Goal: Task Accomplishment & Management: Complete application form

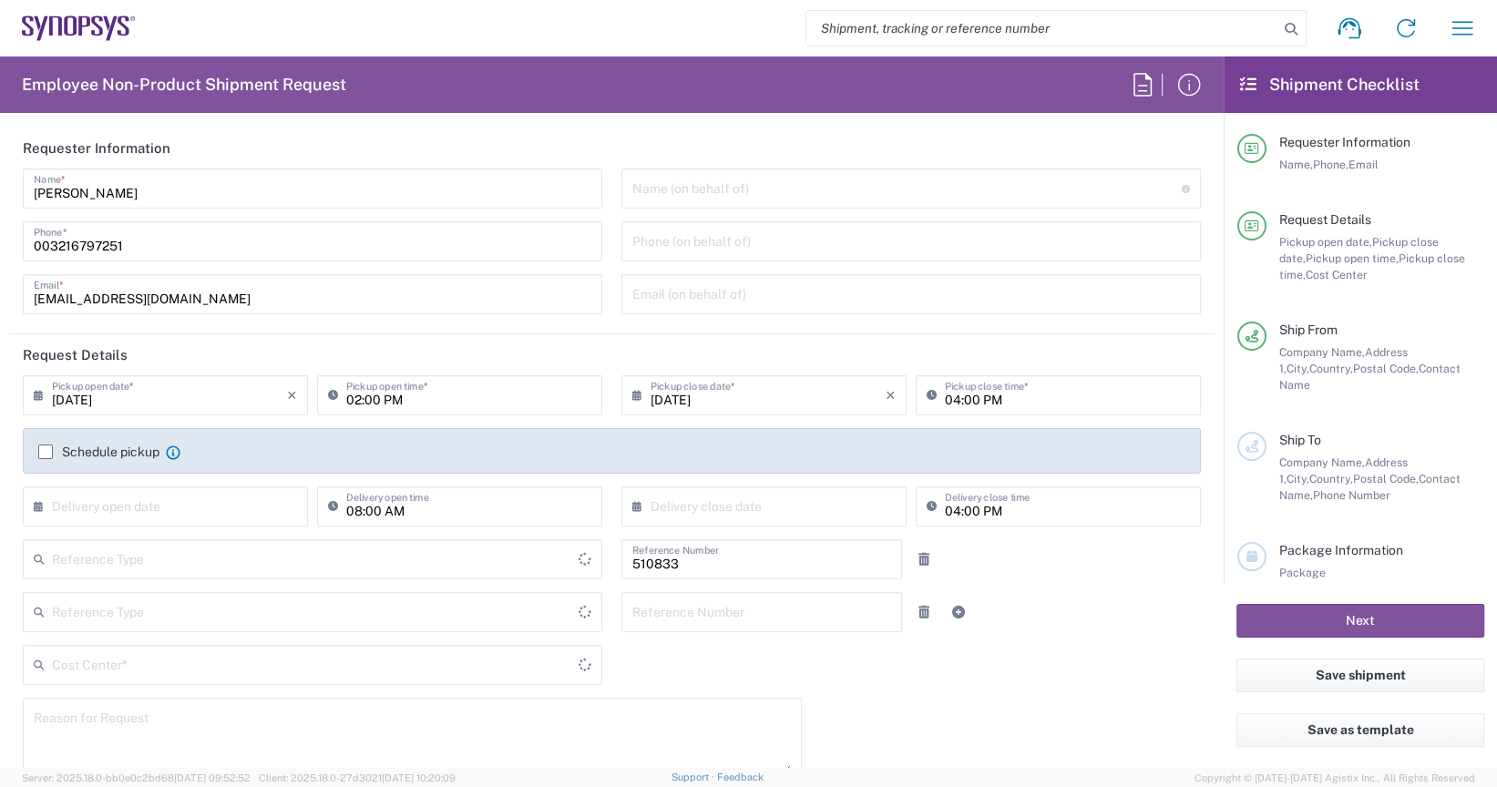
type input "Delivered at Place"
type input "[GEOGRAPHIC_DATA]"
type input "BE07, SG, ARC, R&D 510833"
type input "Department"
type input "[GEOGRAPHIC_DATA]"
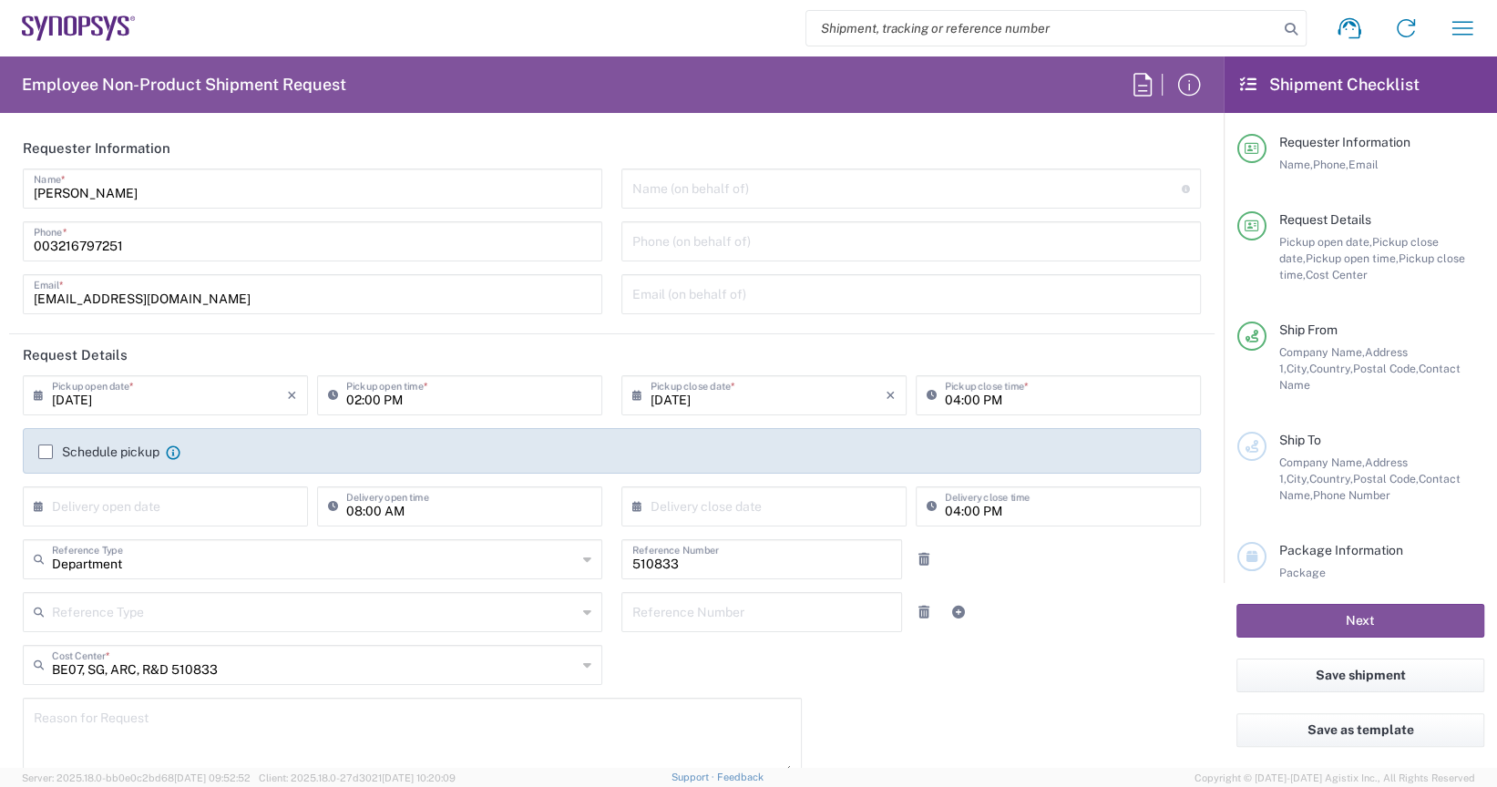
type input "[GEOGRAPHIC_DATA] BE06"
click at [285, 246] on input "003216797251" at bounding box center [313, 240] width 558 height 32
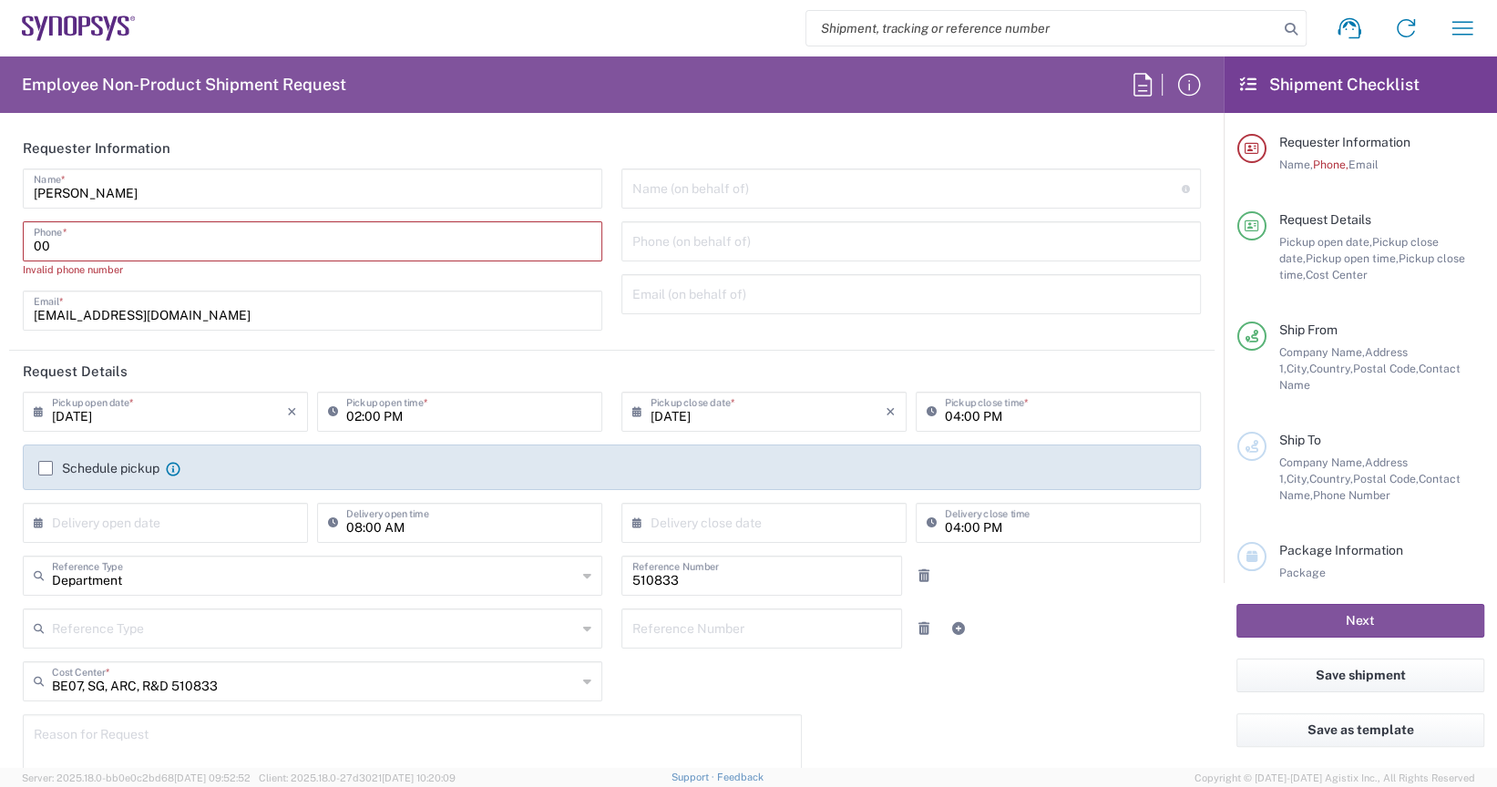
type input "0"
paste input "[PHONE_NUMBER]"
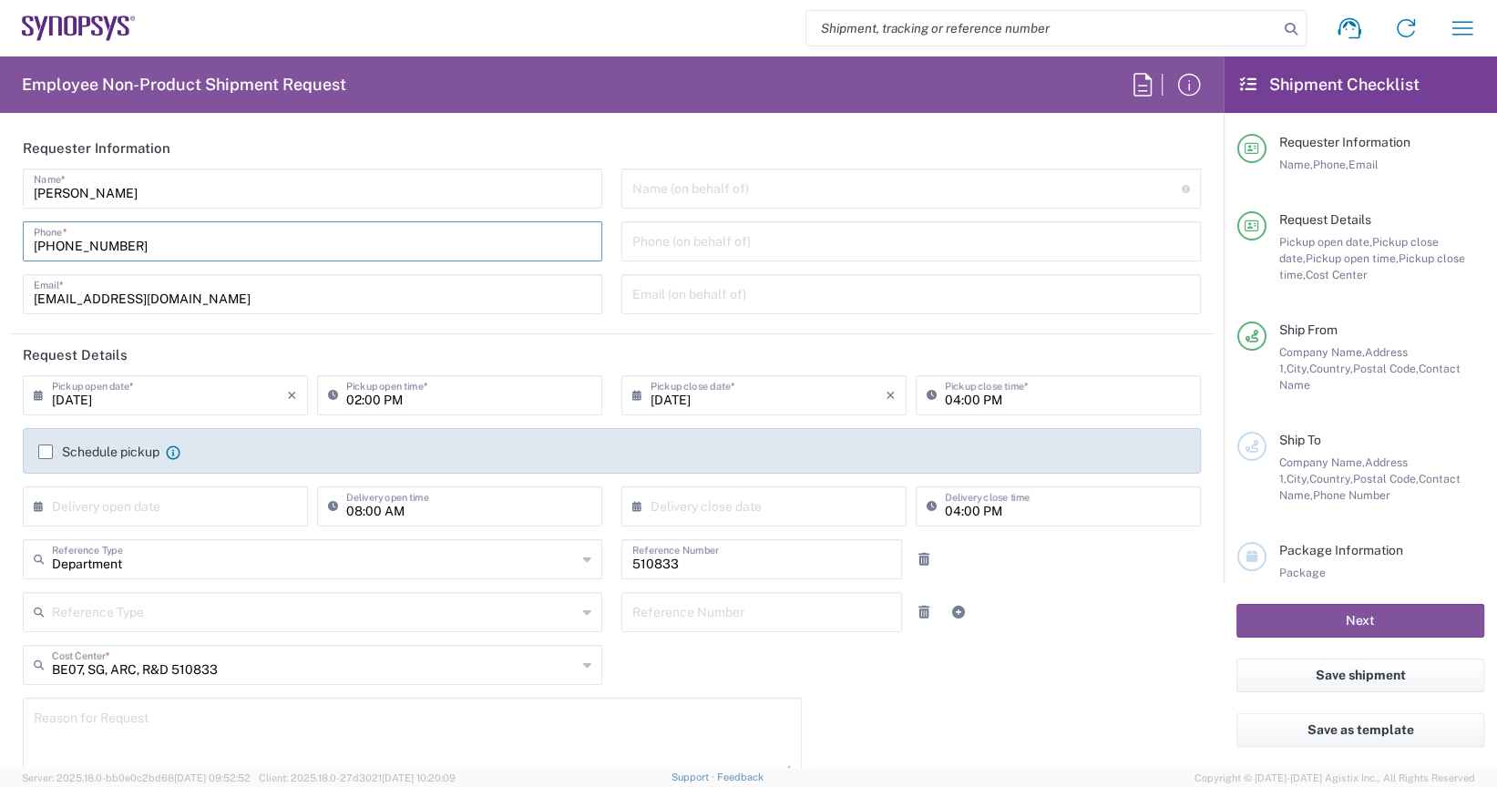
click at [54, 251] on input "[PHONE_NUMBER]" at bounding box center [313, 240] width 558 height 32
click at [78, 249] on input "[PHONE_NUMBER]" at bounding box center [313, 240] width 558 height 32
click at [161, 252] on input "[PHONE_NUMBER]" at bounding box center [313, 240] width 558 height 32
click at [202, 242] on input "[PHONE_NUMBER]" at bounding box center [313, 240] width 558 height 32
type input "[PHONE_NUMBER]"
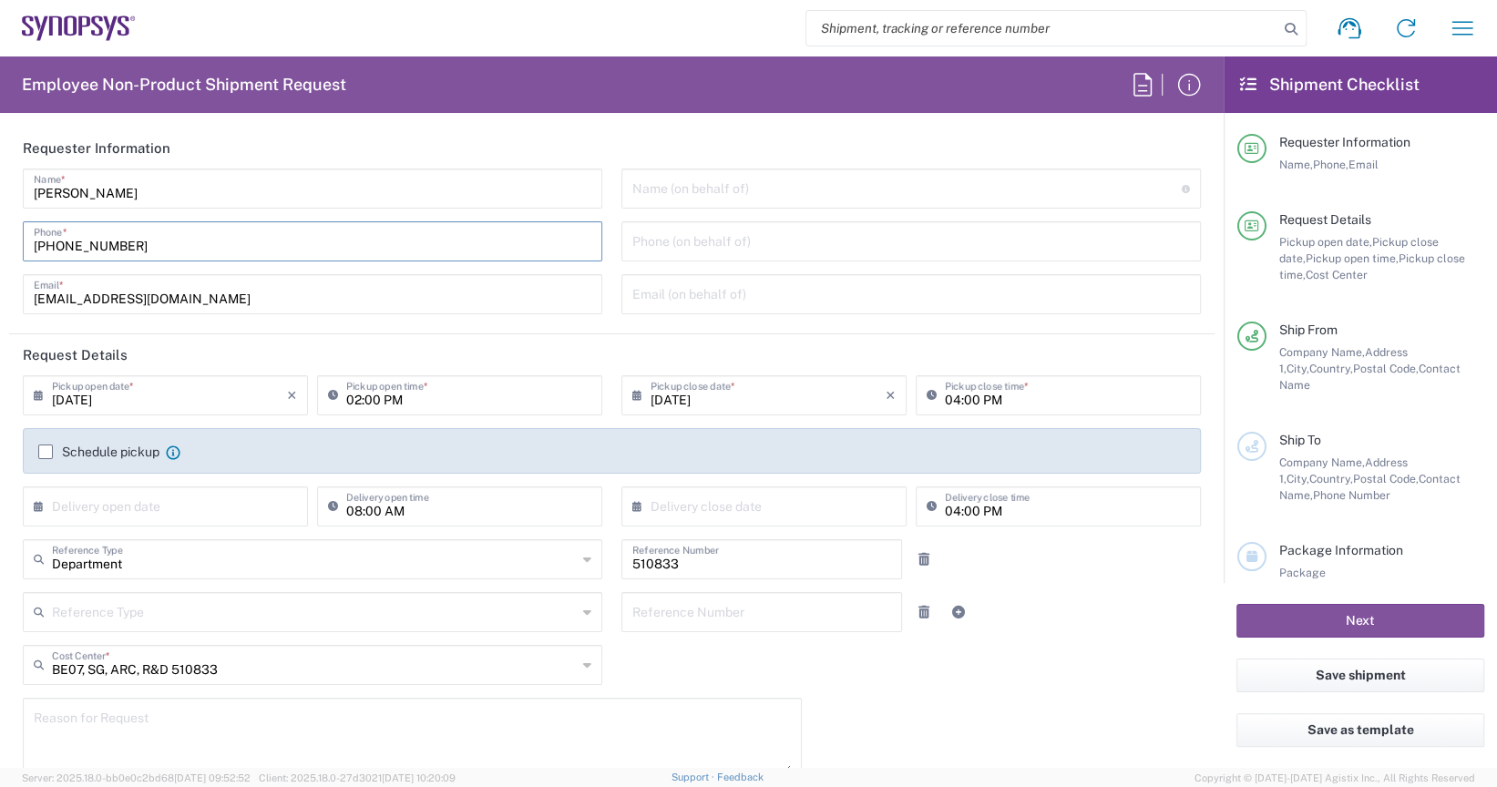
click at [1027, 190] on input "text" at bounding box center [906, 187] width 549 height 32
click at [321, 186] on input "[PERSON_NAME]" at bounding box center [313, 187] width 558 height 32
click at [220, 393] on input "[DATE]" at bounding box center [169, 394] width 235 height 32
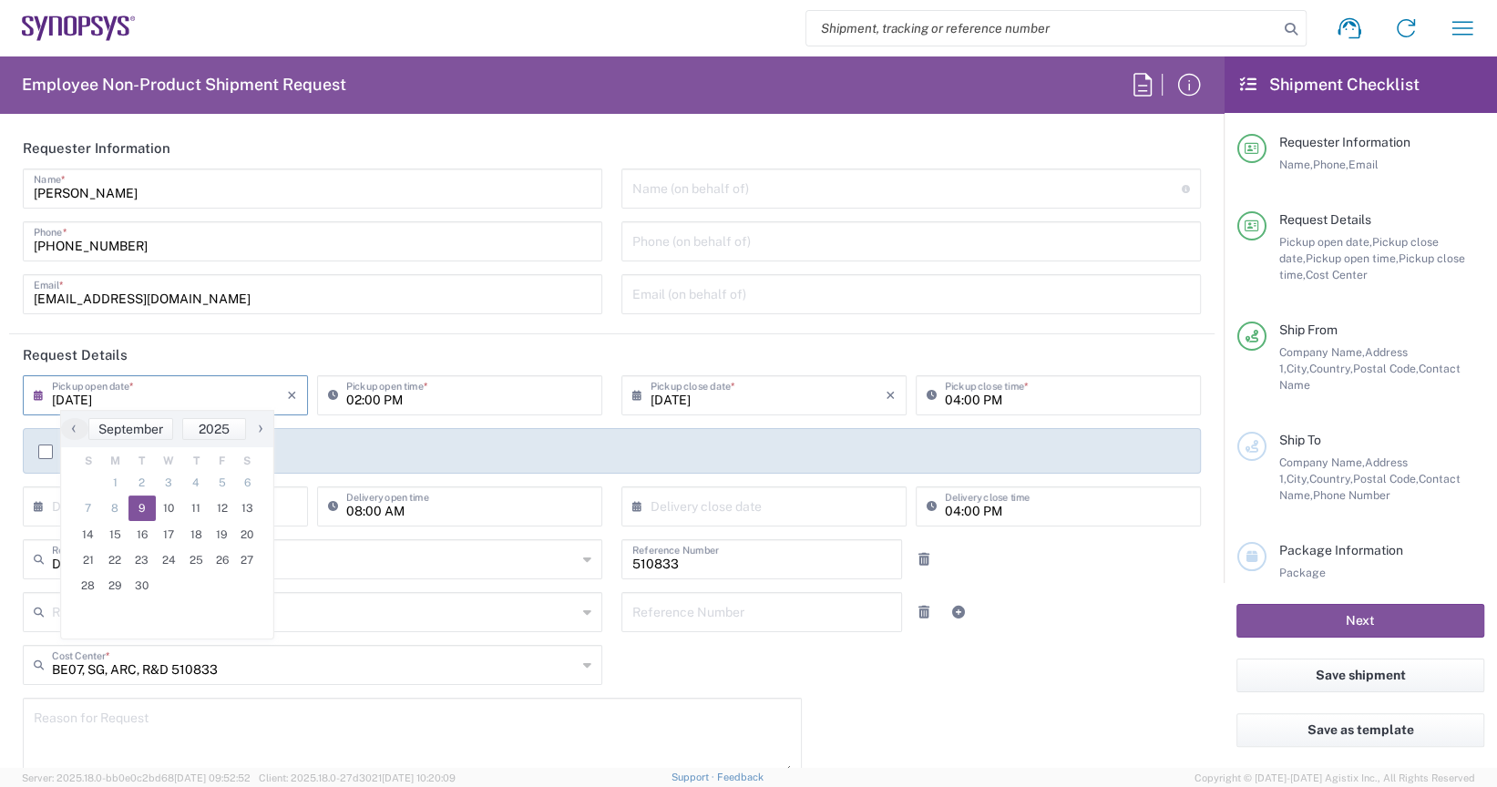
click at [138, 501] on span "9" at bounding box center [141, 509] width 27 height 26
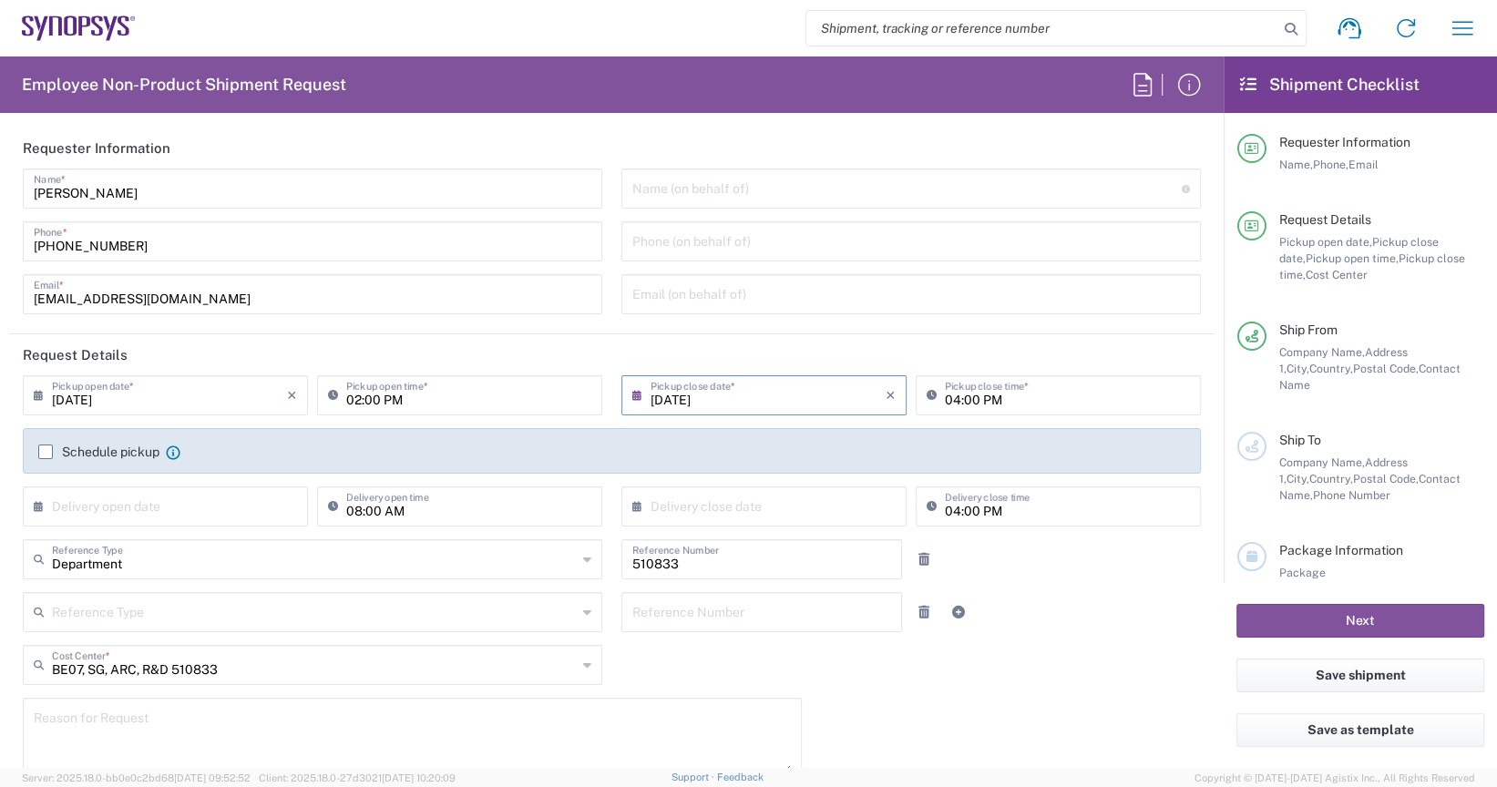
click at [49, 449] on label "Schedule pickup" at bounding box center [98, 452] width 121 height 15
click at [46, 452] on input "Schedule pickup" at bounding box center [46, 452] width 0 height 0
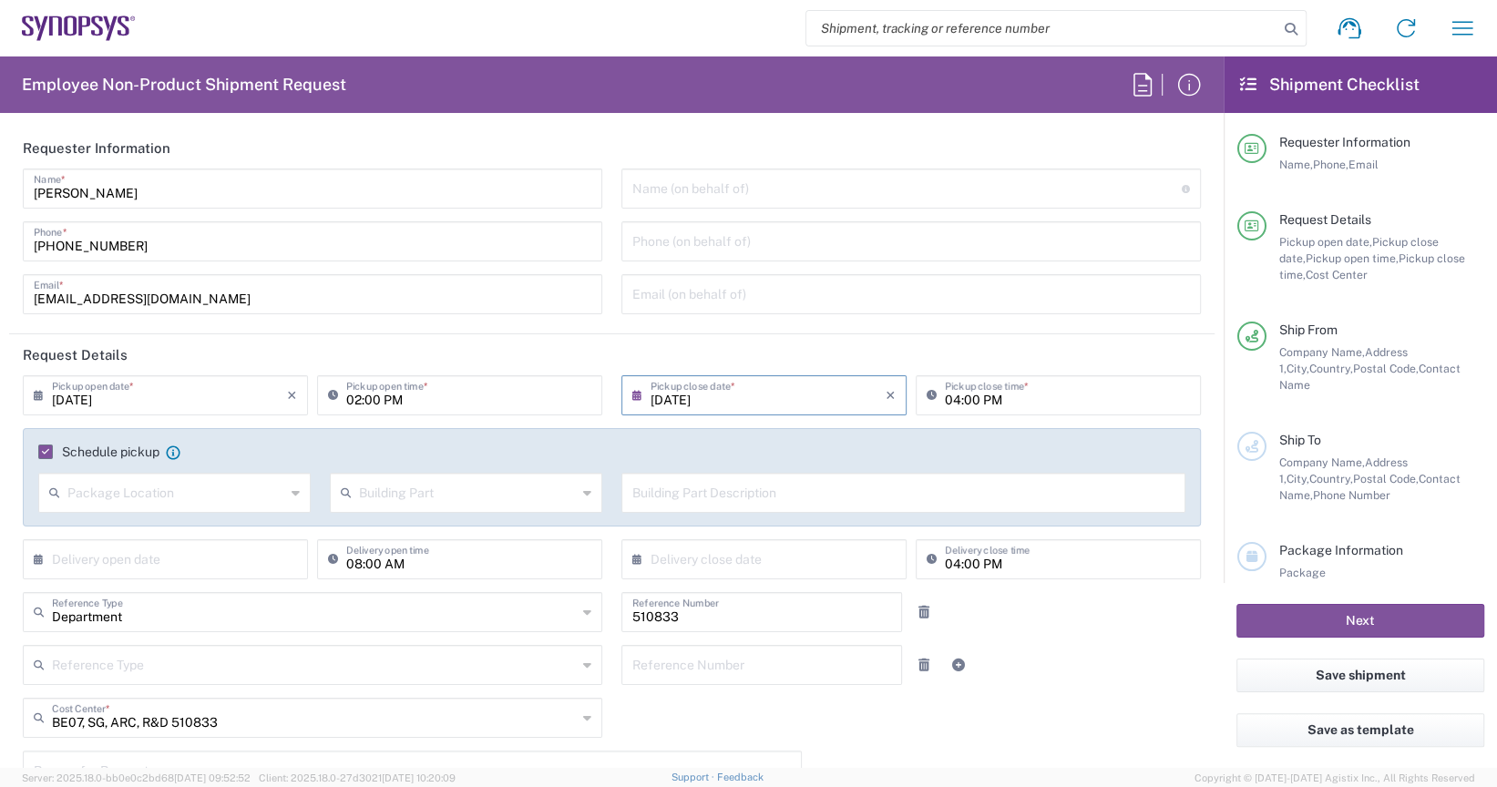
click at [209, 492] on input "text" at bounding box center [176, 492] width 218 height 32
click at [175, 540] on span "Front" at bounding box center [172, 532] width 265 height 28
type input "Front"
click at [425, 510] on div "Building Part" at bounding box center [466, 493] width 272 height 40
click at [382, 560] on span "Building" at bounding box center [460, 562] width 265 height 28
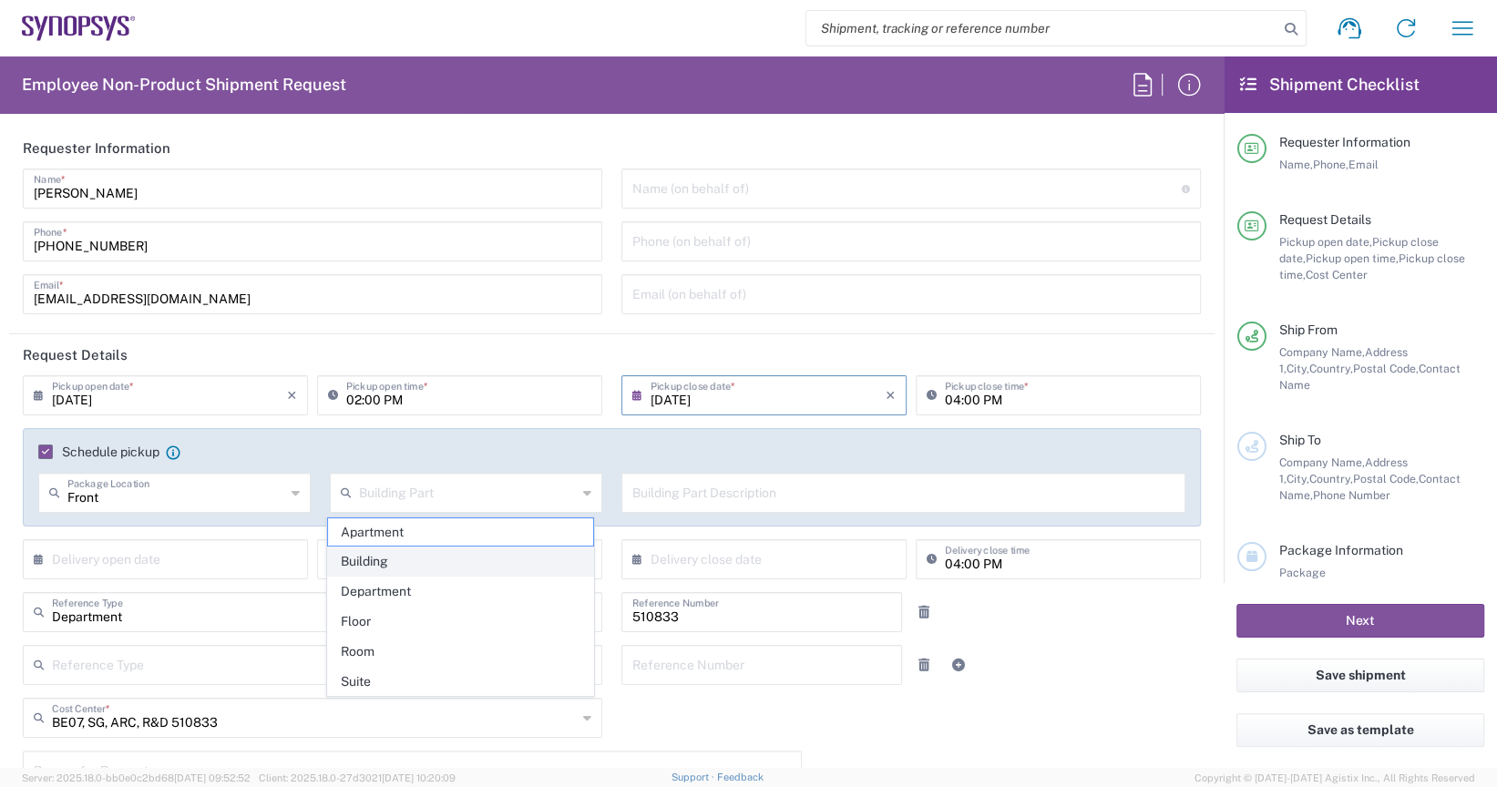
type input "Building"
click at [641, 501] on input "text" at bounding box center [903, 492] width 542 height 32
click at [50, 449] on label "Schedule pickup" at bounding box center [98, 452] width 121 height 15
click at [42, 452] on input "Schedule pickup" at bounding box center [42, 452] width 0 height 0
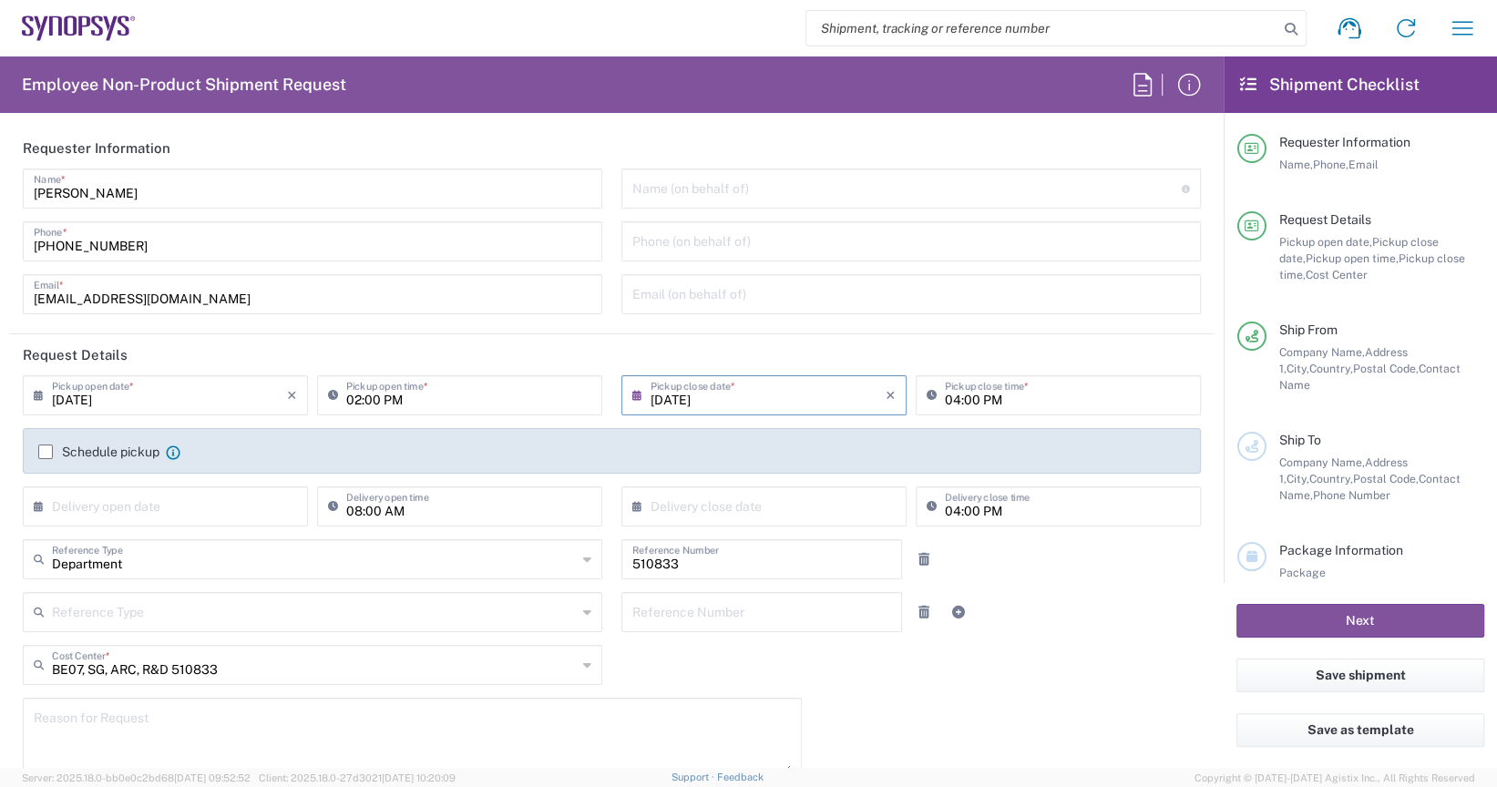
click at [199, 510] on input "text" at bounding box center [169, 505] width 235 height 32
click at [169, 621] on span "10" at bounding box center [169, 619] width 27 height 26
type input "[DATE]"
click at [693, 511] on input "text" at bounding box center [768, 505] width 235 height 32
click at [759, 619] on span "10" at bounding box center [760, 619] width 27 height 26
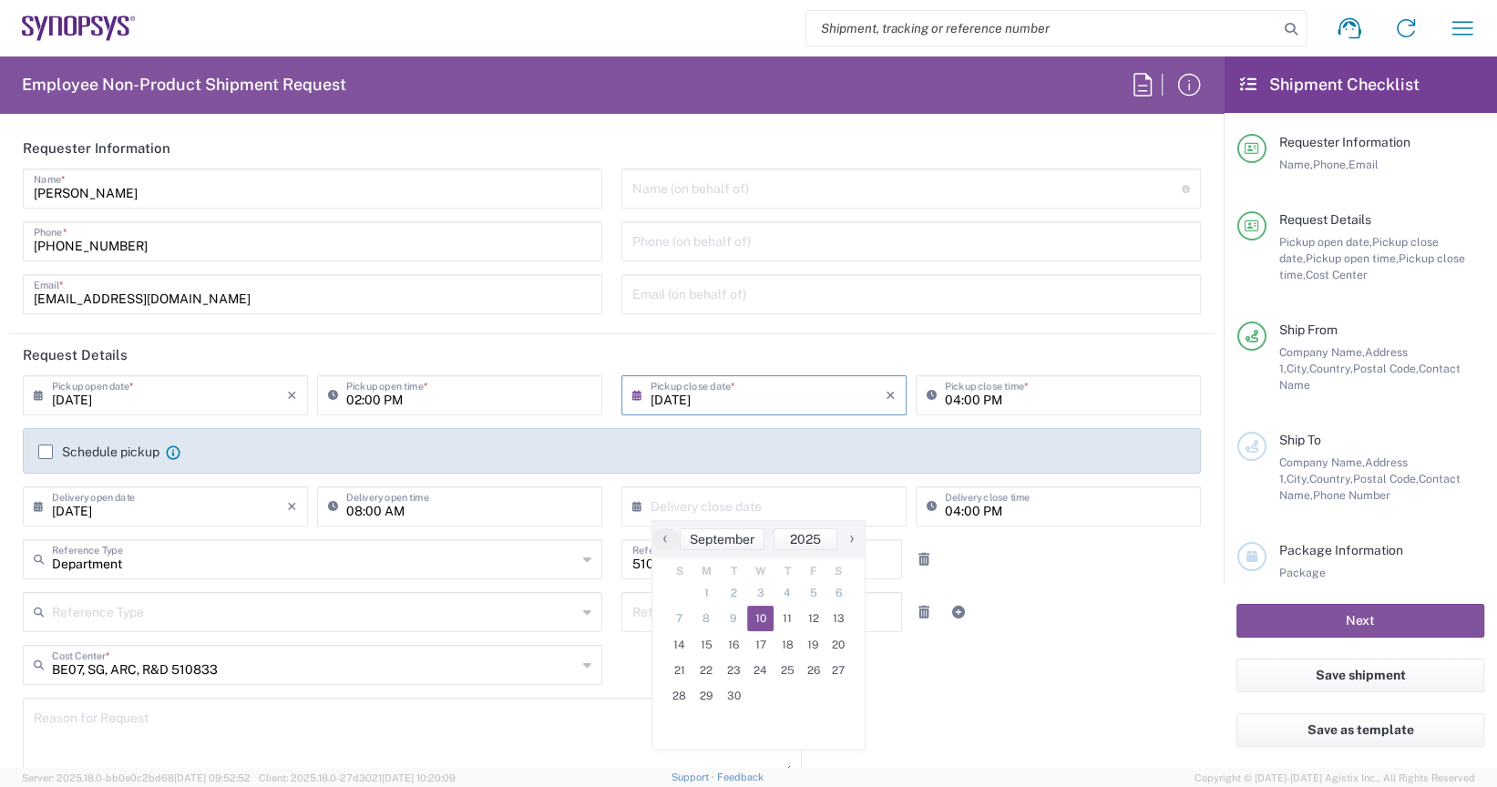
type input "[DATE]"
click at [497, 511] on input "08:00 AM" at bounding box center [468, 505] width 245 height 32
type input "09:00 AM"
click at [1002, 506] on input "04:00 PM" at bounding box center [1067, 505] width 245 height 32
click at [945, 506] on input "3:00 PM" at bounding box center [1067, 505] width 245 height 32
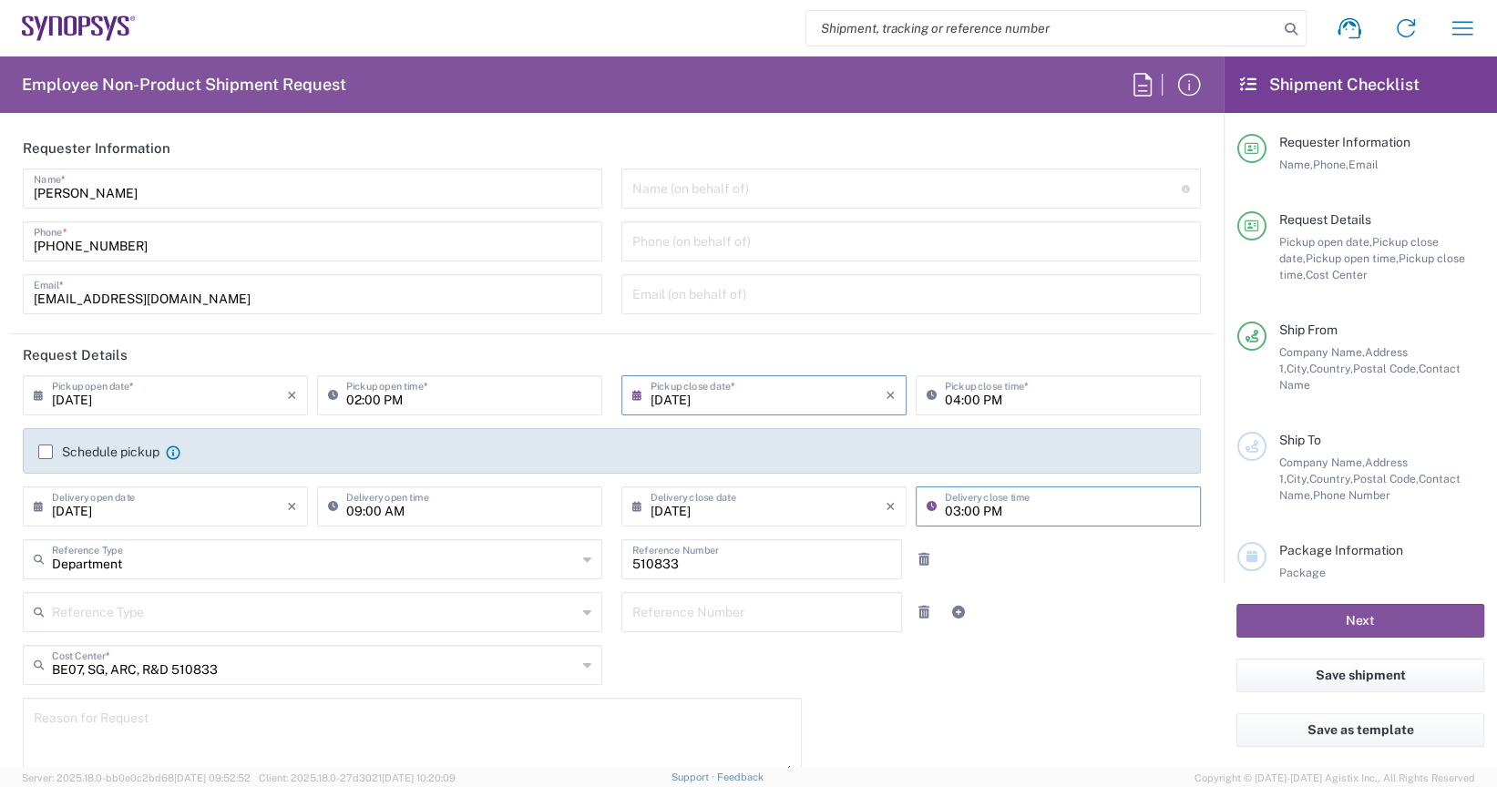
click at [1010, 517] on input "03:00 PM" at bounding box center [1067, 505] width 245 height 32
type input "03:00 PM"
click at [927, 502] on icon at bounding box center [936, 506] width 18 height 29
click at [1020, 518] on input "03:00 PM" at bounding box center [1067, 505] width 245 height 32
click at [1018, 513] on input "03:00 PM" at bounding box center [1067, 505] width 245 height 32
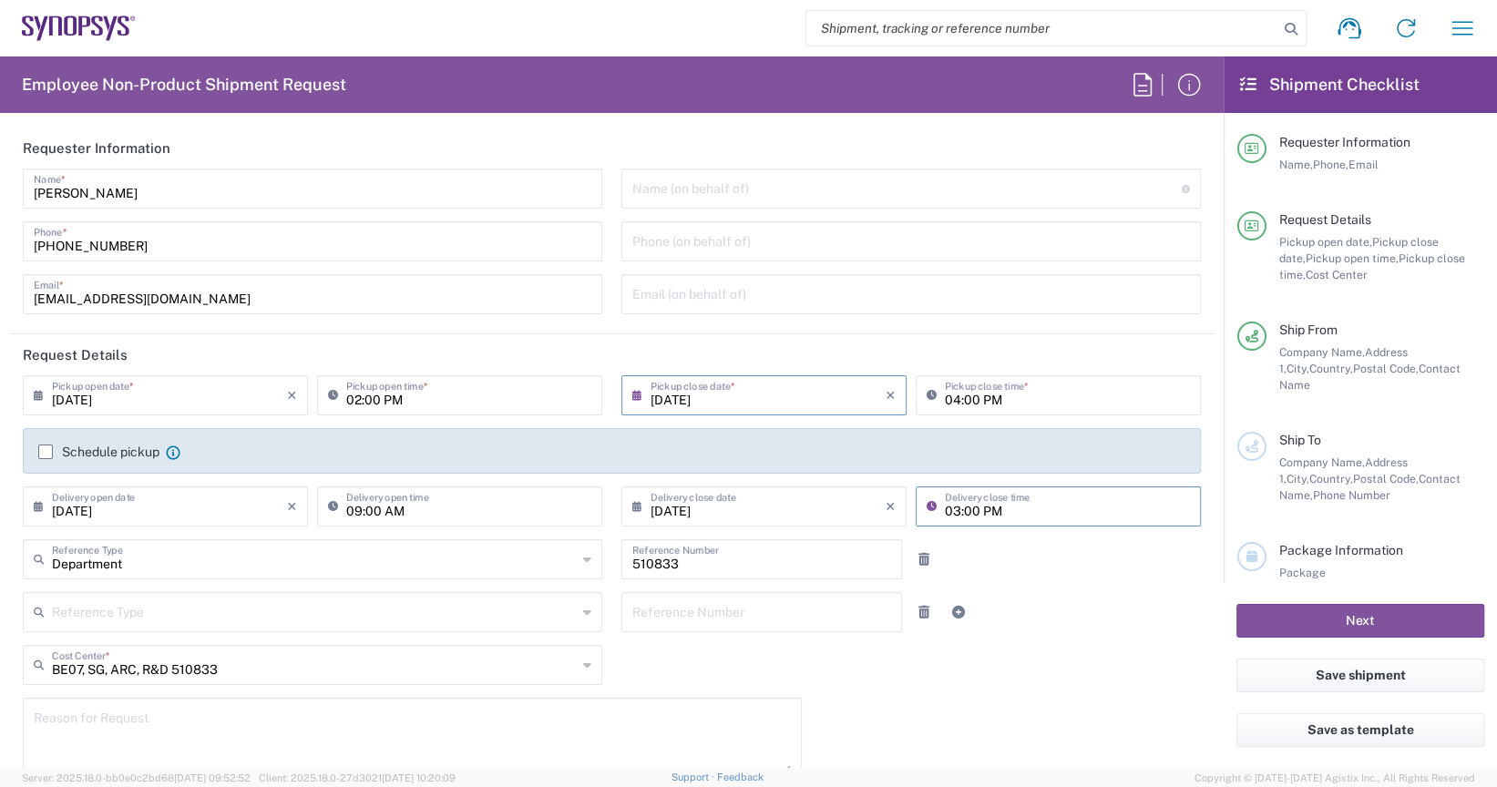
click at [990, 553] on div at bounding box center [961, 559] width 100 height 40
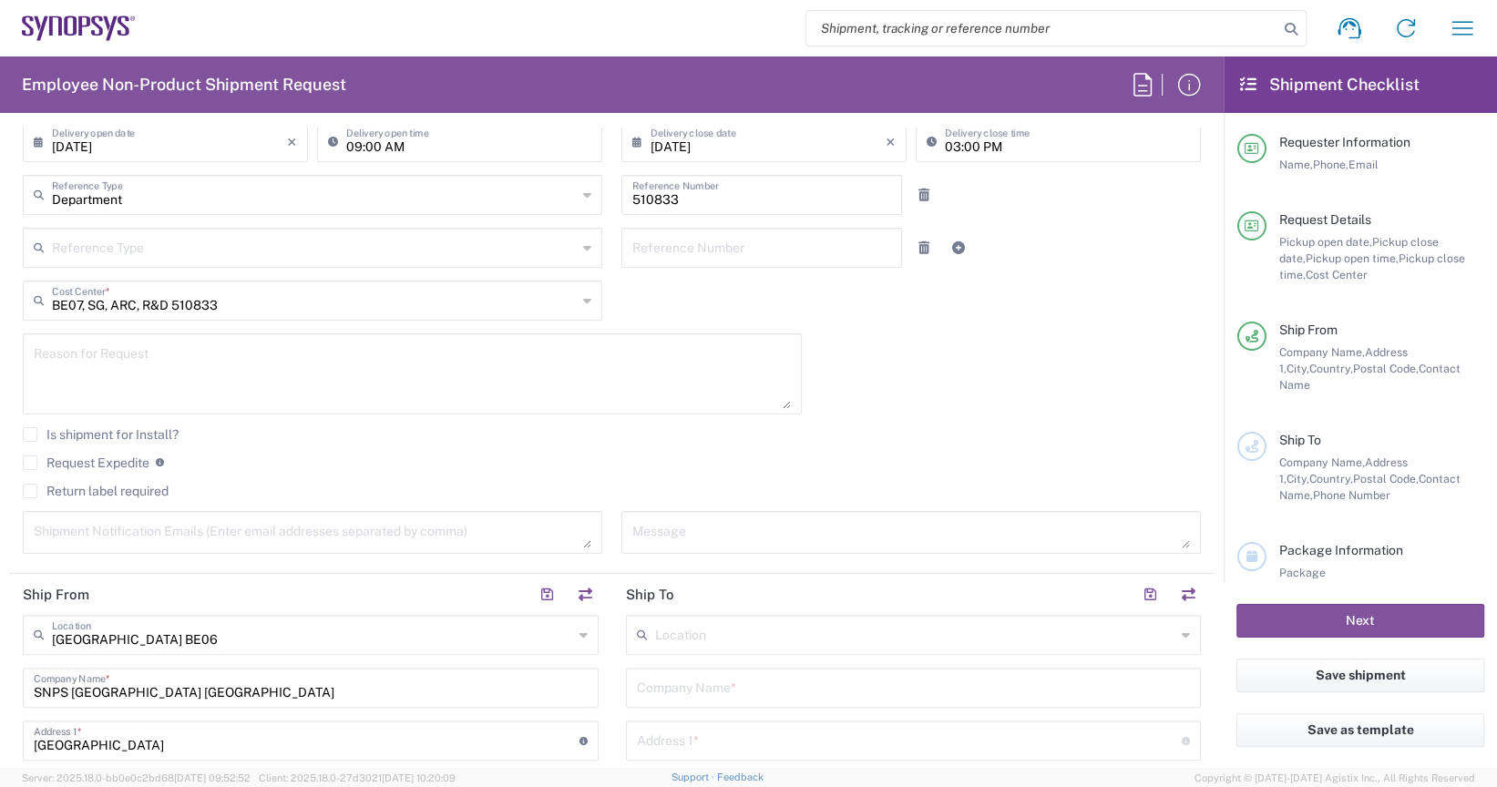
scroll to position [638, 0]
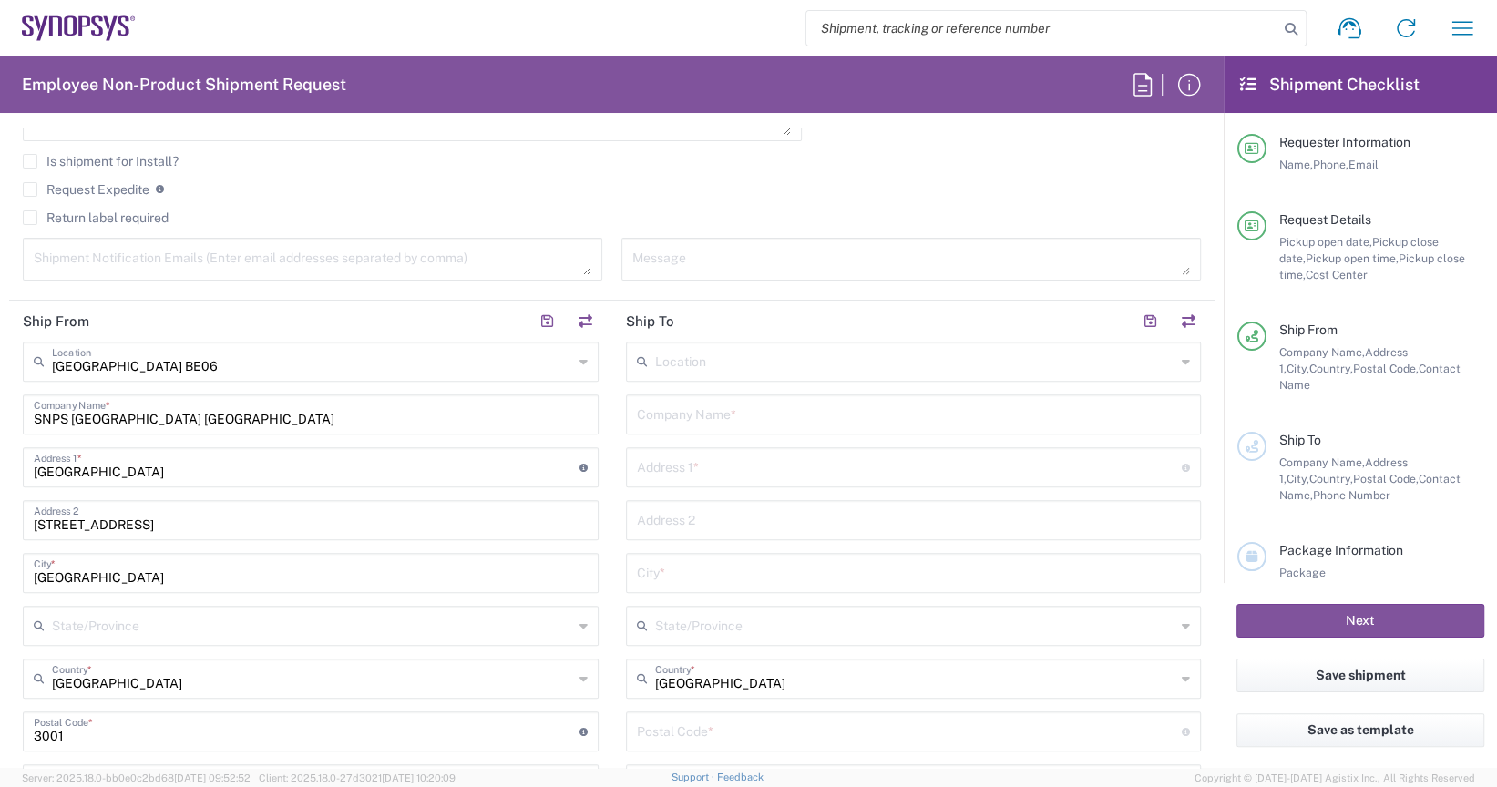
click at [579, 360] on icon at bounding box center [583, 361] width 8 height 29
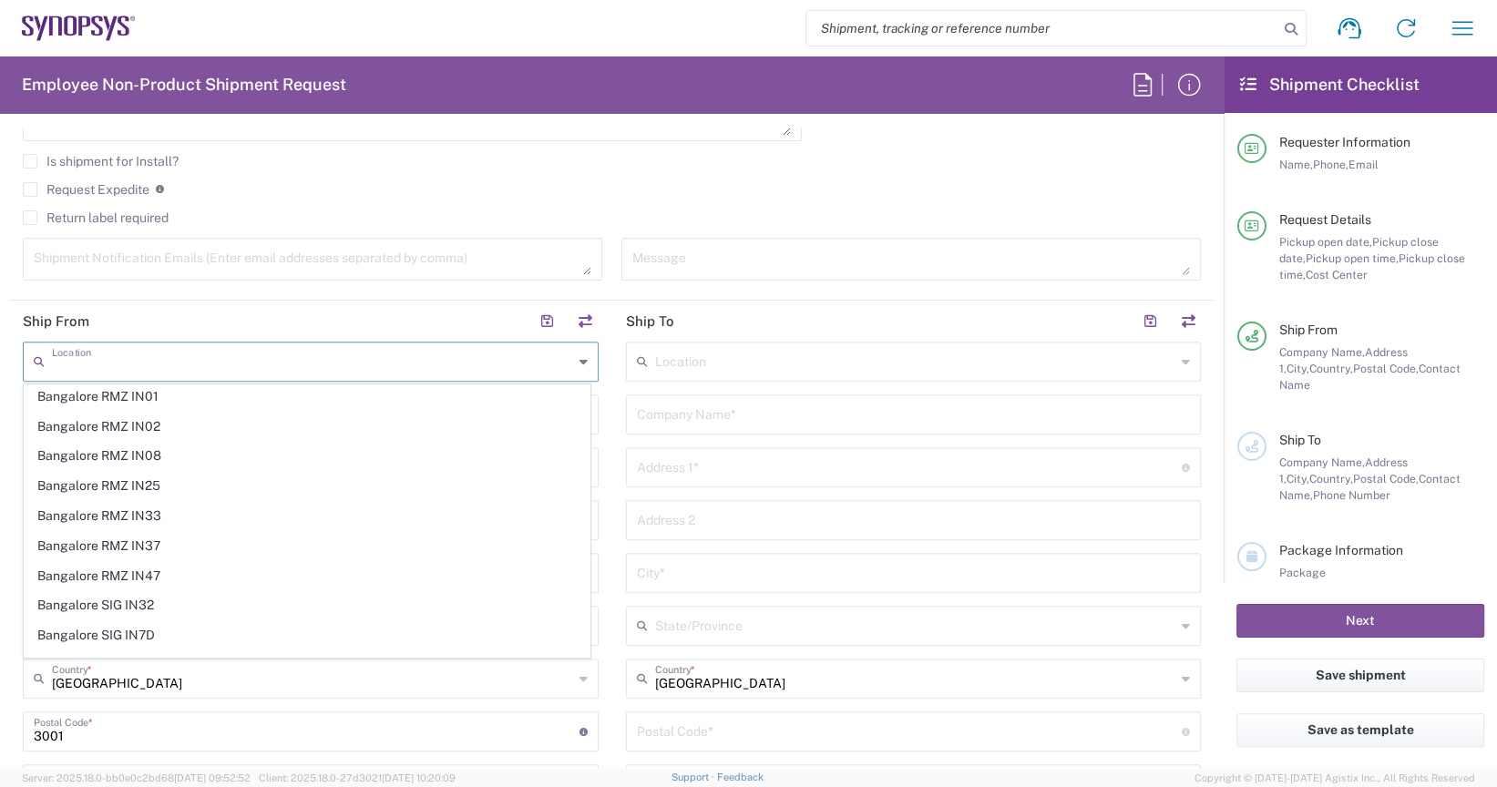
scroll to position [0, 0]
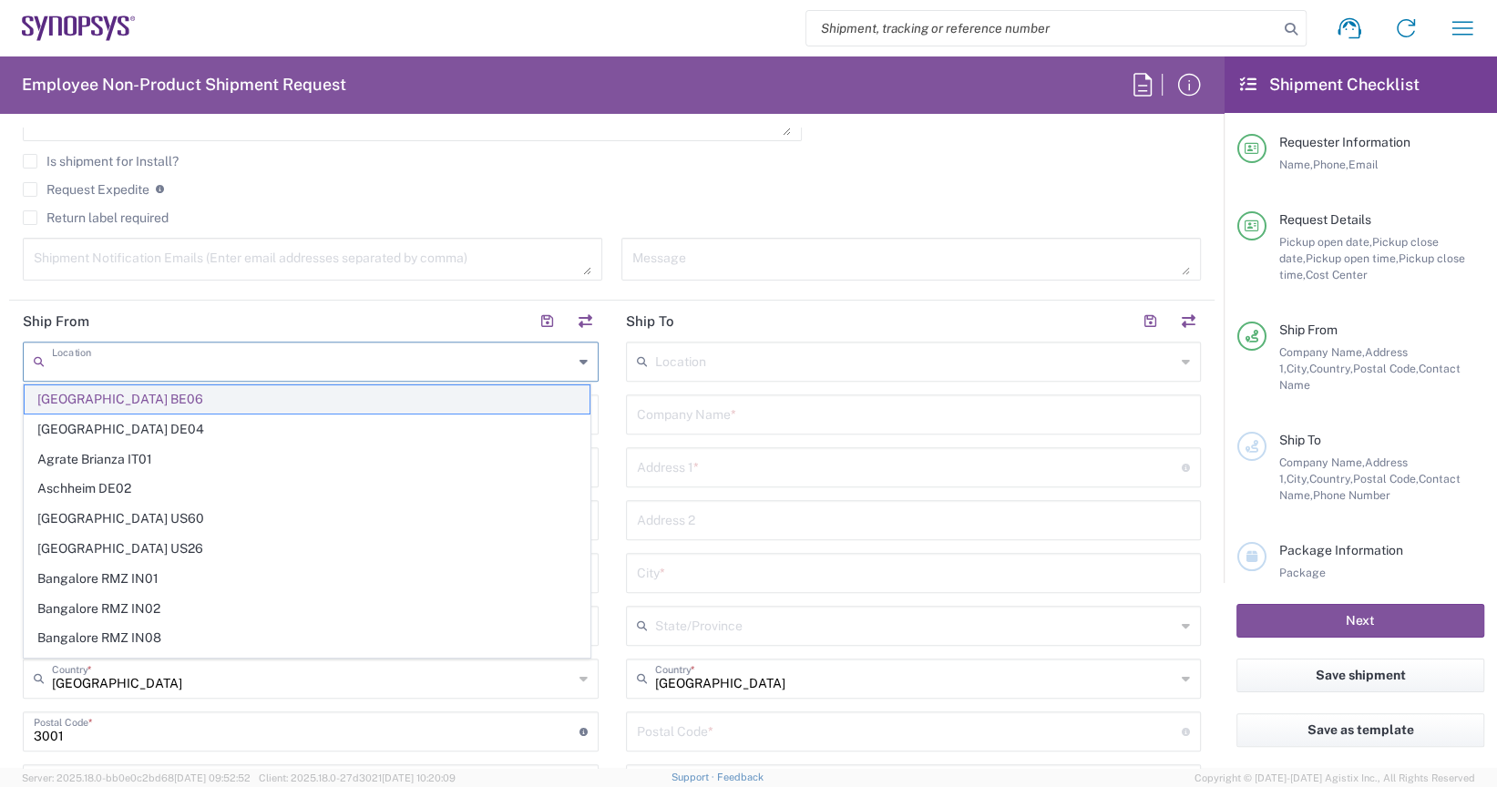
click at [433, 398] on span "[GEOGRAPHIC_DATA] BE06" at bounding box center [307, 399] width 565 height 28
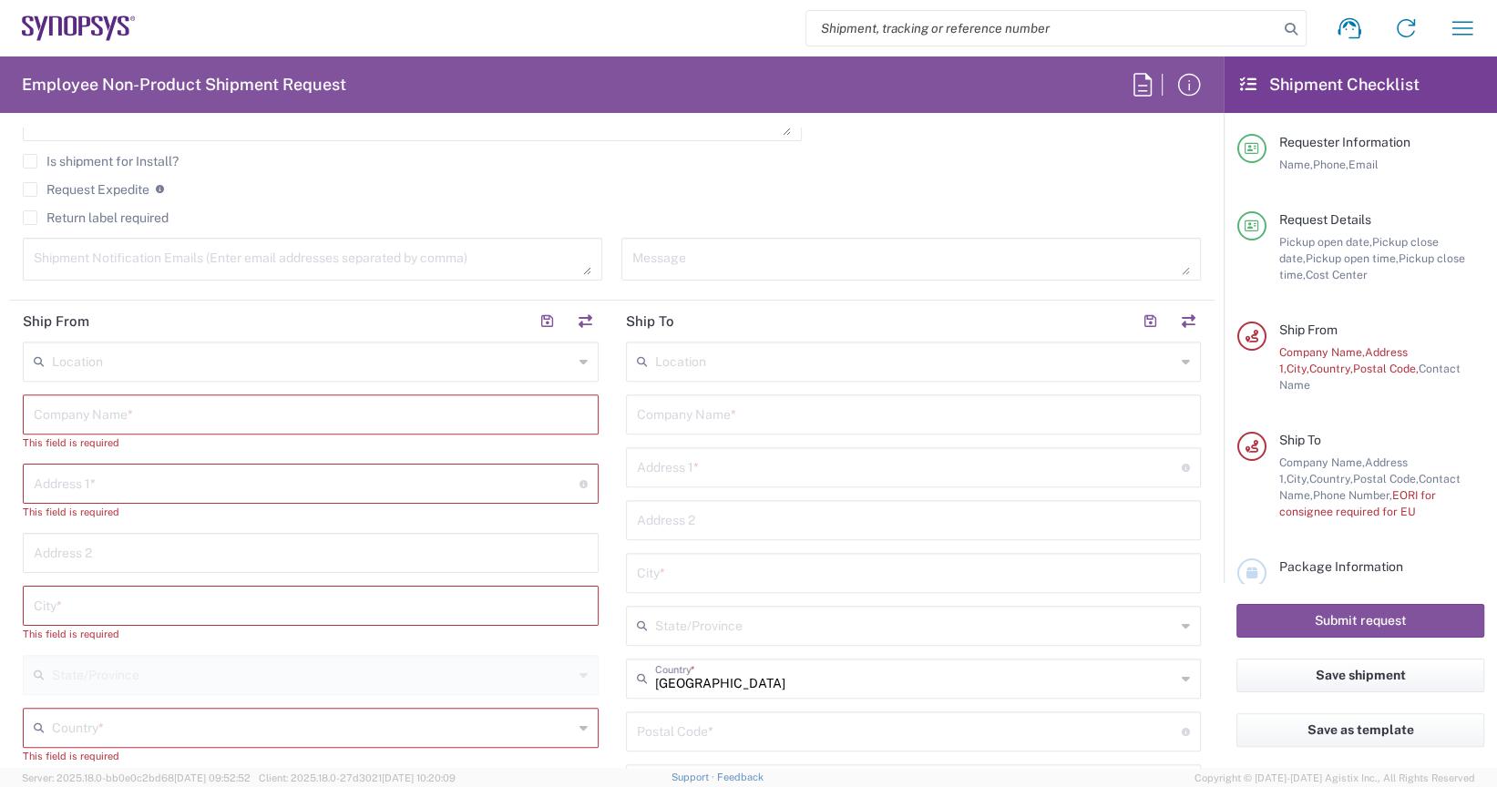
click at [428, 365] on input "text" at bounding box center [312, 360] width 521 height 32
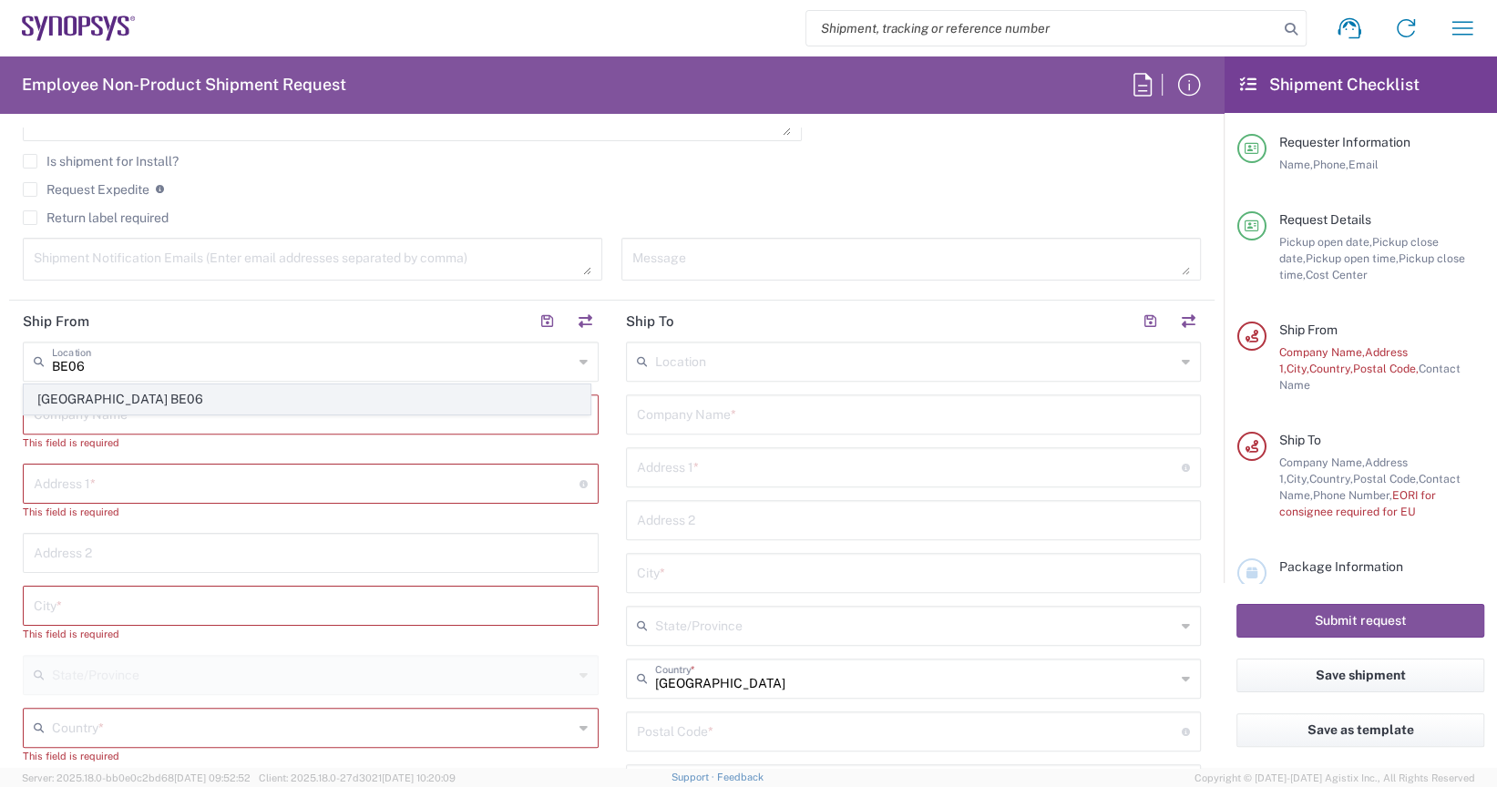
click at [90, 389] on span "[GEOGRAPHIC_DATA] BE06" at bounding box center [307, 399] width 565 height 28
type input "[GEOGRAPHIC_DATA] BE06"
type input "SNPS [GEOGRAPHIC_DATA] [GEOGRAPHIC_DATA]"
type input "[GEOGRAPHIC_DATA]"
type input "[STREET_ADDRESS]"
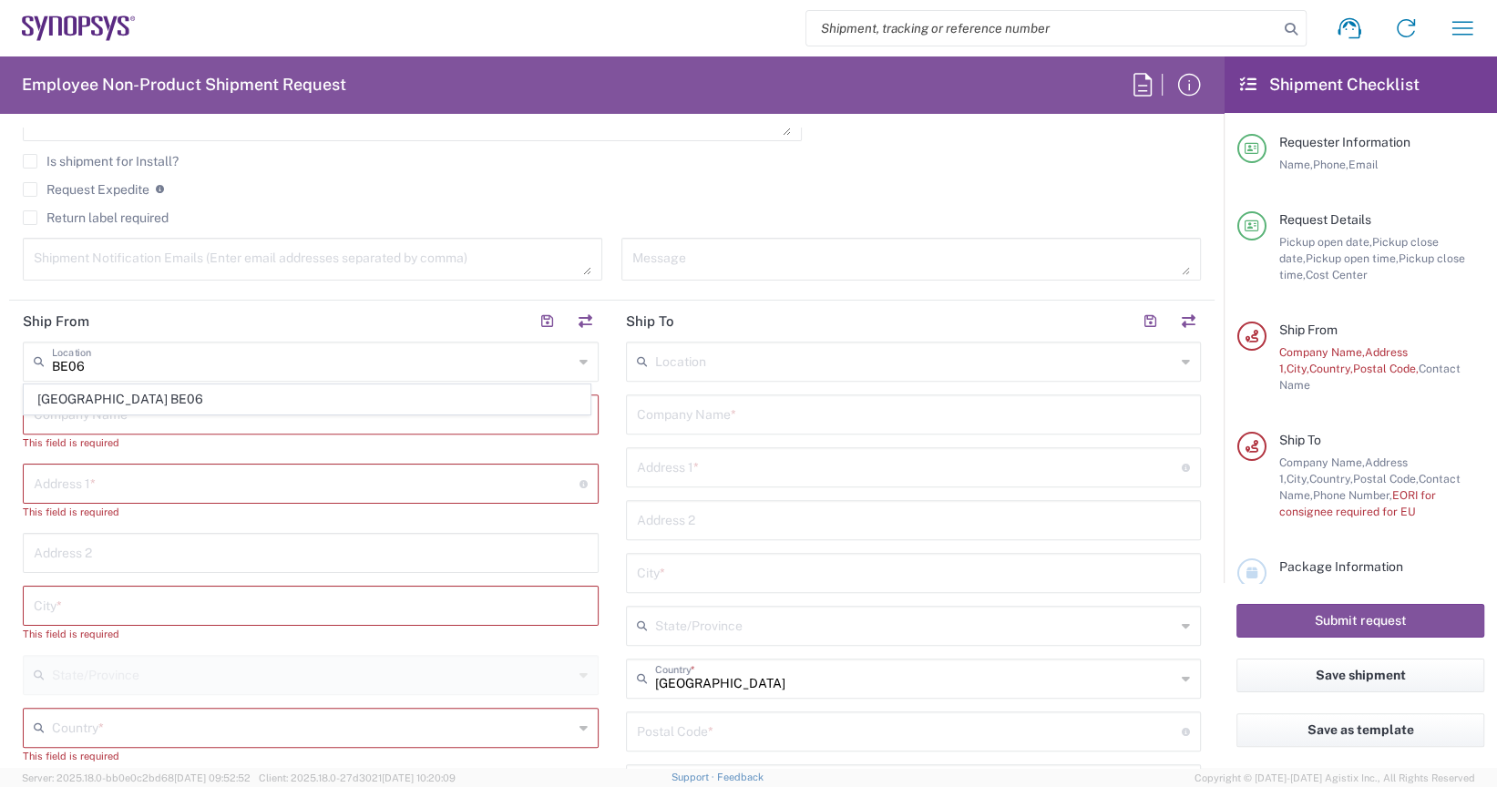
type input "[GEOGRAPHIC_DATA]"
type input "3001"
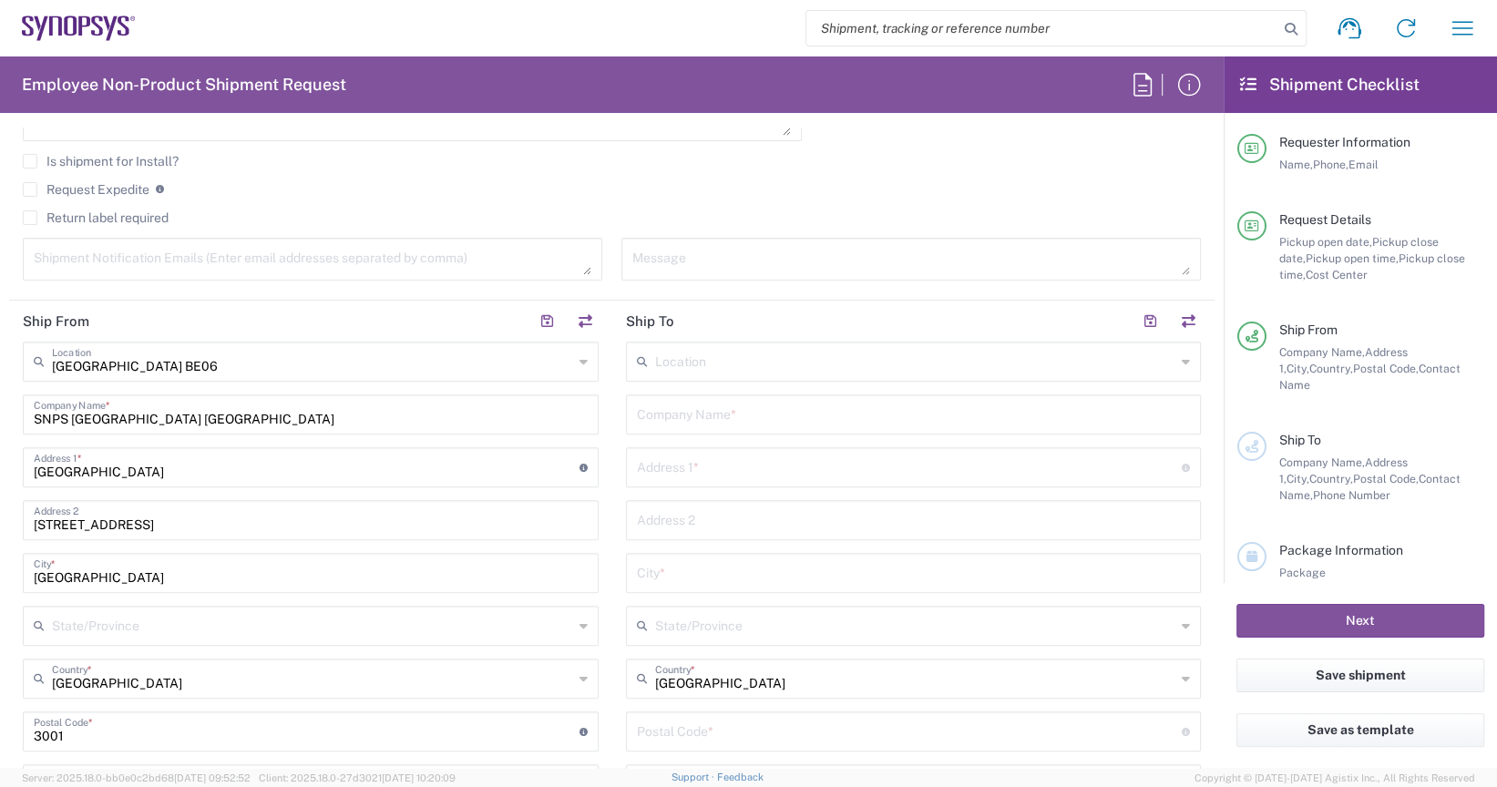
click at [692, 366] on input "text" at bounding box center [915, 360] width 521 height 32
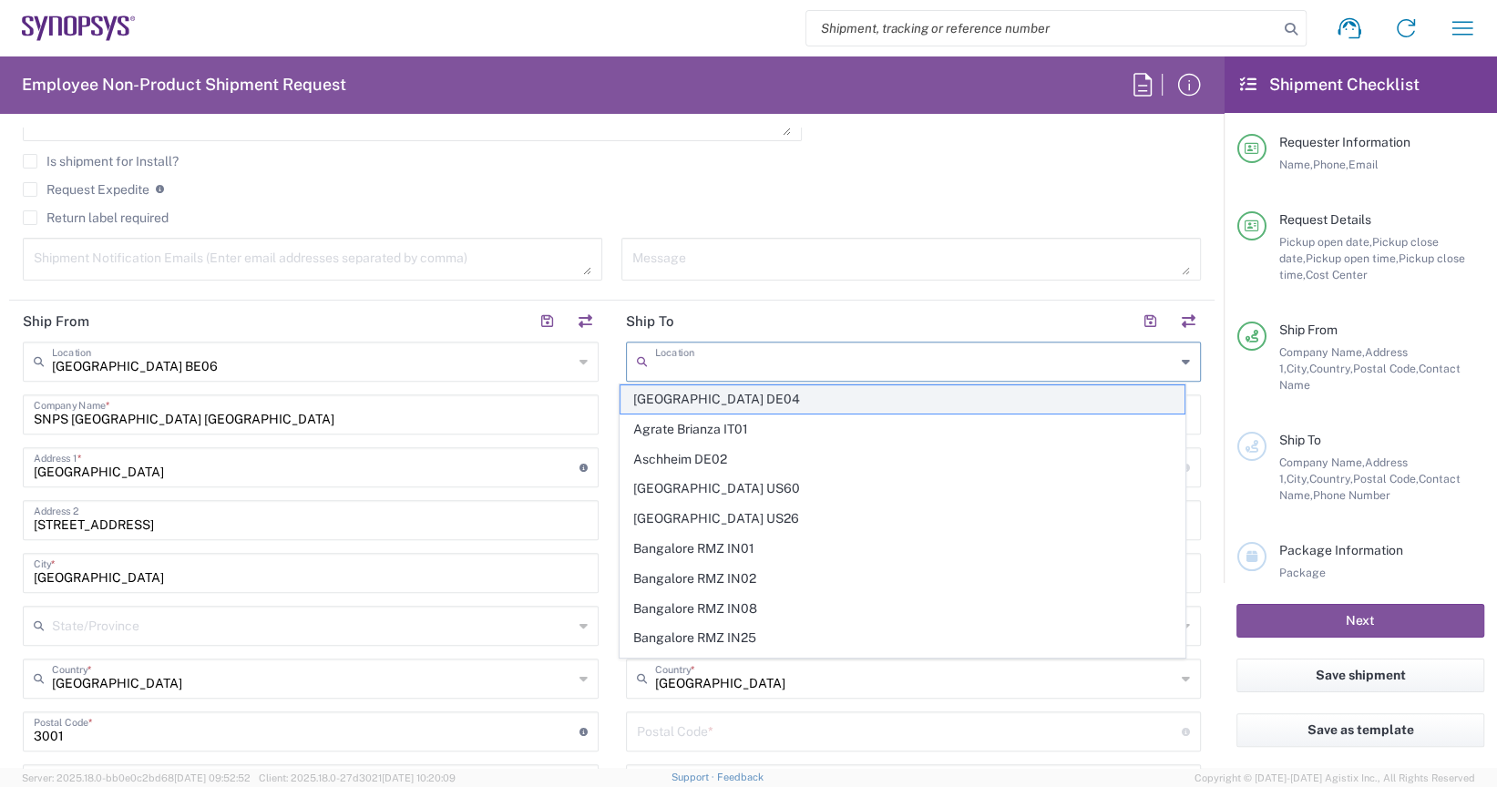
click at [687, 399] on span "[GEOGRAPHIC_DATA] DE04" at bounding box center [902, 399] width 565 height 28
type input "[GEOGRAPHIC_DATA] DE04"
type input "Synopsys GmbH"
type input "[STREET_ADDRESS]"
type input "[GEOGRAPHIC_DATA]"
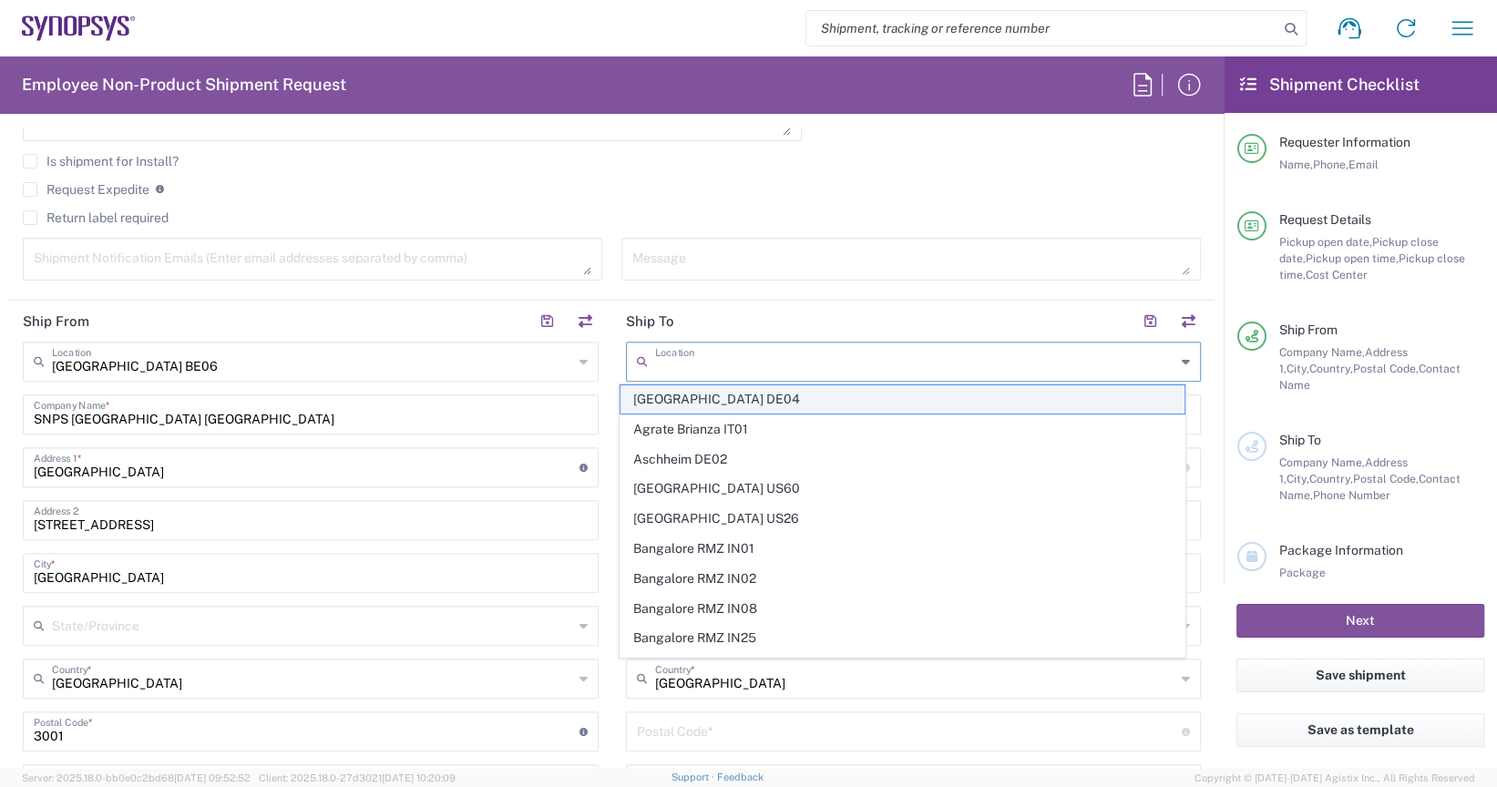
type input "[GEOGRAPHIC_DATA]"
type input "52072"
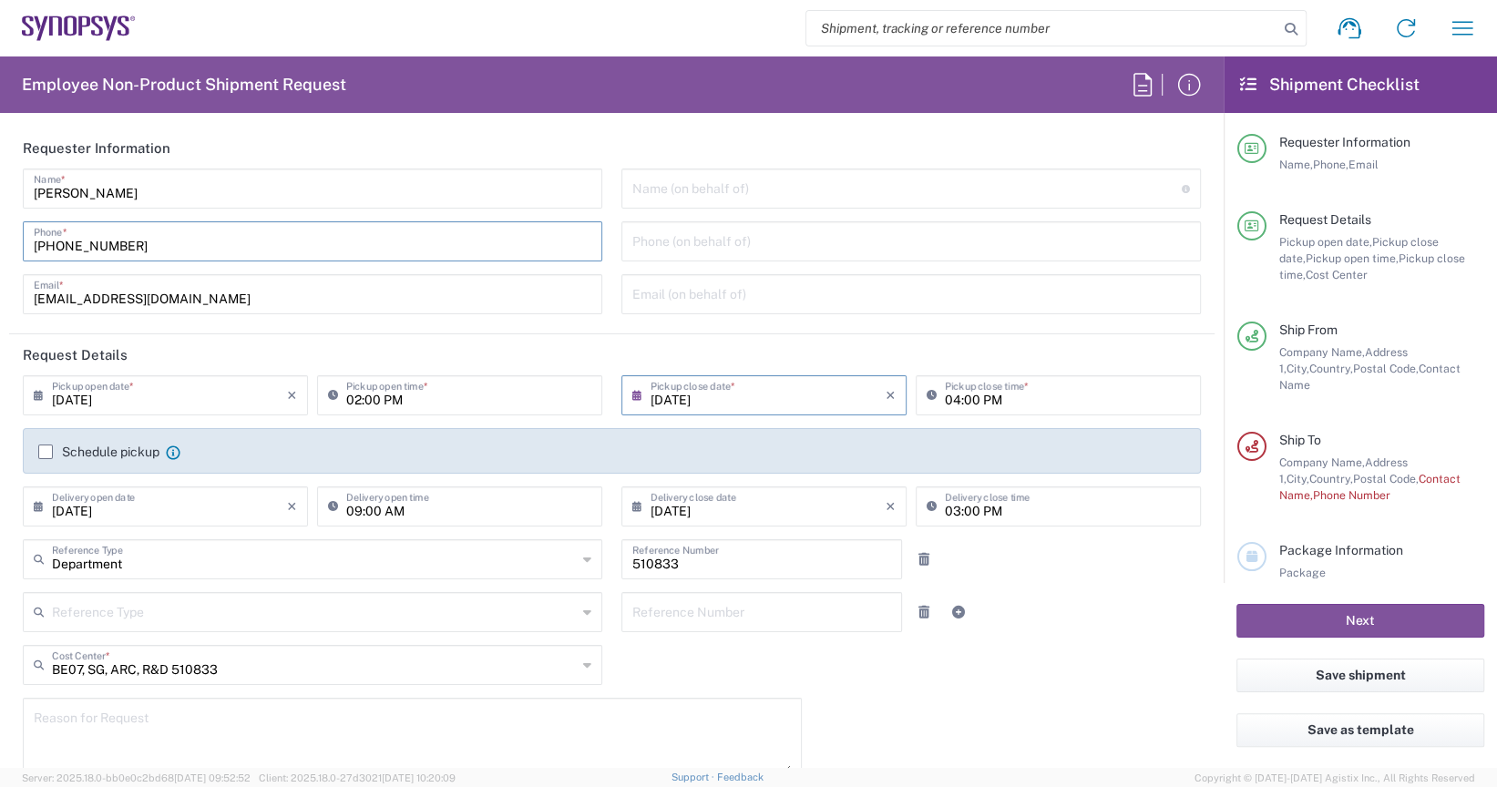
drag, startPoint x: 149, startPoint y: 246, endPoint x: 31, endPoint y: 243, distance: 117.6
click at [31, 243] on div "[PHONE_NUMBER] Phone *" at bounding box center [312, 241] width 579 height 40
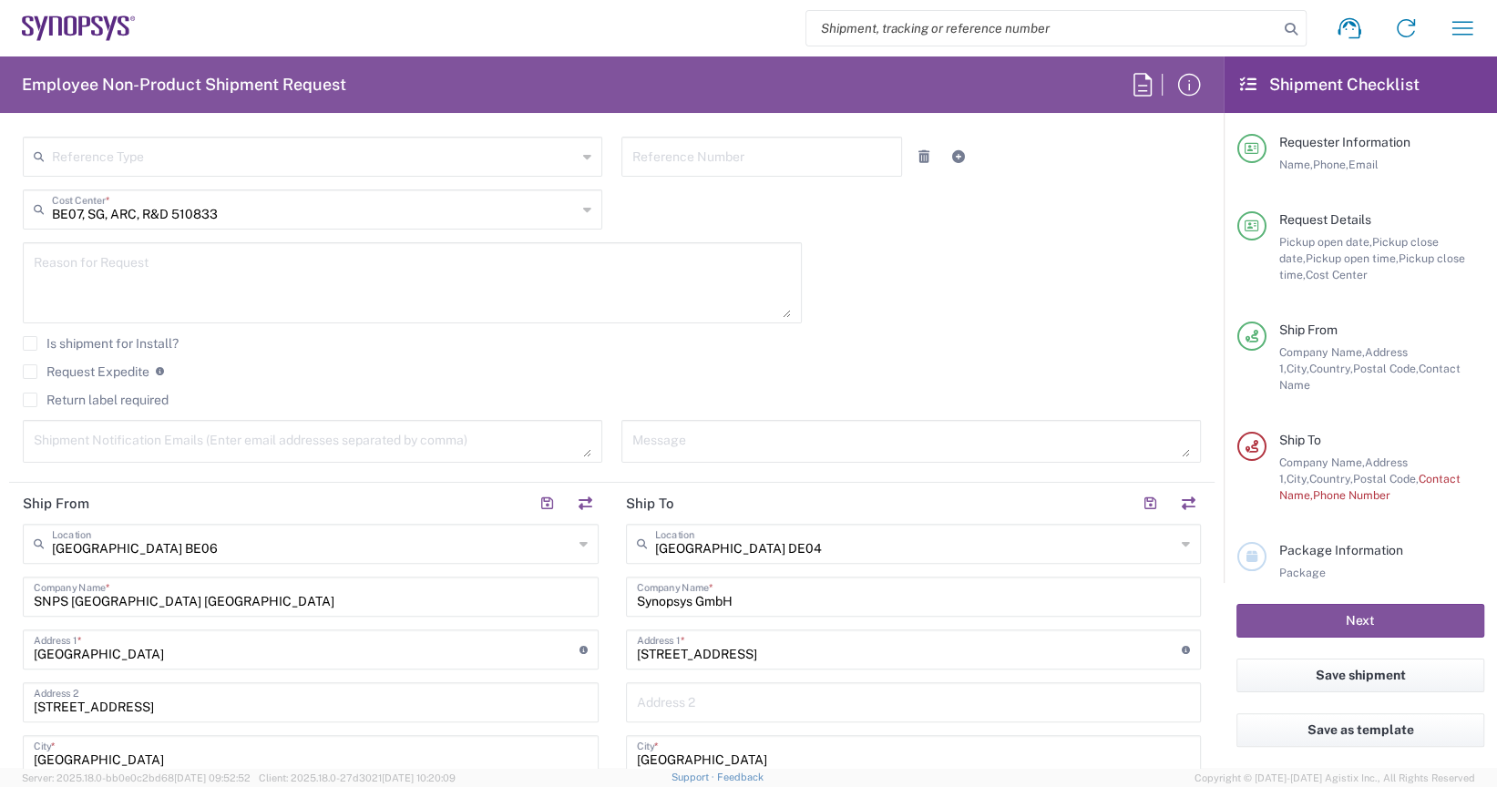
scroll to position [1002, 0]
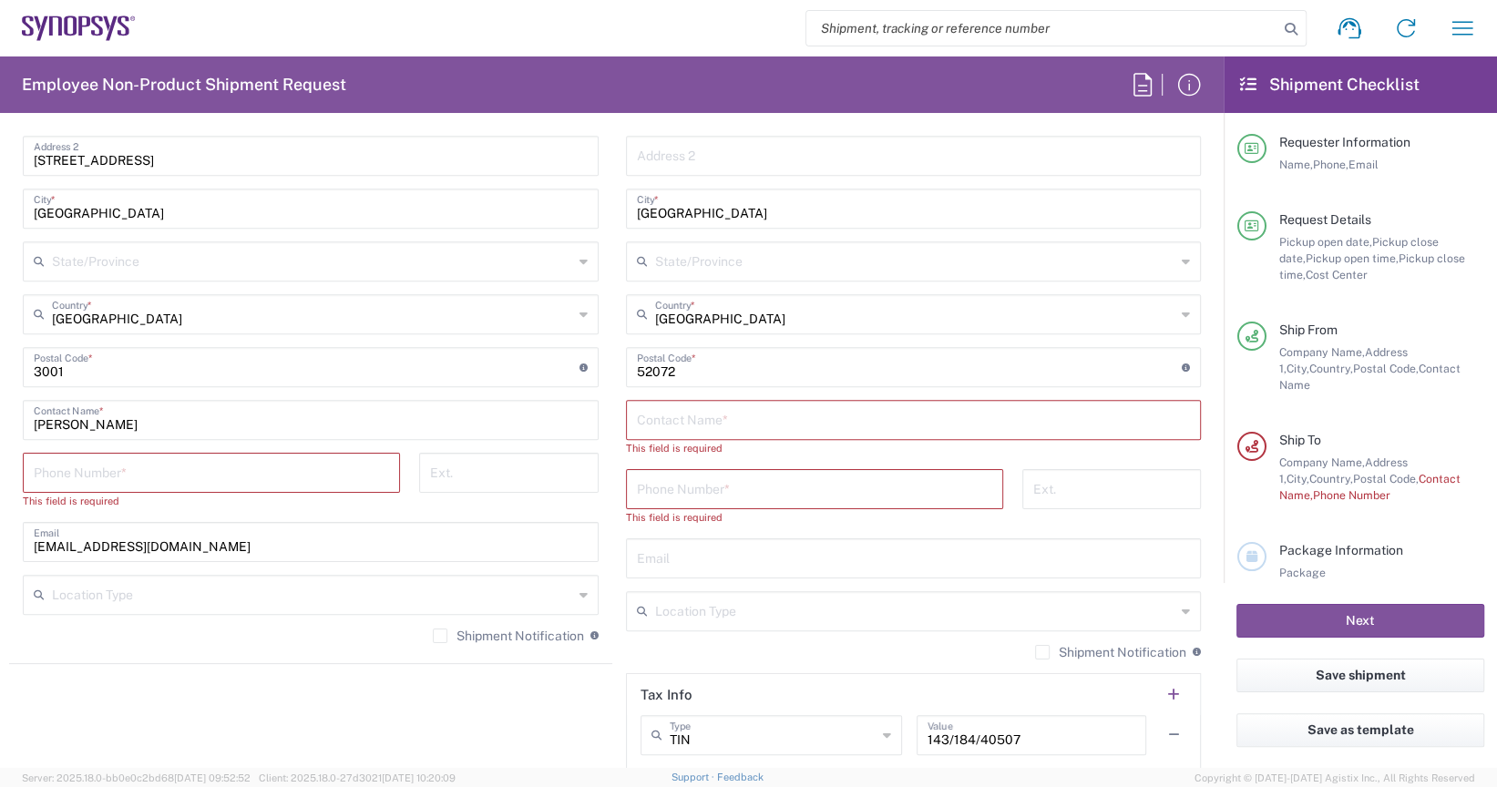
click at [183, 466] on input "tel" at bounding box center [211, 472] width 355 height 32
paste input "[PHONE_NUMBER]"
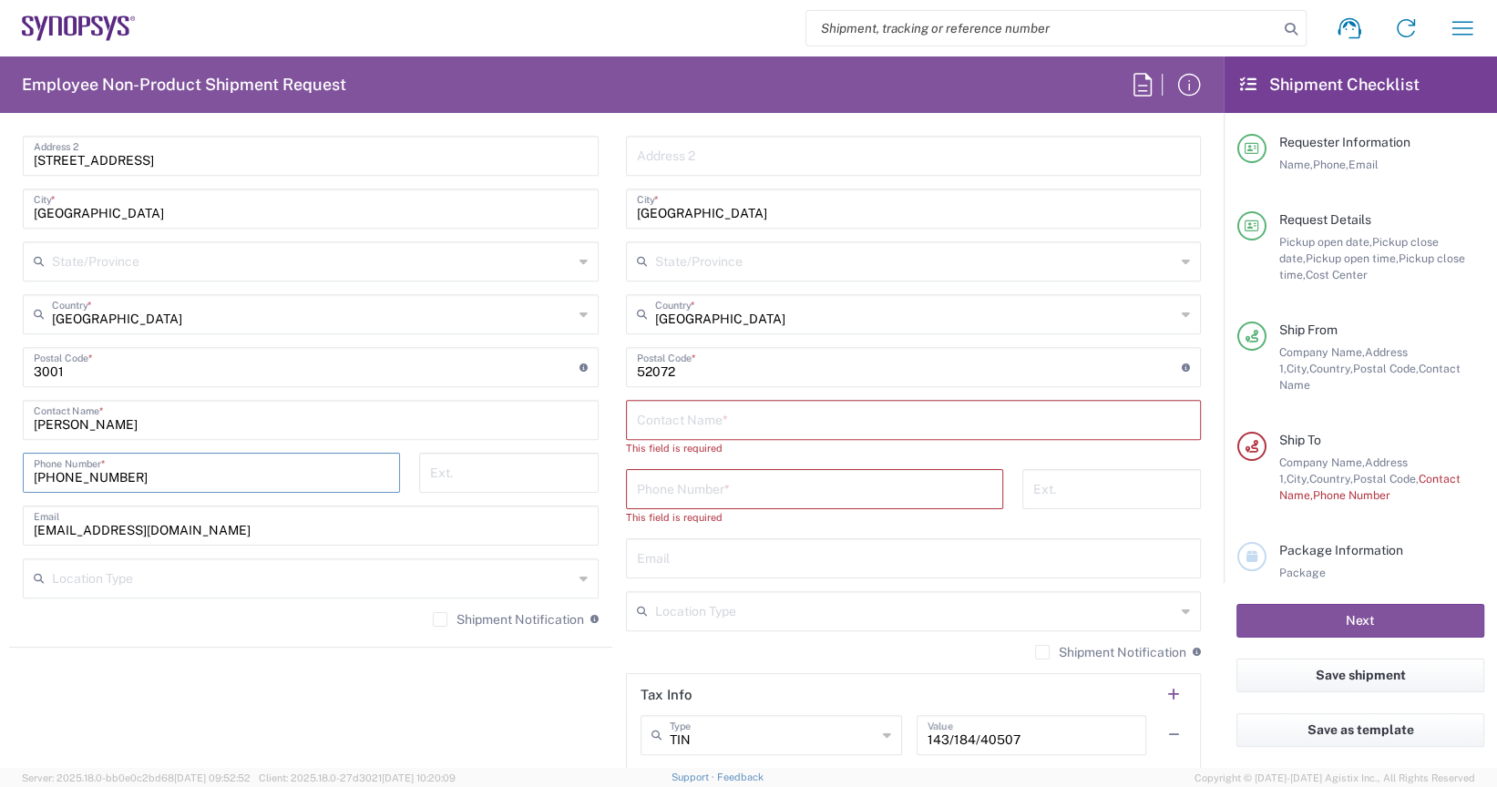
type input "[PHONE_NUMBER]"
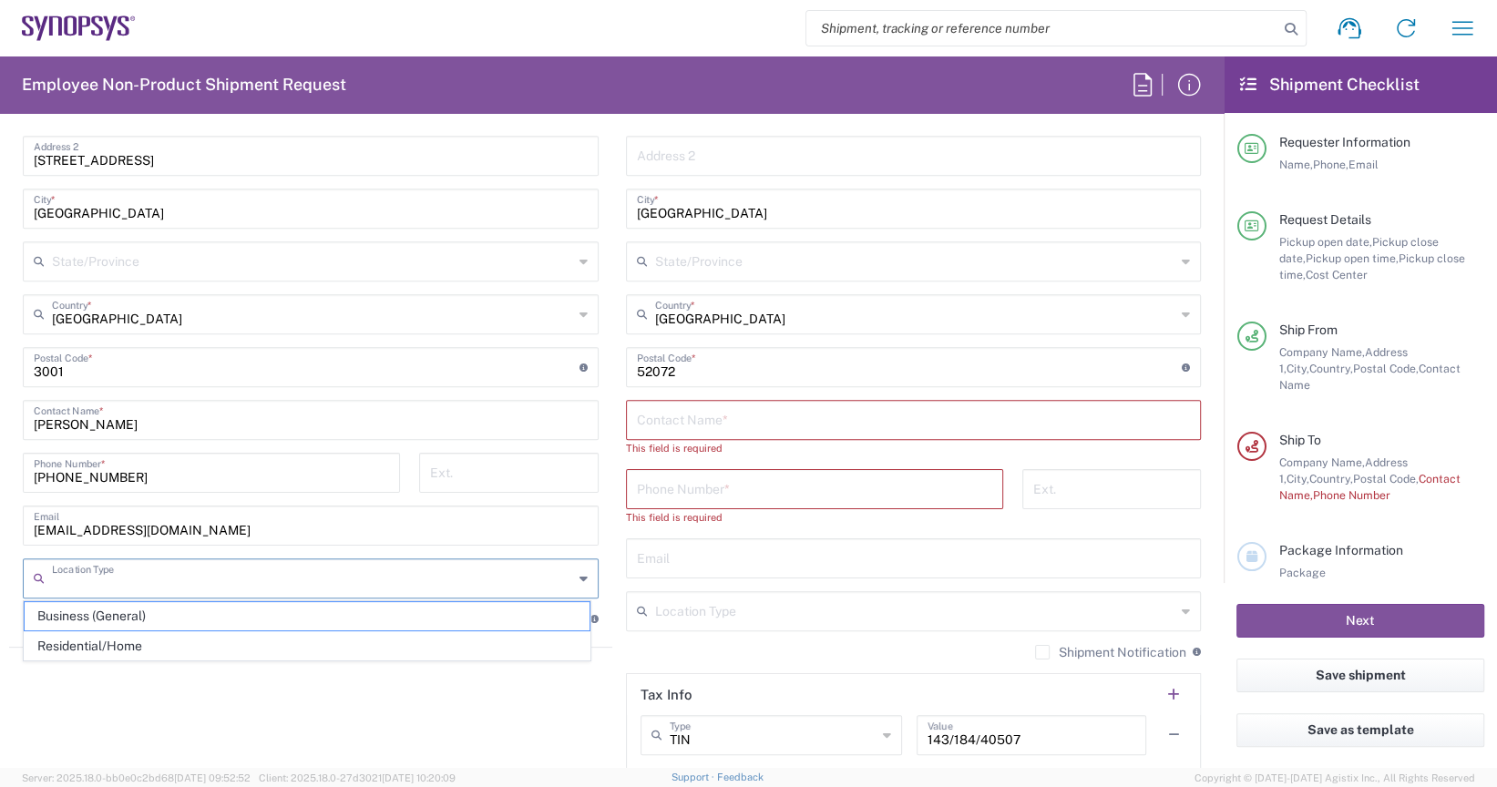
click at [190, 577] on input "text" at bounding box center [312, 577] width 521 height 32
click at [171, 612] on span "Business (General)" at bounding box center [307, 616] width 565 height 28
type input "Business (General)"
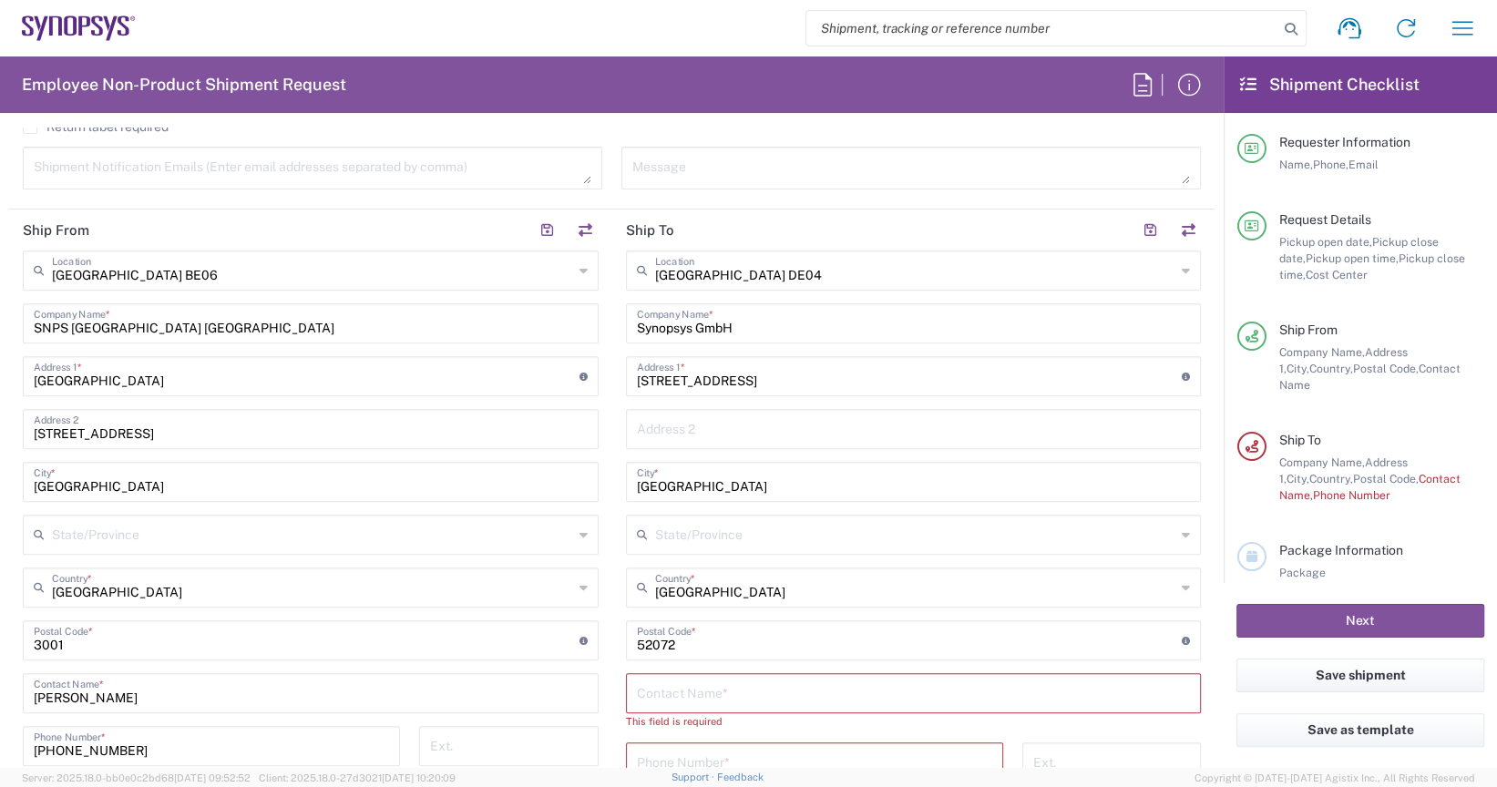
scroll to position [820, 0]
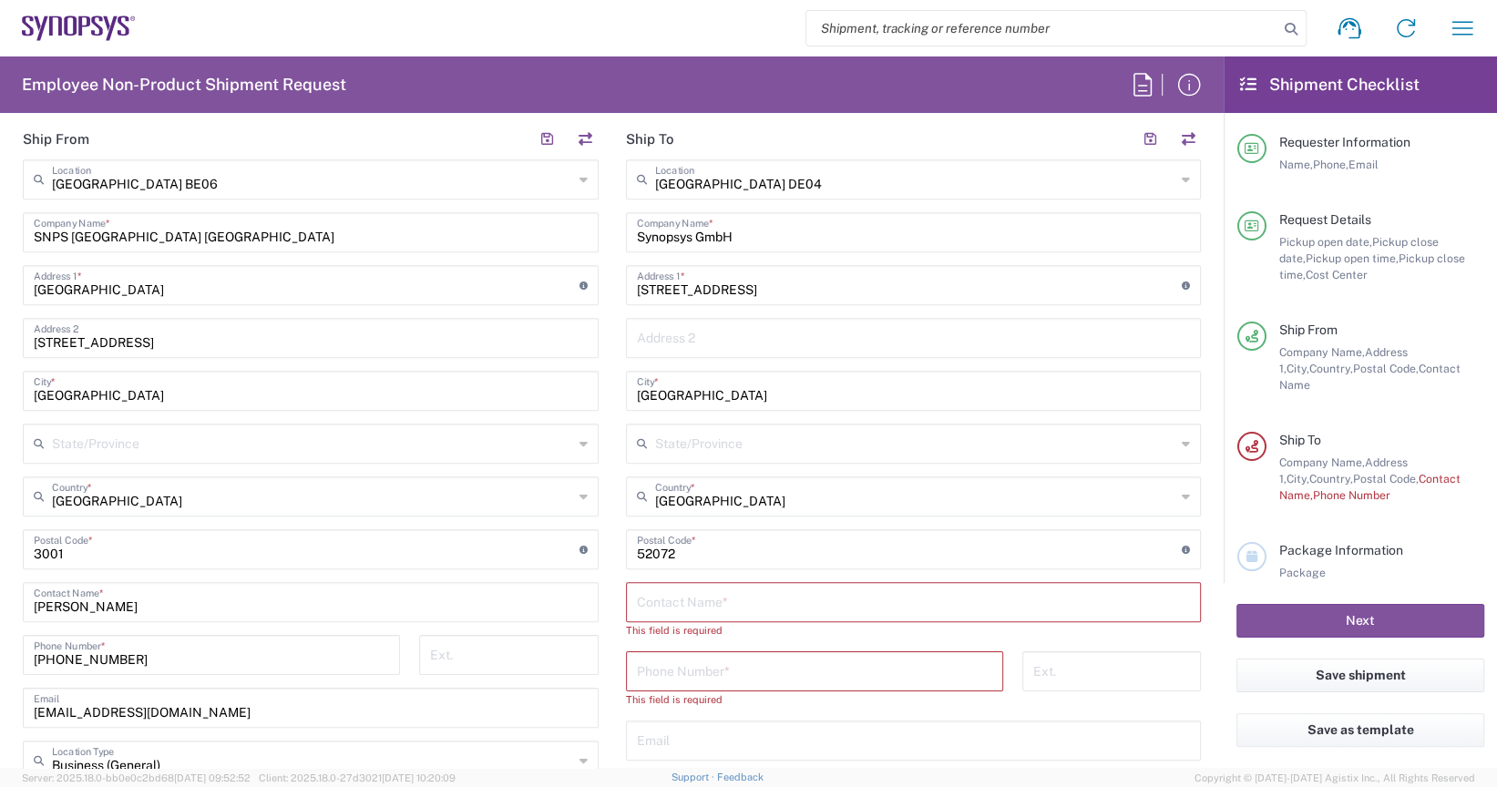
click at [615, 592] on main "[GEOGRAPHIC_DATA] DE04 Location [GEOGRAPHIC_DATA] DE04 Agrate Brianza IT01 [GEO…" at bounding box center [913, 611] width 603 height 904
click at [627, 592] on div "Contact Name *" at bounding box center [914, 602] width 576 height 40
paste input "[PERSON_NAME]"
type input "[PERSON_NAME]"
click at [690, 654] on input "tel" at bounding box center [814, 654] width 355 height 32
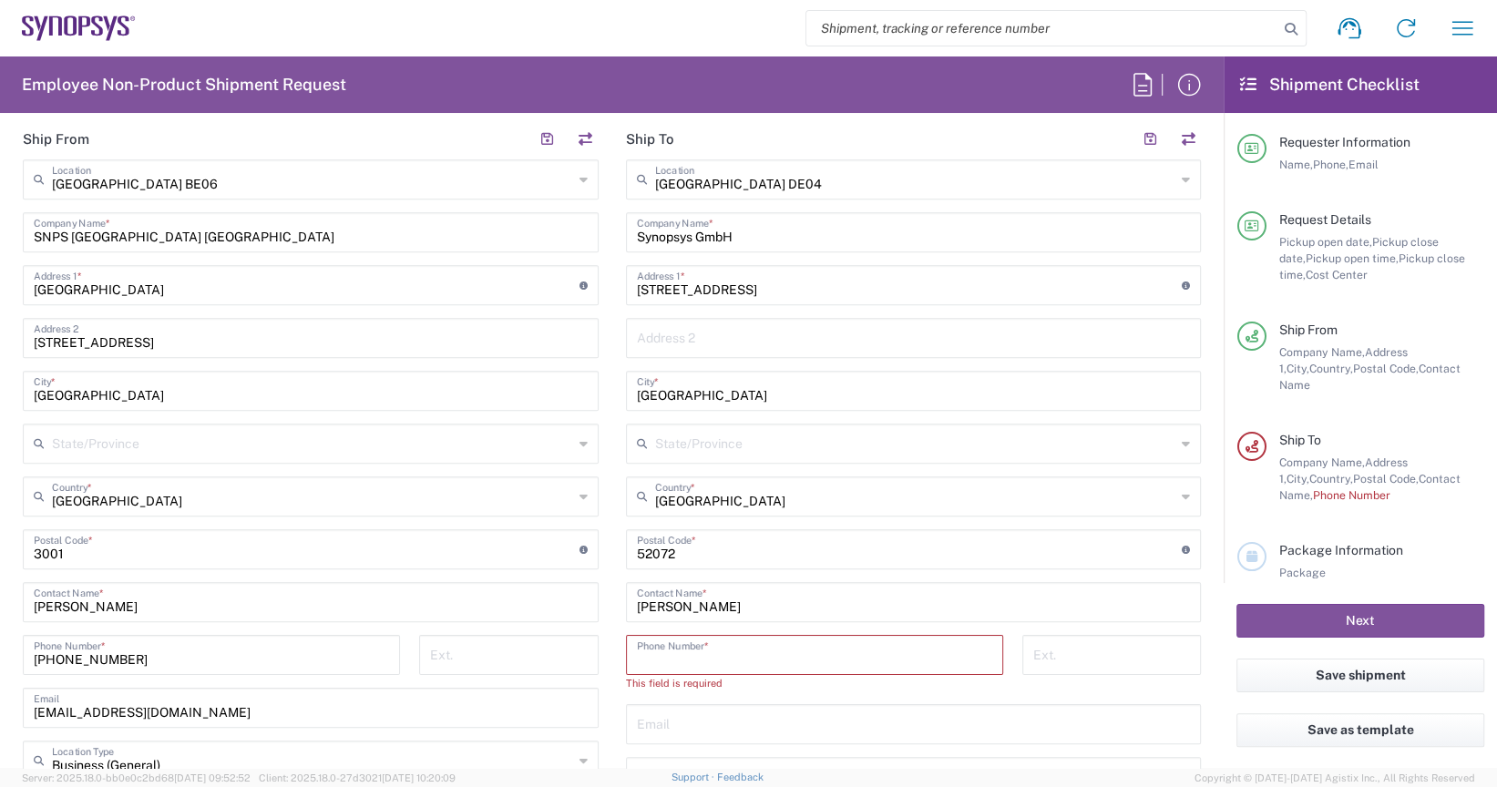
paste input "[PHONE_NUMBER]"
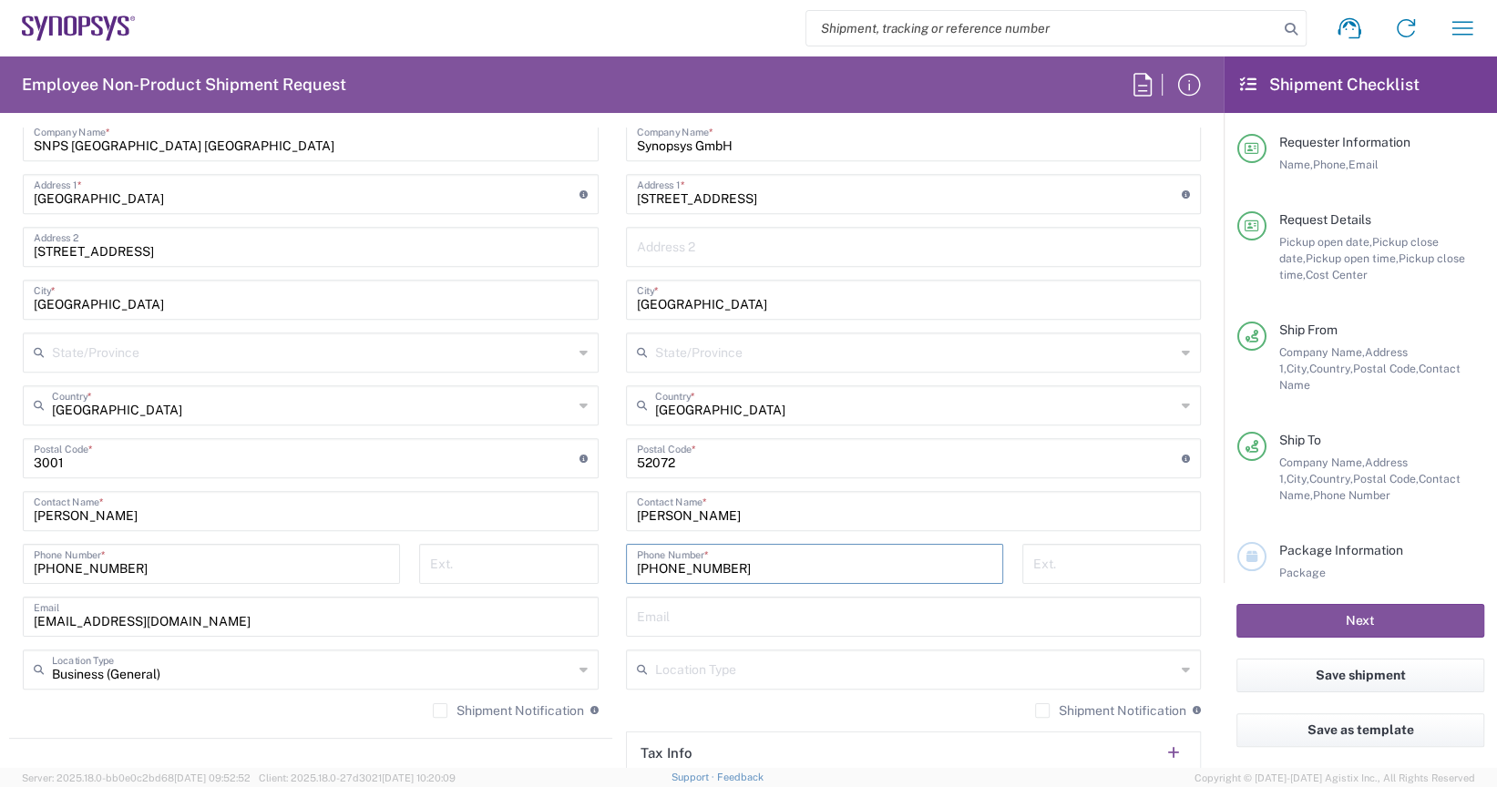
type input "[PHONE_NUMBER]"
click at [722, 609] on input "text" at bounding box center [914, 616] width 554 height 32
paste input "[PERSON_NAME][EMAIL_ADDRESS][DOMAIN_NAME]"
type input "[PERSON_NAME][EMAIL_ADDRESS][DOMAIN_NAME]"
click at [708, 673] on input "text" at bounding box center [915, 668] width 521 height 32
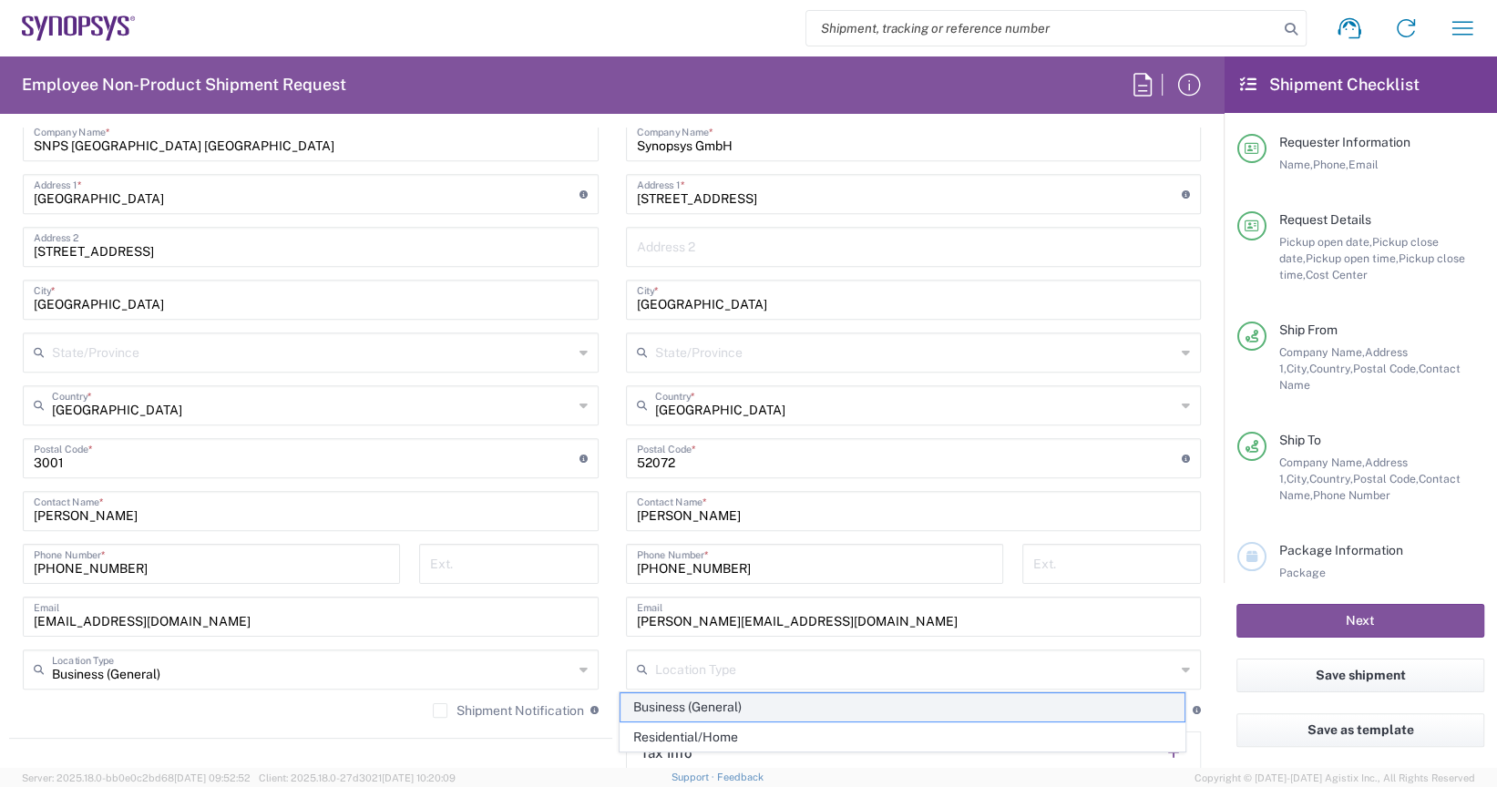
click at [797, 700] on span "Business (General)" at bounding box center [902, 707] width 565 height 28
type input "Business (General)"
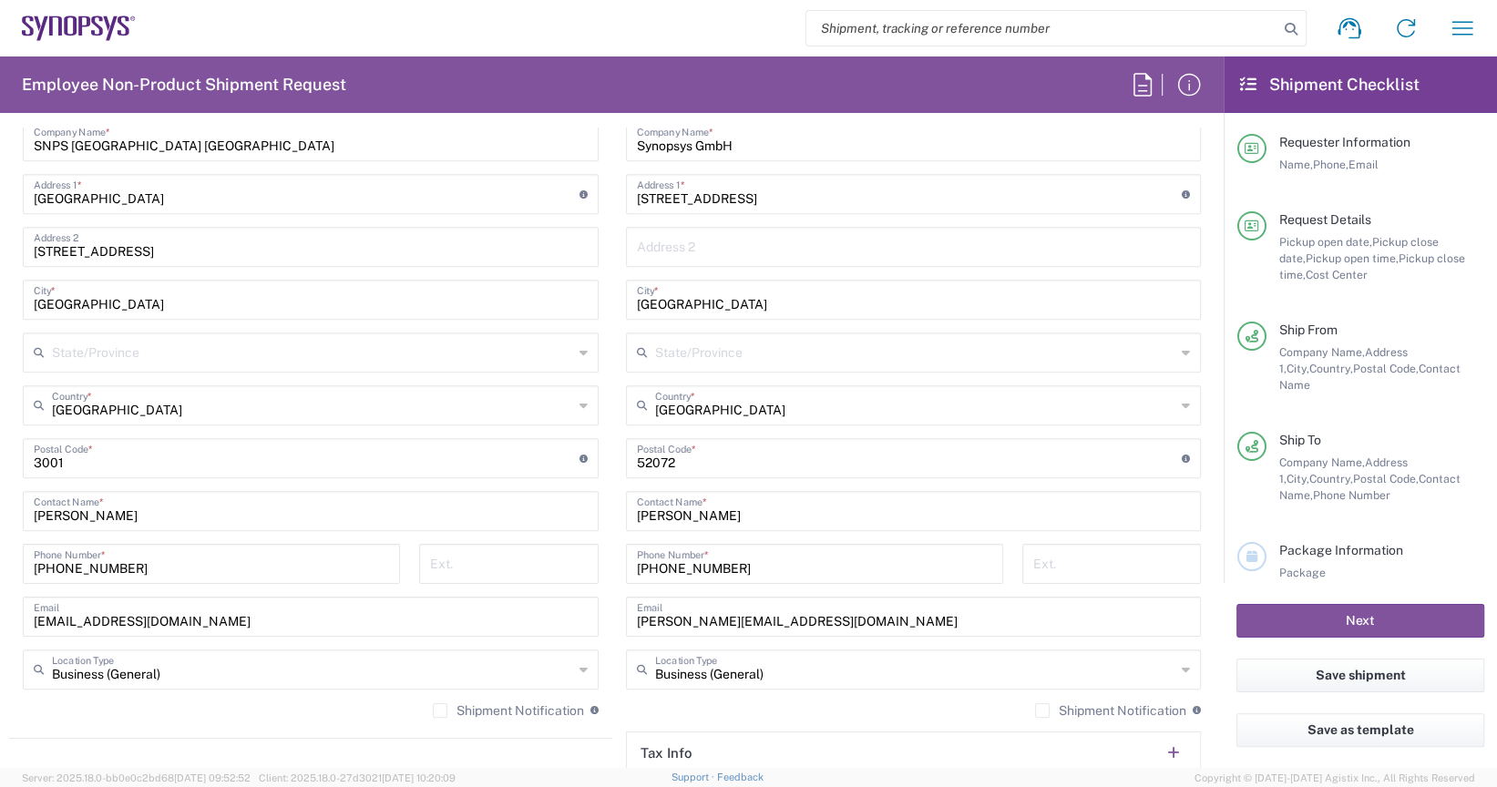
click at [579, 659] on icon at bounding box center [583, 669] width 8 height 29
type input "Business (General)"
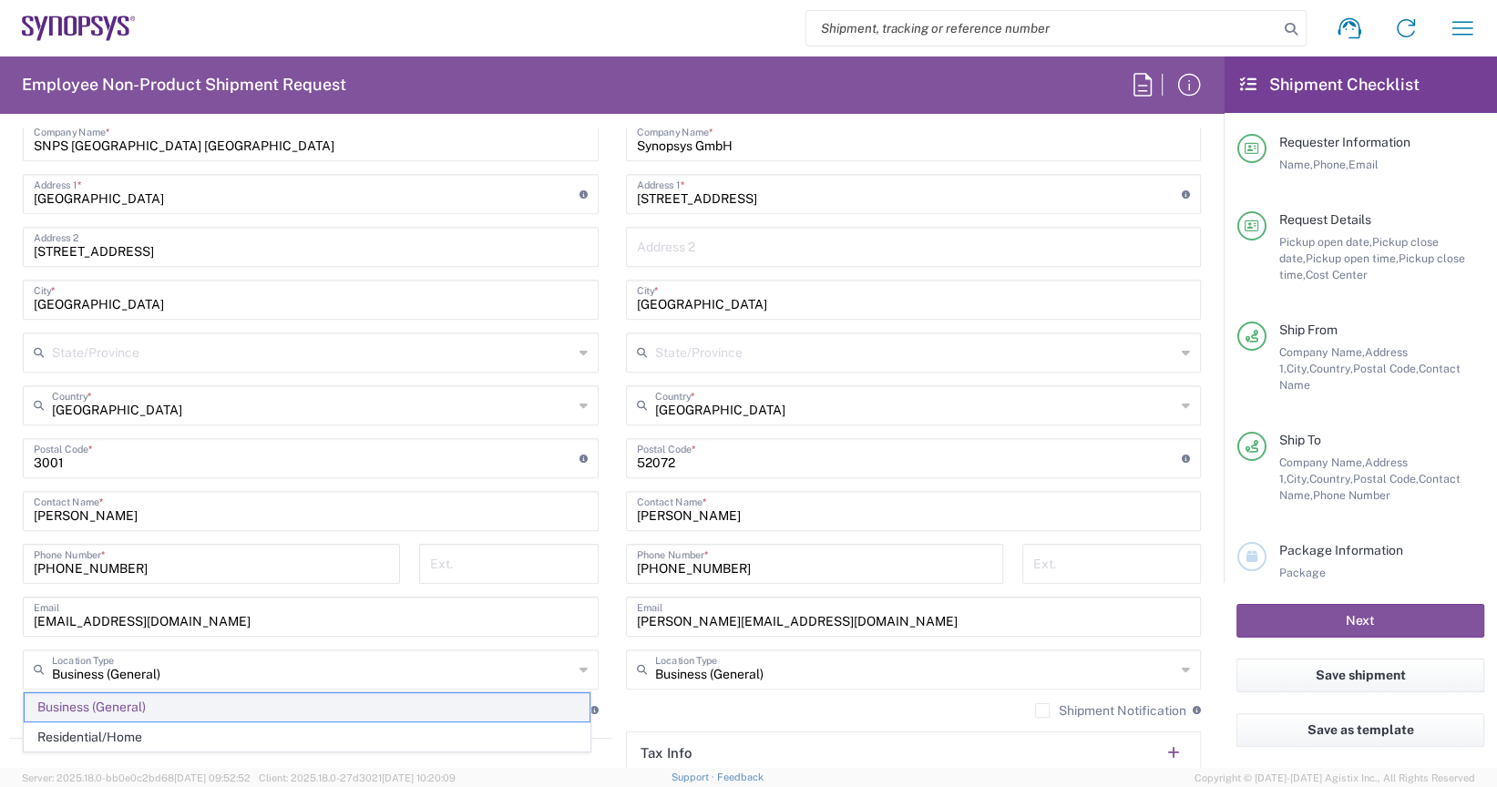
click at [429, 700] on span "Business (General)" at bounding box center [307, 707] width 565 height 28
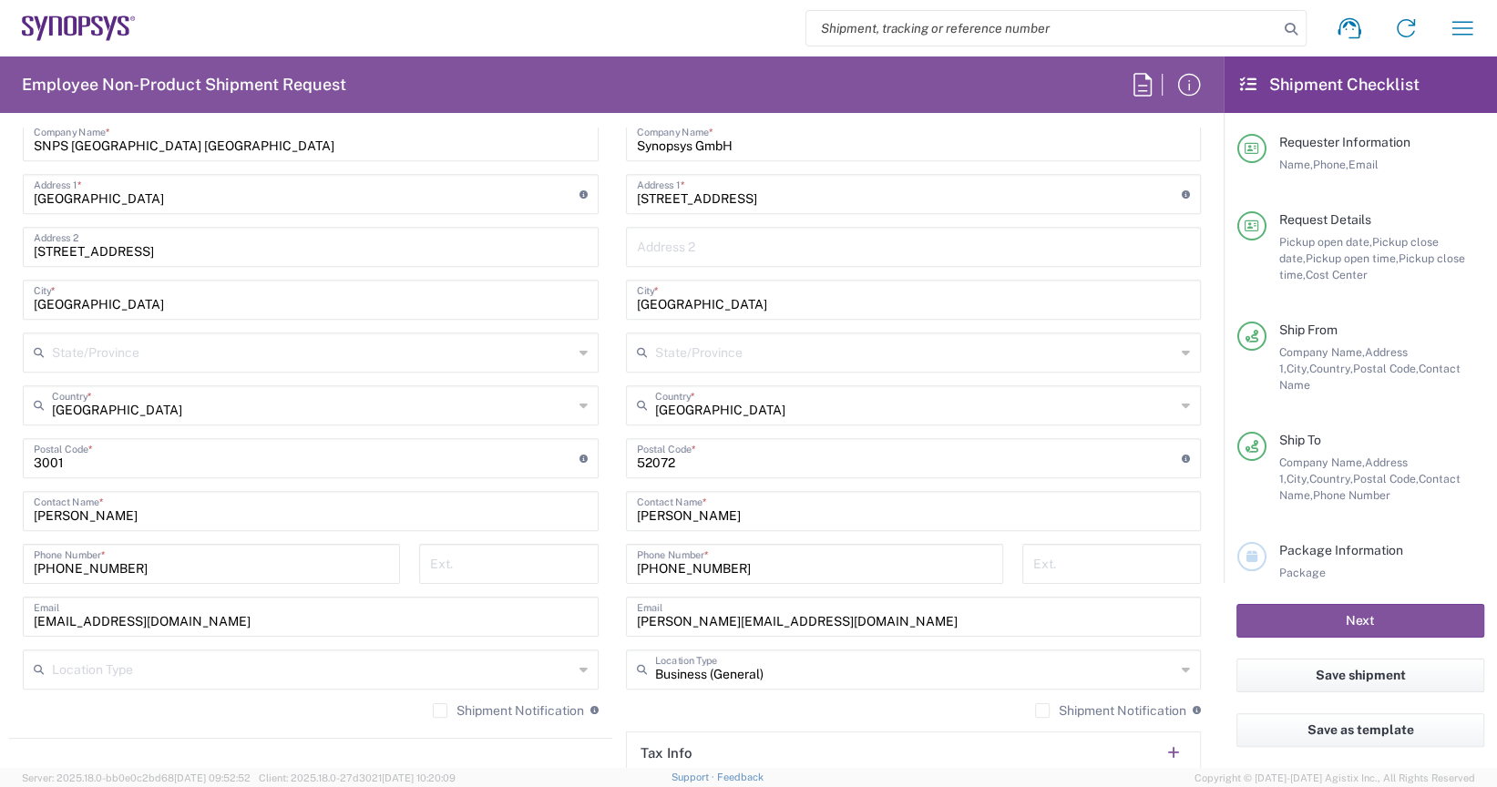
type input "Business (General)"
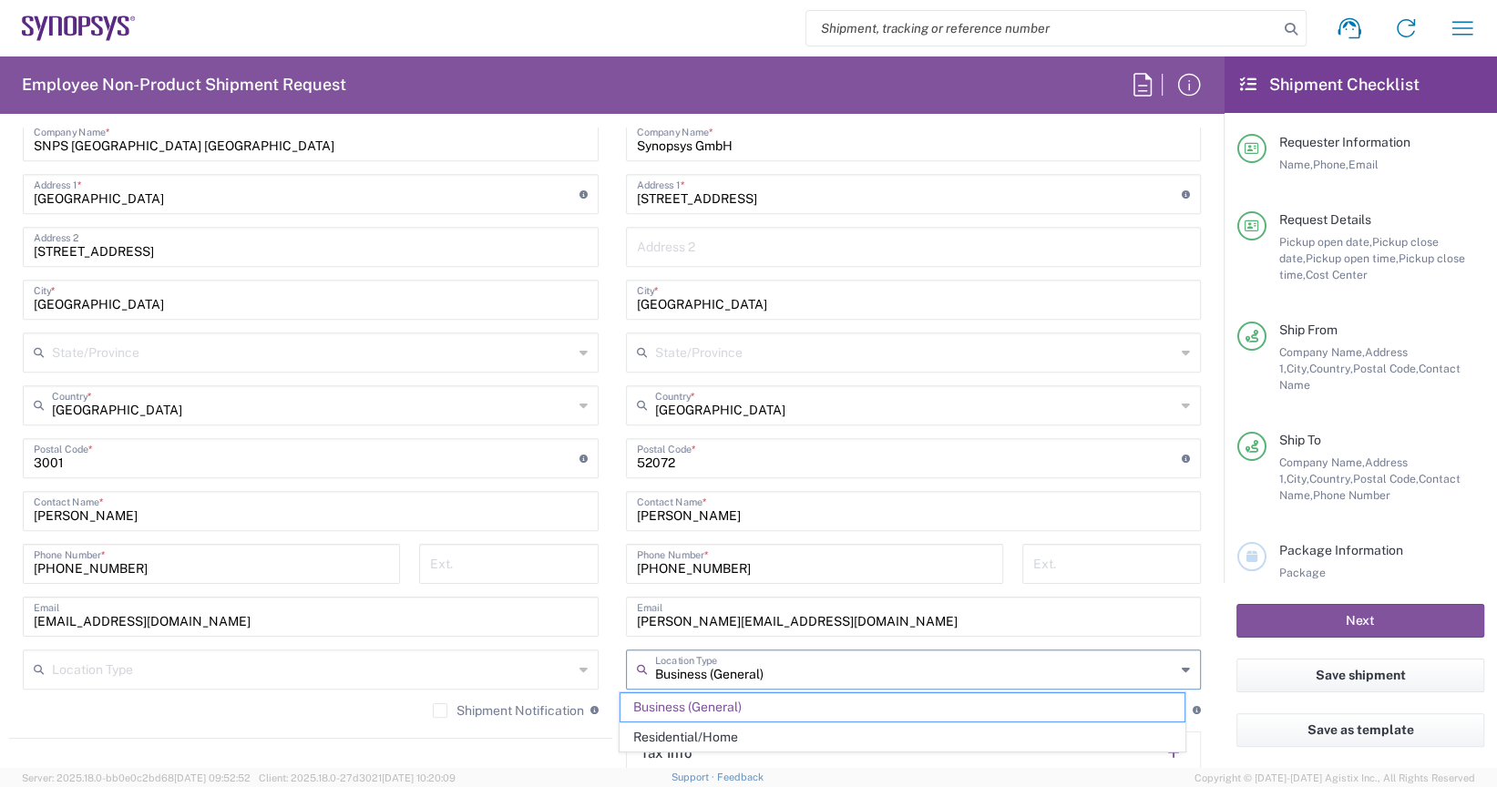
click at [825, 670] on input "Business (General)" at bounding box center [915, 668] width 521 height 32
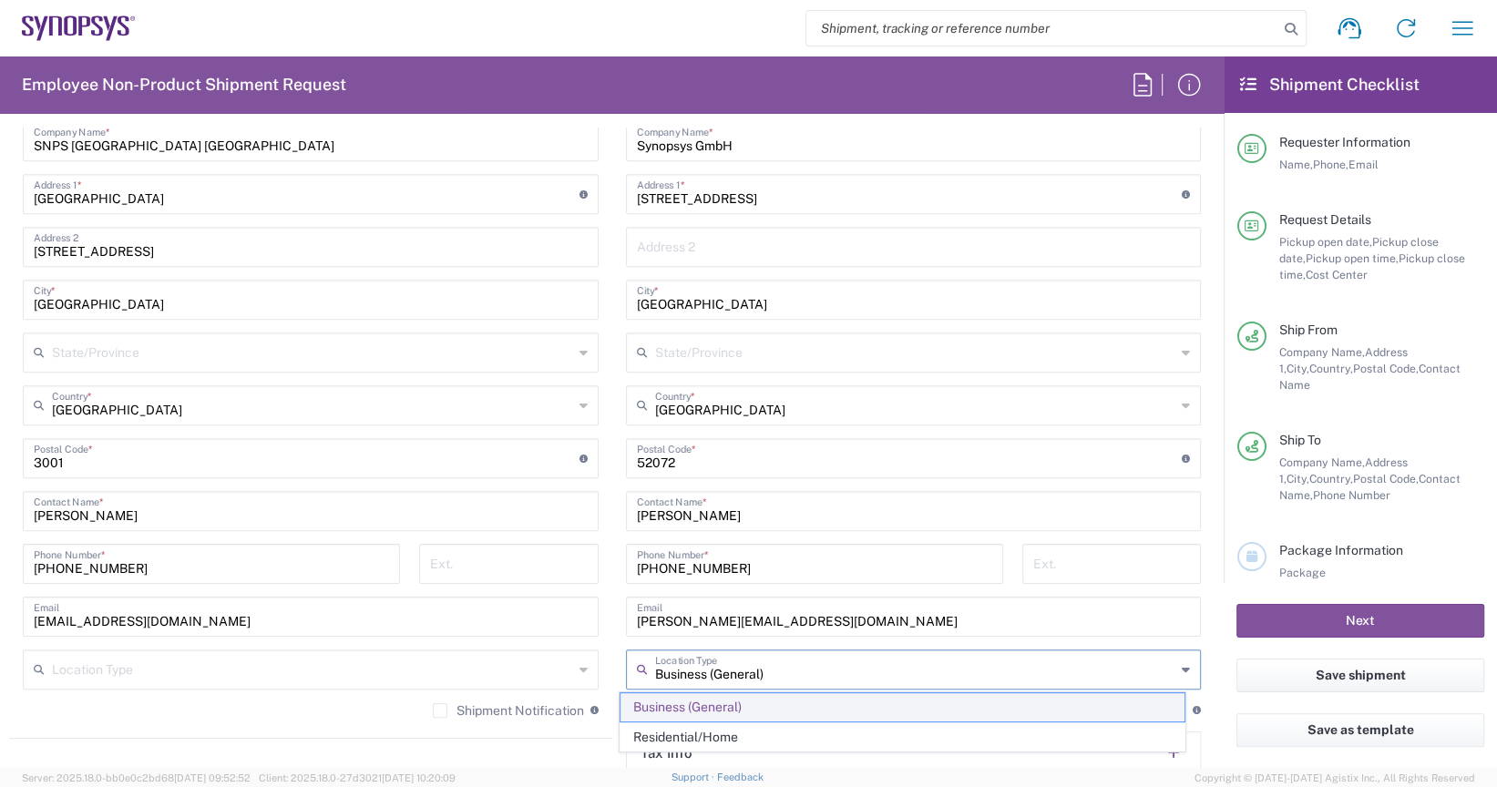
click at [766, 706] on span "Business (General)" at bounding box center [902, 707] width 565 height 28
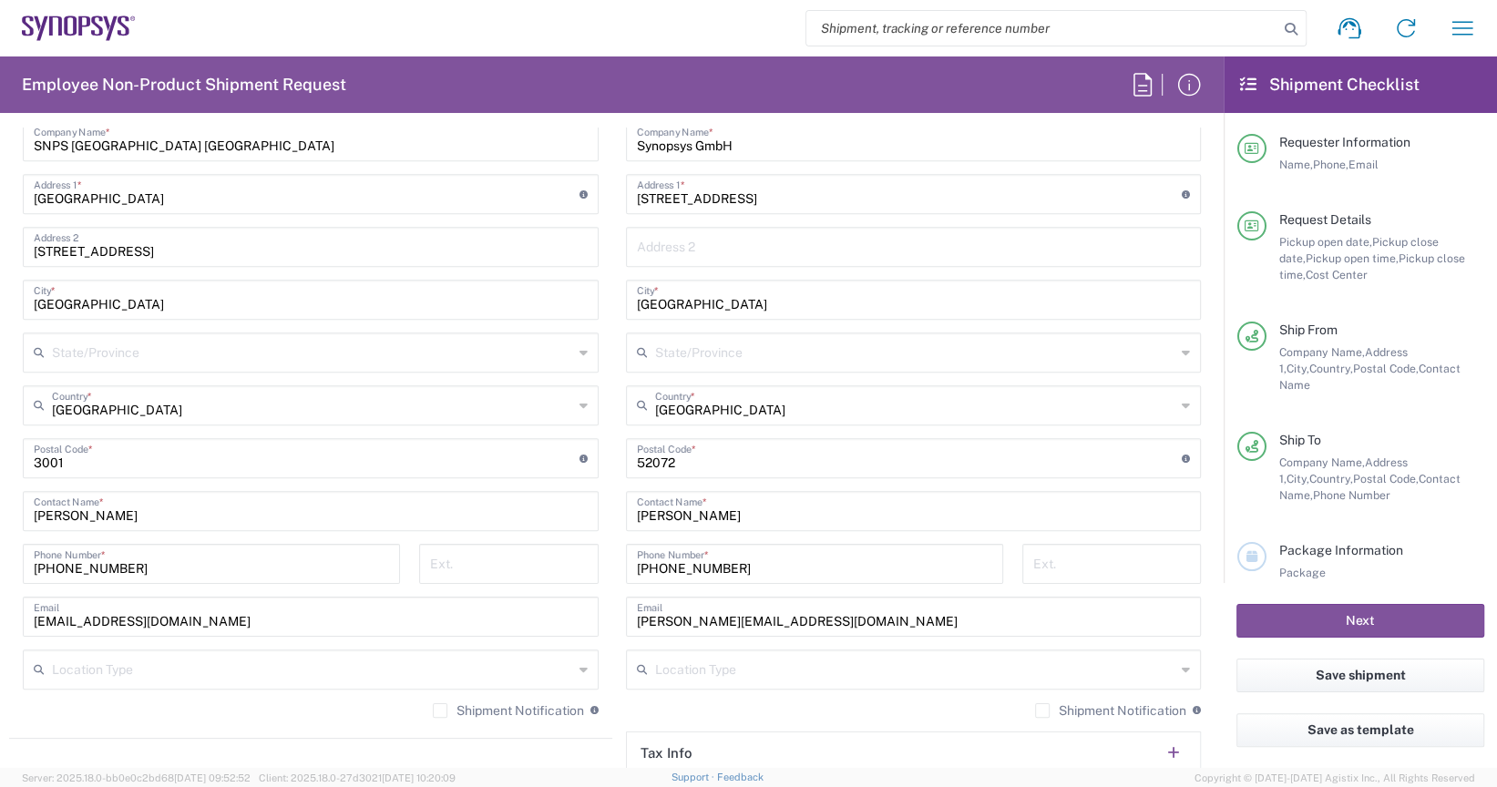
scroll to position [1184, 0]
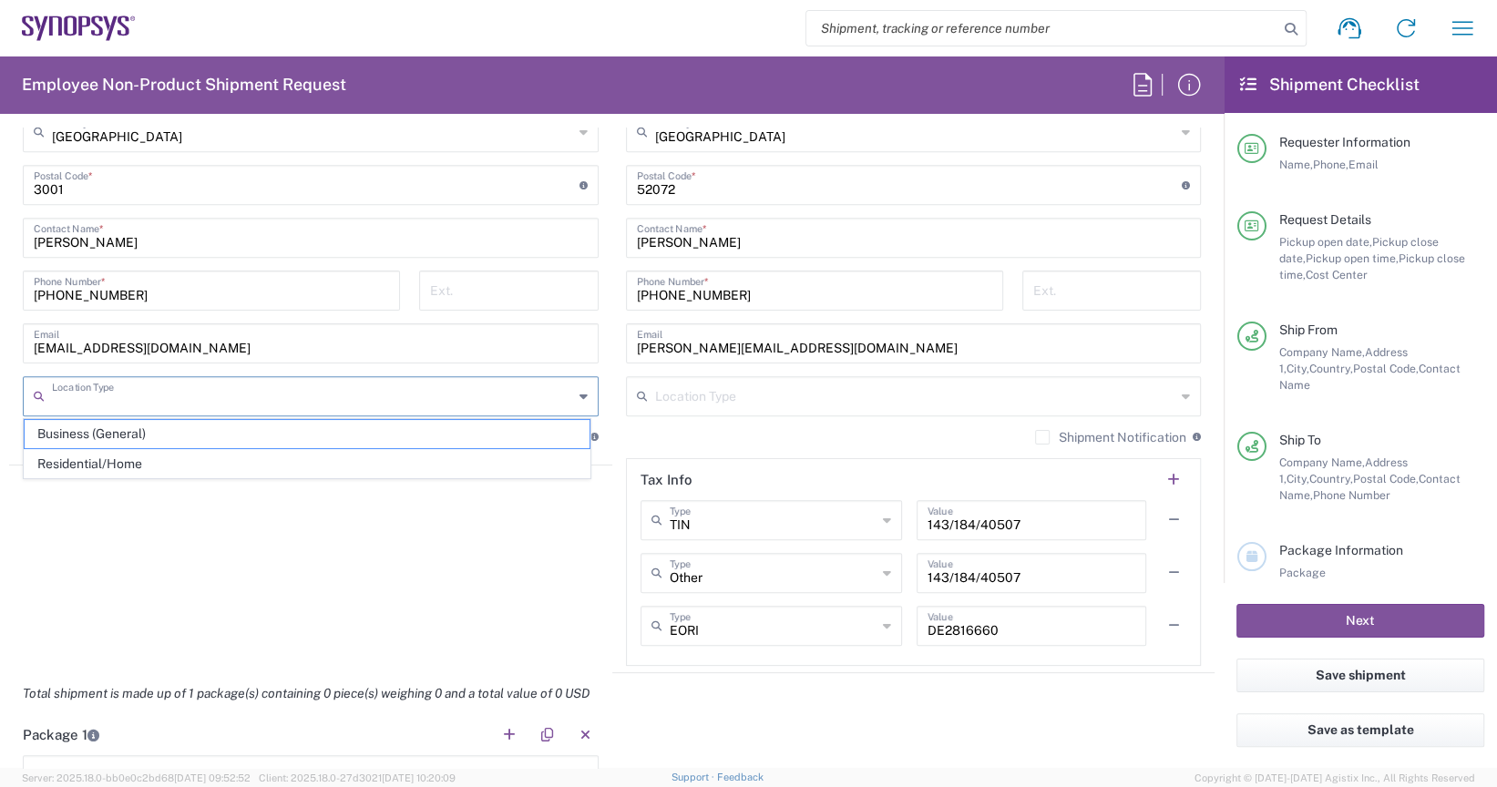
click at [365, 389] on input "text" at bounding box center [312, 395] width 521 height 32
click at [326, 430] on span "Business (General)" at bounding box center [307, 434] width 565 height 28
type input "Business (General)"
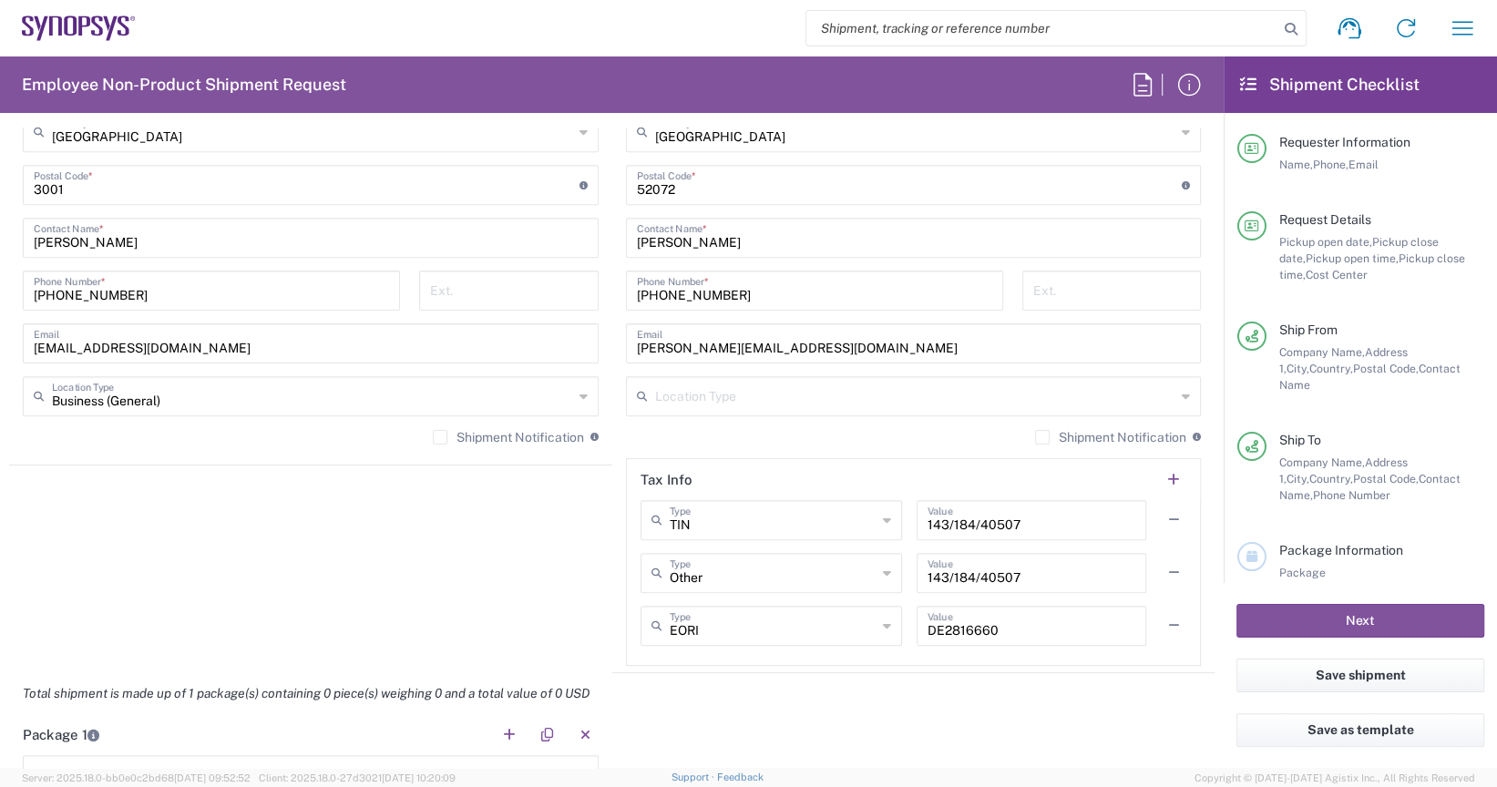
click at [703, 393] on input "text" at bounding box center [915, 395] width 521 height 32
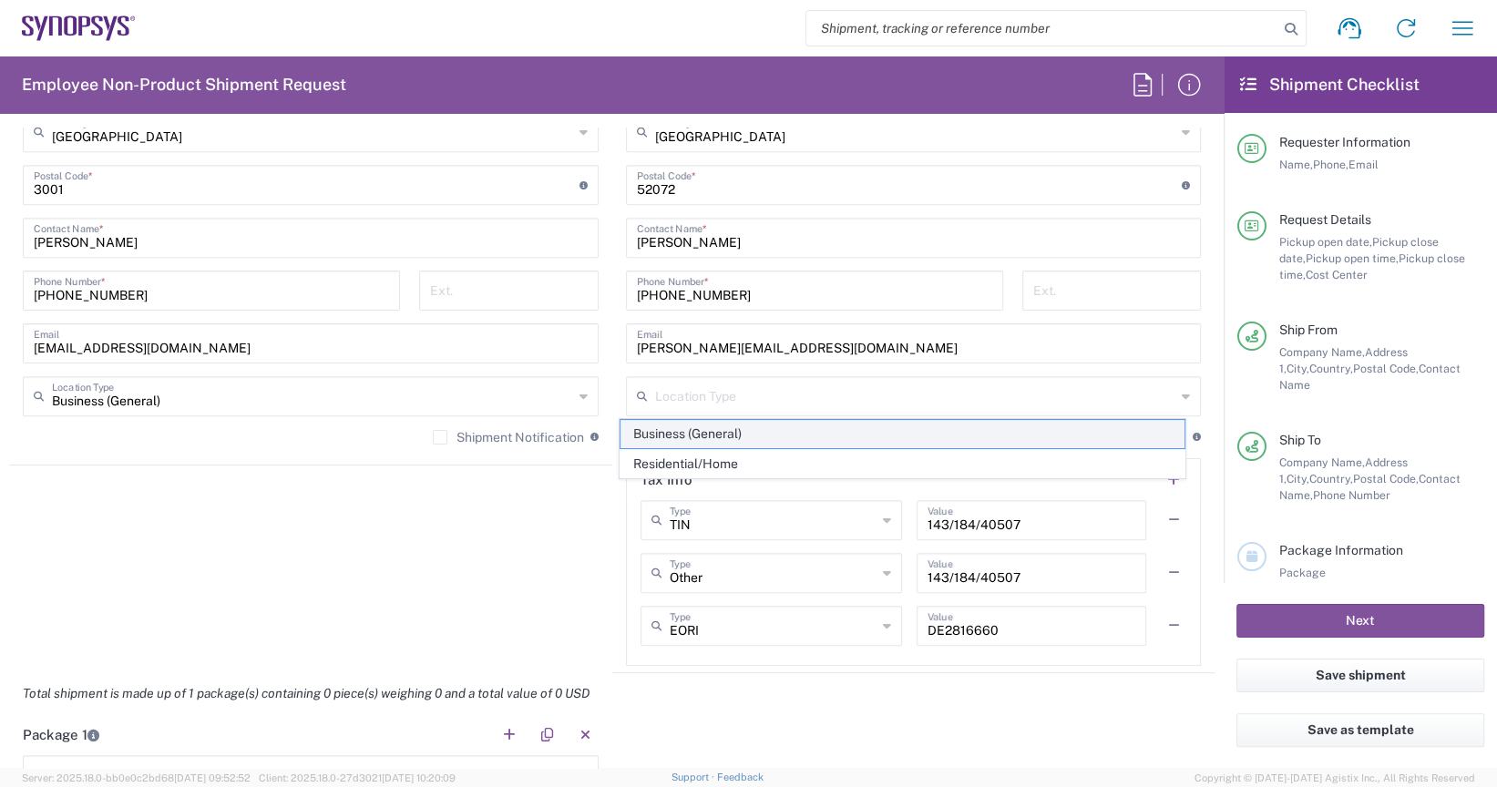
click at [707, 438] on span "Business (General)" at bounding box center [902, 434] width 565 height 28
type input "Business (General)"
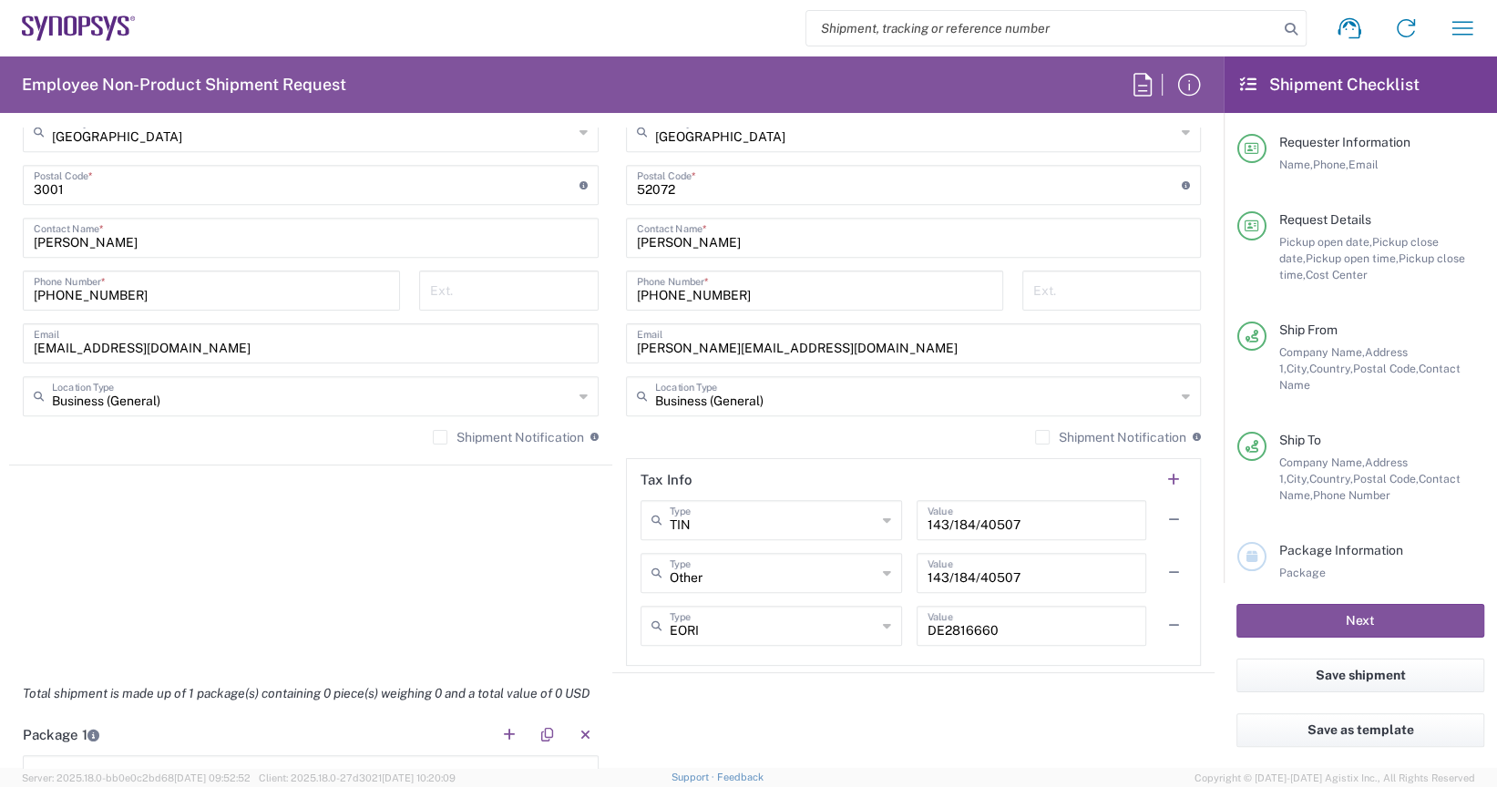
scroll to position [1458, 0]
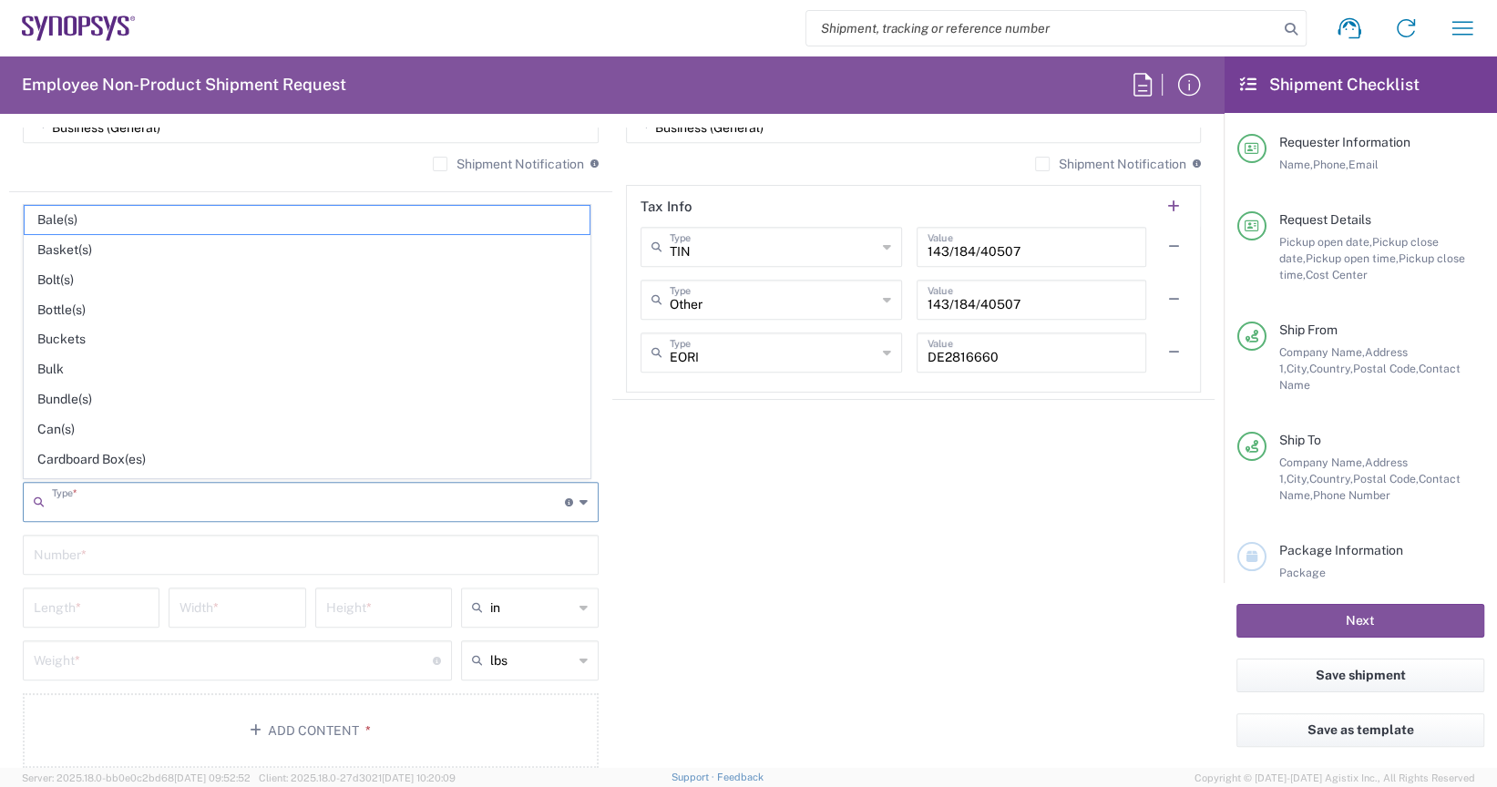
click at [326, 501] on input "text" at bounding box center [308, 501] width 513 height 32
click at [105, 401] on span "Carton(s)" at bounding box center [307, 398] width 565 height 28
type input "Carton(s)"
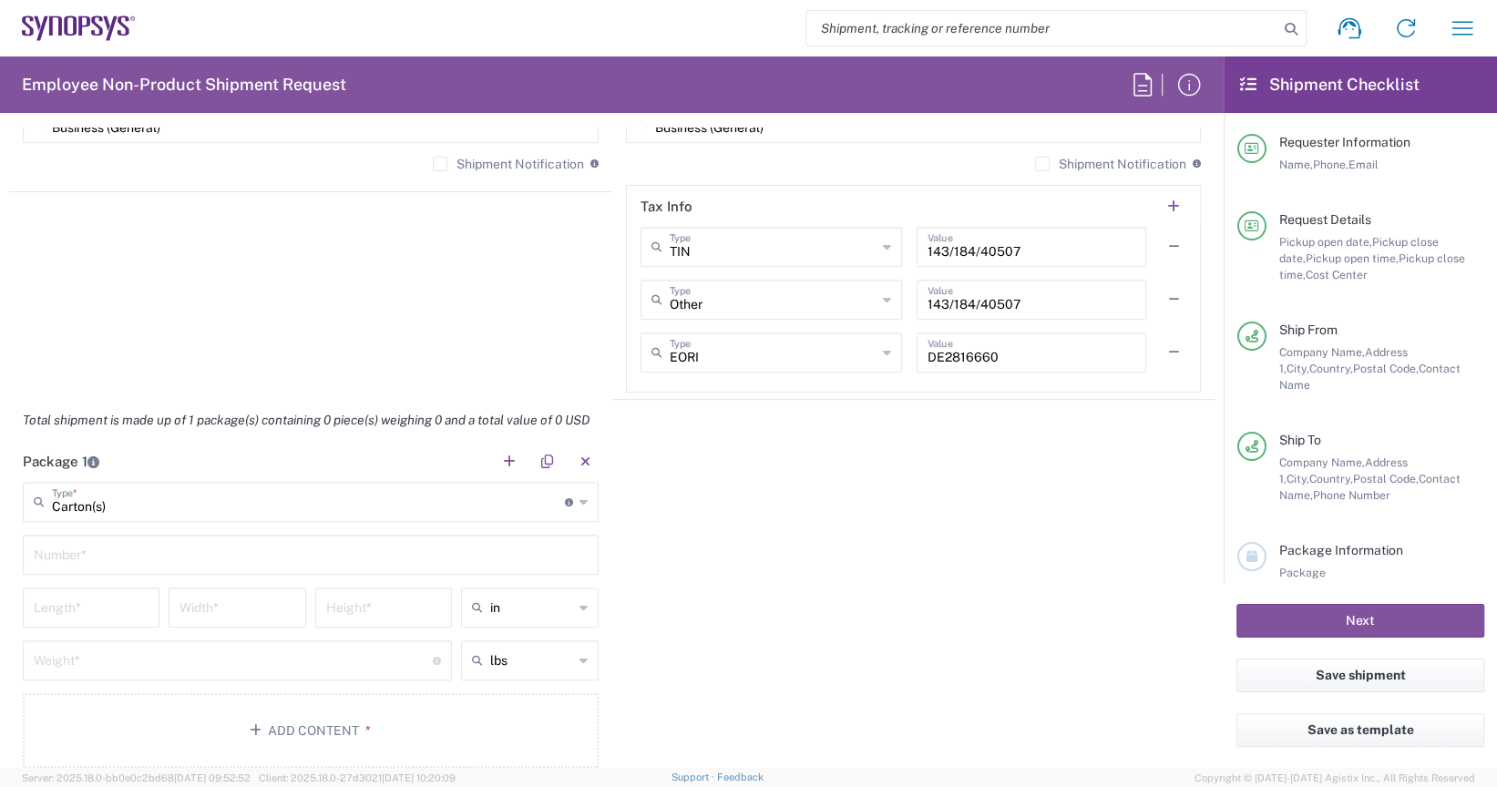
click at [201, 554] on input "text" at bounding box center [311, 554] width 554 height 32
type input "1"
click at [123, 609] on input "number" at bounding box center [91, 606] width 115 height 32
type input "40"
click at [272, 610] on input "number" at bounding box center [236, 606] width 115 height 32
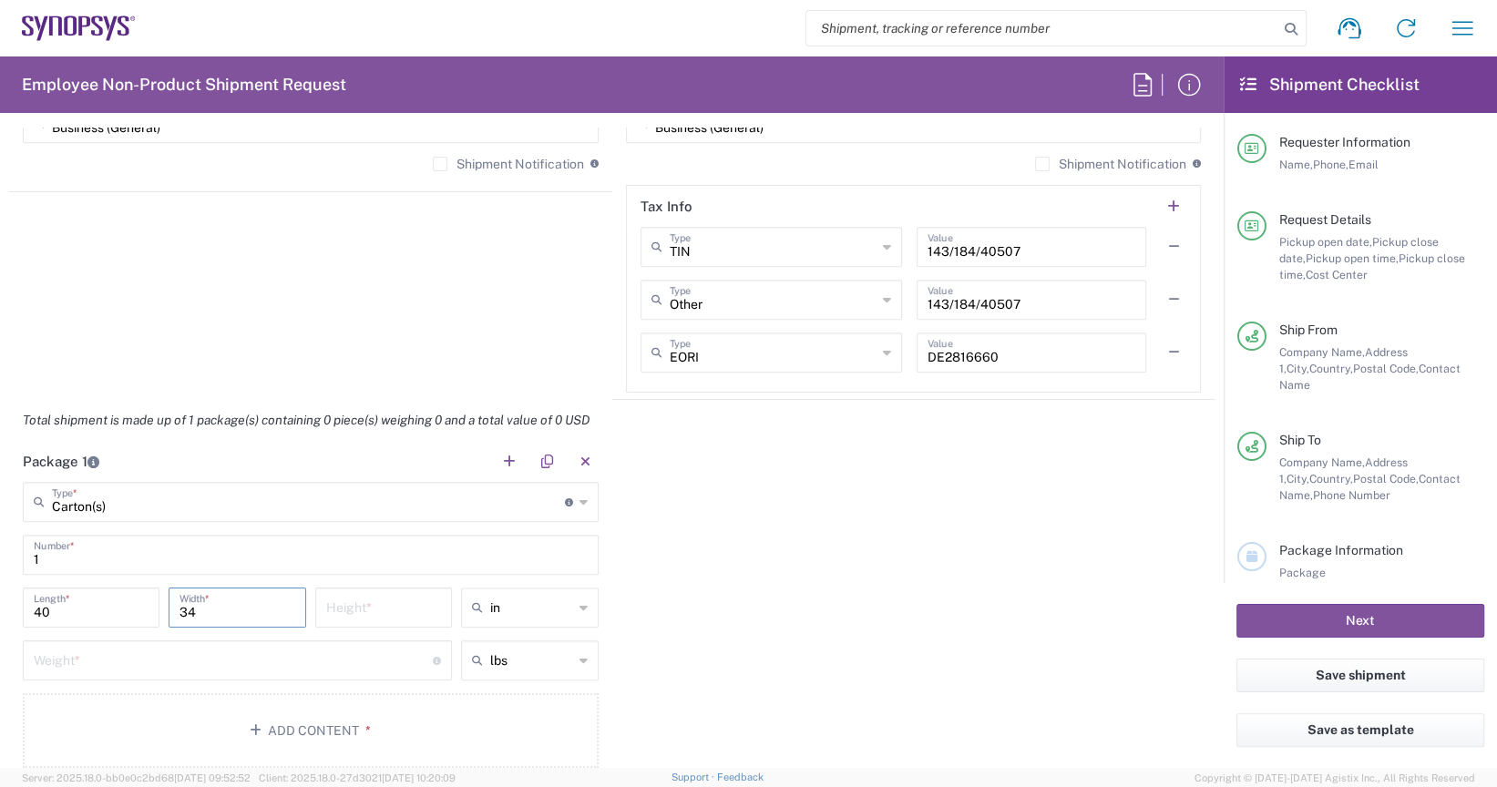
type input "34"
click at [421, 608] on input "number" at bounding box center [383, 606] width 115 height 32
type input "6"
click at [568, 606] on div "in" at bounding box center [529, 608] width 137 height 40
click at [500, 671] on span "cm" at bounding box center [522, 675] width 131 height 28
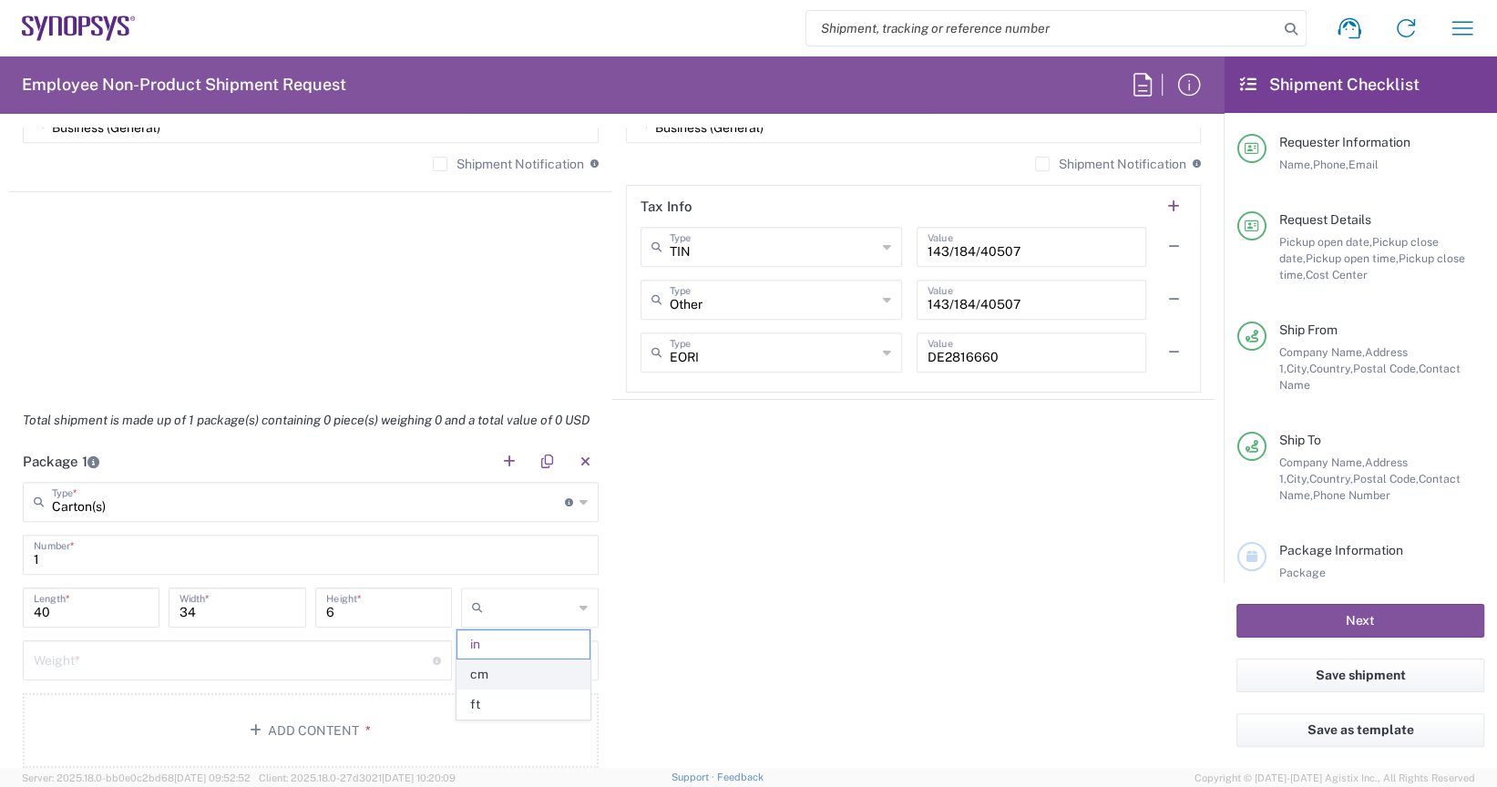
type input "101.6"
type input "86.36"
type input "15.24"
type input "cm"
click at [167, 651] on input "number" at bounding box center [233, 659] width 399 height 32
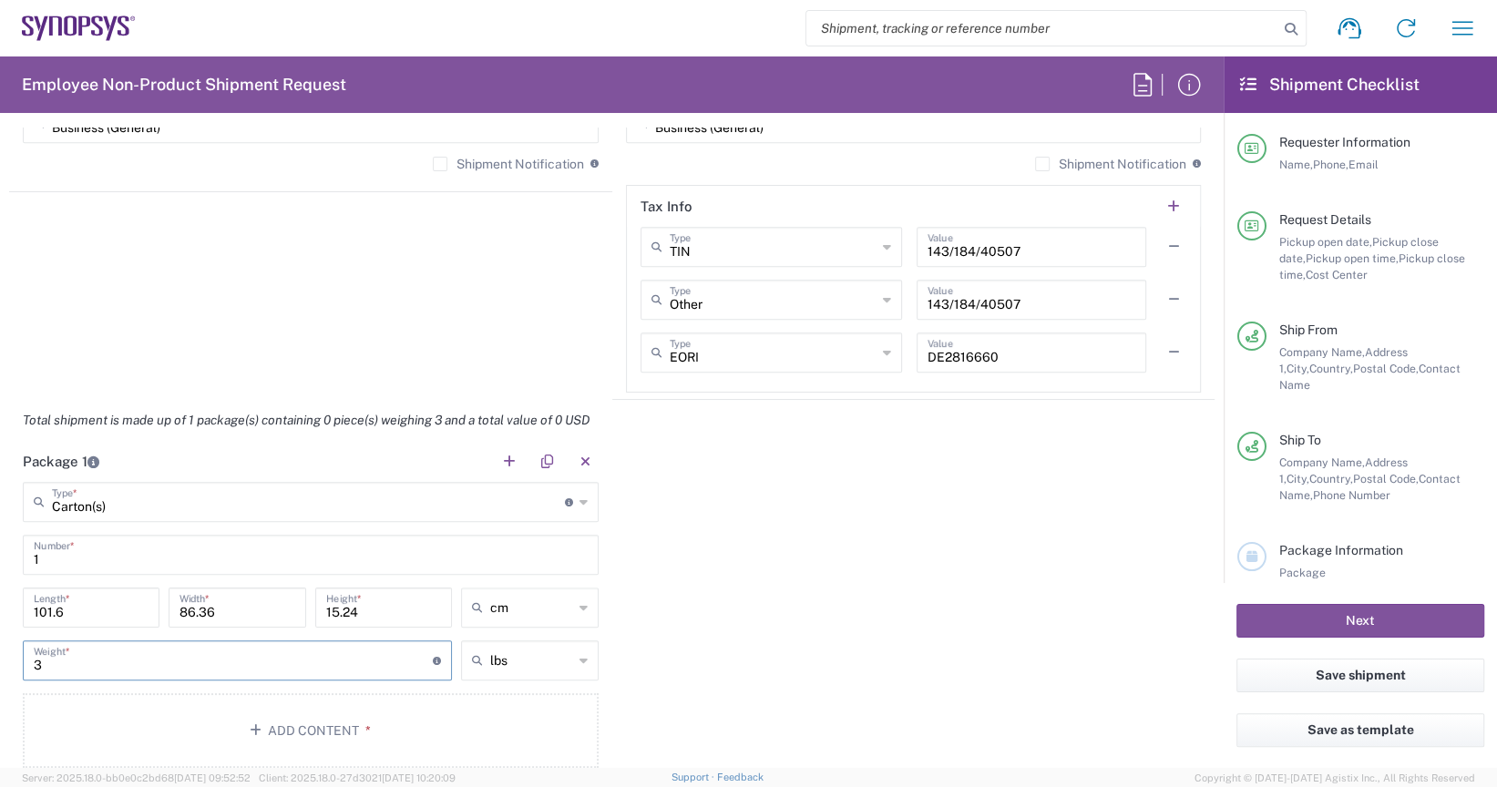
type input "3"
click at [579, 662] on icon at bounding box center [583, 660] width 8 height 29
click at [537, 720] on span "kgs" at bounding box center [522, 727] width 131 height 28
type input "1.36"
type input "kgs"
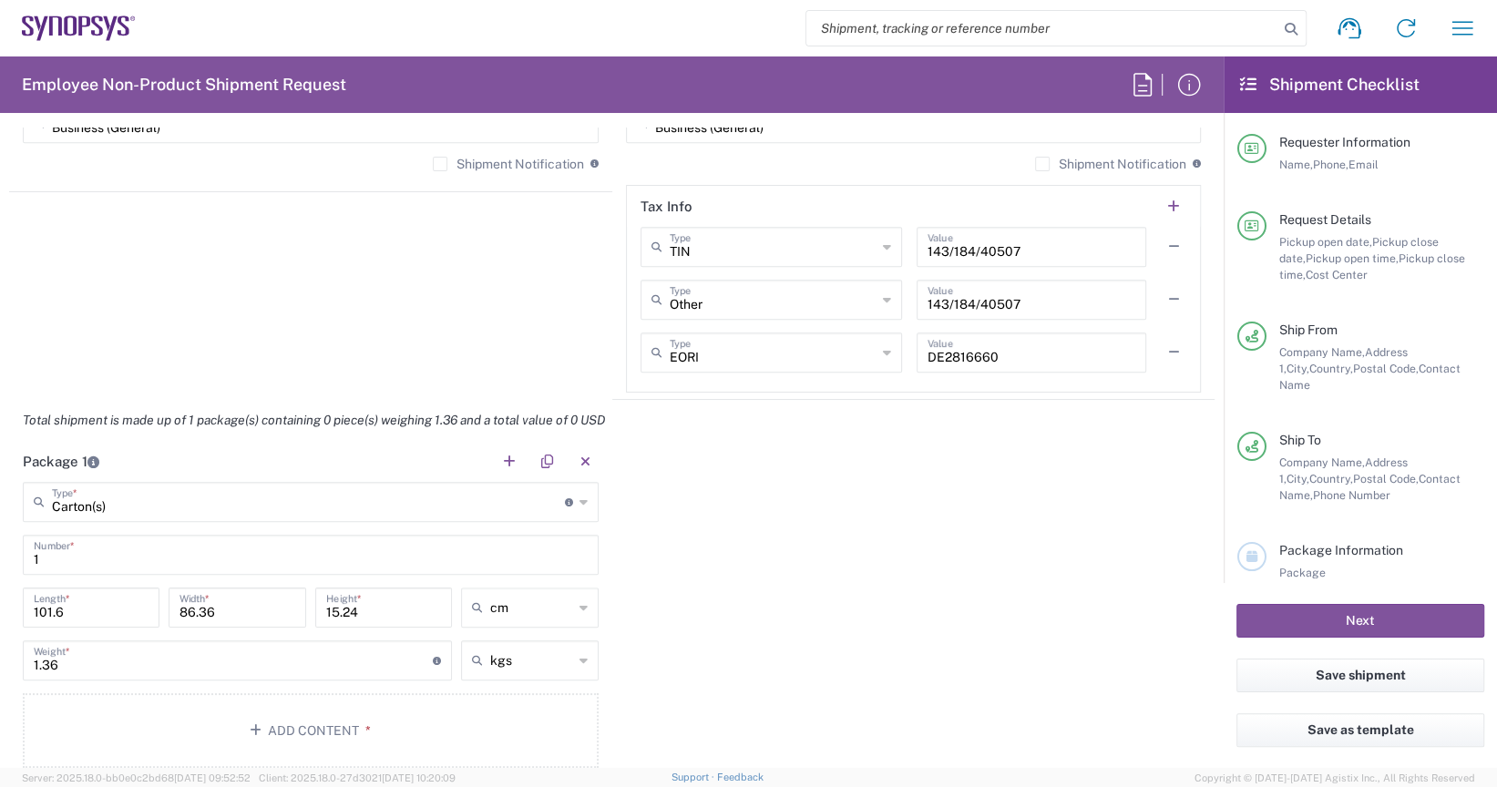
click at [579, 609] on icon at bounding box center [583, 607] width 8 height 29
type input "cm"
click at [530, 636] on span "cm" at bounding box center [522, 644] width 131 height 28
click at [579, 608] on icon at bounding box center [583, 607] width 8 height 29
click at [530, 634] on span "cm" at bounding box center [522, 644] width 131 height 28
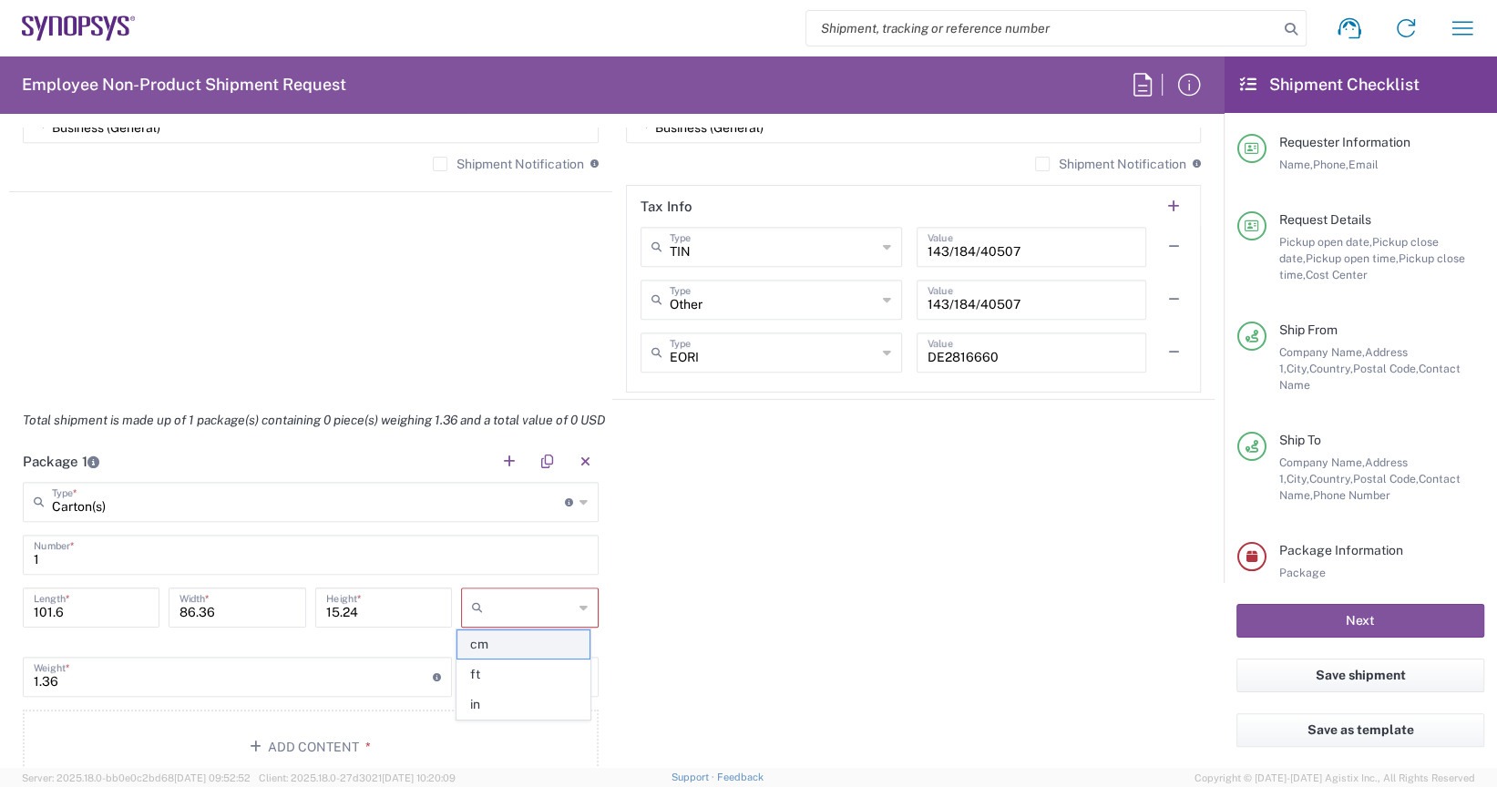
type input "cm"
click at [139, 610] on input "101.6" at bounding box center [91, 606] width 115 height 32
type input "1"
type input "40"
click at [251, 604] on input "86.36" at bounding box center [236, 606] width 115 height 32
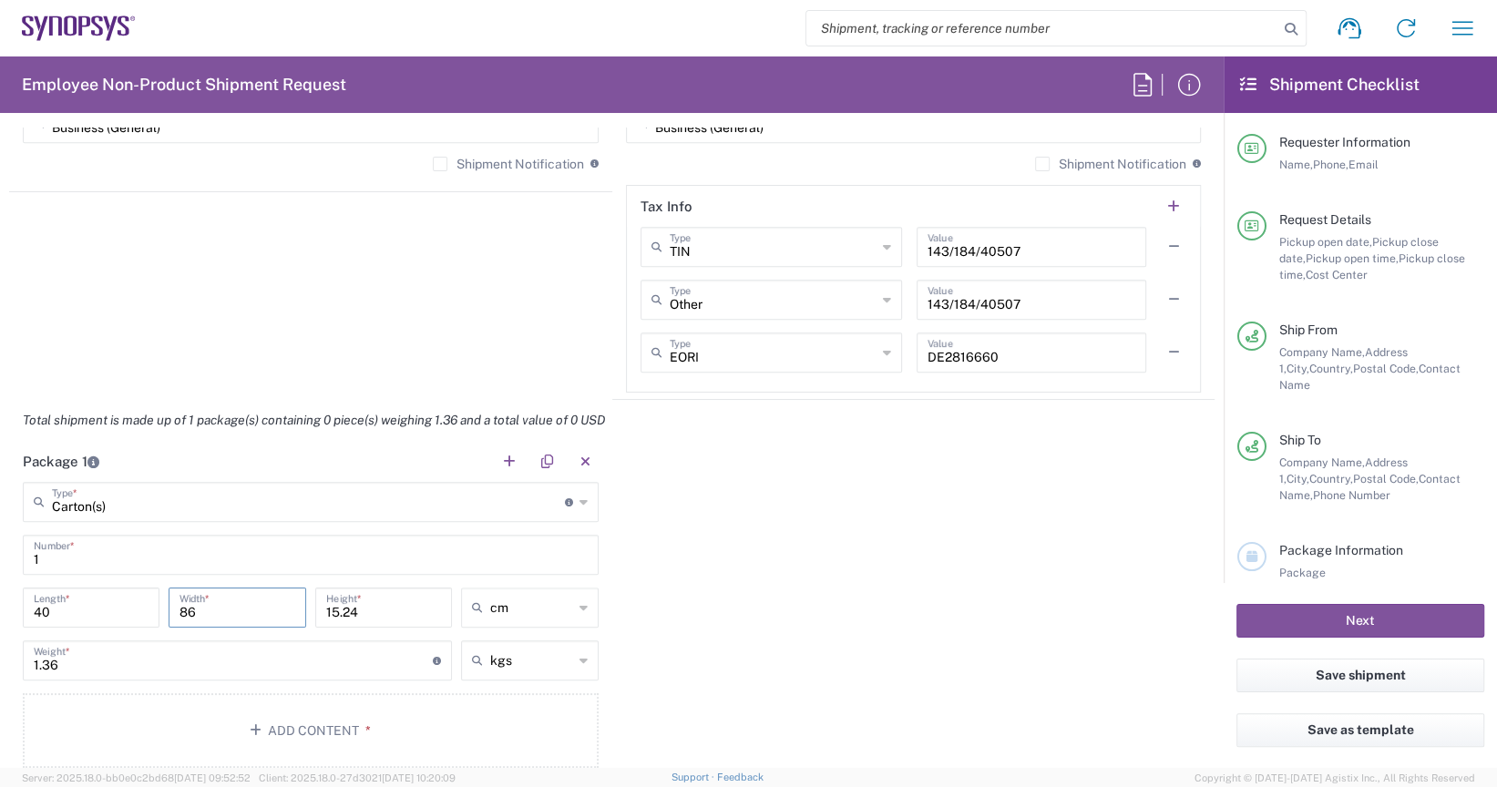
type input "8"
type input "34"
drag, startPoint x: 385, startPoint y: 611, endPoint x: 321, endPoint y: 623, distance: 65.8
click at [321, 623] on div "15.24 Height *" at bounding box center [383, 608] width 137 height 40
type input "6"
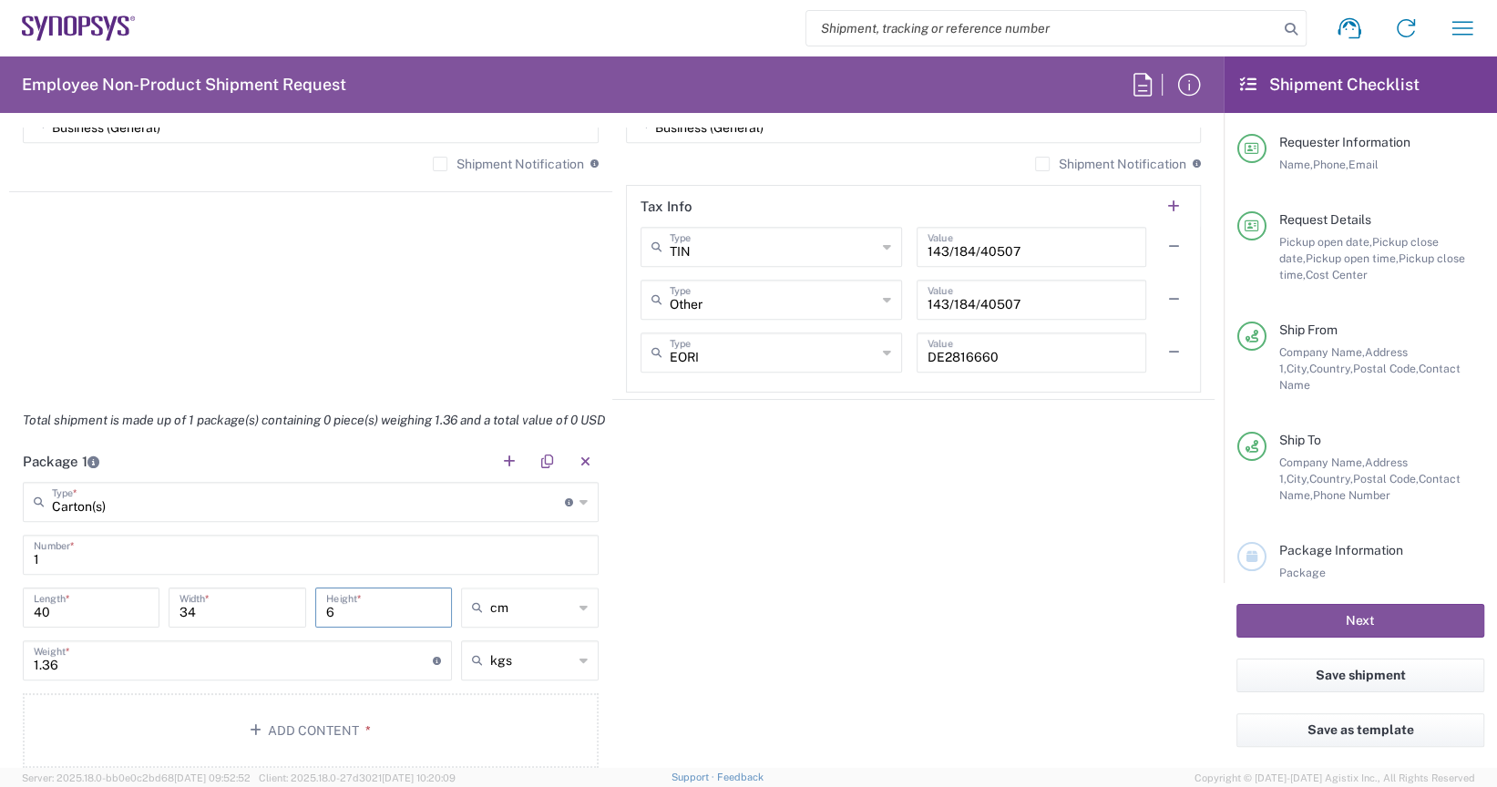
type input "cm"
click at [494, 608] on input "cm" at bounding box center [531, 607] width 82 height 29
click at [488, 641] on span "cm" at bounding box center [522, 644] width 131 height 28
click at [506, 613] on input "text" at bounding box center [531, 607] width 82 height 29
click at [495, 637] on span "cm" at bounding box center [522, 644] width 131 height 28
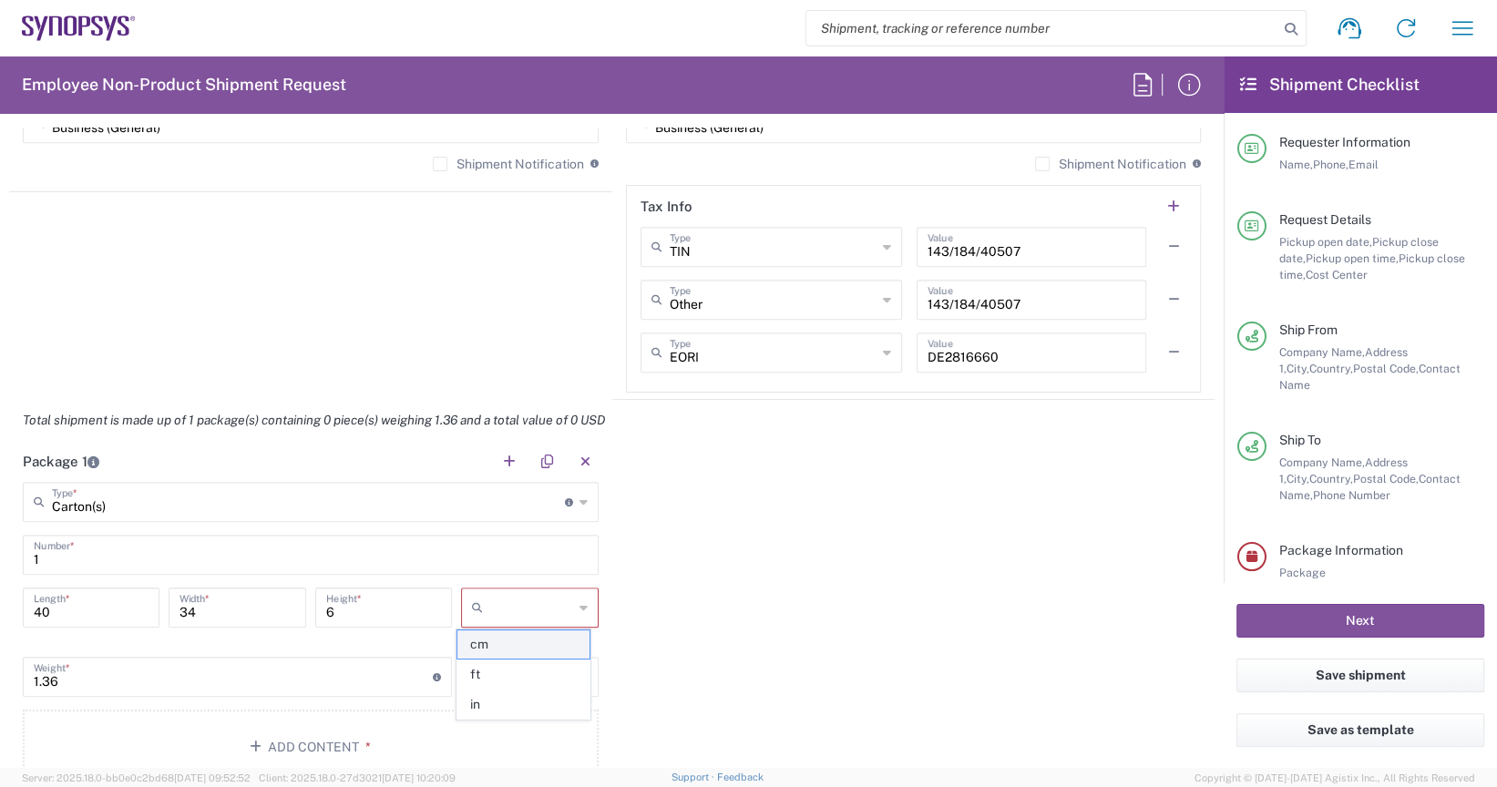
type input "cm"
drag, startPoint x: 235, startPoint y: 667, endPoint x: 24, endPoint y: 661, distance: 211.5
click at [24, 661] on div "1.36 Weight * Total weight of package(s) in pounds or kilograms" at bounding box center [237, 661] width 429 height 40
type input "3.00"
click at [582, 665] on div "kgs" at bounding box center [529, 661] width 137 height 40
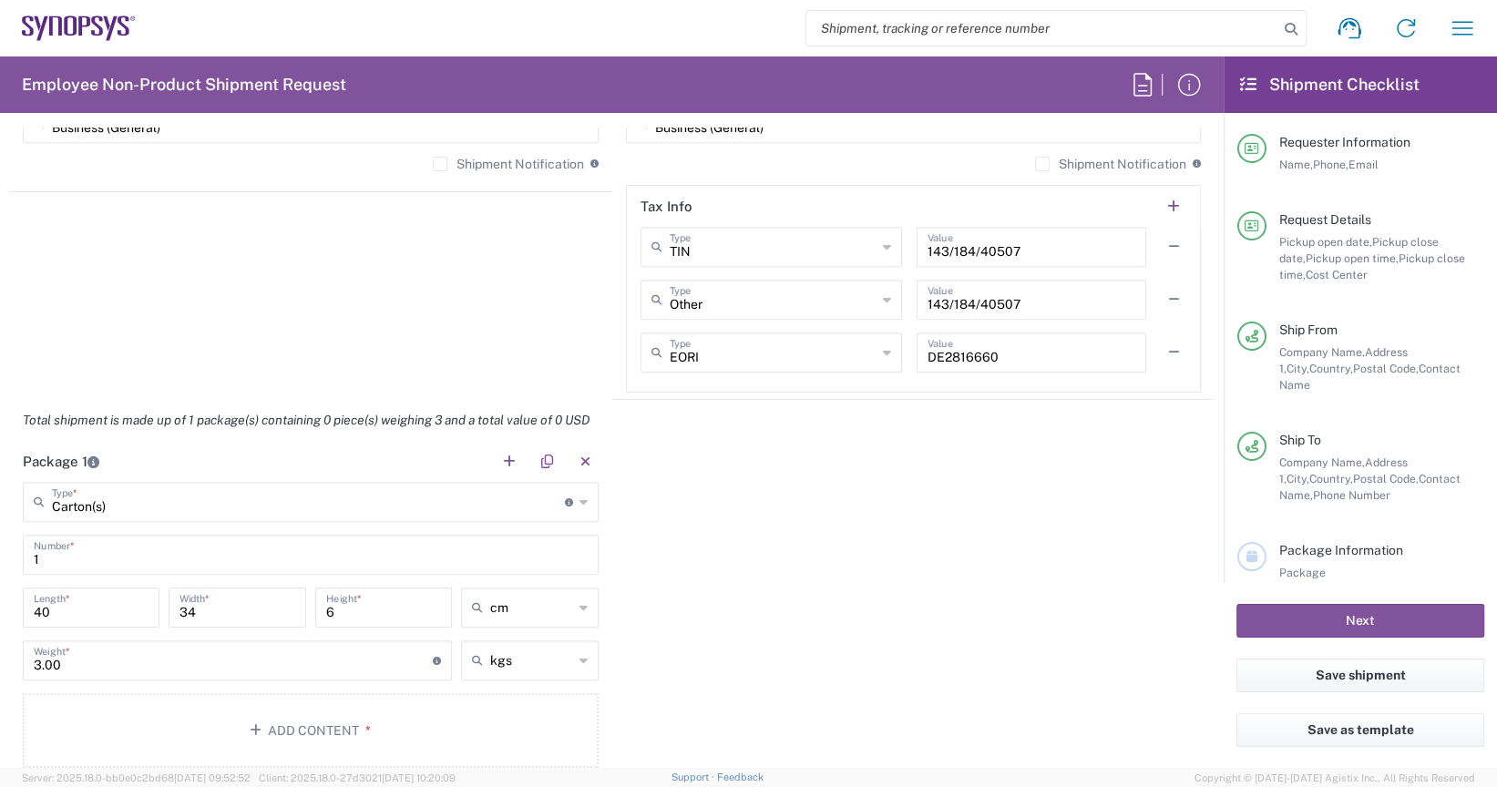
type input "kgs"
click at [541, 693] on span "kgs" at bounding box center [522, 697] width 131 height 28
click at [554, 656] on input "text" at bounding box center [531, 660] width 82 height 29
click at [531, 695] on span "kgs" at bounding box center [522, 697] width 131 height 28
type input "kgs"
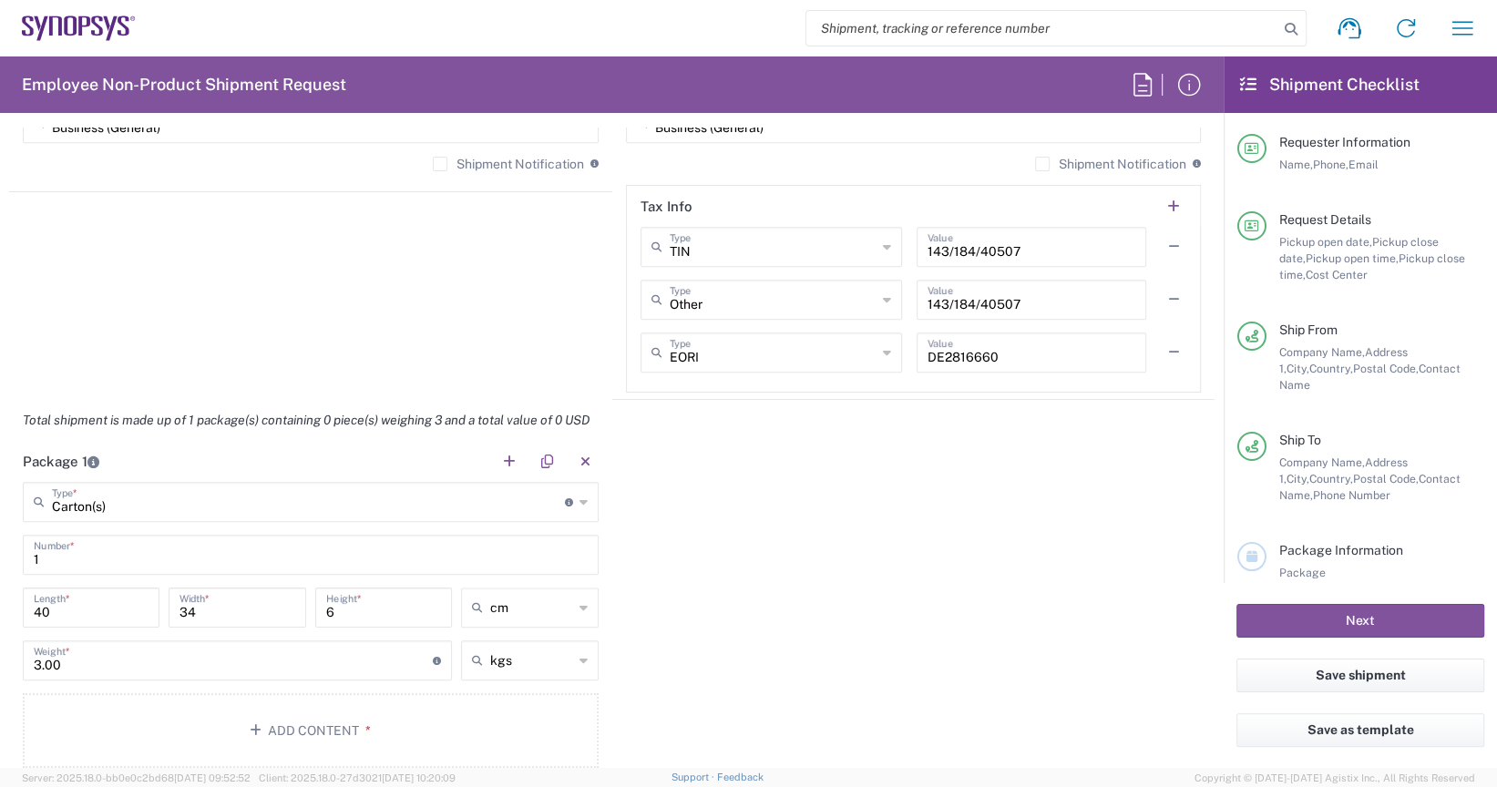
scroll to position [1549, 0]
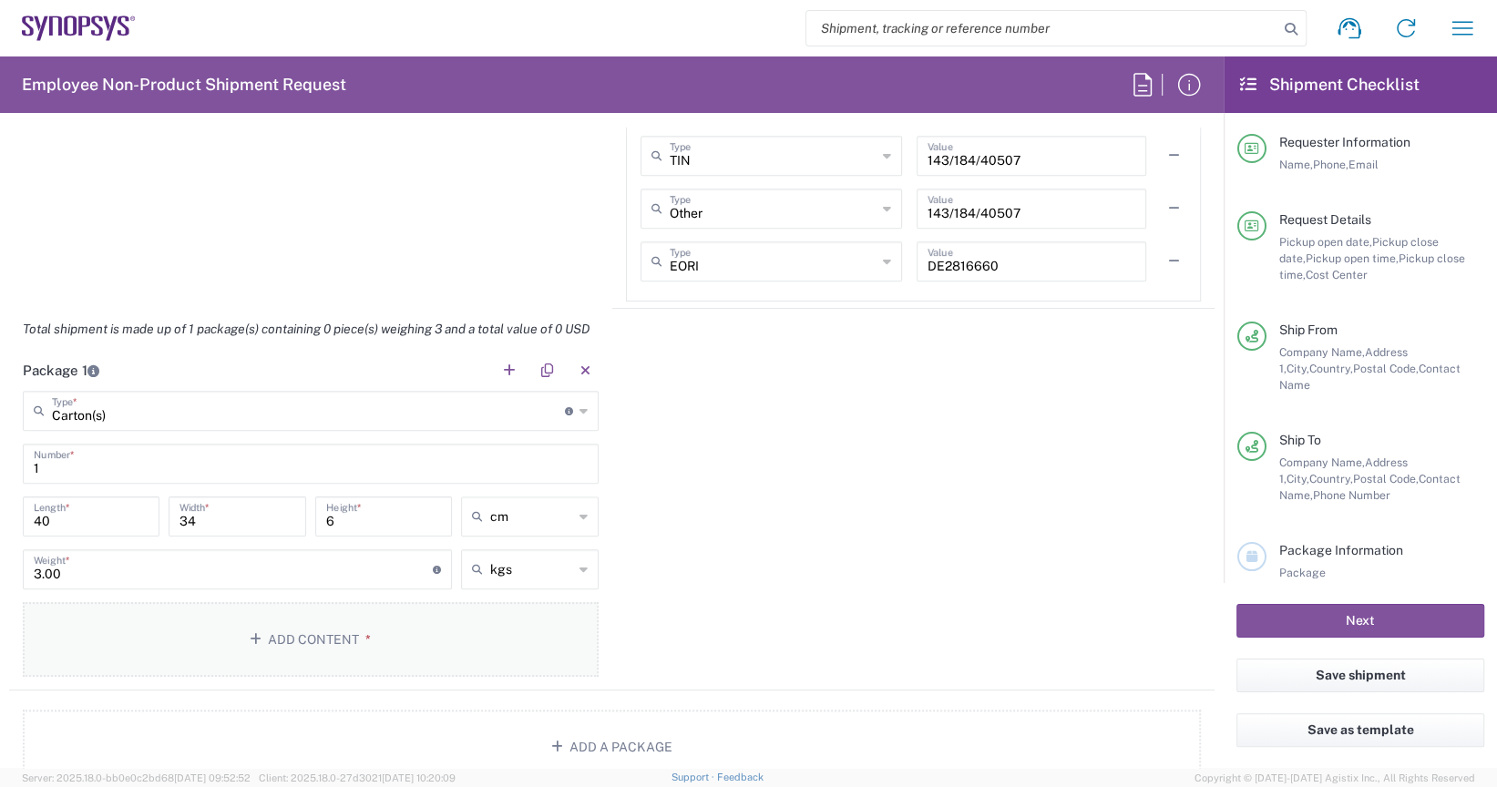
click at [340, 640] on button "Add Content *" at bounding box center [311, 639] width 576 height 75
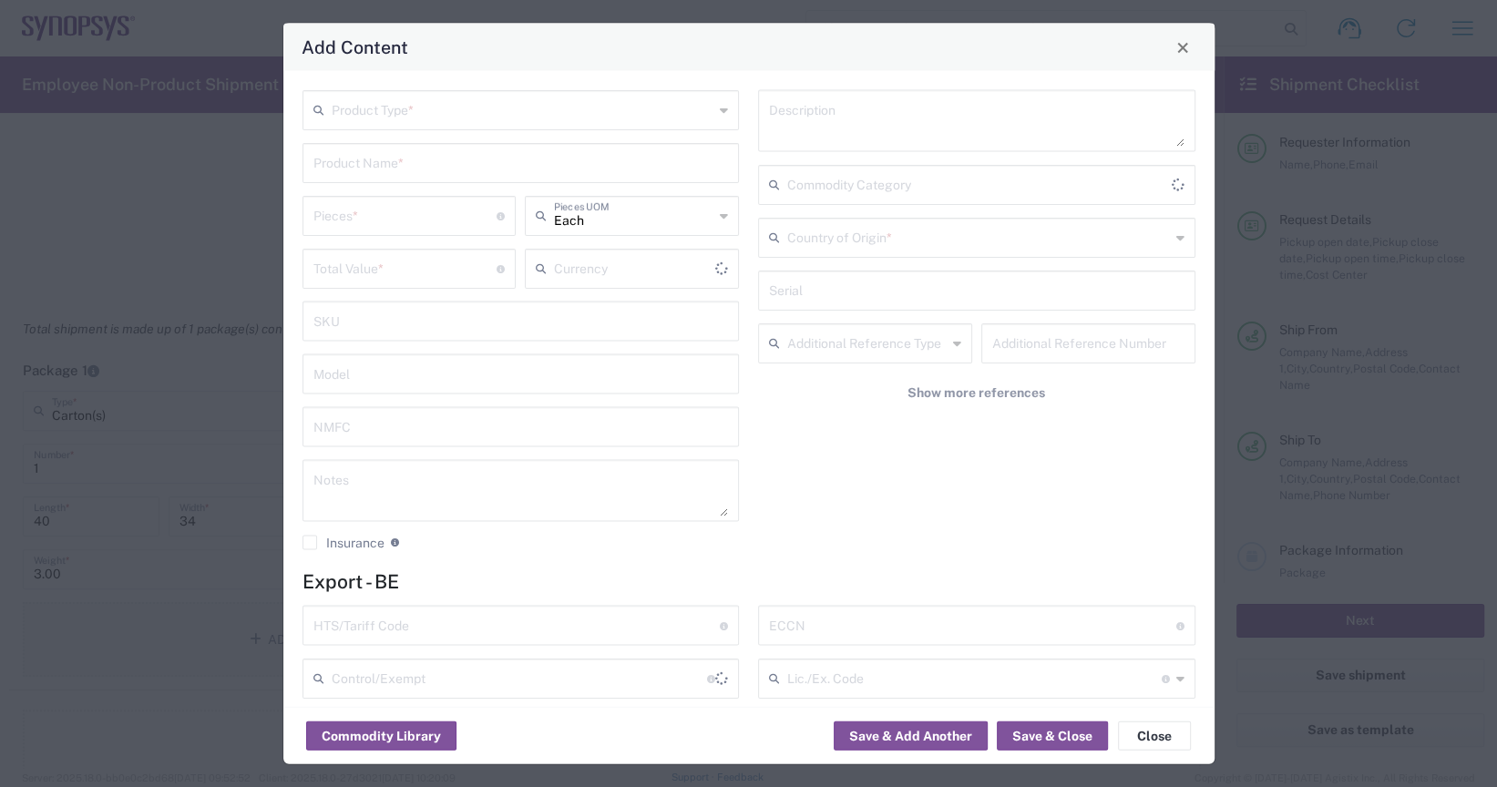
type input "US Dollar"
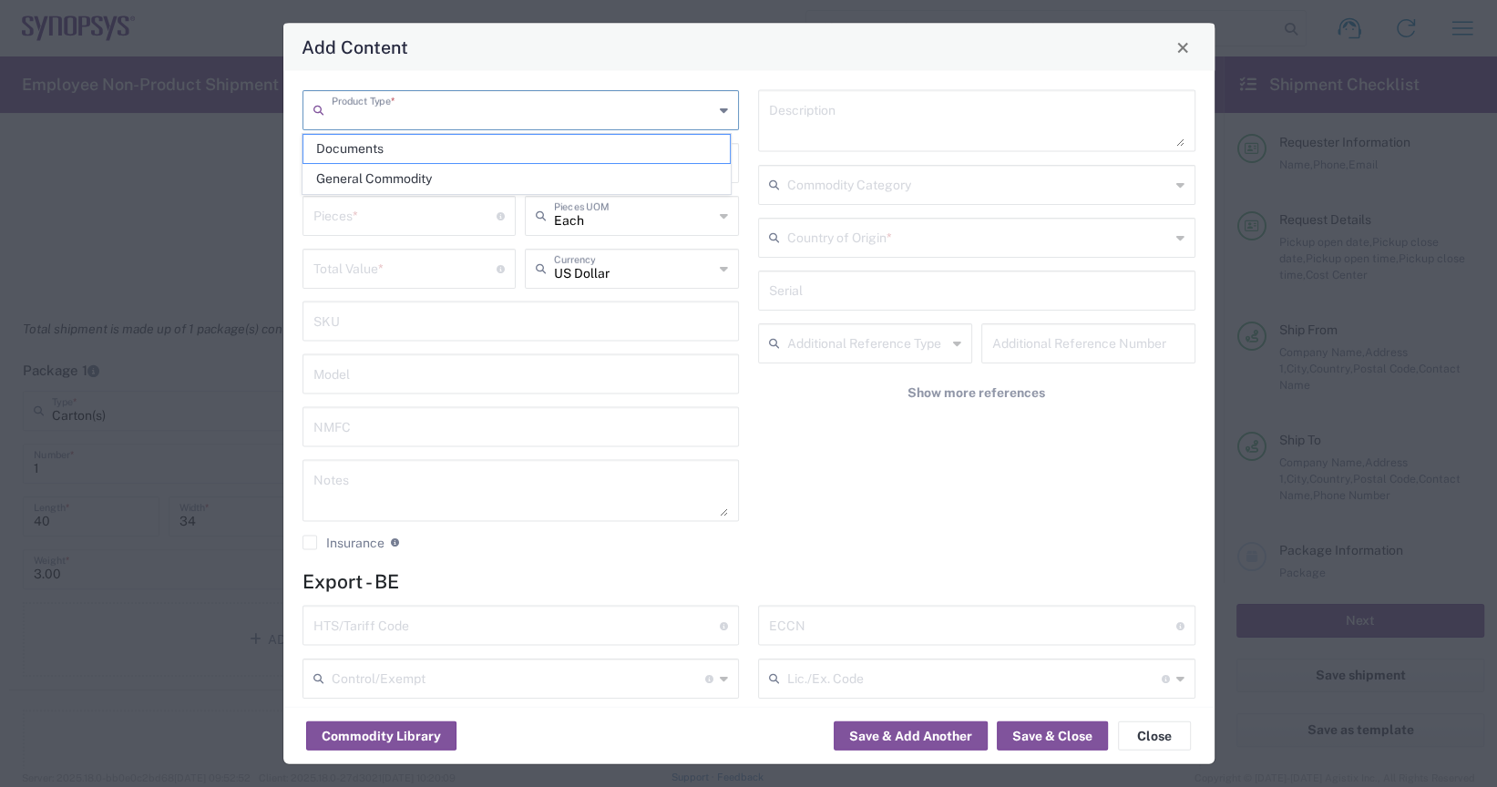
click at [450, 116] on input "text" at bounding box center [523, 109] width 383 height 32
click at [1141, 738] on button "Close" at bounding box center [1154, 736] width 73 height 29
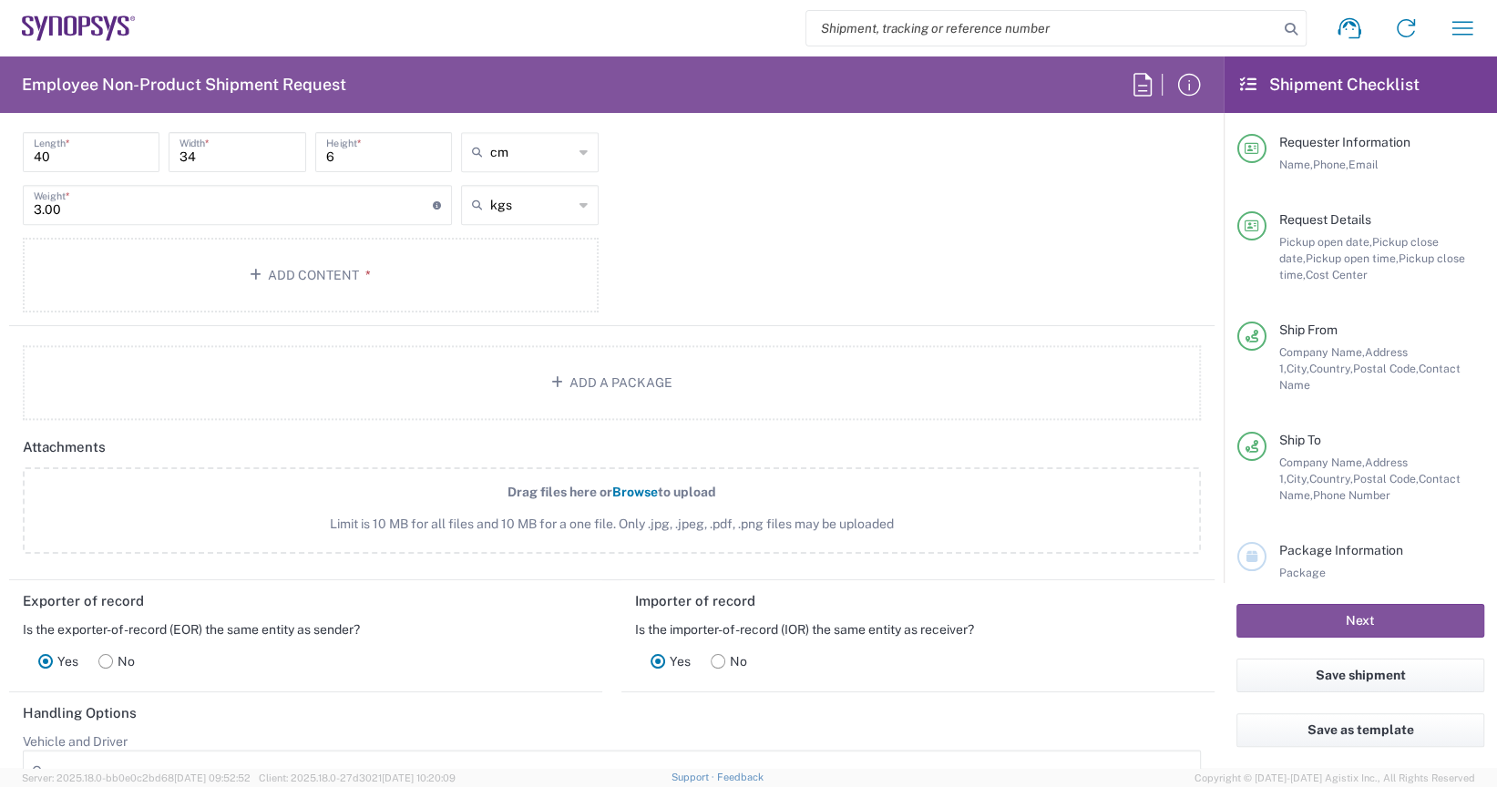
scroll to position [2096, 0]
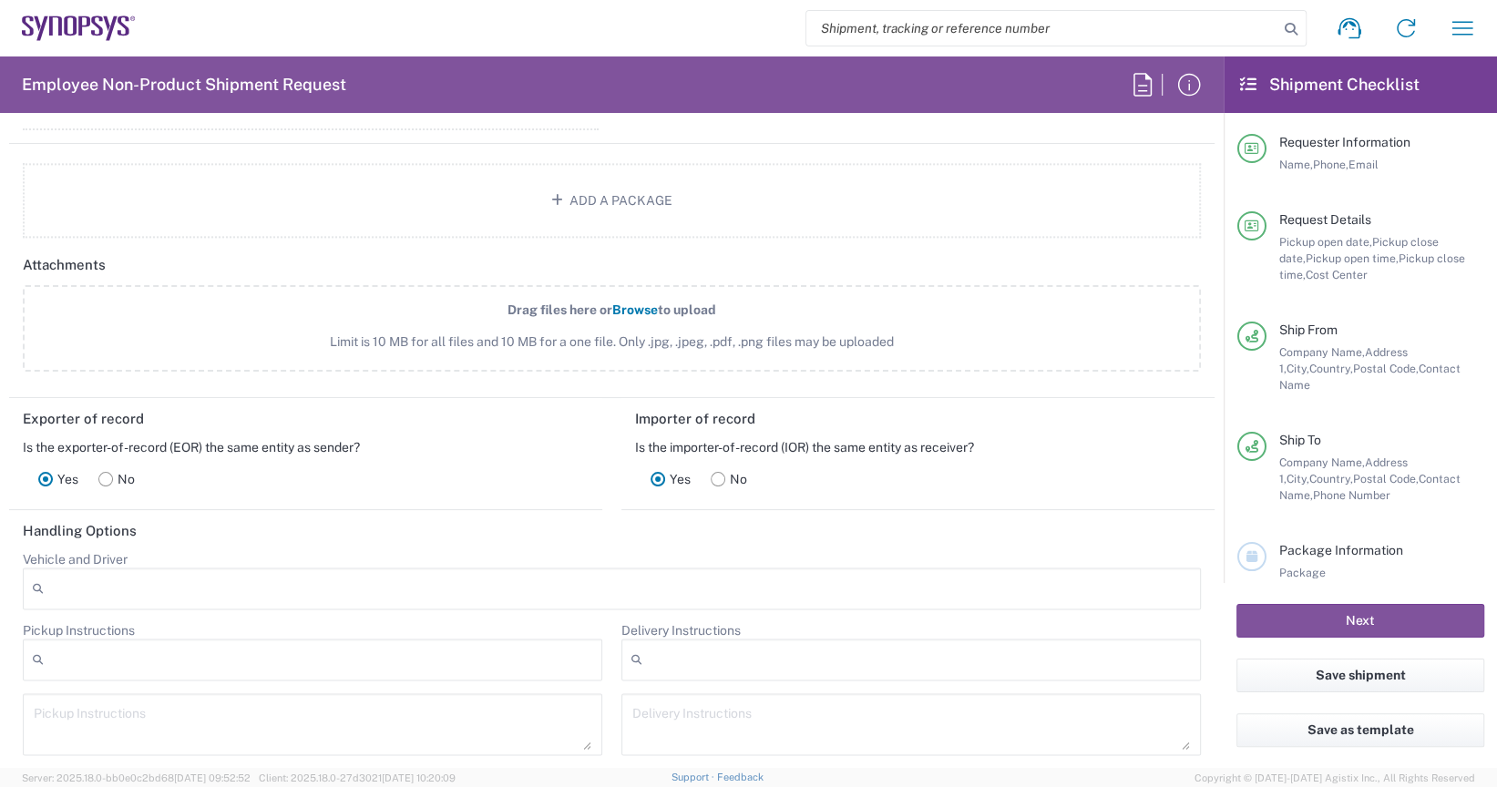
click at [116, 588] on div at bounding box center [612, 589] width 1178 height 42
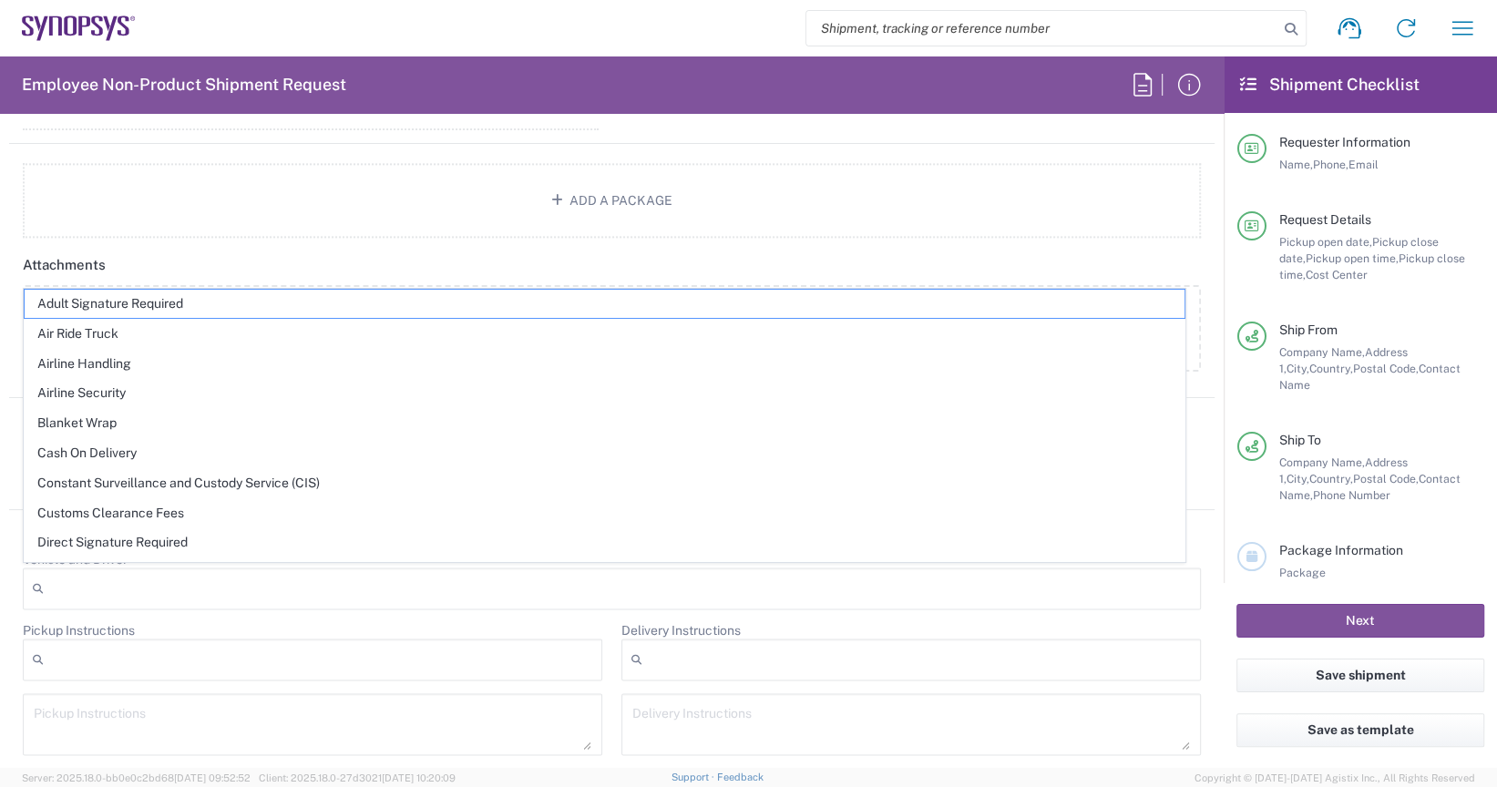
click at [116, 588] on div at bounding box center [612, 589] width 1178 height 42
click at [102, 643] on div at bounding box center [312, 660] width 579 height 42
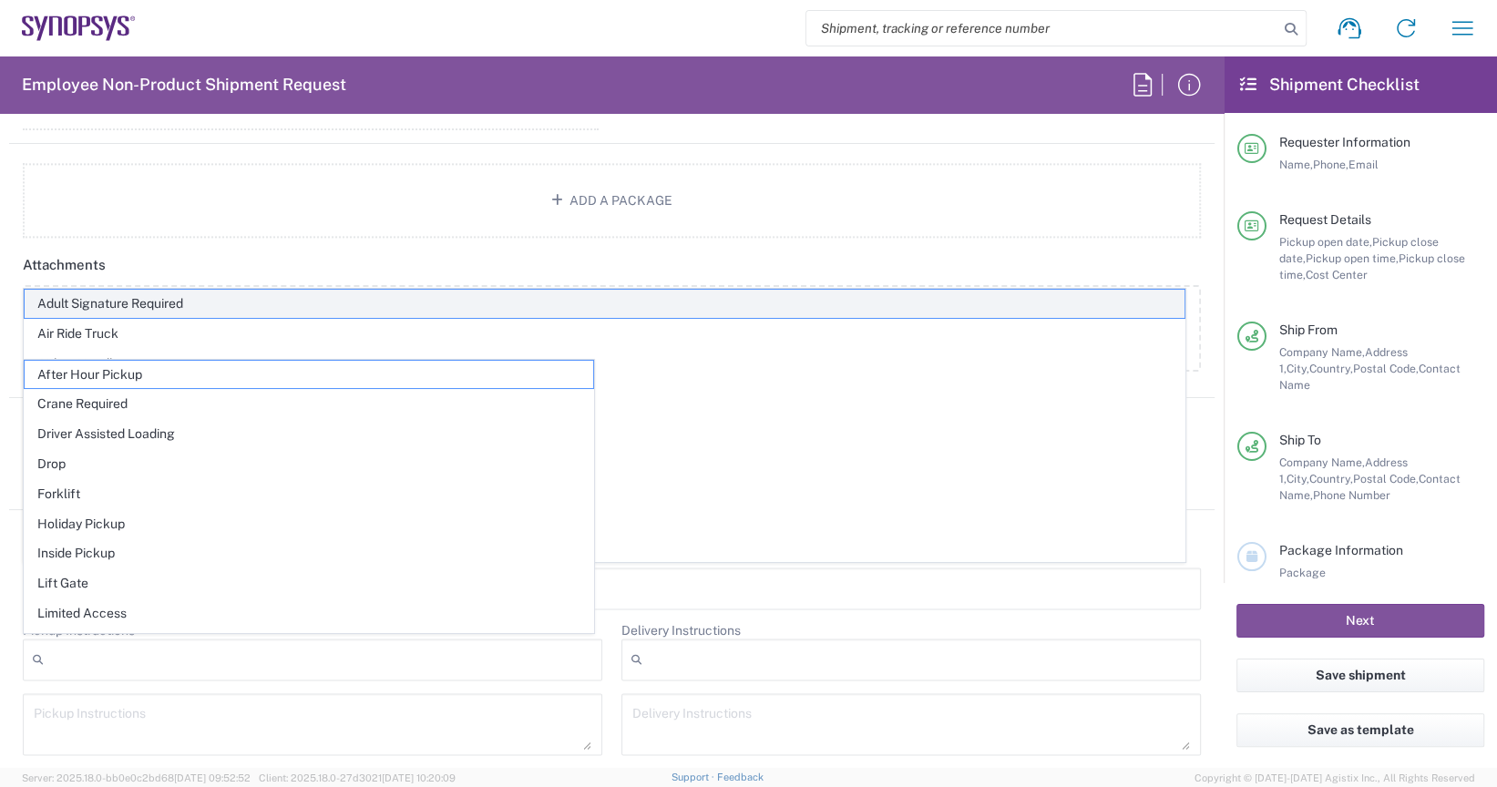
click at [346, 291] on span "Adult Signature Required" at bounding box center [605, 304] width 1160 height 28
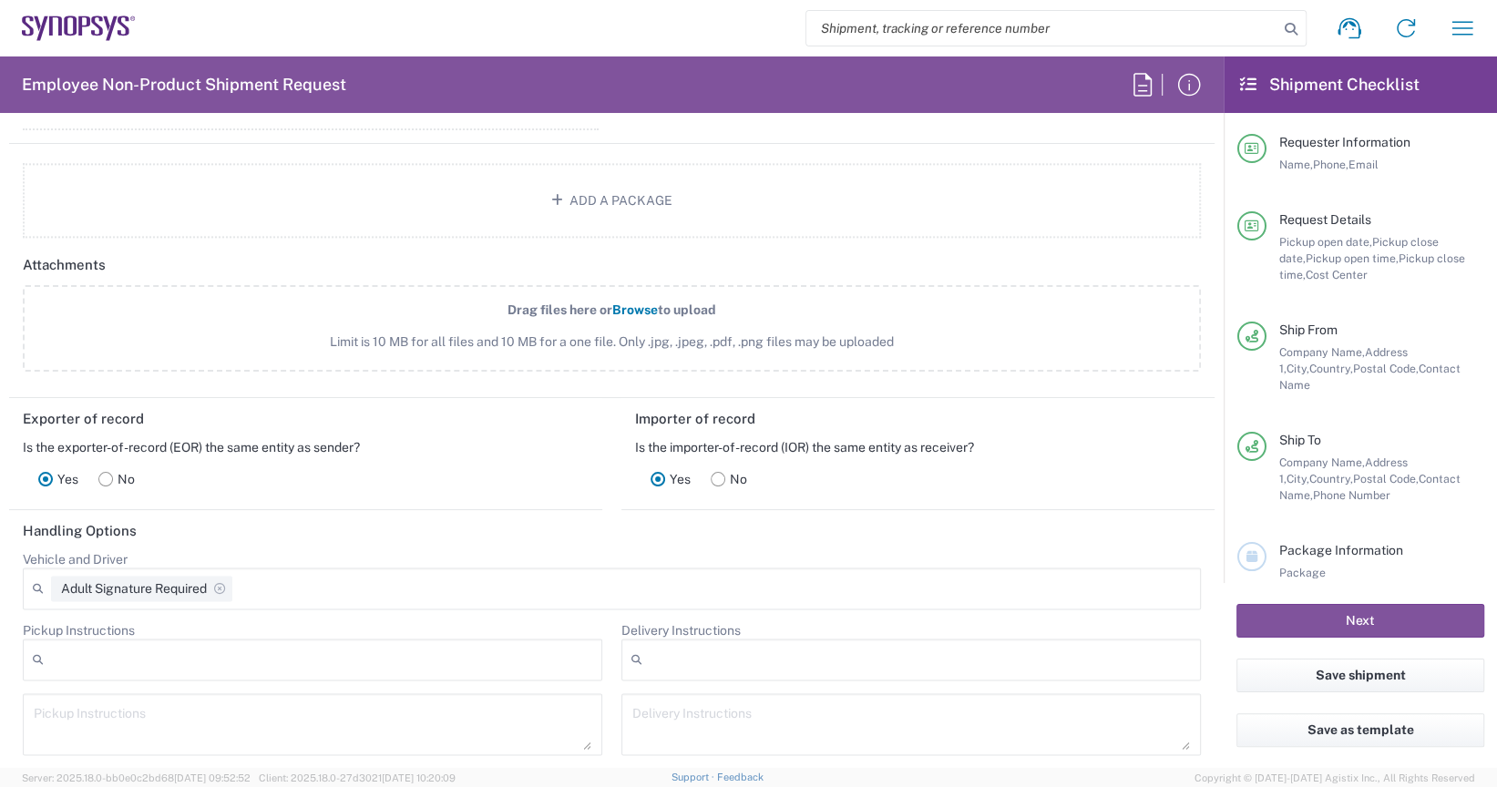
click at [190, 583] on div "Adult Signature Required" at bounding box center [141, 589] width 181 height 26
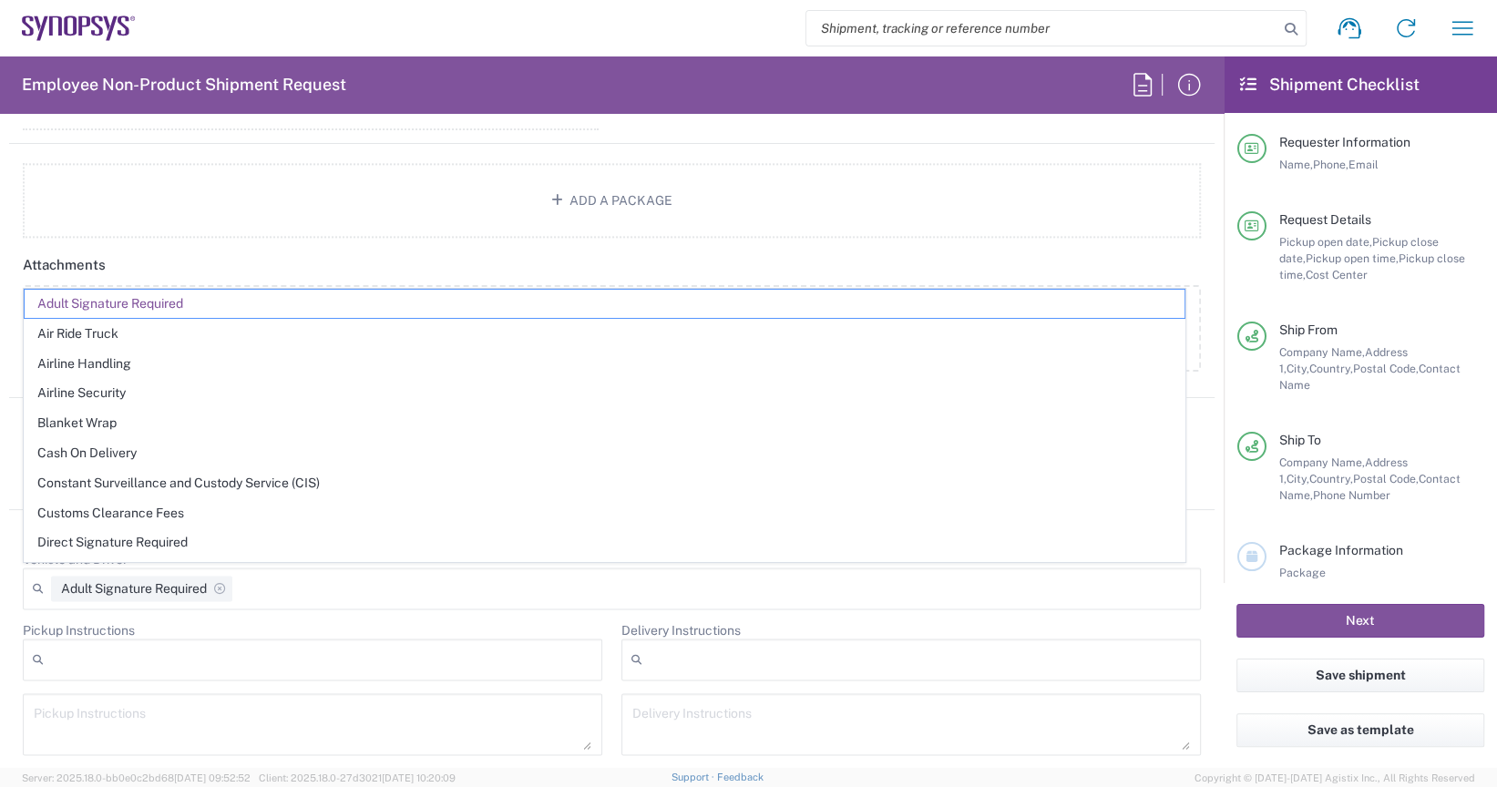
click at [150, 639] on div at bounding box center [312, 660] width 579 height 42
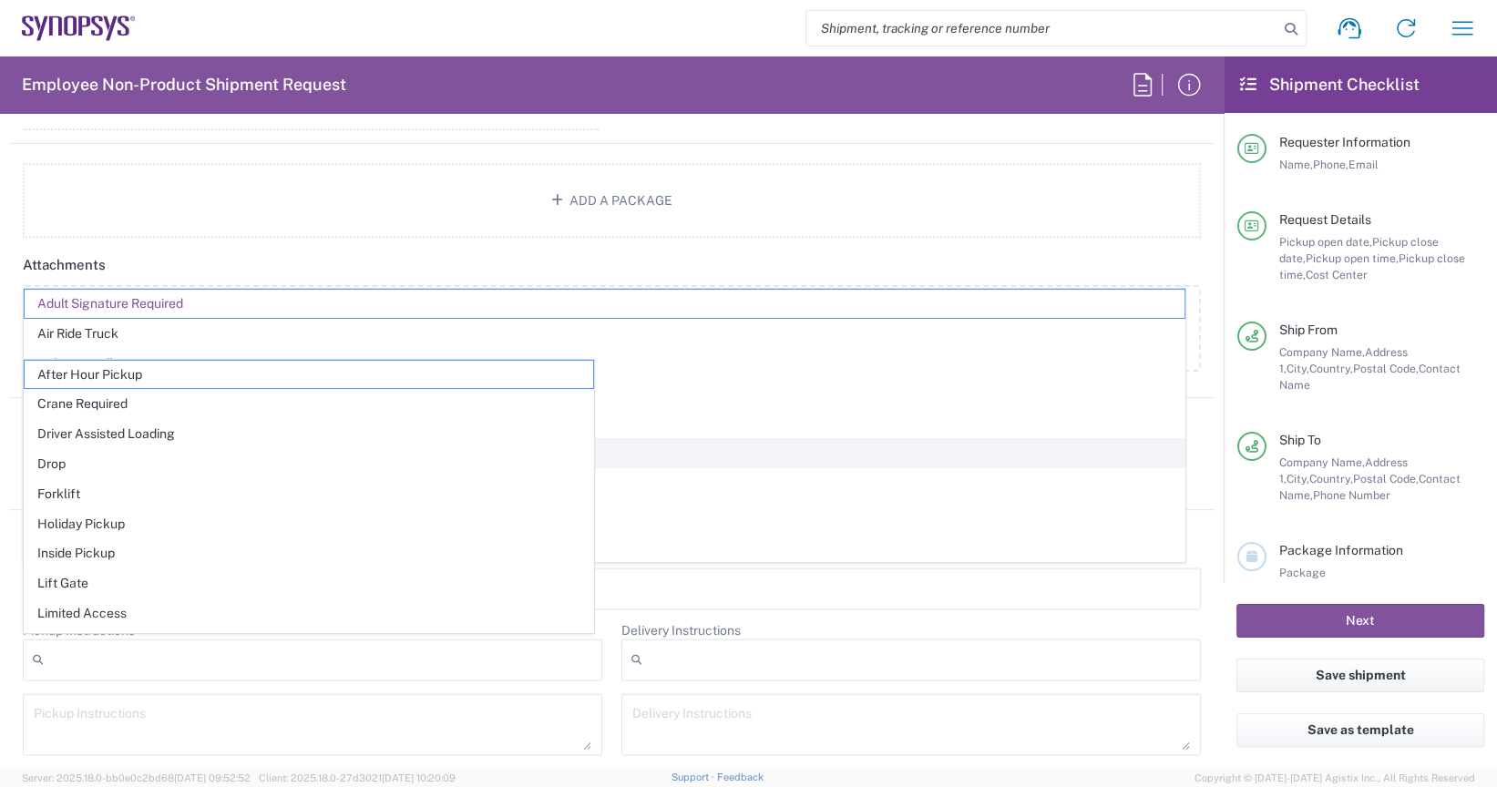
click at [703, 454] on span "Cash On Delivery" at bounding box center [605, 453] width 1160 height 28
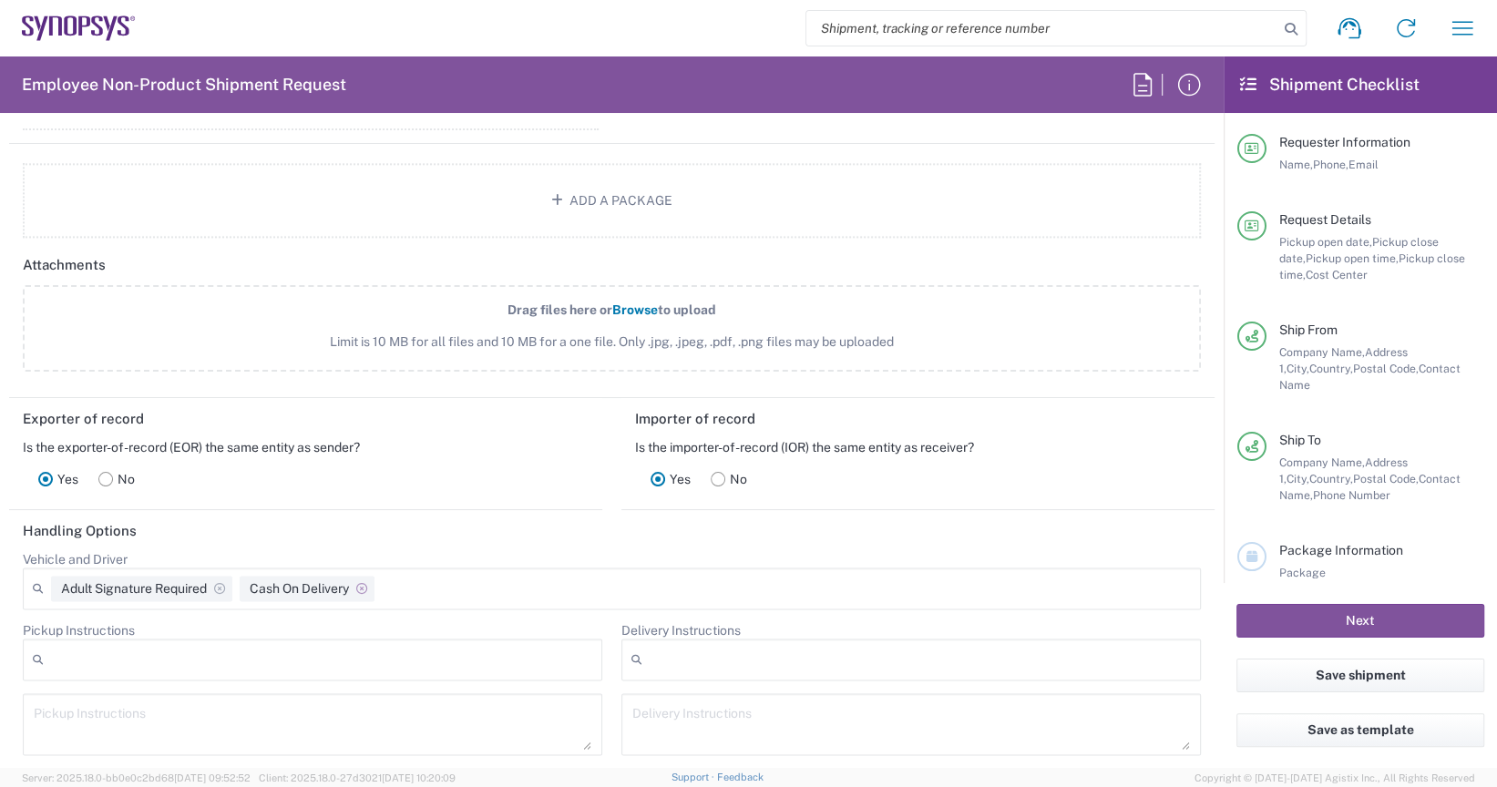
click at [374, 584] on icon at bounding box center [362, 590] width 26 height 12
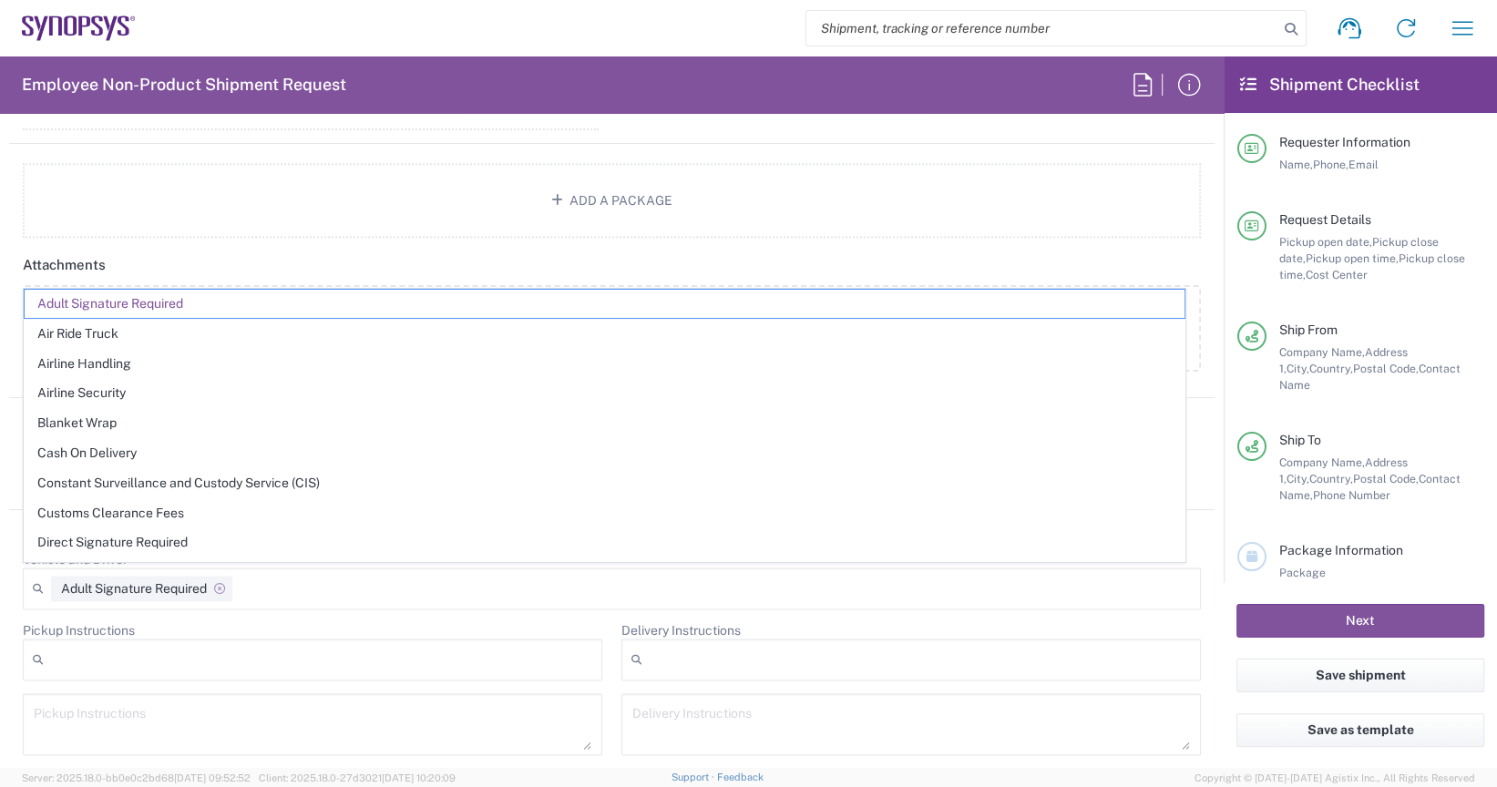
click at [223, 584] on icon at bounding box center [220, 590] width 26 height 12
click at [95, 657] on div at bounding box center [312, 660] width 579 height 42
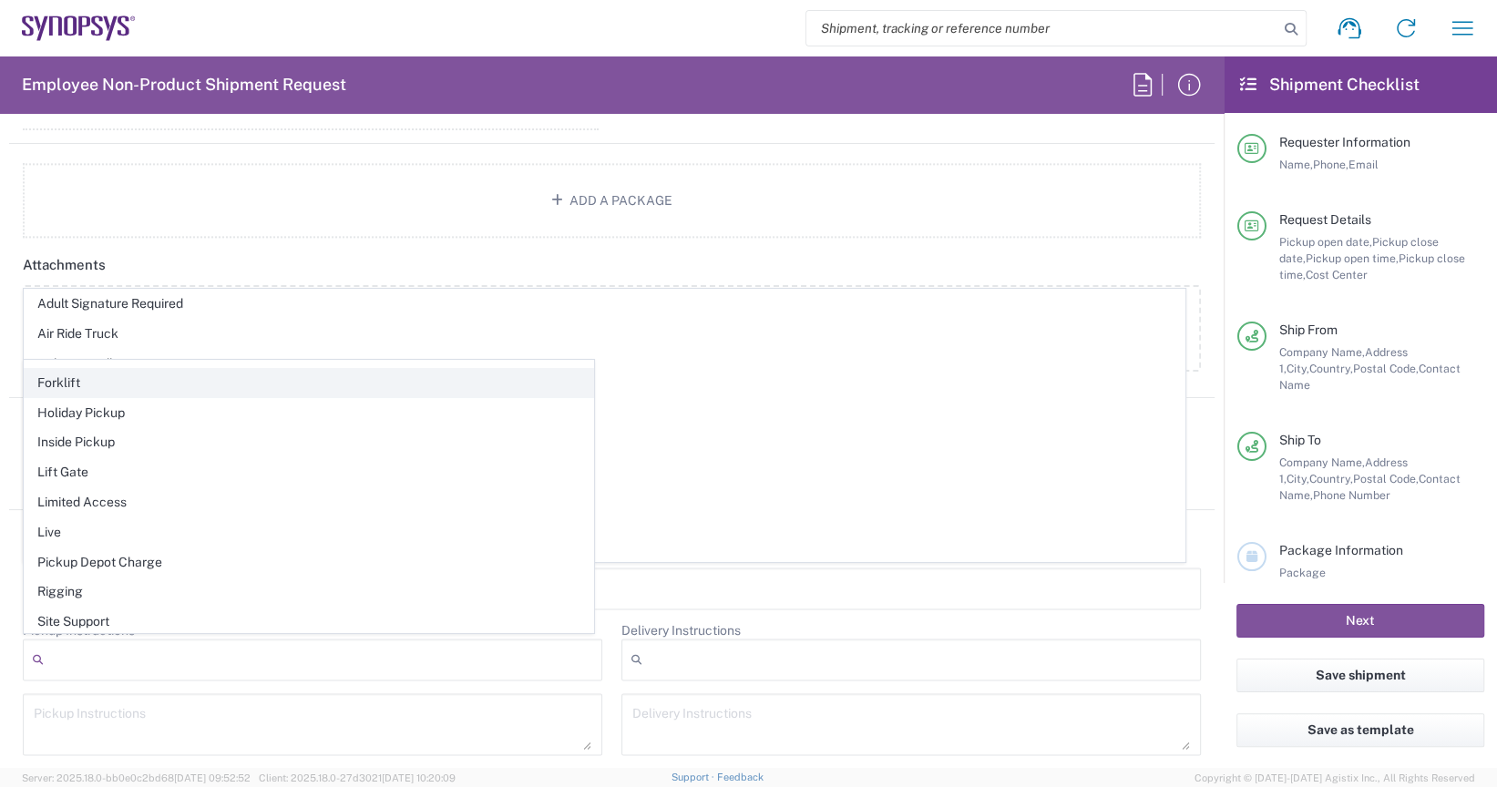
scroll to position [0, 0]
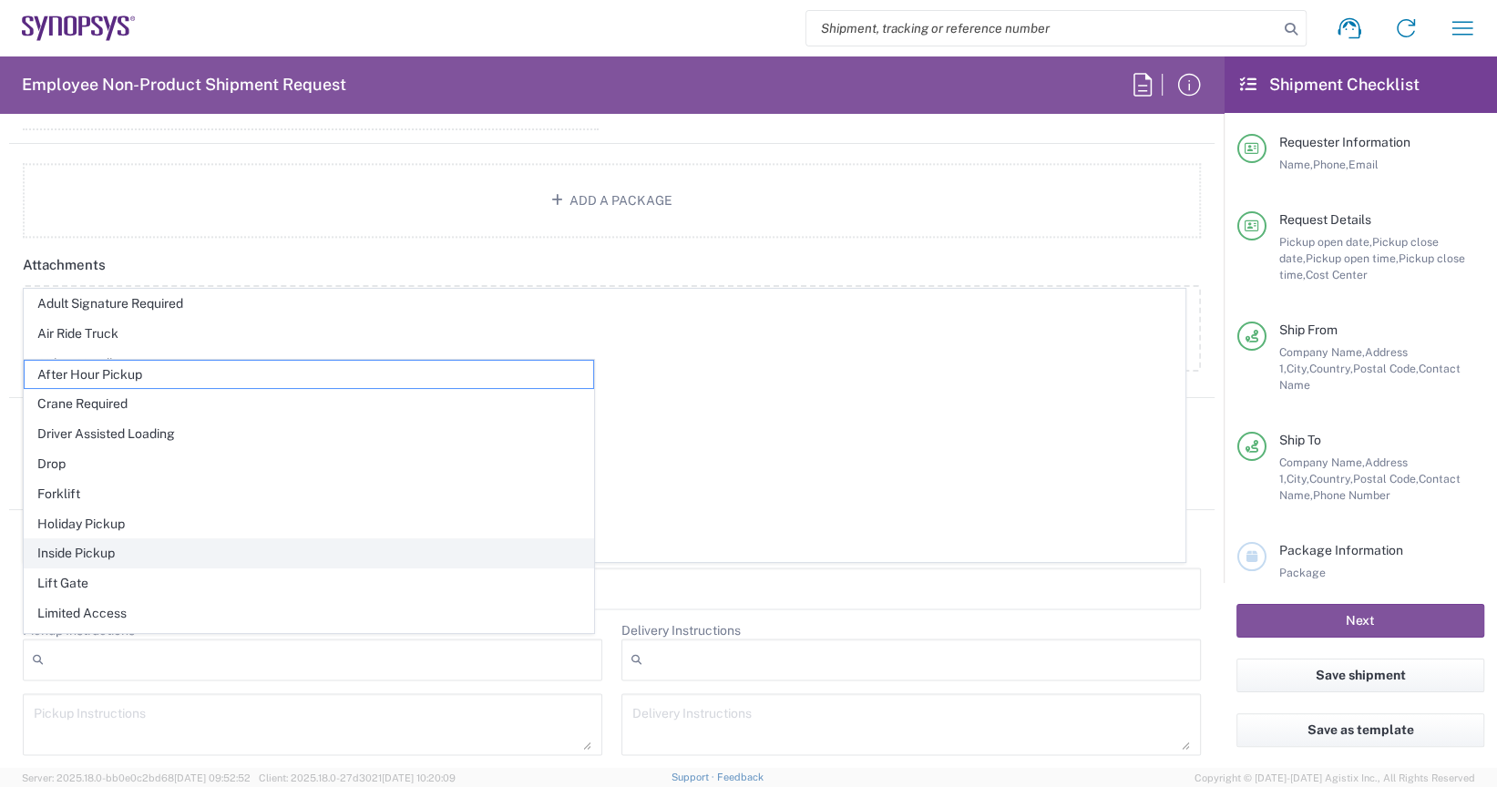
click at [142, 554] on span "Inside Pickup" at bounding box center [309, 553] width 569 height 28
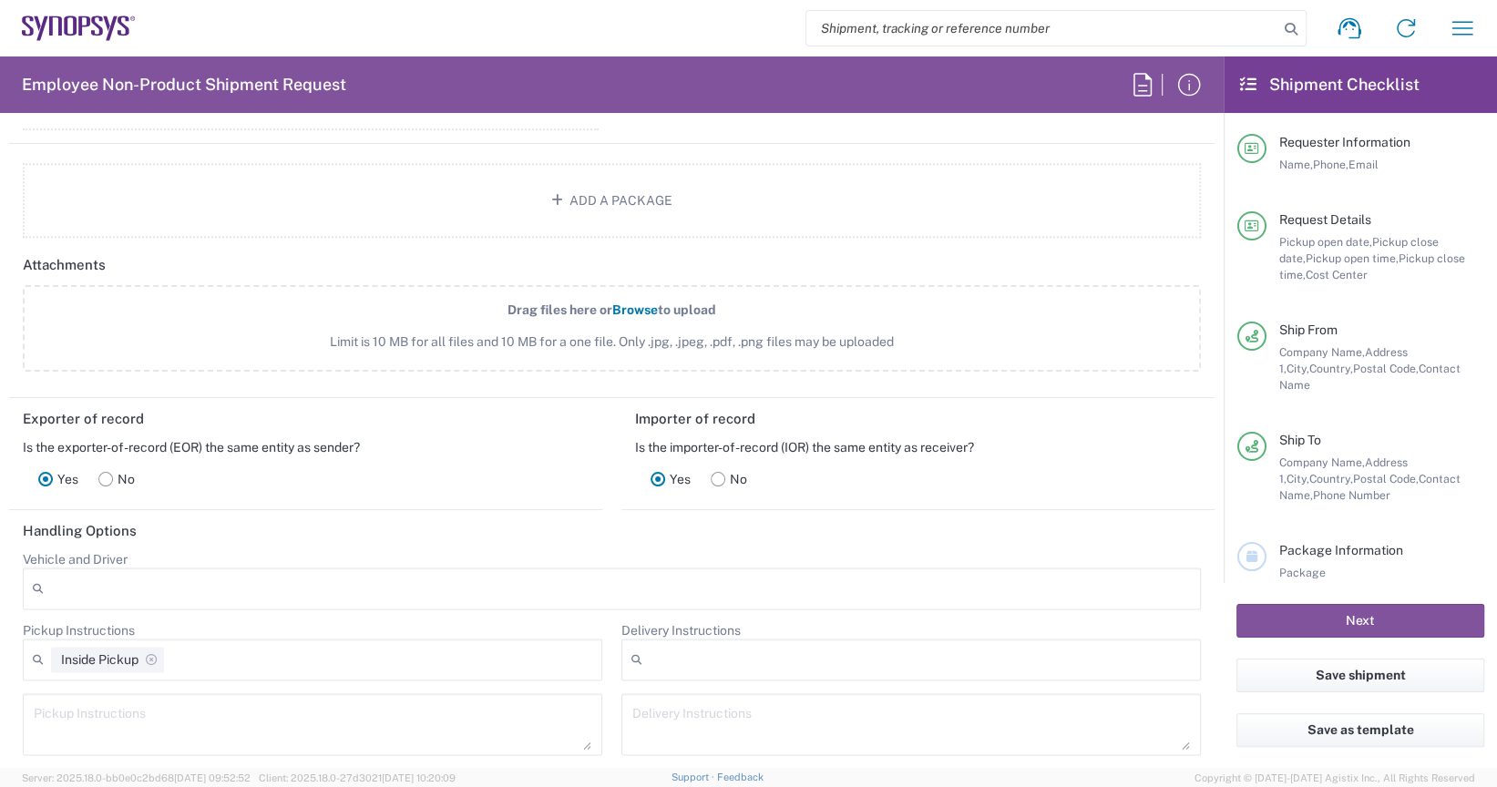
click at [672, 656] on div at bounding box center [910, 660] width 579 height 42
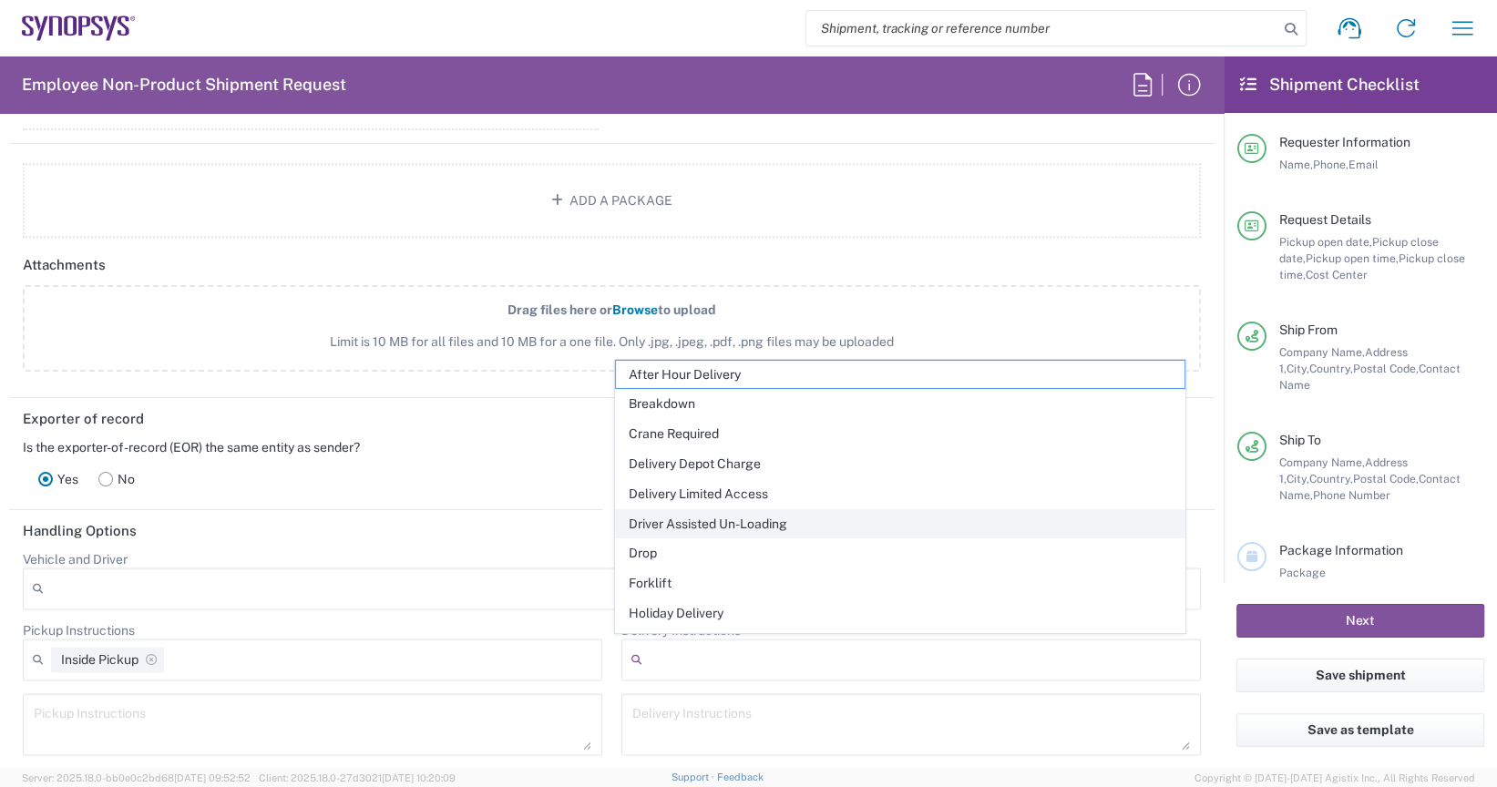
scroll to position [170, 0]
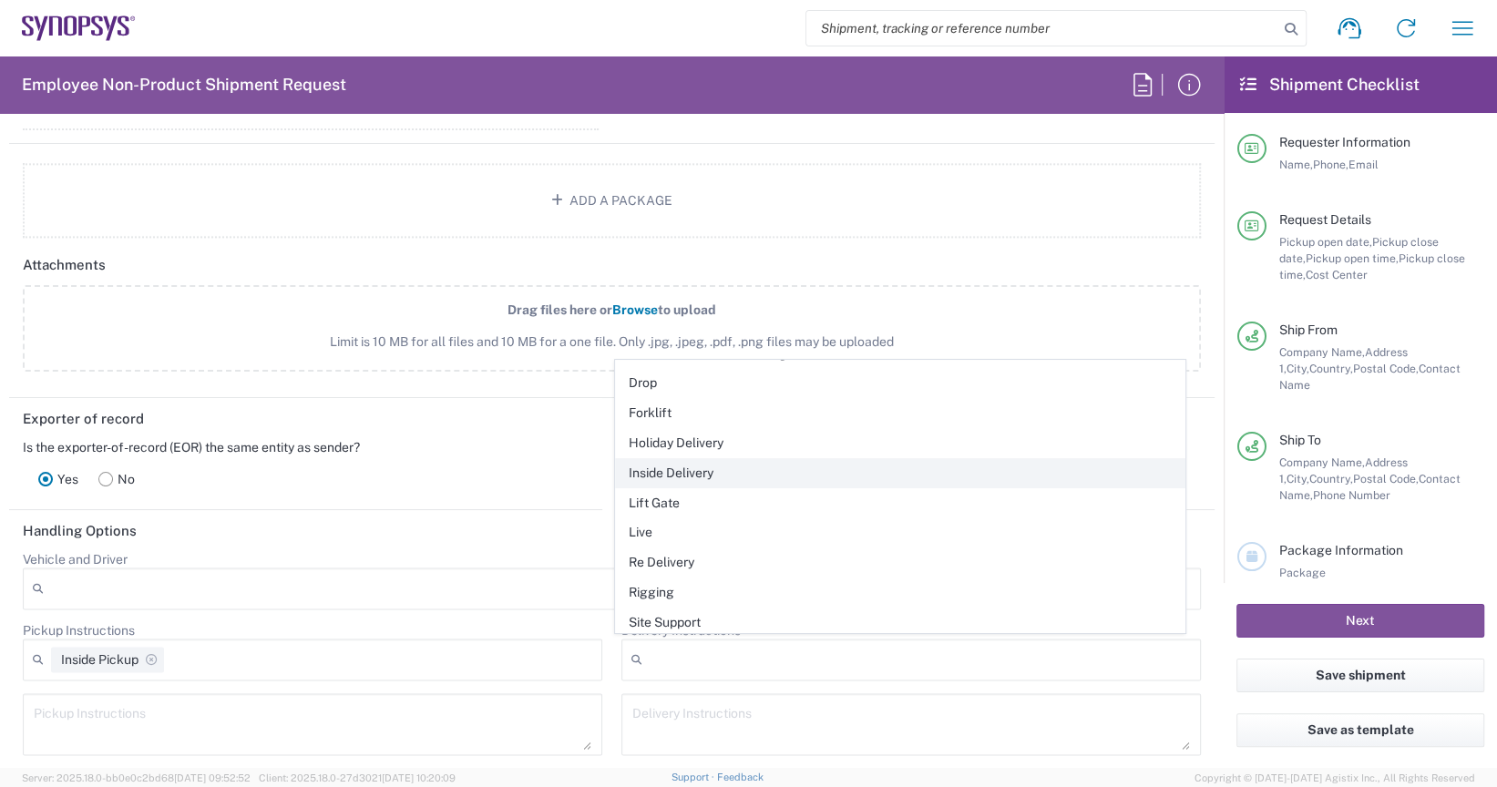
click at [712, 463] on span "Inside Delivery" at bounding box center [900, 473] width 569 height 28
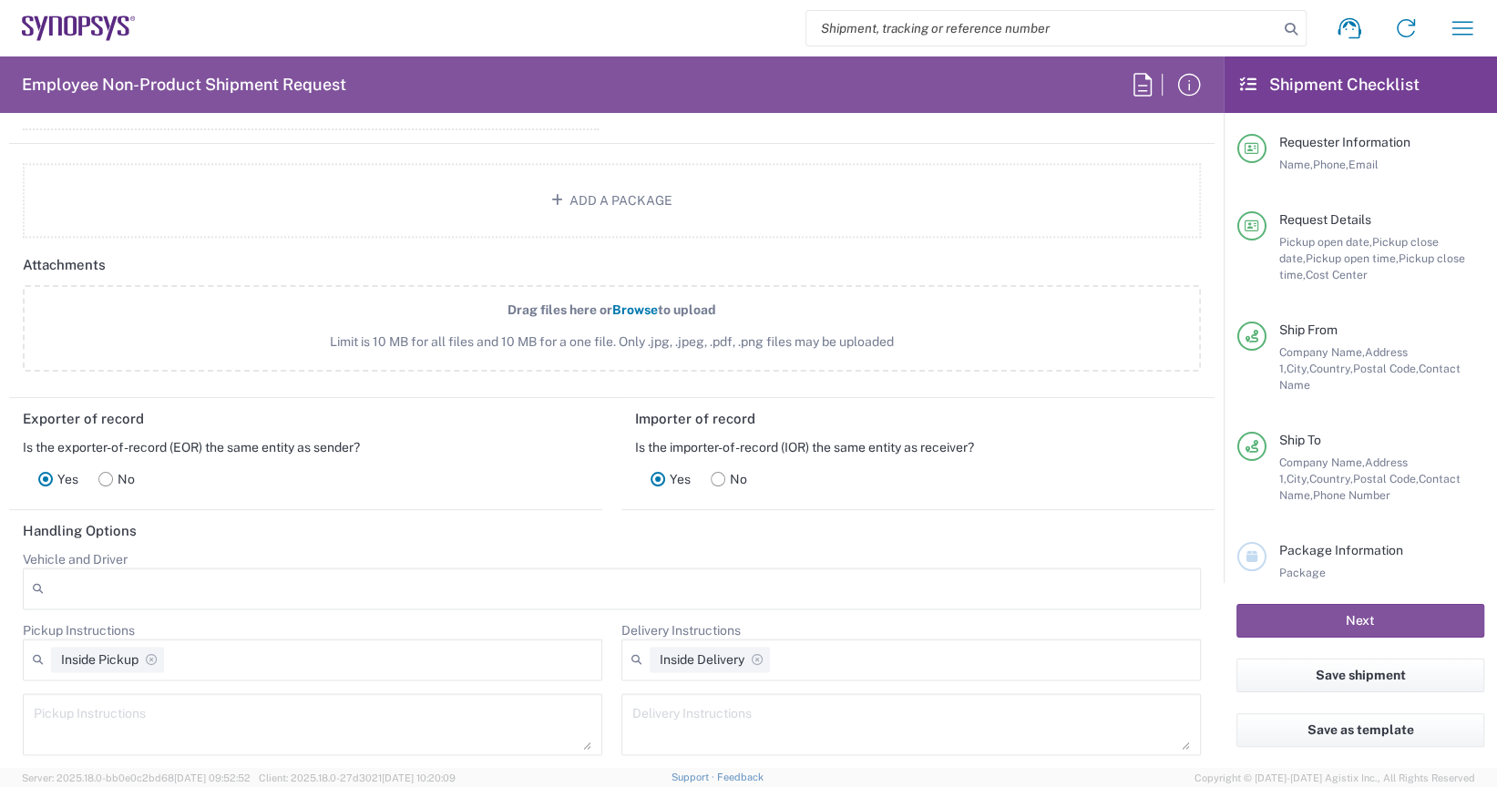
scroll to position [2278, 0]
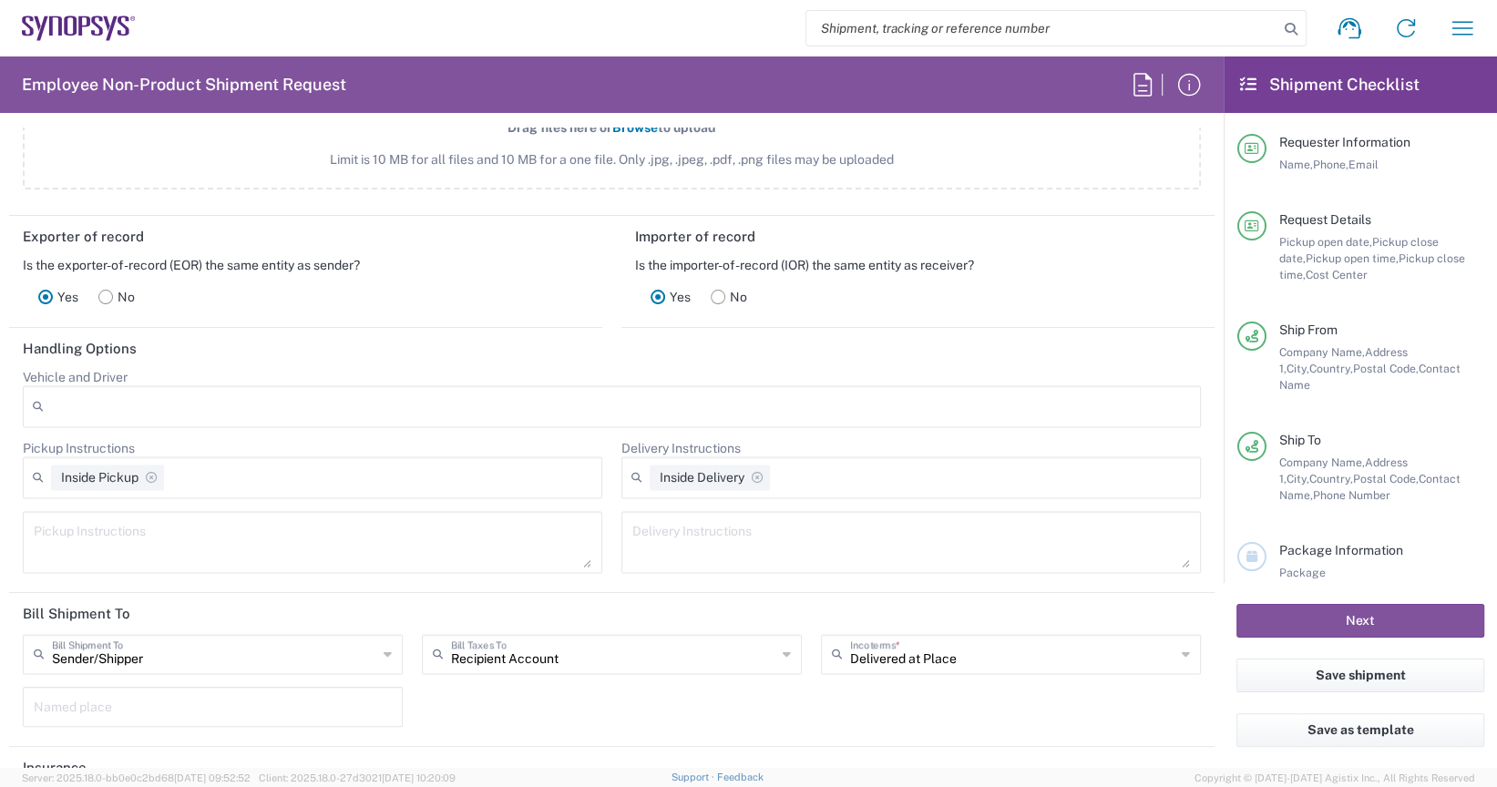
click at [250, 527] on textarea at bounding box center [313, 542] width 558 height 51
type textarea "Pickup on the 2nd floor of the building"
click at [945, 758] on header "Insurance" at bounding box center [611, 767] width 1205 height 41
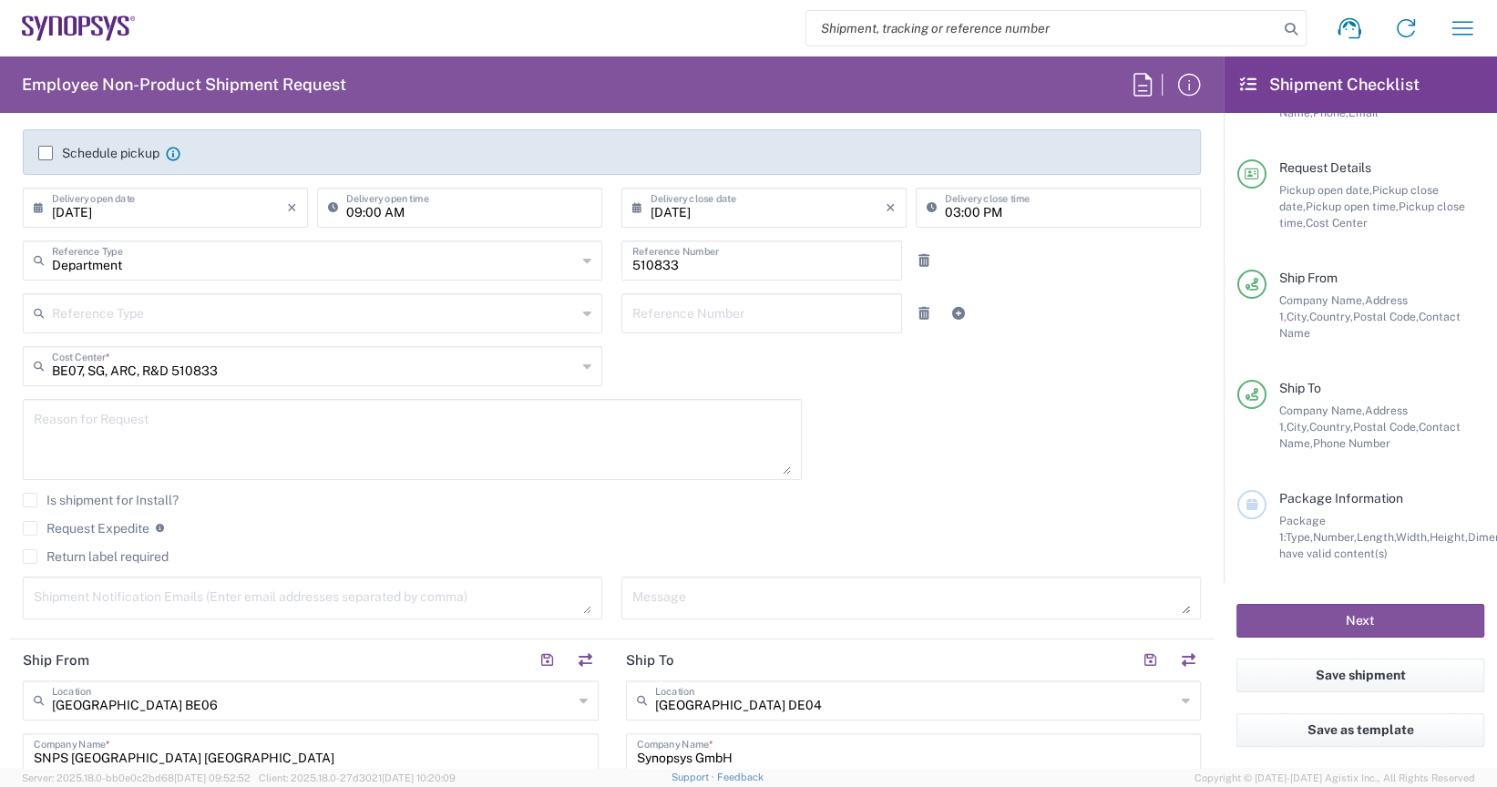
scroll to position [26, 0]
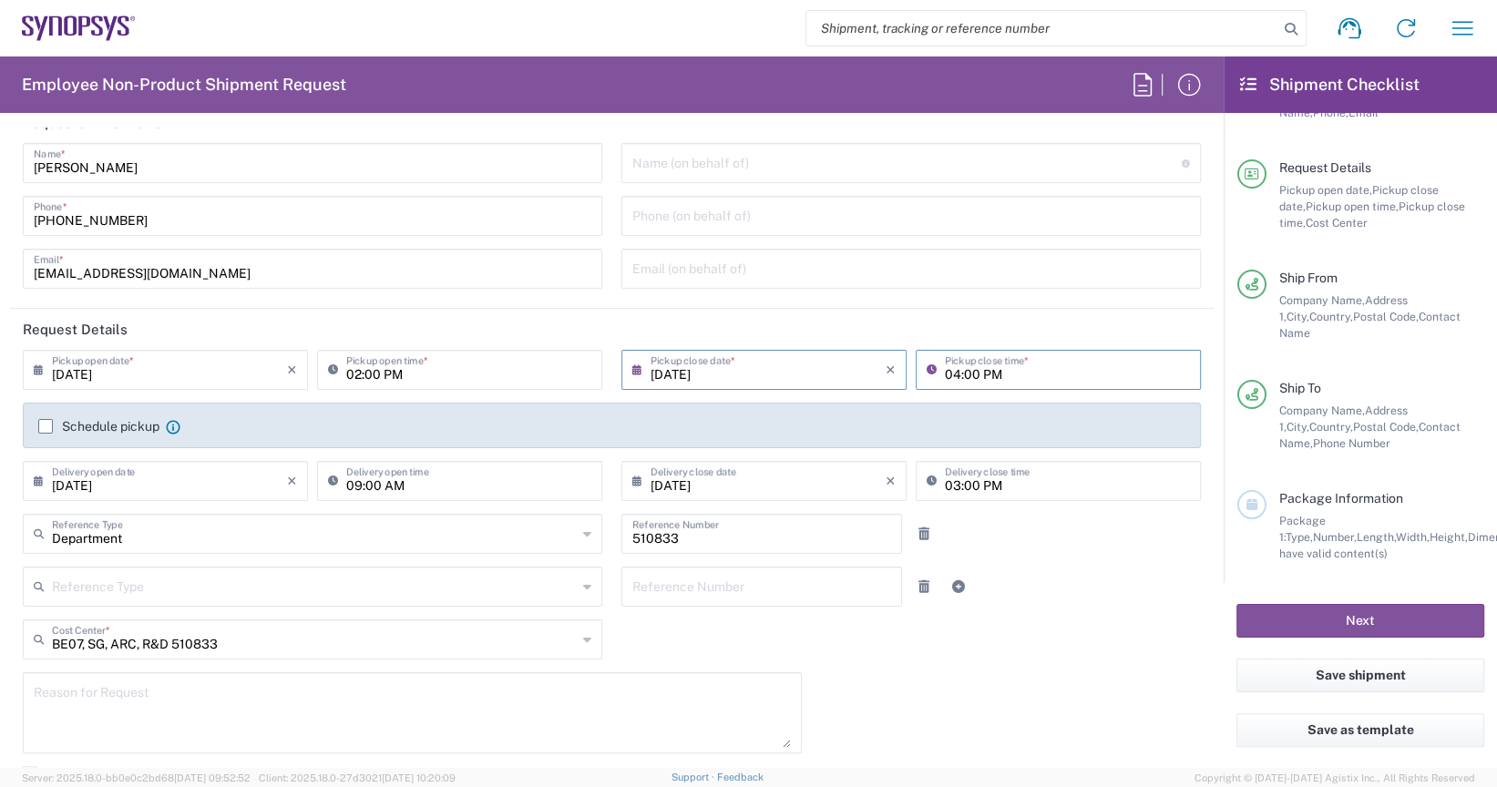
click at [948, 380] on input "04:00 PM" at bounding box center [1067, 369] width 245 height 32
click at [1020, 374] on input "05:00 PM" at bounding box center [1067, 369] width 245 height 32
click at [803, 431] on agx-checkbox-control "Schedule pickup When scheduling a pickup please be sure to meet the following c…" at bounding box center [611, 426] width 1147 height 16
click at [945, 377] on input "05:00 PM" at bounding box center [1067, 369] width 245 height 32
type input "04:00 PM"
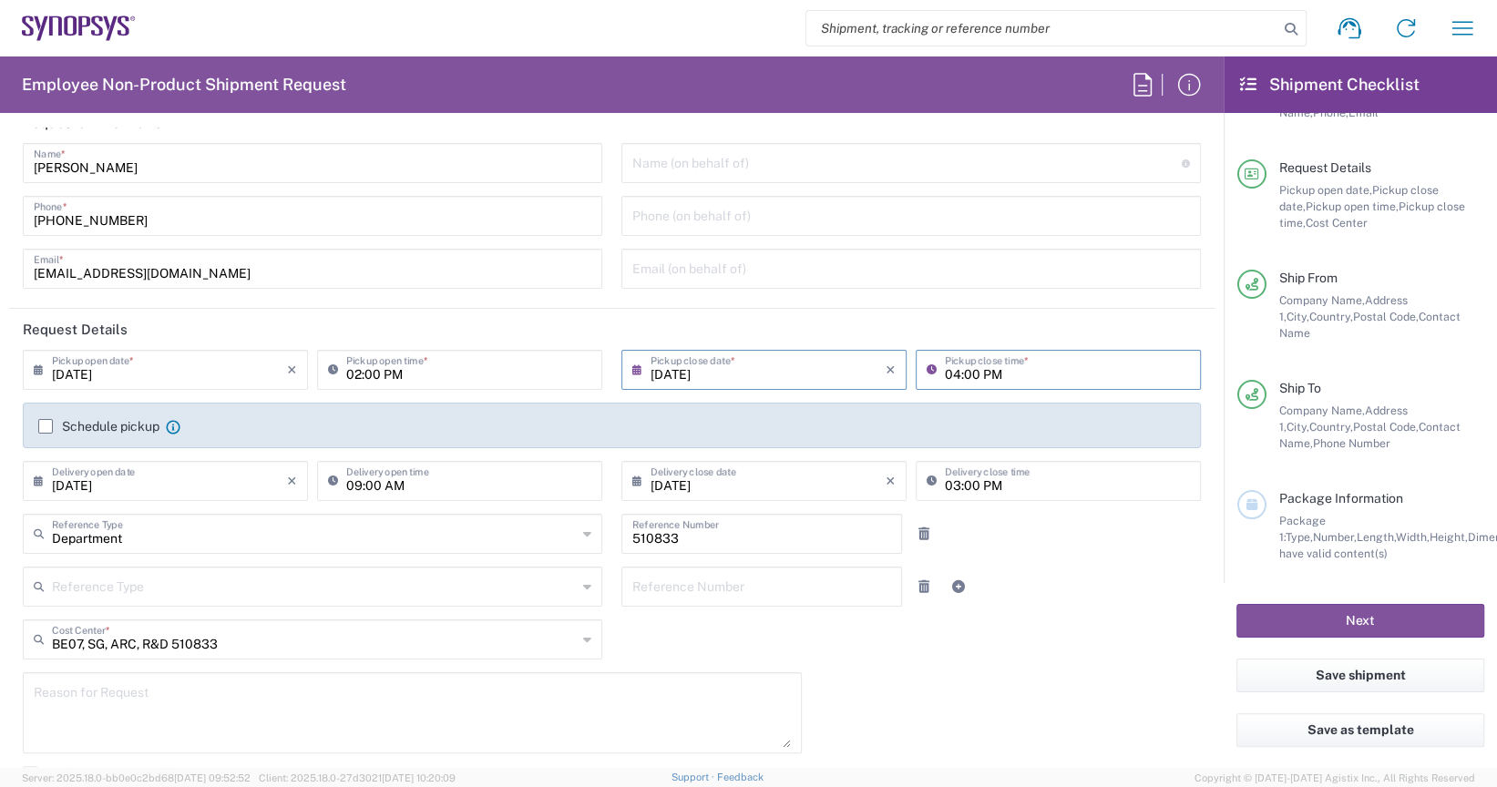
click at [888, 411] on div "Schedule pickup When scheduling a pickup please be sure to meet the following c…" at bounding box center [612, 426] width 1178 height 46
click at [947, 482] on input "03:00 PM" at bounding box center [1067, 480] width 245 height 32
type input "04:00 PM"
click at [1043, 617] on div "Reference Type Customer Ref Department Invoice Number Purchase Order RMA Refere…" at bounding box center [612, 593] width 1197 height 53
click at [947, 384] on div "04:00 PM Pickup close time *" at bounding box center [1058, 370] width 285 height 40
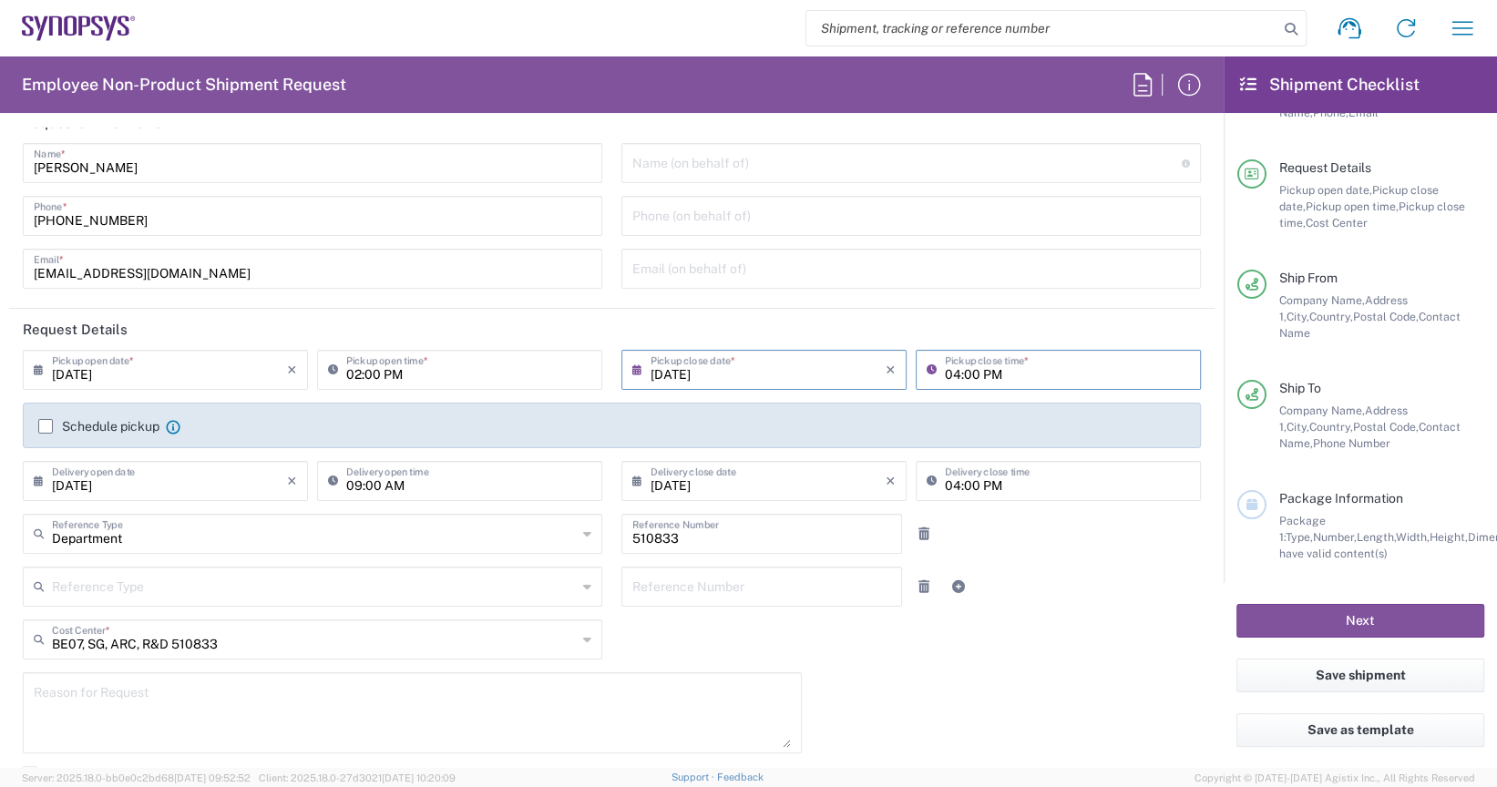
click at [945, 363] on input "04:00 PM" at bounding box center [1067, 369] width 245 height 32
click at [948, 374] on input "04:00 PM" at bounding box center [1067, 369] width 245 height 32
type input "05:00 PM"
click at [1000, 431] on agx-checkbox-control "Schedule pickup When scheduling a pickup please be sure to meet the following c…" at bounding box center [611, 426] width 1147 height 16
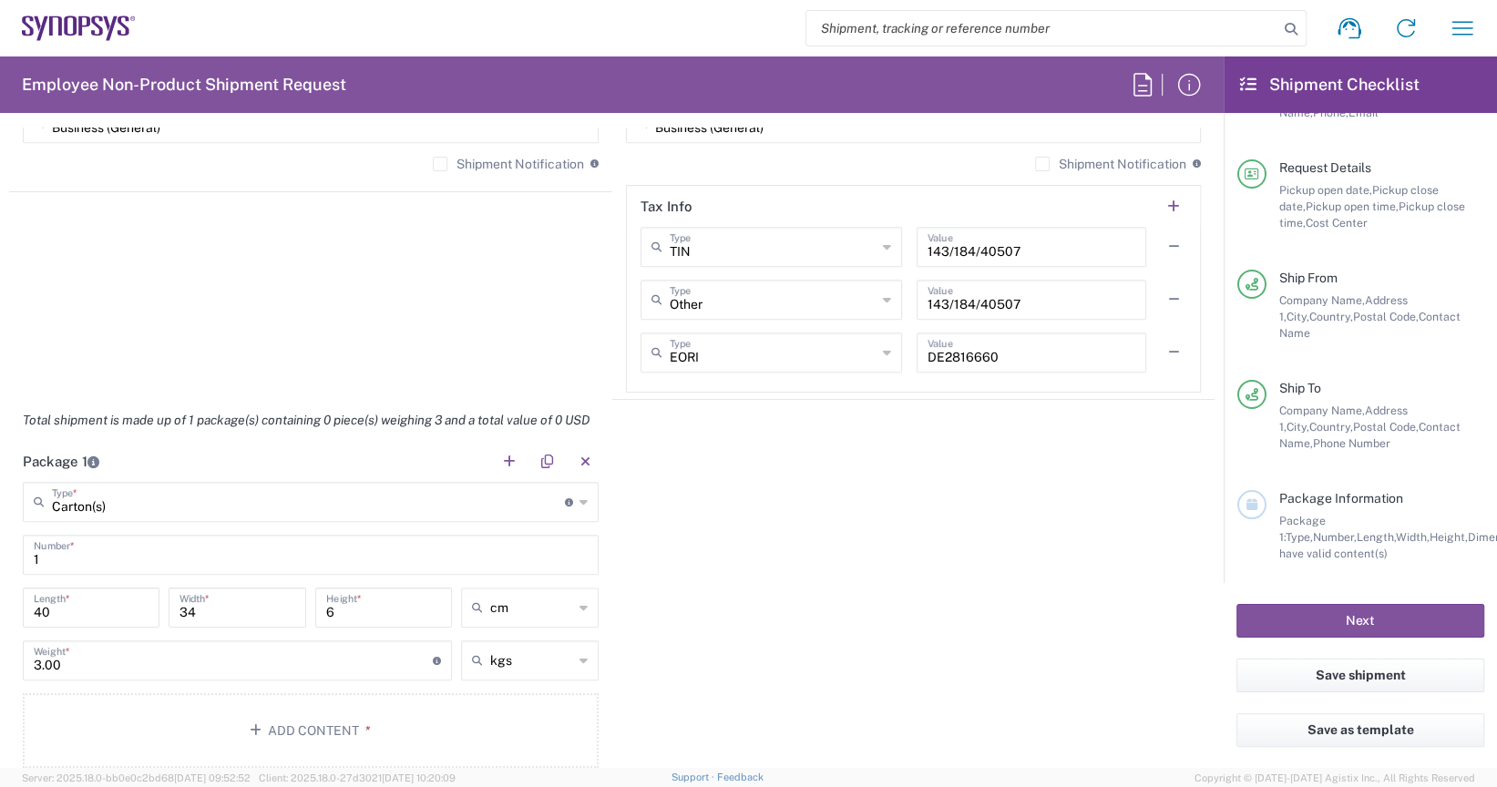
scroll to position [1640, 0]
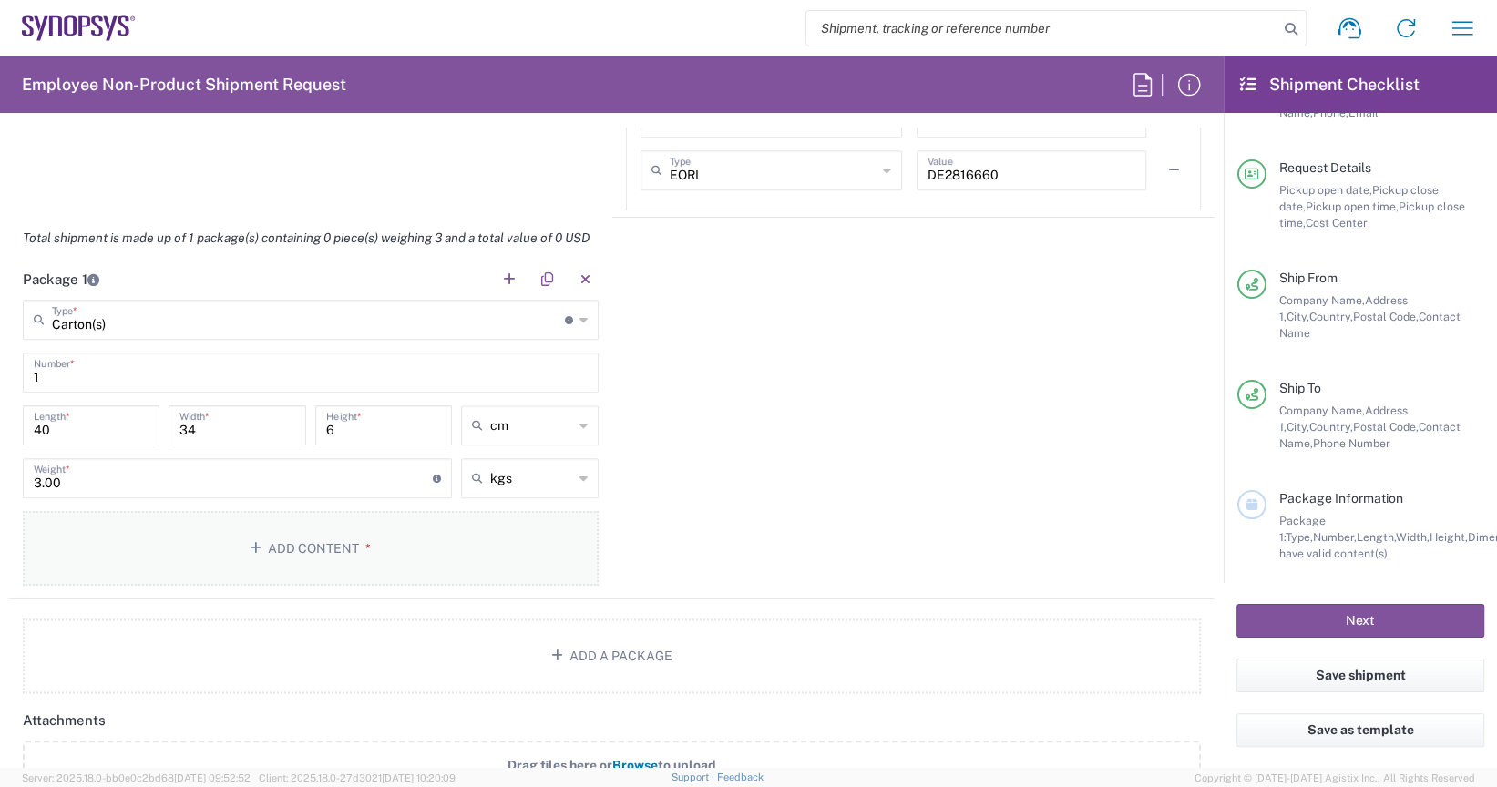
click at [393, 545] on button "Add Content *" at bounding box center [311, 548] width 576 height 75
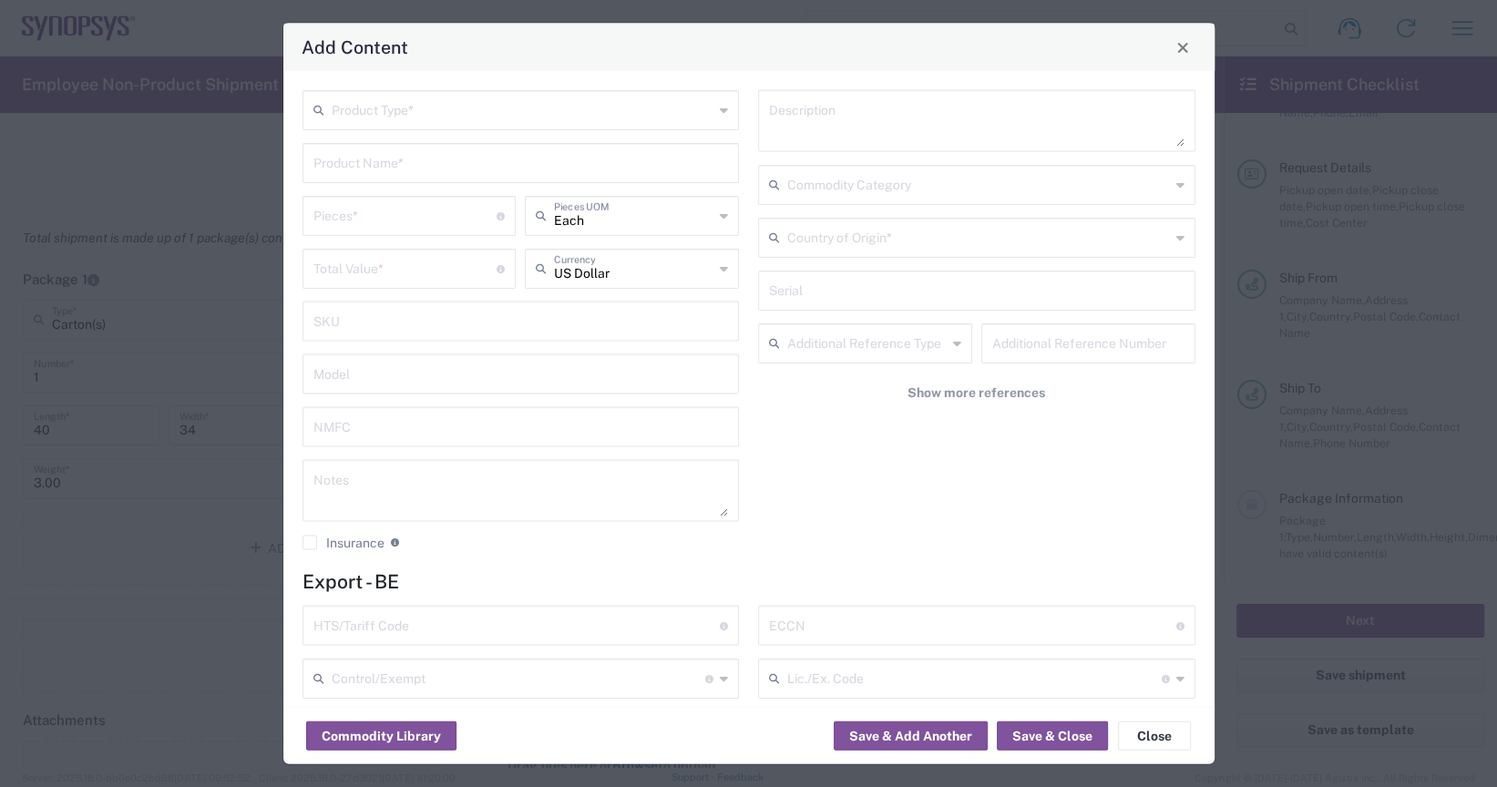
click at [861, 130] on textarea at bounding box center [976, 121] width 415 height 51
type textarea "Dell Laptop"
click at [856, 188] on input "text" at bounding box center [978, 184] width 383 height 32
click at [846, 224] on div "No Results Found" at bounding box center [966, 230] width 428 height 42
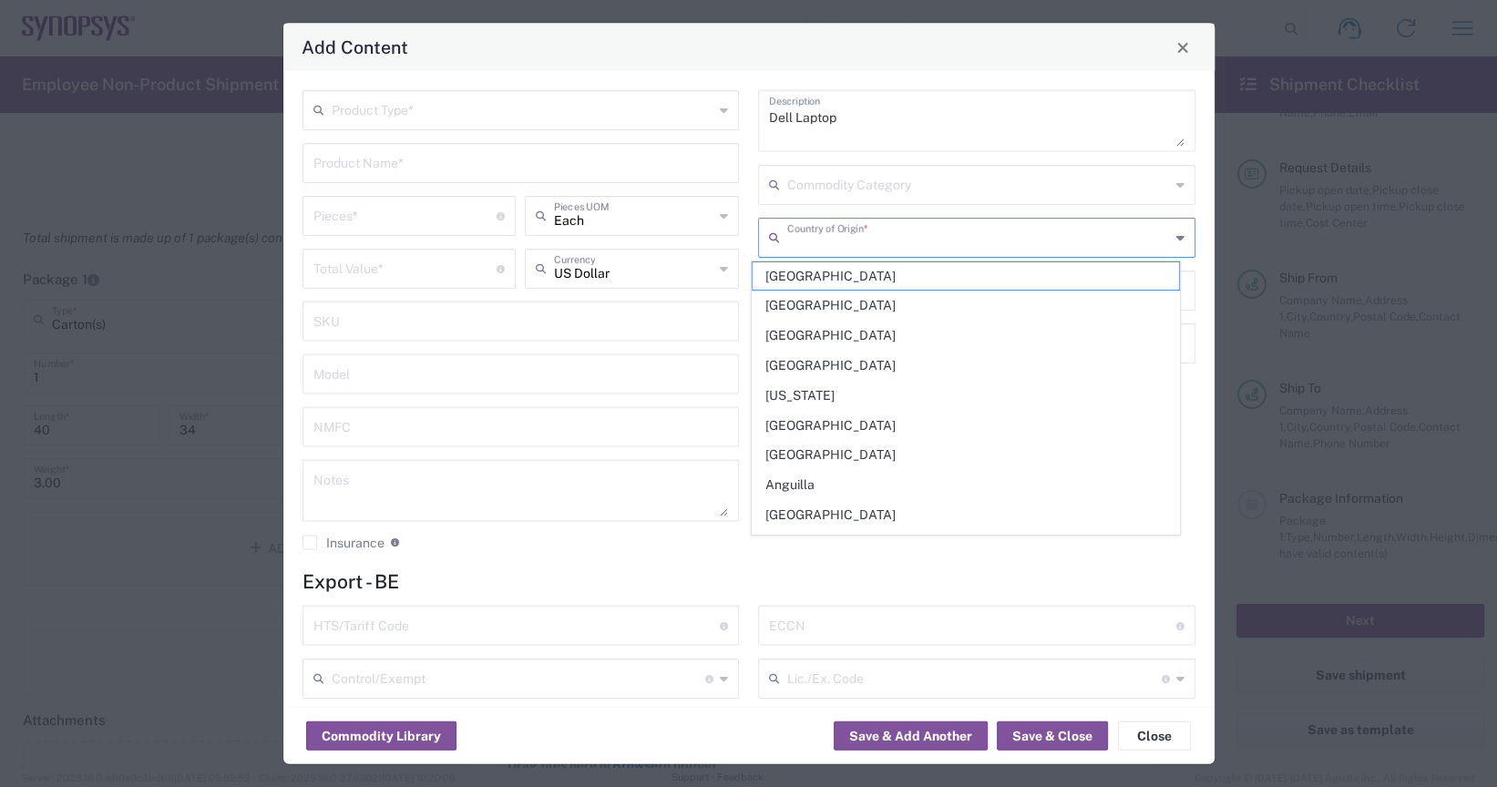
click at [843, 234] on input "text" at bounding box center [978, 236] width 383 height 32
click at [811, 616] on input "text" at bounding box center [972, 625] width 407 height 32
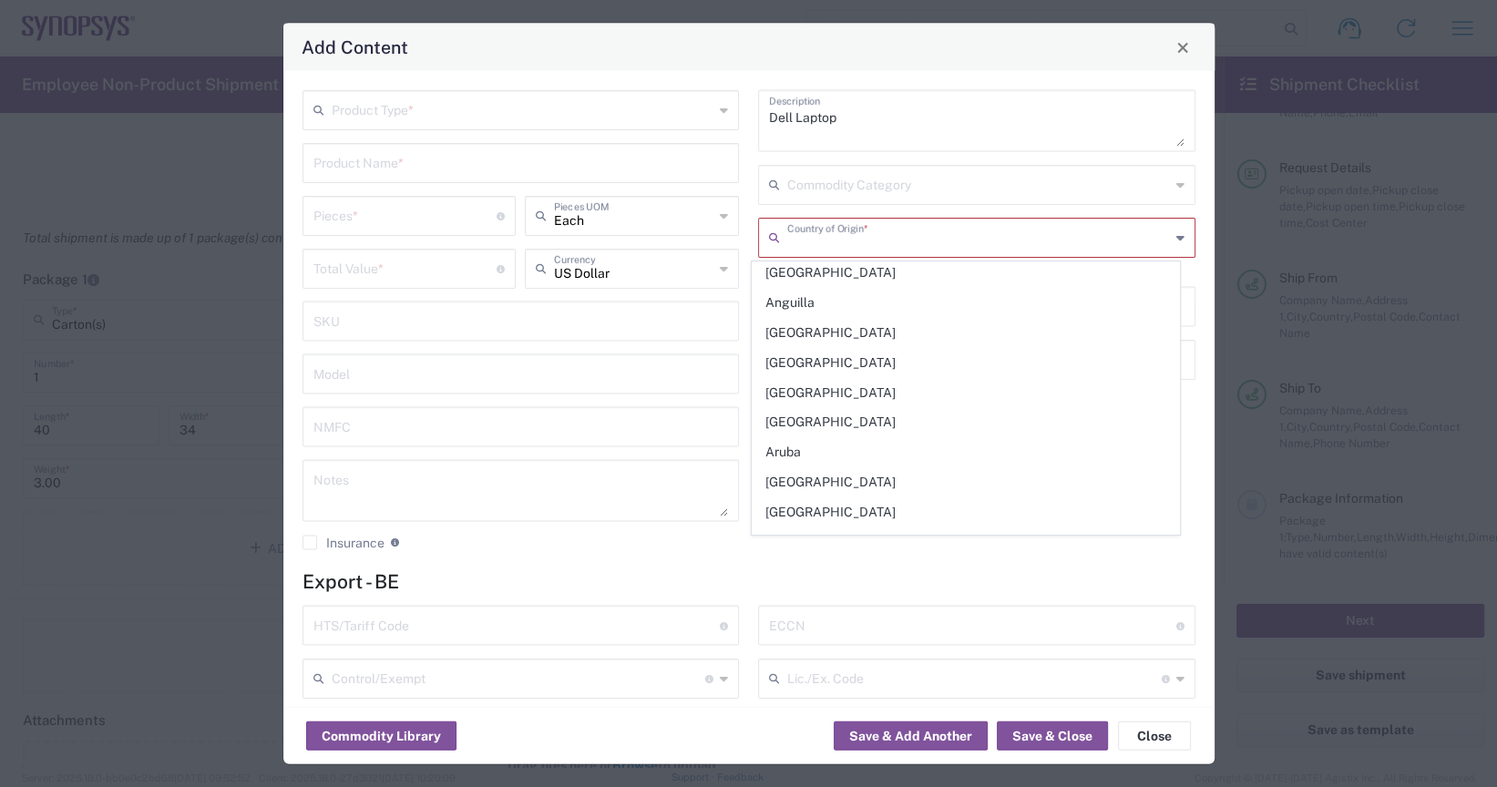
scroll to position [0, 0]
click at [873, 238] on input "text" at bounding box center [978, 236] width 383 height 32
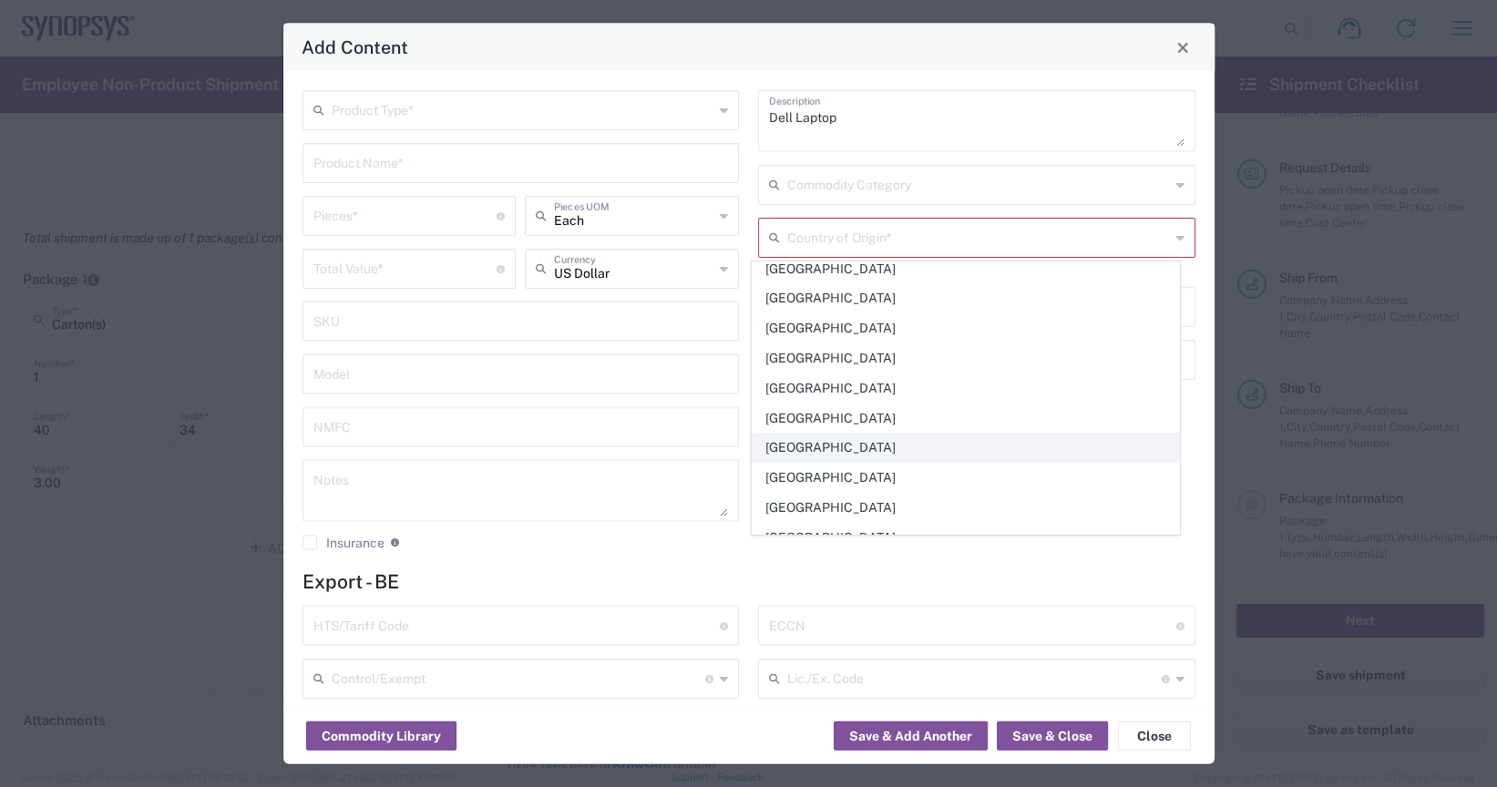
click at [805, 442] on span "[GEOGRAPHIC_DATA]" at bounding box center [966, 448] width 426 height 28
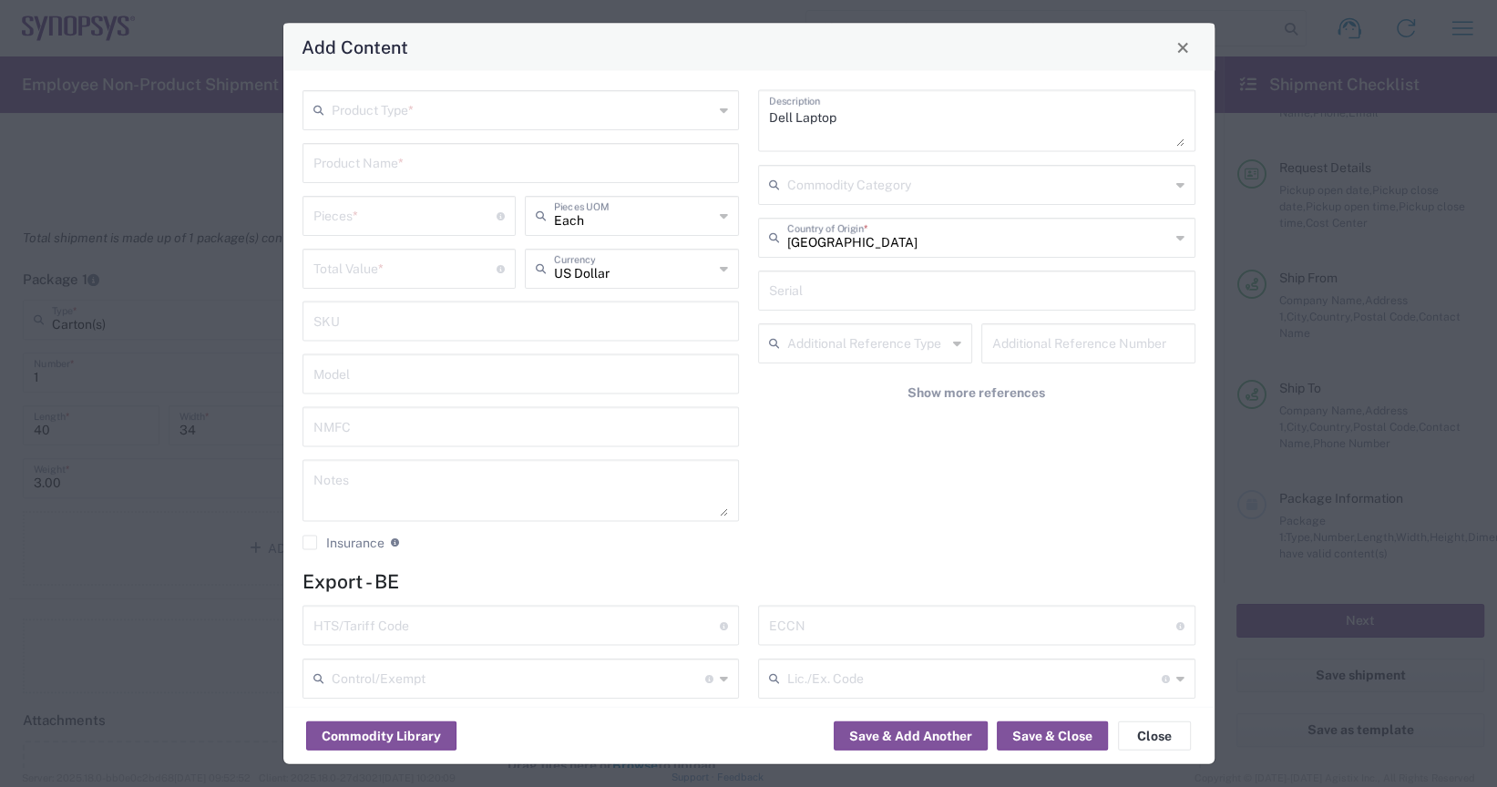
click at [933, 236] on input "[GEOGRAPHIC_DATA]" at bounding box center [978, 236] width 383 height 32
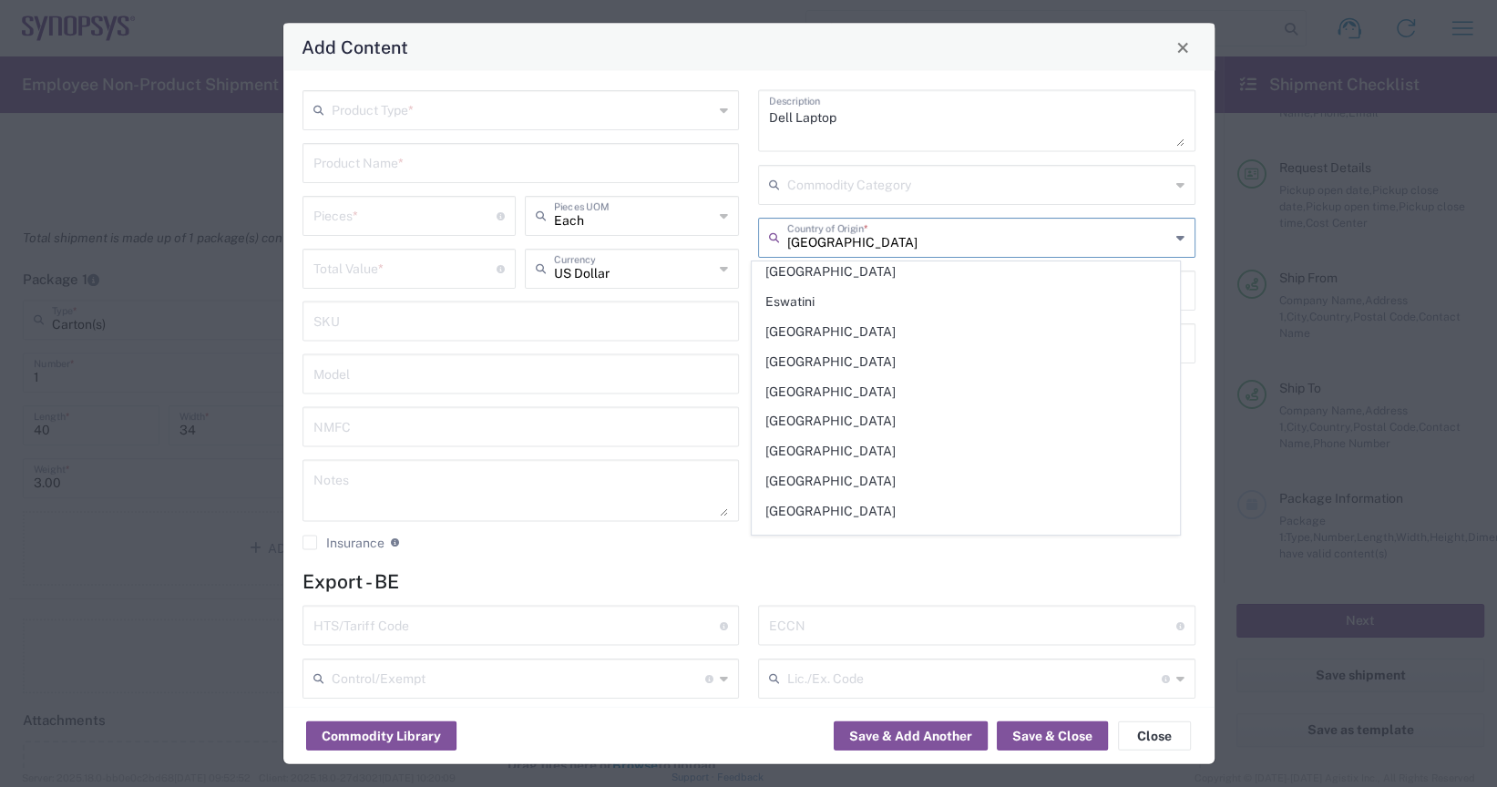
scroll to position [2278, 0]
click at [825, 495] on span "[GEOGRAPHIC_DATA]" at bounding box center [966, 509] width 426 height 28
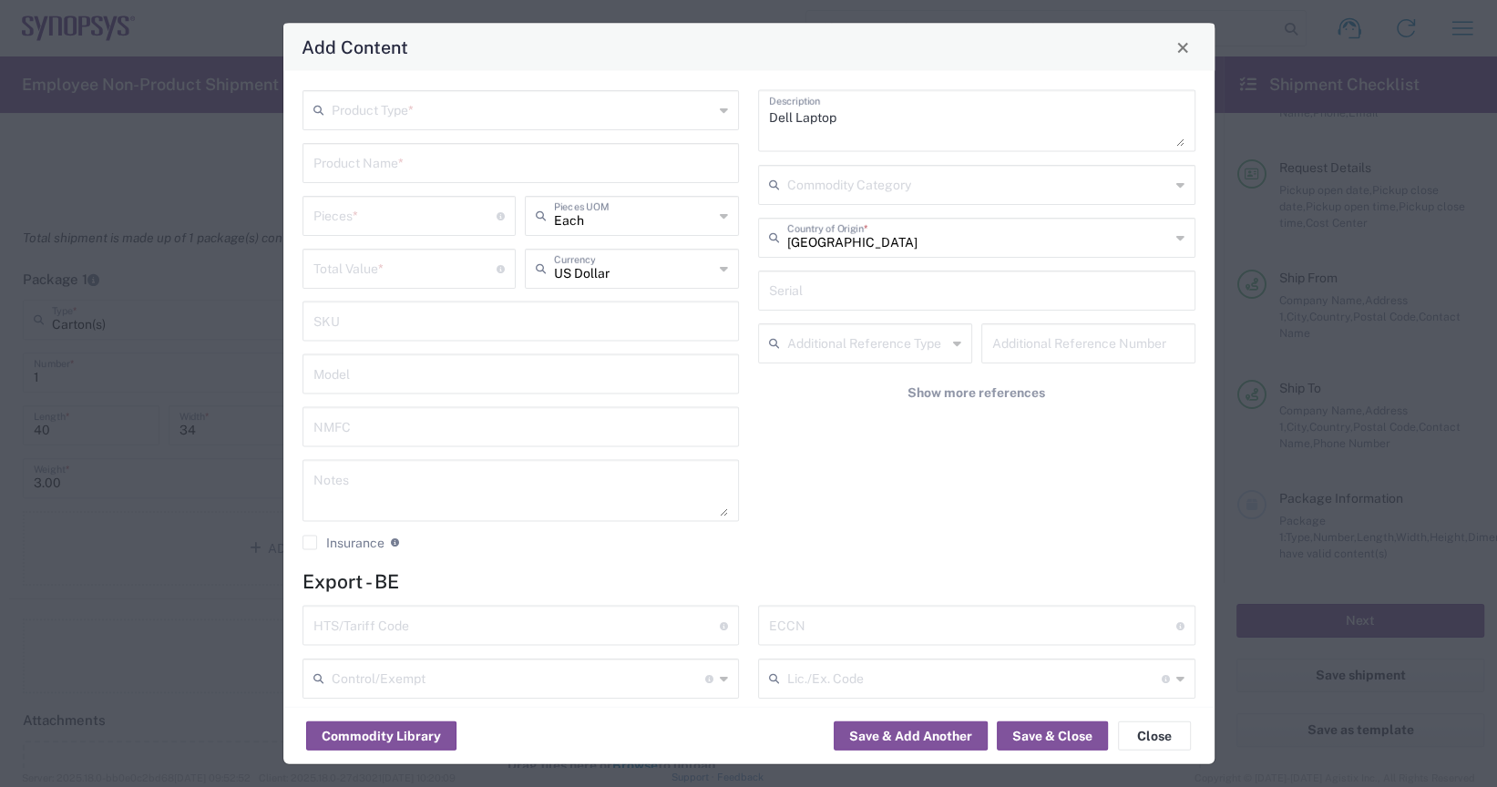
click at [1176, 238] on icon at bounding box center [1180, 237] width 8 height 29
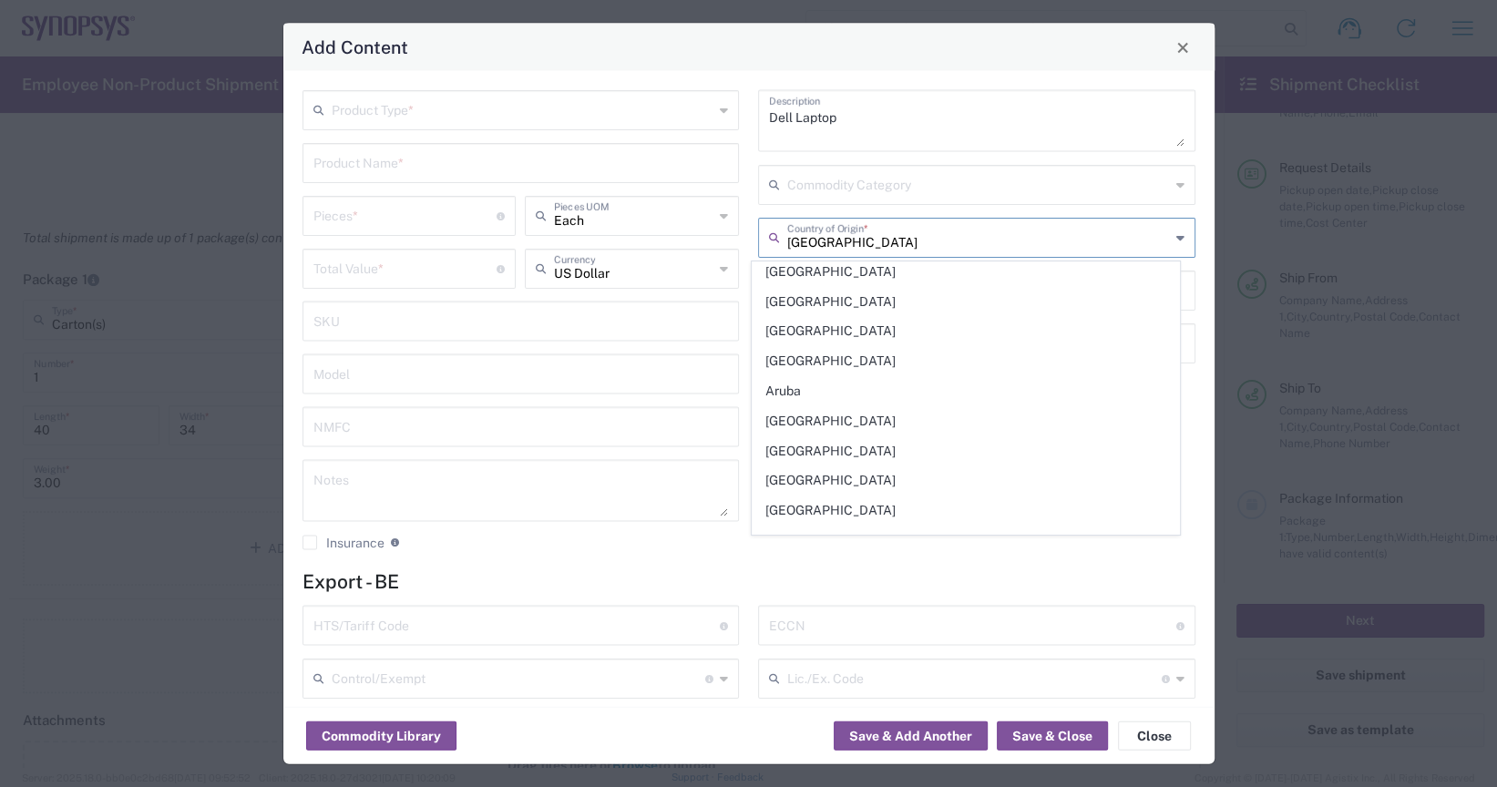
scroll to position [547, 0]
click at [830, 376] on span "[GEOGRAPHIC_DATA]" at bounding box center [966, 387] width 426 height 28
type input "[GEOGRAPHIC_DATA]"
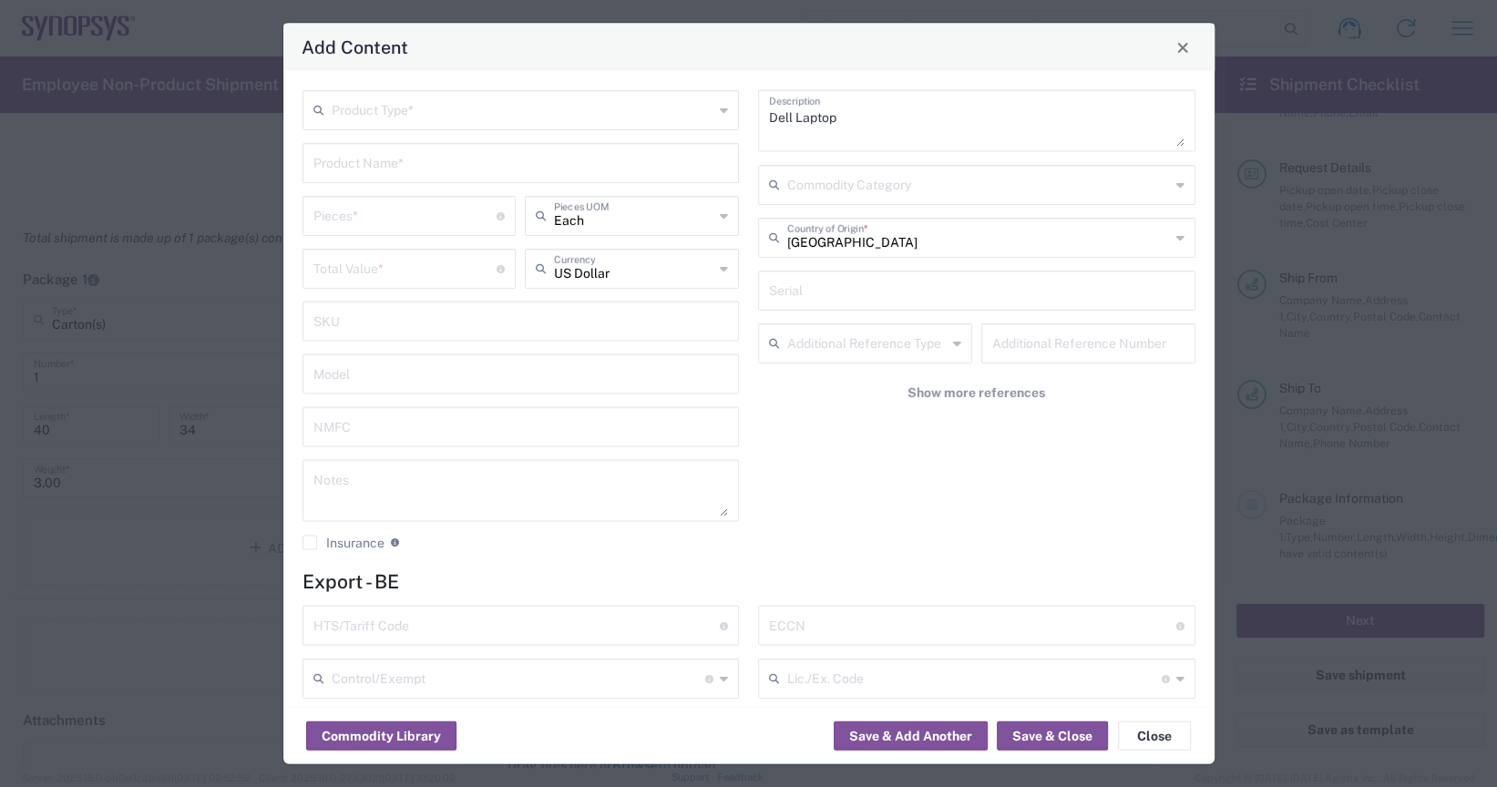
click at [584, 110] on input "text" at bounding box center [523, 109] width 383 height 32
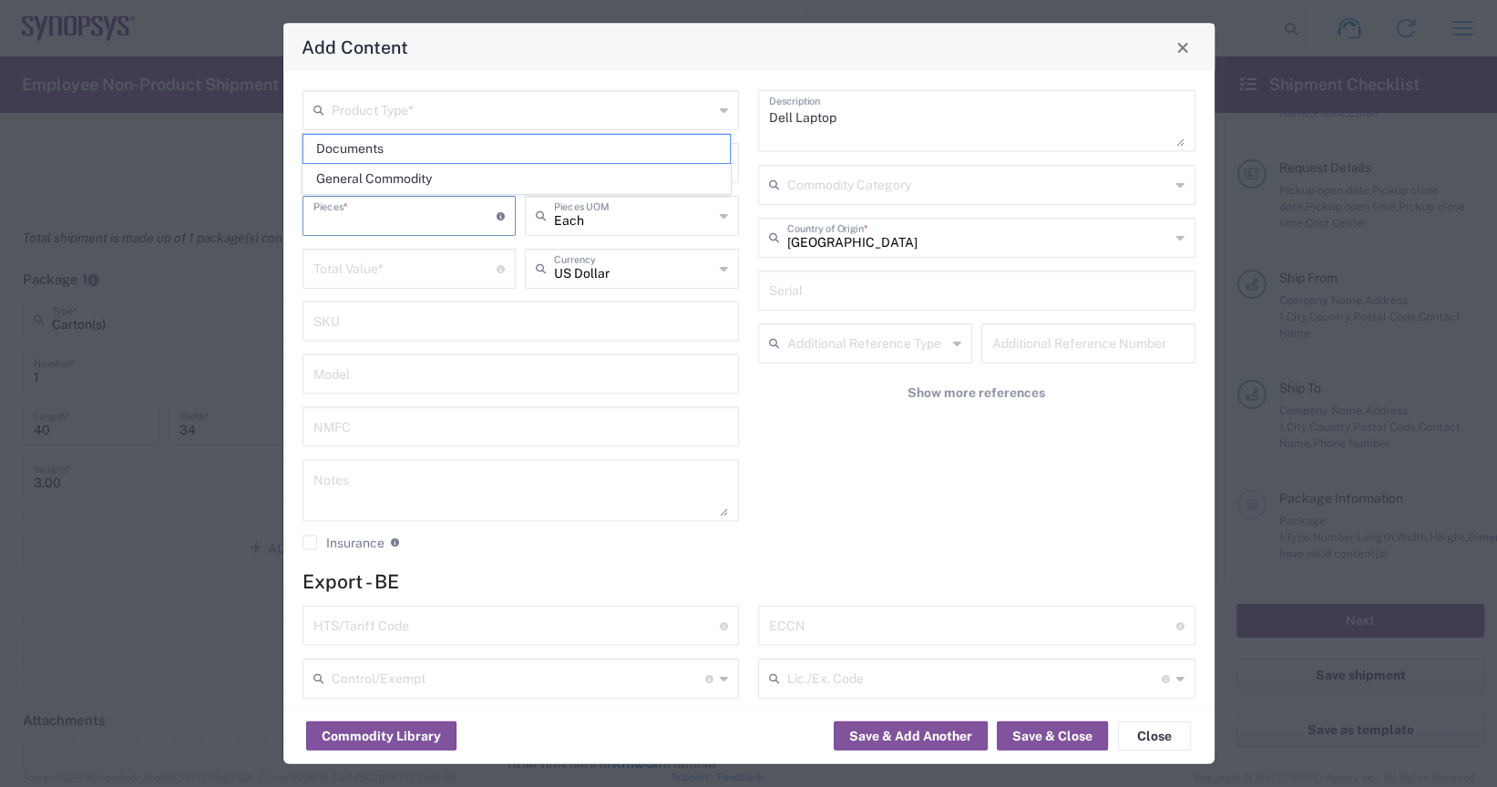
click at [451, 214] on input "number" at bounding box center [405, 215] width 184 height 32
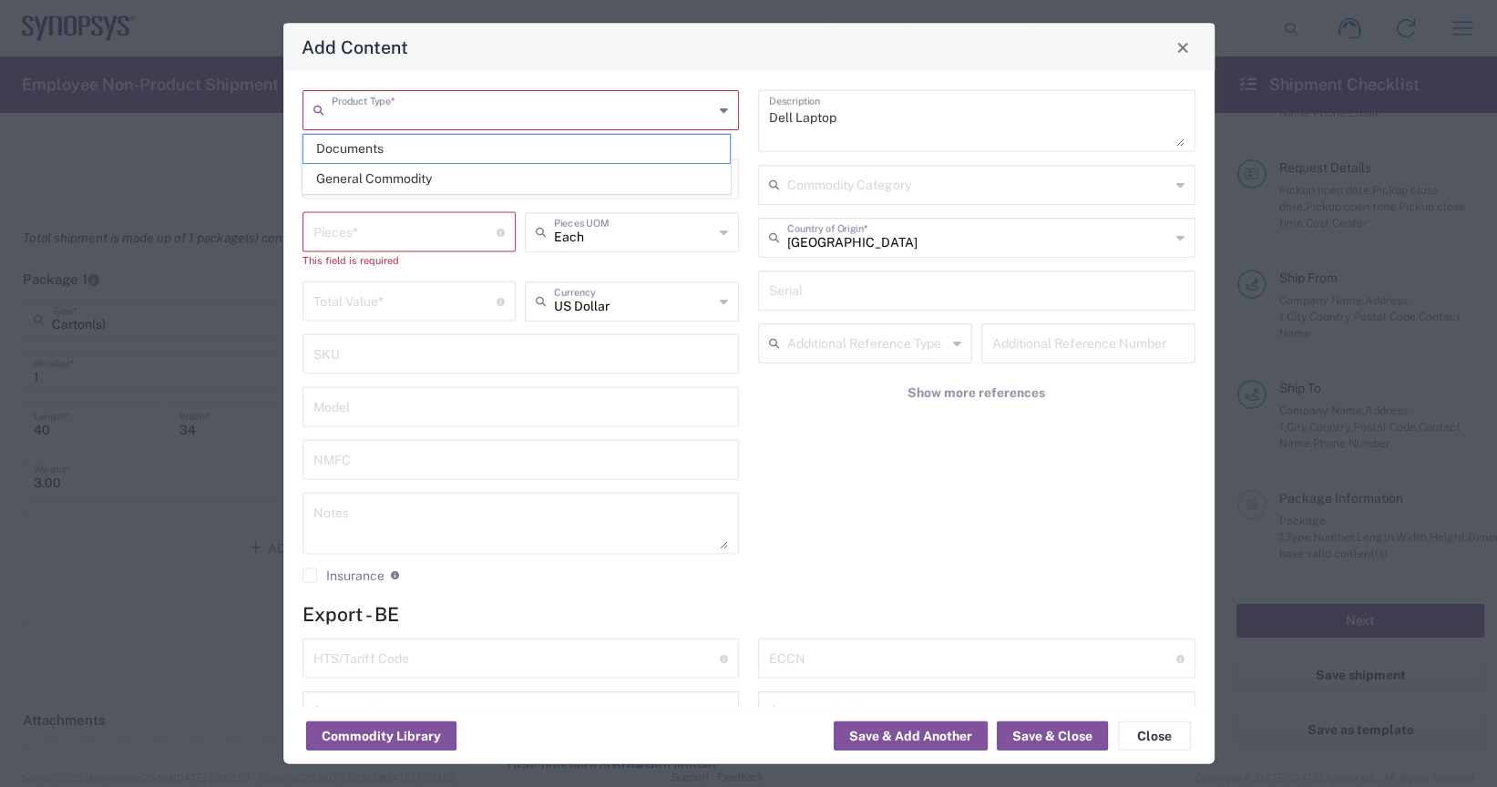
click at [509, 115] on input "text" at bounding box center [523, 109] width 383 height 32
click at [436, 180] on span "General Commodity" at bounding box center [516, 179] width 426 height 28
type input "General Commodity"
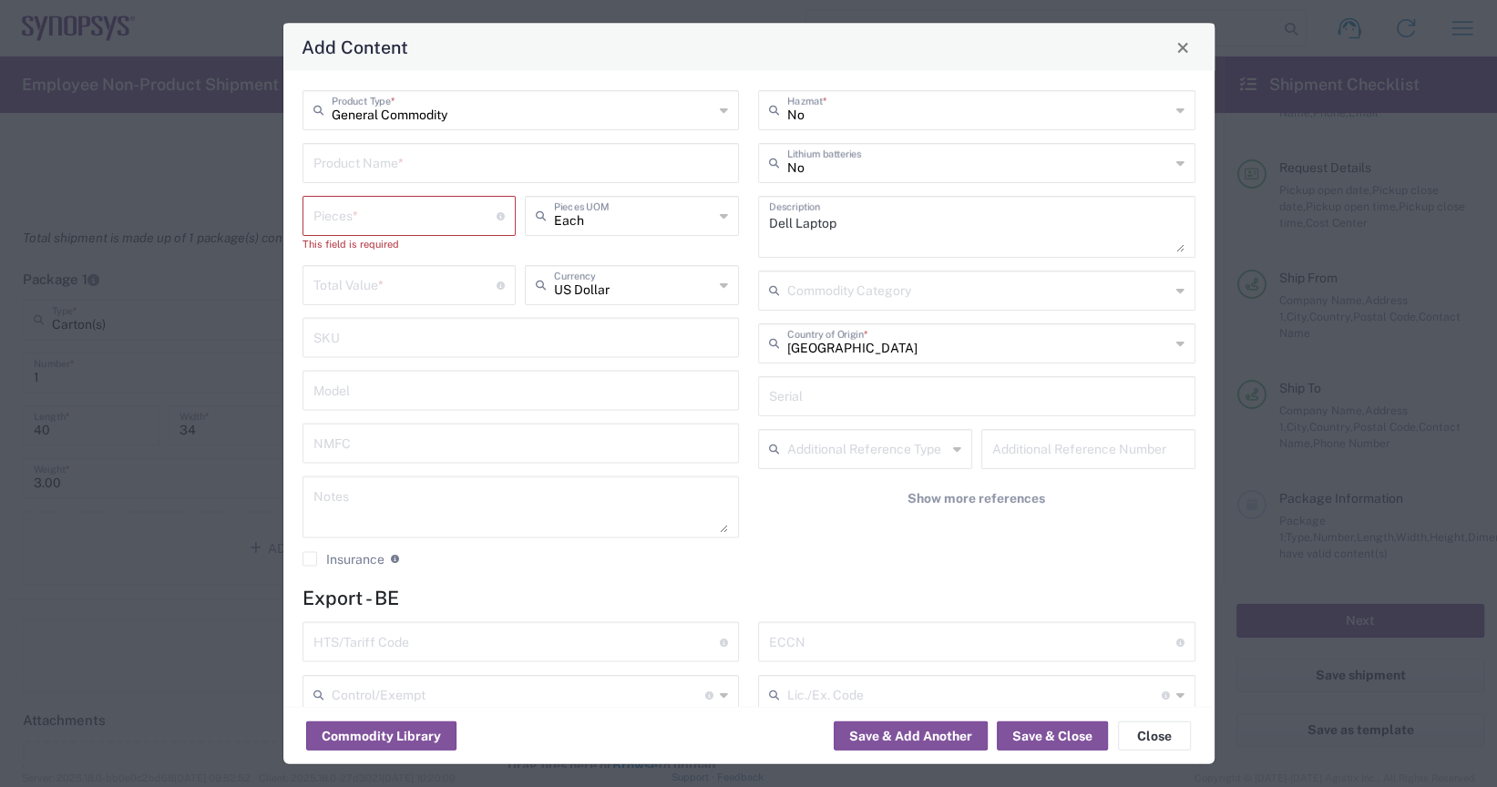
click at [436, 207] on input "number" at bounding box center [405, 215] width 184 height 32
type input "1"
click at [407, 275] on input "number" at bounding box center [405, 267] width 184 height 32
type input "1000"
type input "1000.00"
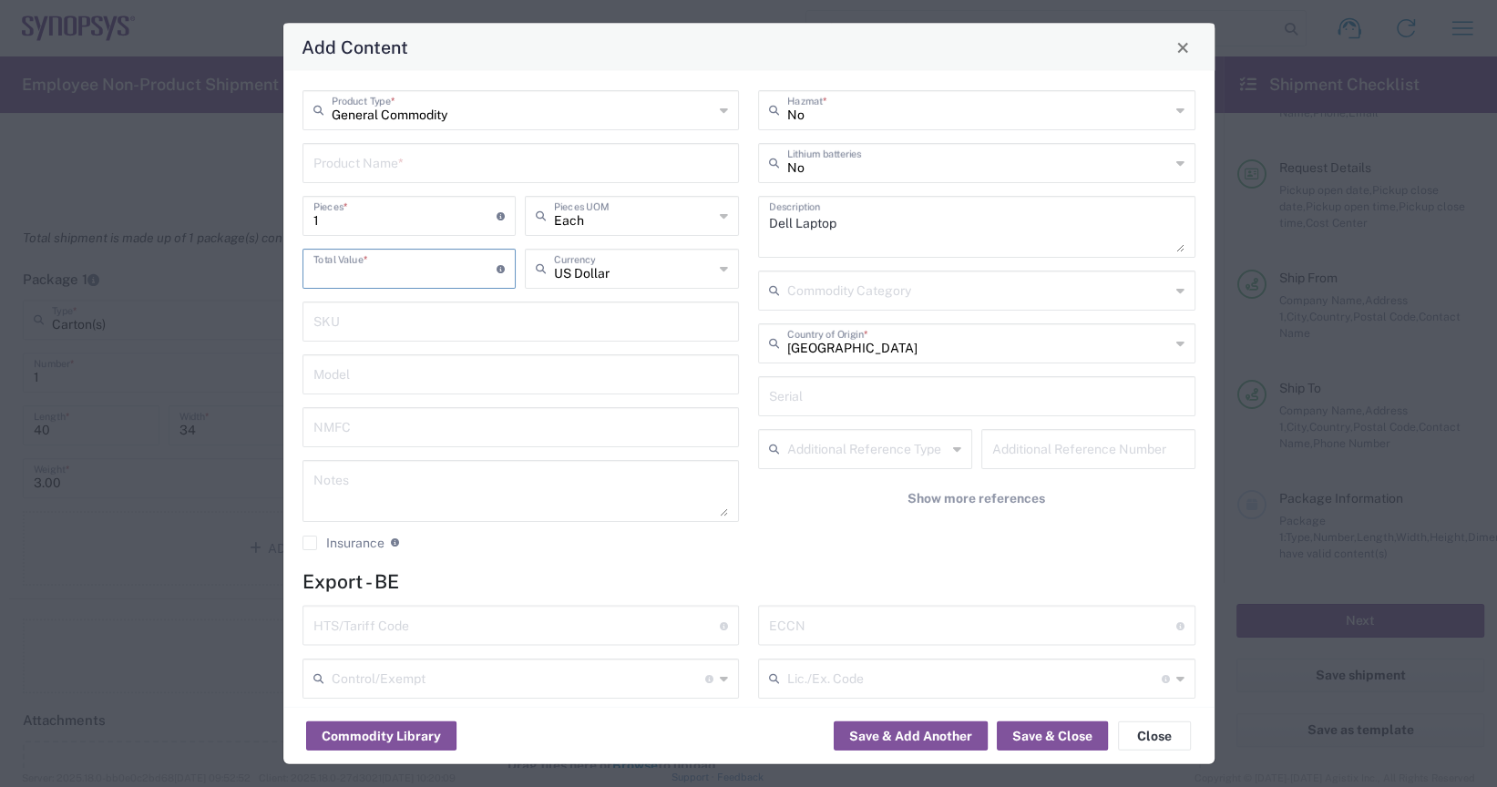
type input "1000.00"
click at [720, 265] on icon at bounding box center [724, 268] width 8 height 29
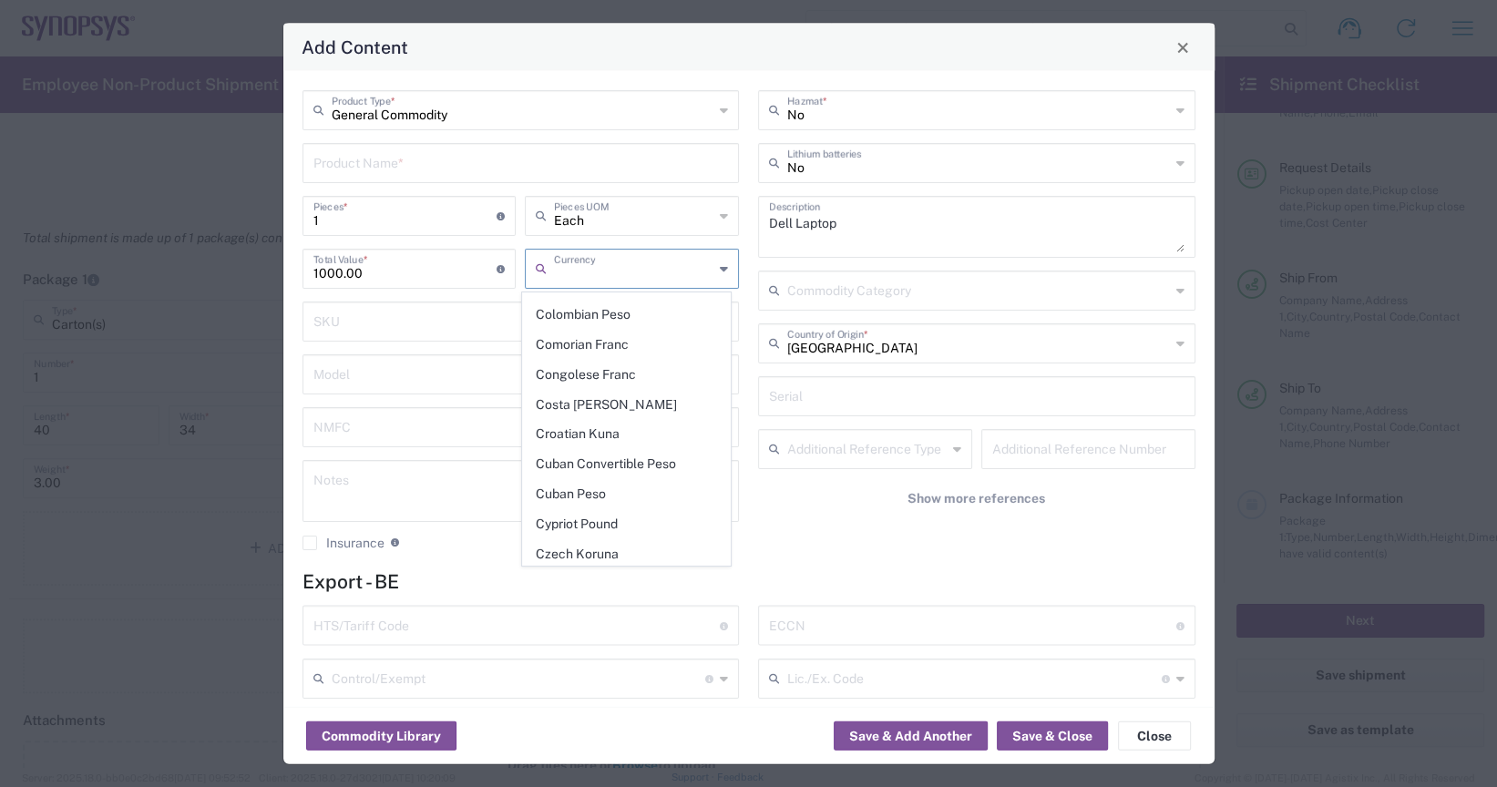
scroll to position [1549, 0]
click at [560, 415] on span "Euro" at bounding box center [626, 429] width 207 height 28
type input "Euro"
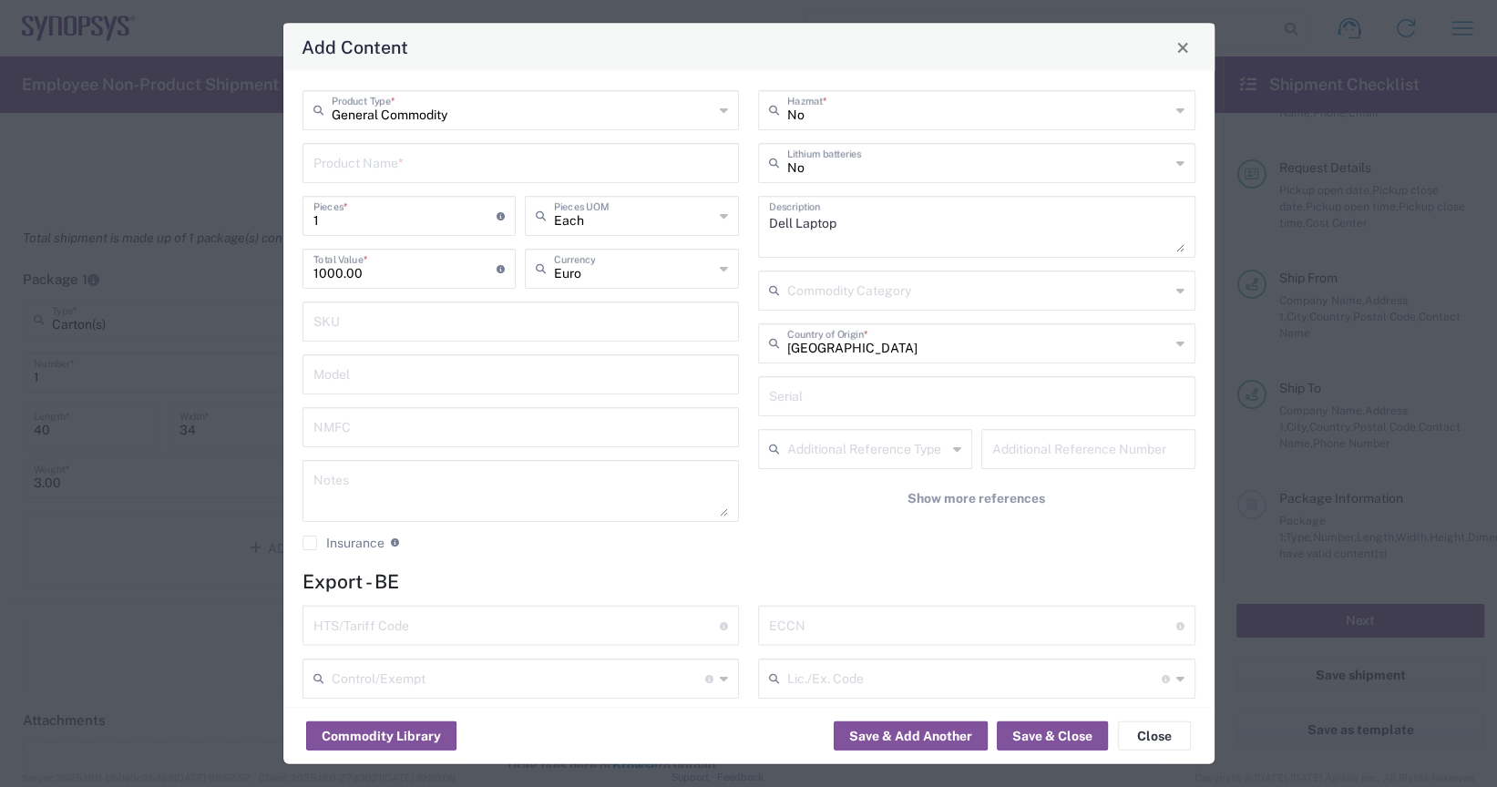
scroll to position [221, 0]
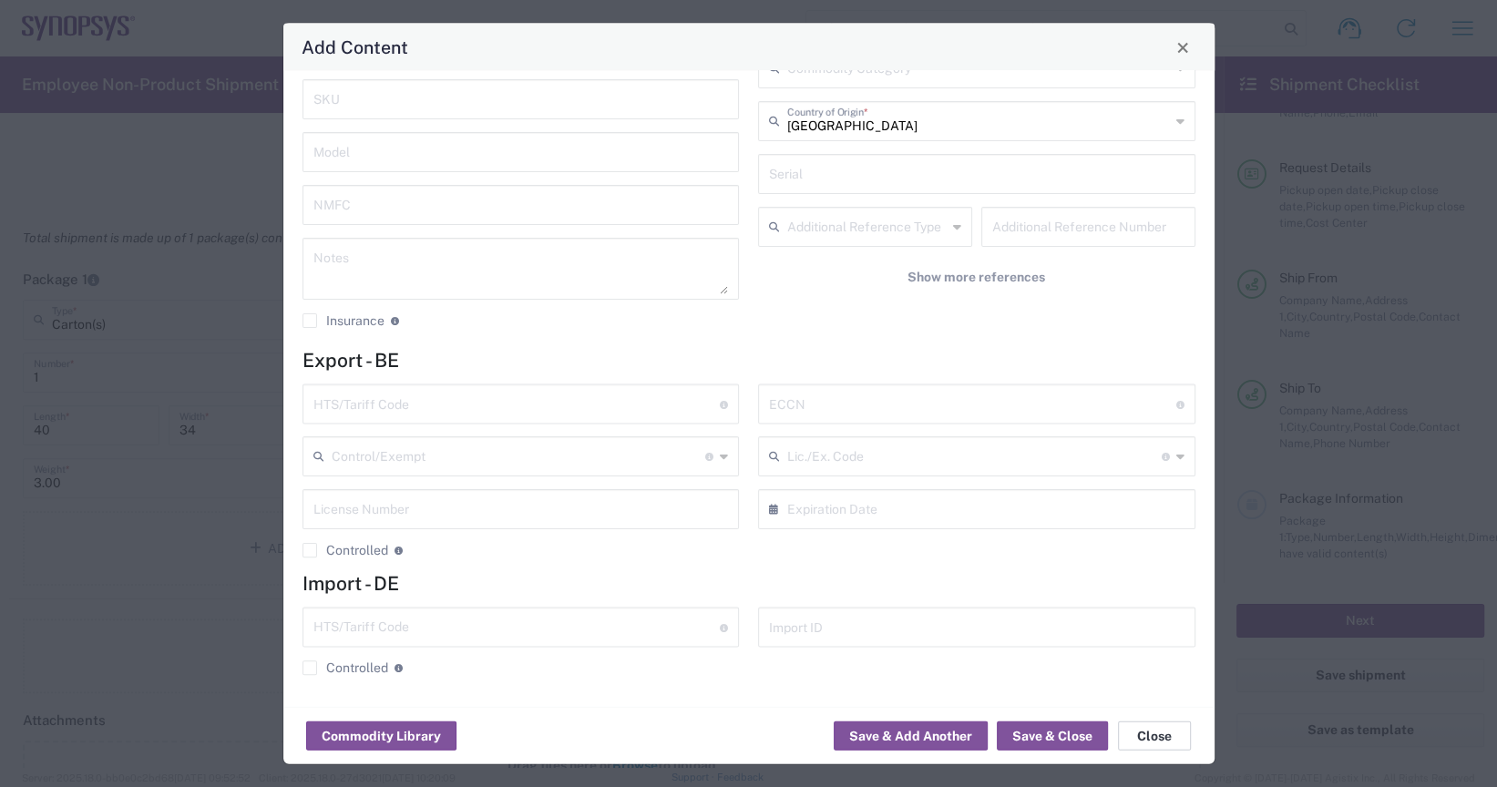
click at [1152, 731] on button "Close" at bounding box center [1154, 736] width 73 height 29
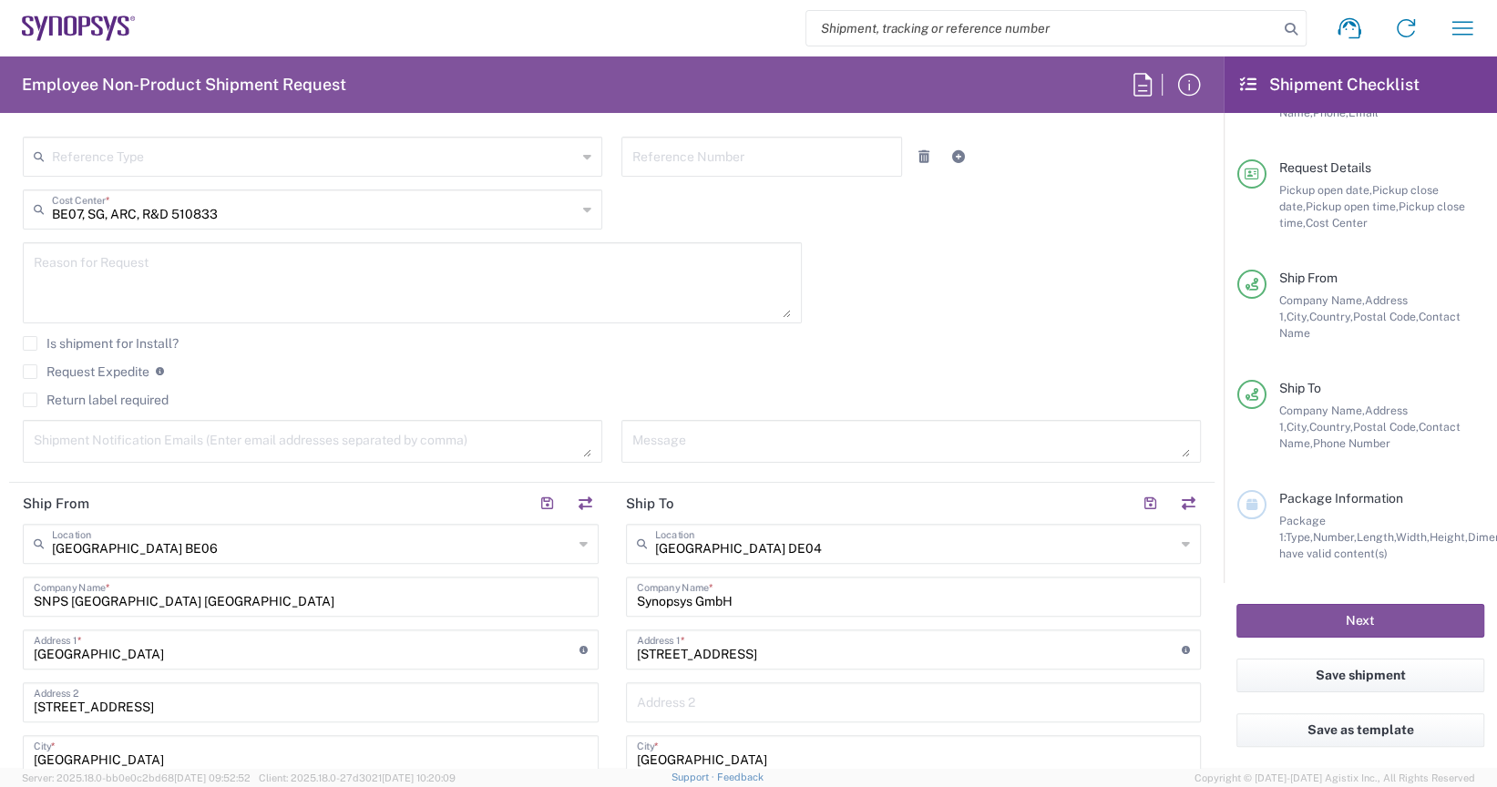
scroll to position [91, 0]
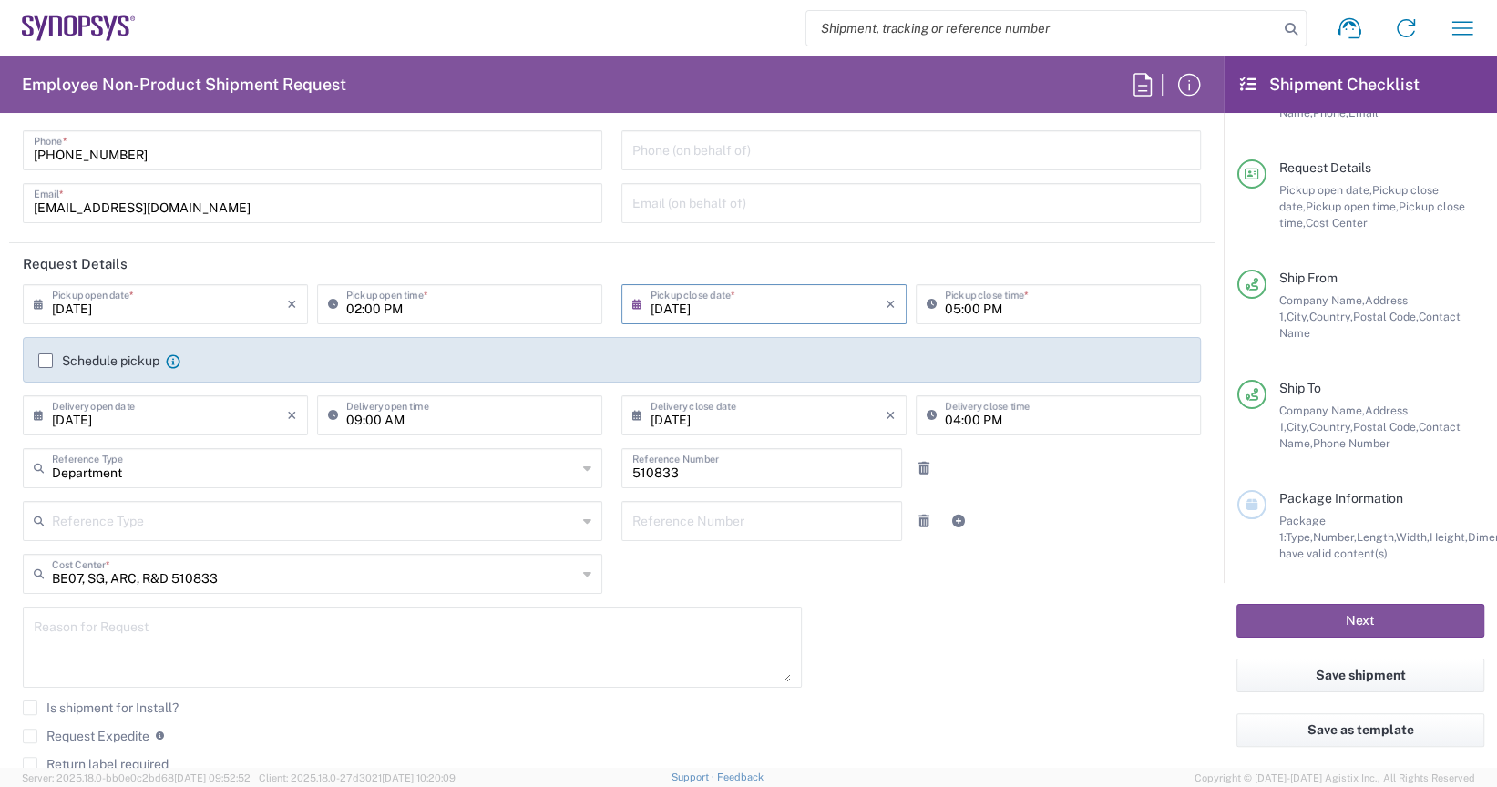
click at [46, 358] on label "Schedule pickup" at bounding box center [98, 361] width 121 height 15
click at [46, 361] on input "Schedule pickup" at bounding box center [46, 361] width 0 height 0
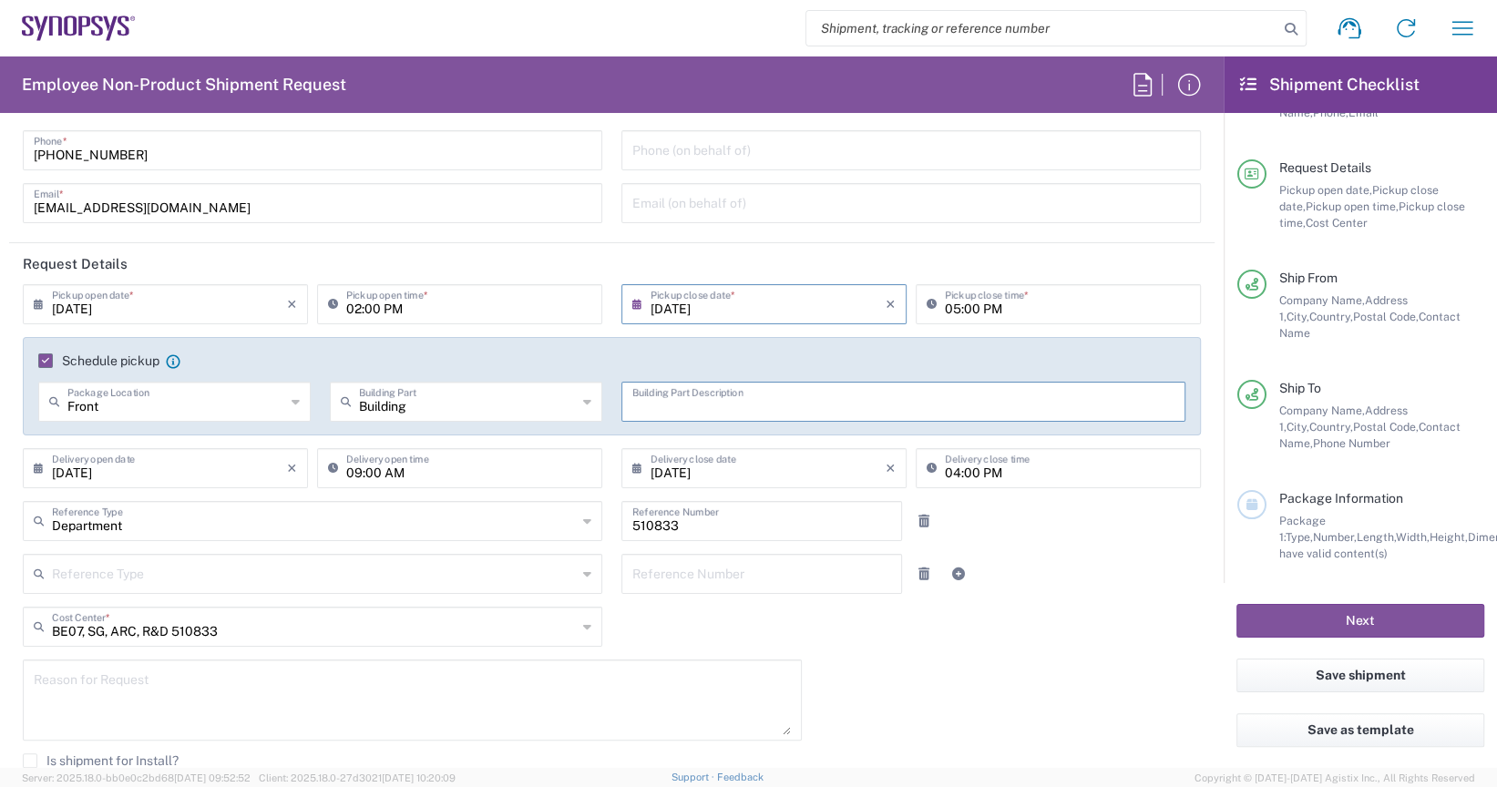
click at [667, 408] on input "text" at bounding box center [903, 400] width 542 height 32
click at [292, 405] on icon at bounding box center [296, 401] width 8 height 29
click at [236, 432] on span "Front" at bounding box center [172, 441] width 265 height 28
click at [293, 393] on icon at bounding box center [296, 401] width 8 height 29
click at [292, 403] on icon at bounding box center [296, 401] width 8 height 29
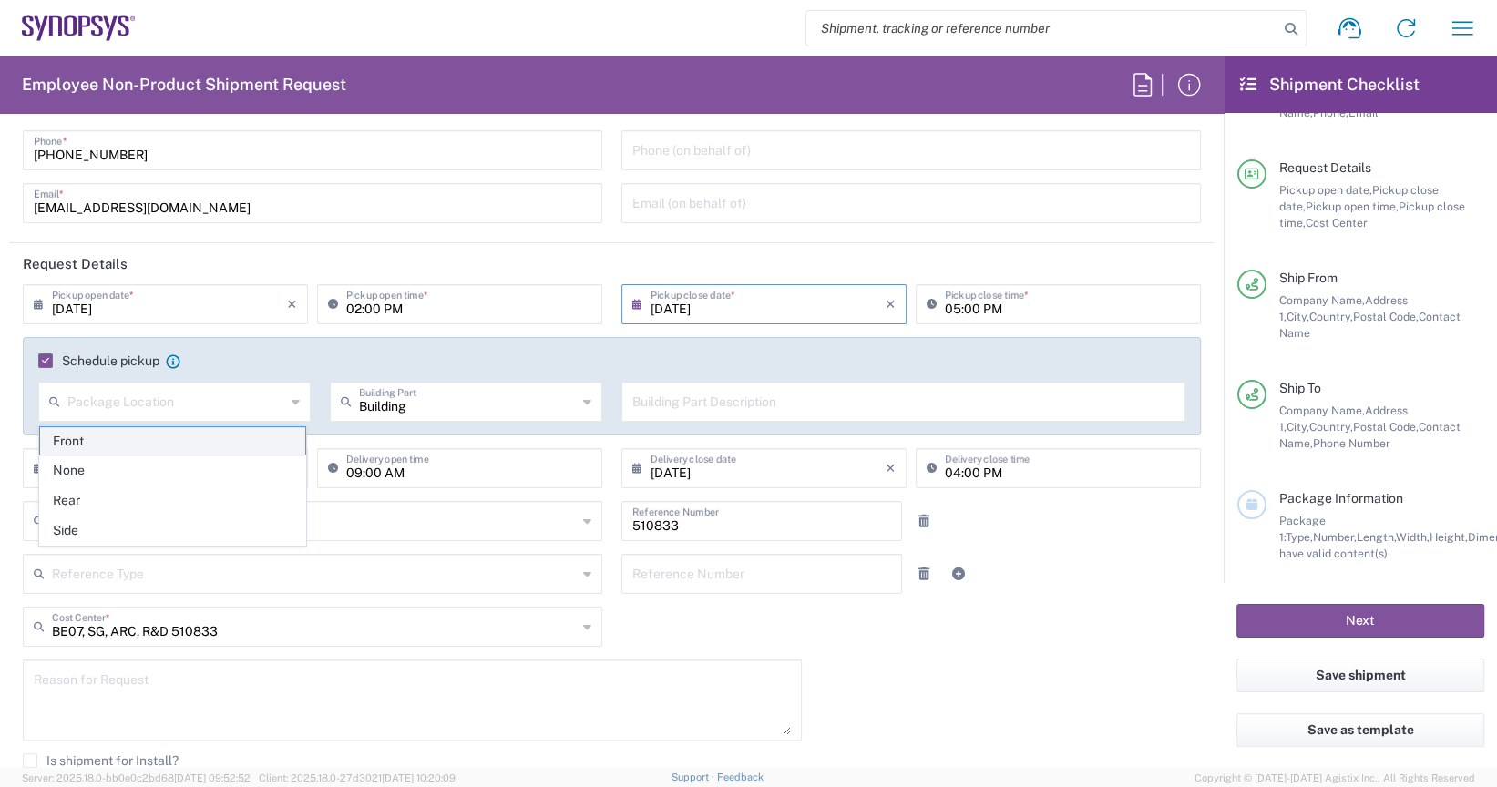
click at [259, 436] on span "Front" at bounding box center [172, 441] width 265 height 28
type input "Front"
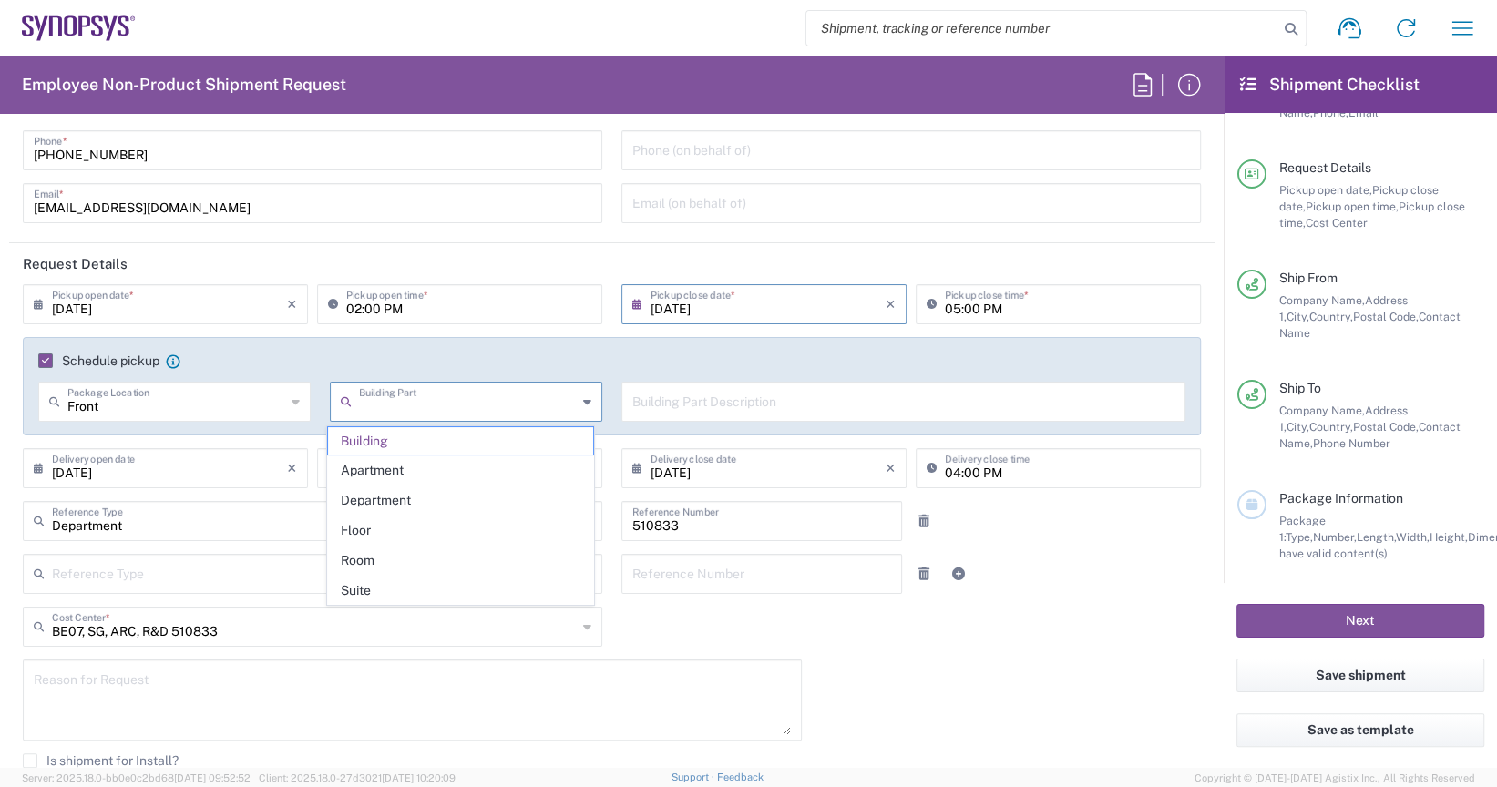
click at [427, 410] on input "text" at bounding box center [468, 400] width 218 height 32
click at [396, 528] on span "Floor" at bounding box center [460, 531] width 265 height 28
type input "Floor"
click at [673, 406] on input "text" at bounding box center [903, 400] width 542 height 32
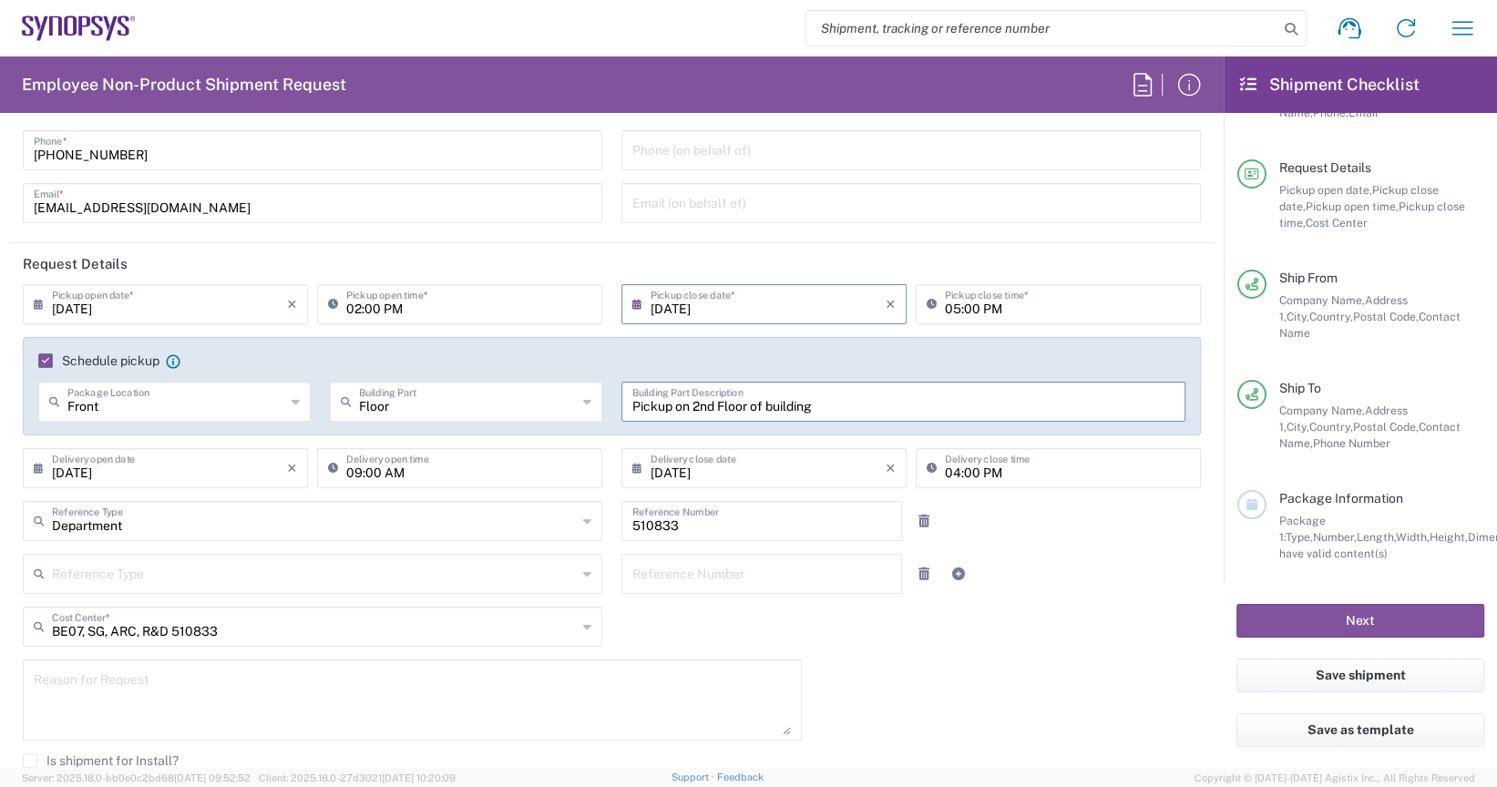
type input "Pickup on 2nd Floor of building"
click at [359, 409] on input "Floor" at bounding box center [468, 400] width 218 height 32
type input "2 nd Floor"
click at [963, 419] on div "Pickup on 2nd Floor of building Building Part Description" at bounding box center [903, 402] width 564 height 40
click at [572, 401] on div "Building Part" at bounding box center [466, 402] width 272 height 40
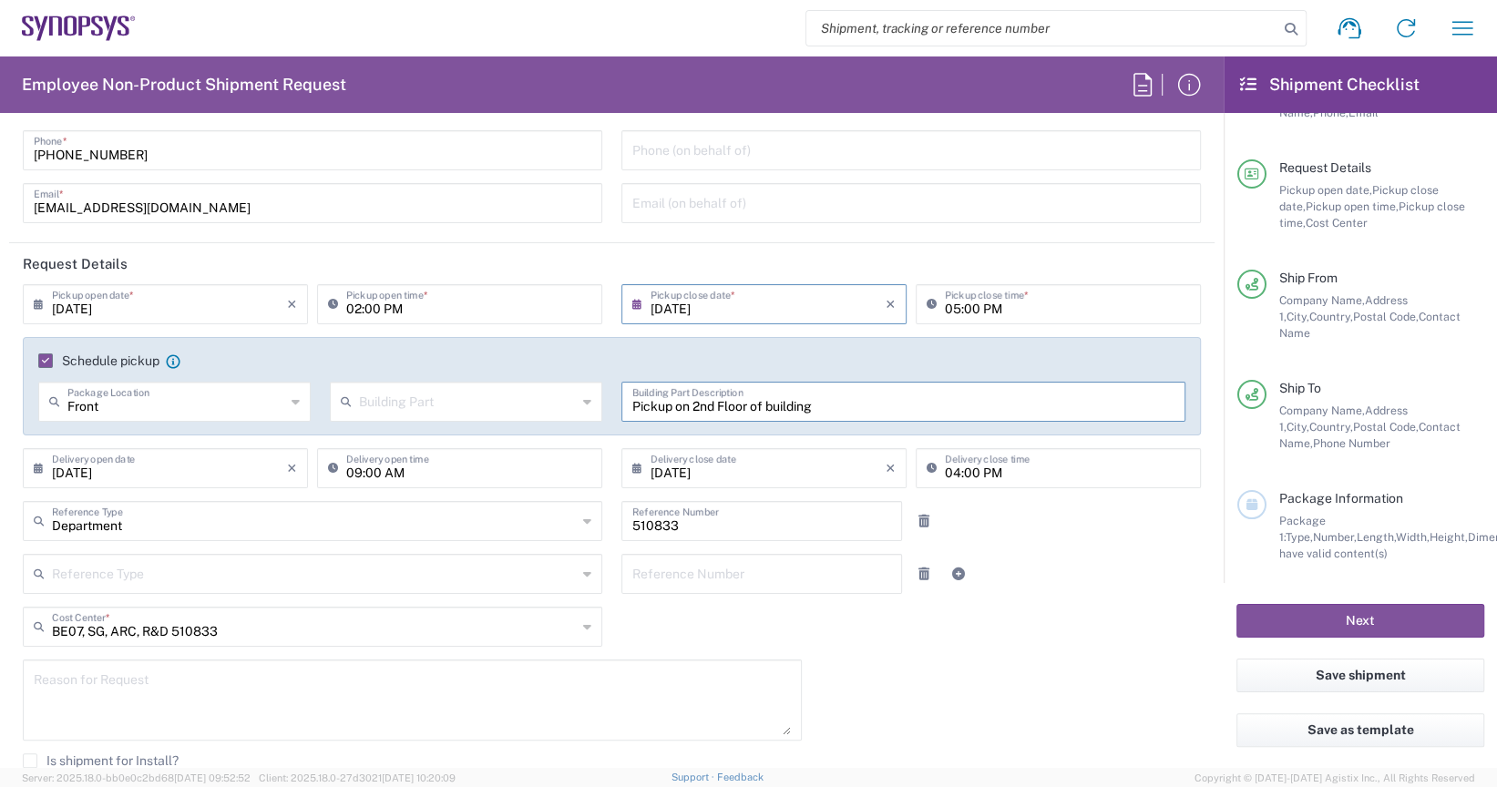
type input "Floor"
click at [461, 436] on span "Floor" at bounding box center [460, 441] width 265 height 28
click at [483, 414] on input "text" at bounding box center [468, 400] width 218 height 32
click at [375, 526] on span "Floor" at bounding box center [460, 531] width 265 height 28
type input "Floor"
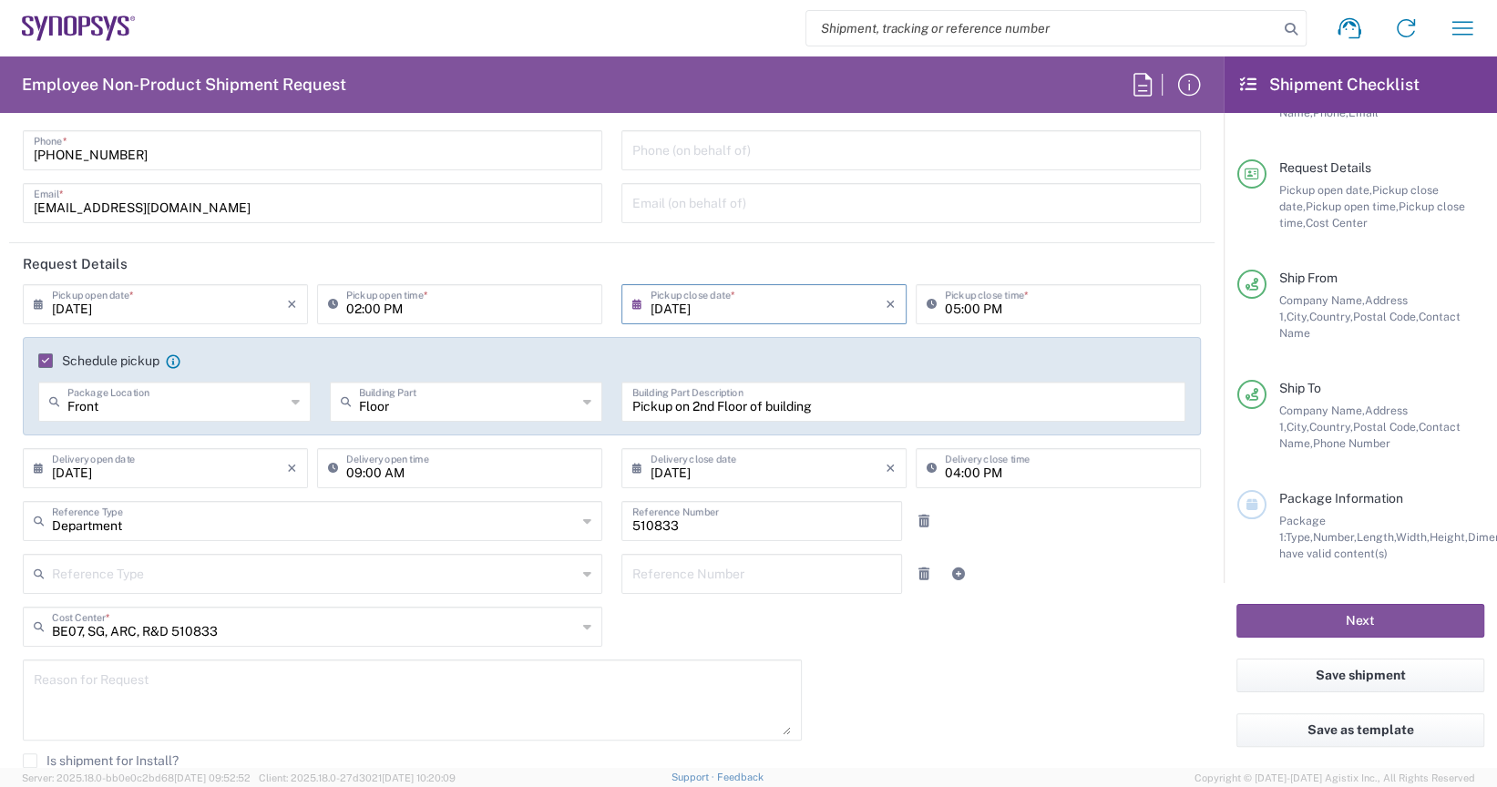
scroll to position [273, 0]
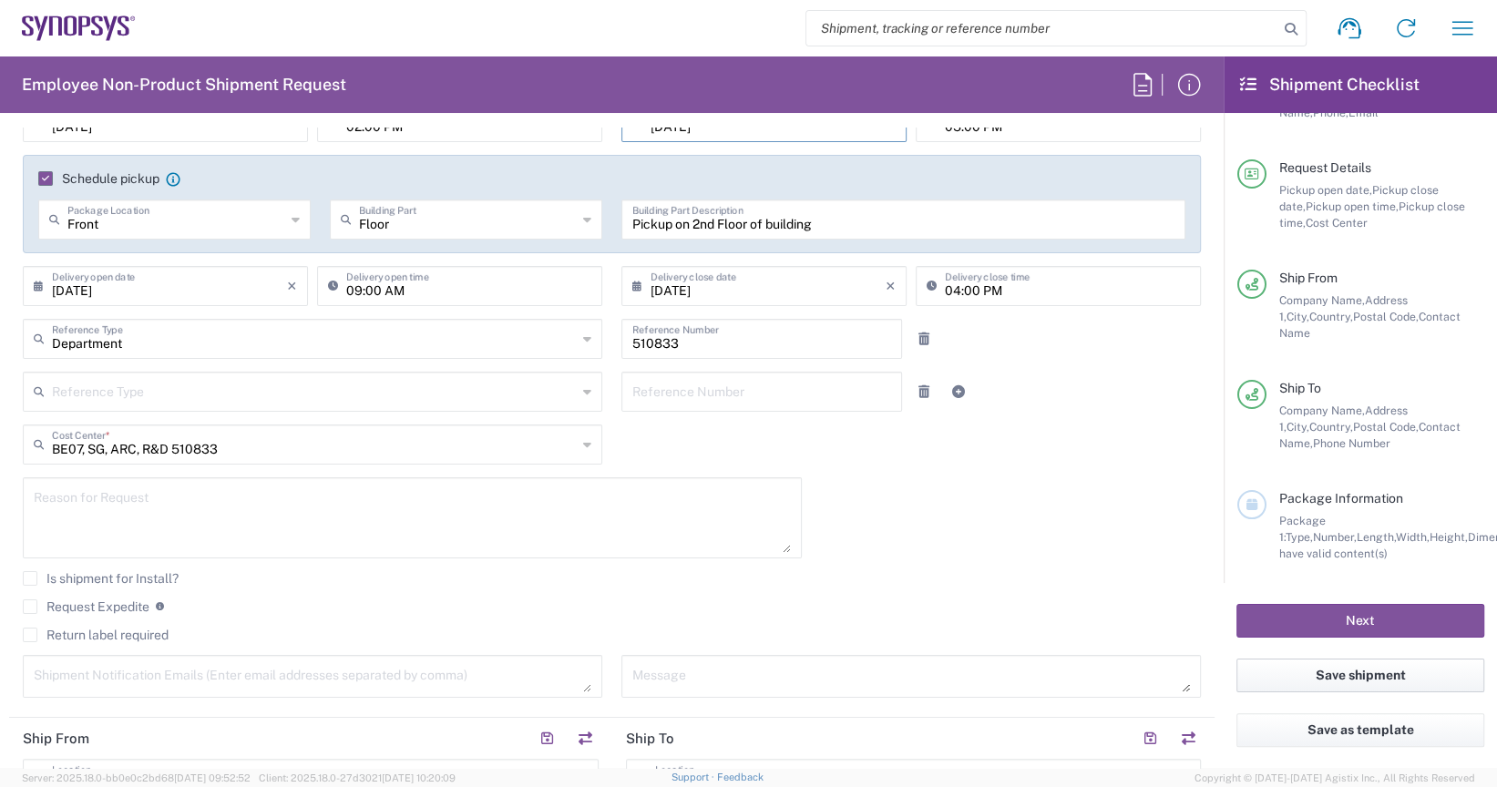
click at [1328, 678] on button "Save shipment" at bounding box center [1360, 676] width 248 height 34
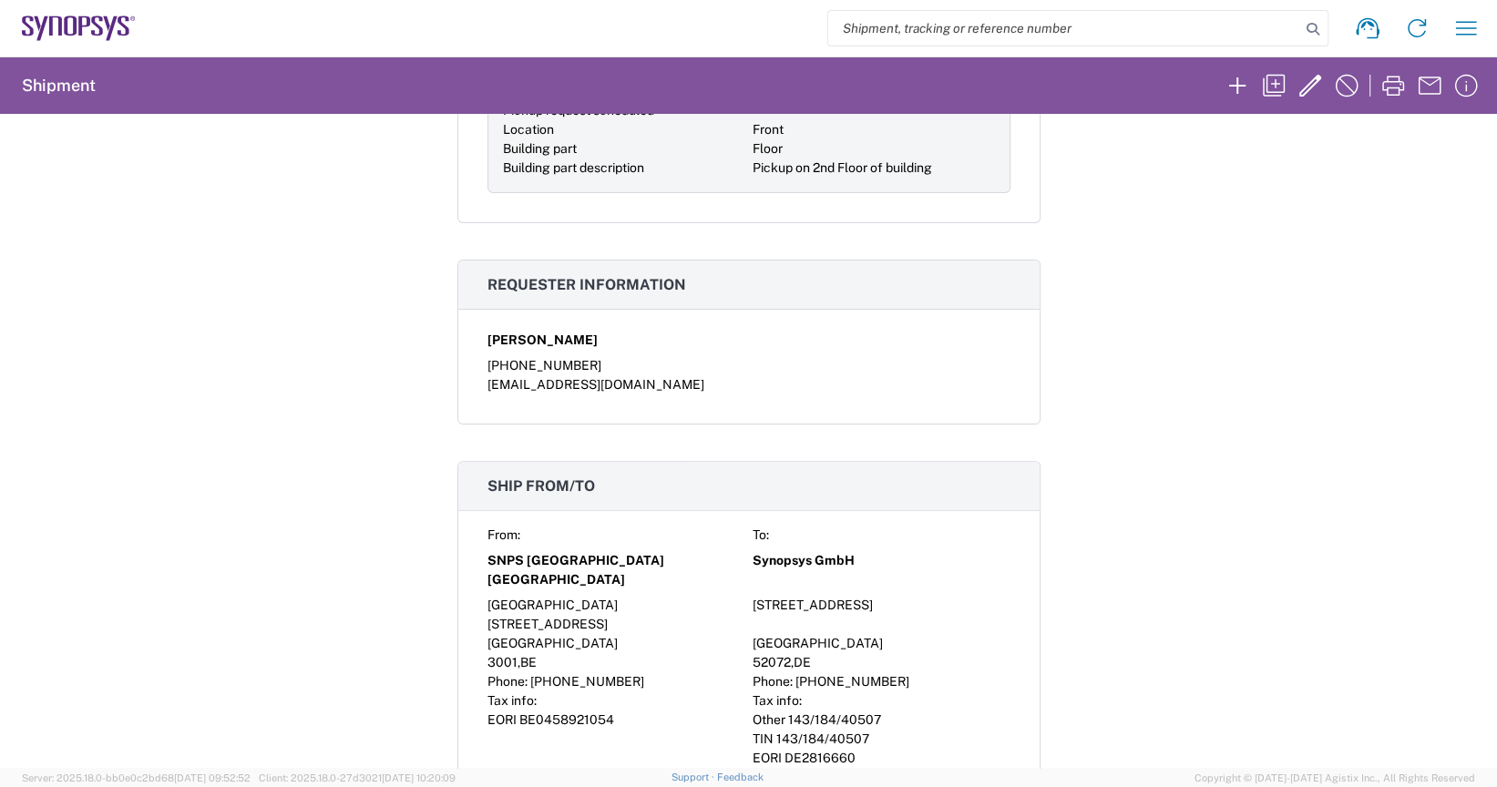
scroll to position [456, 0]
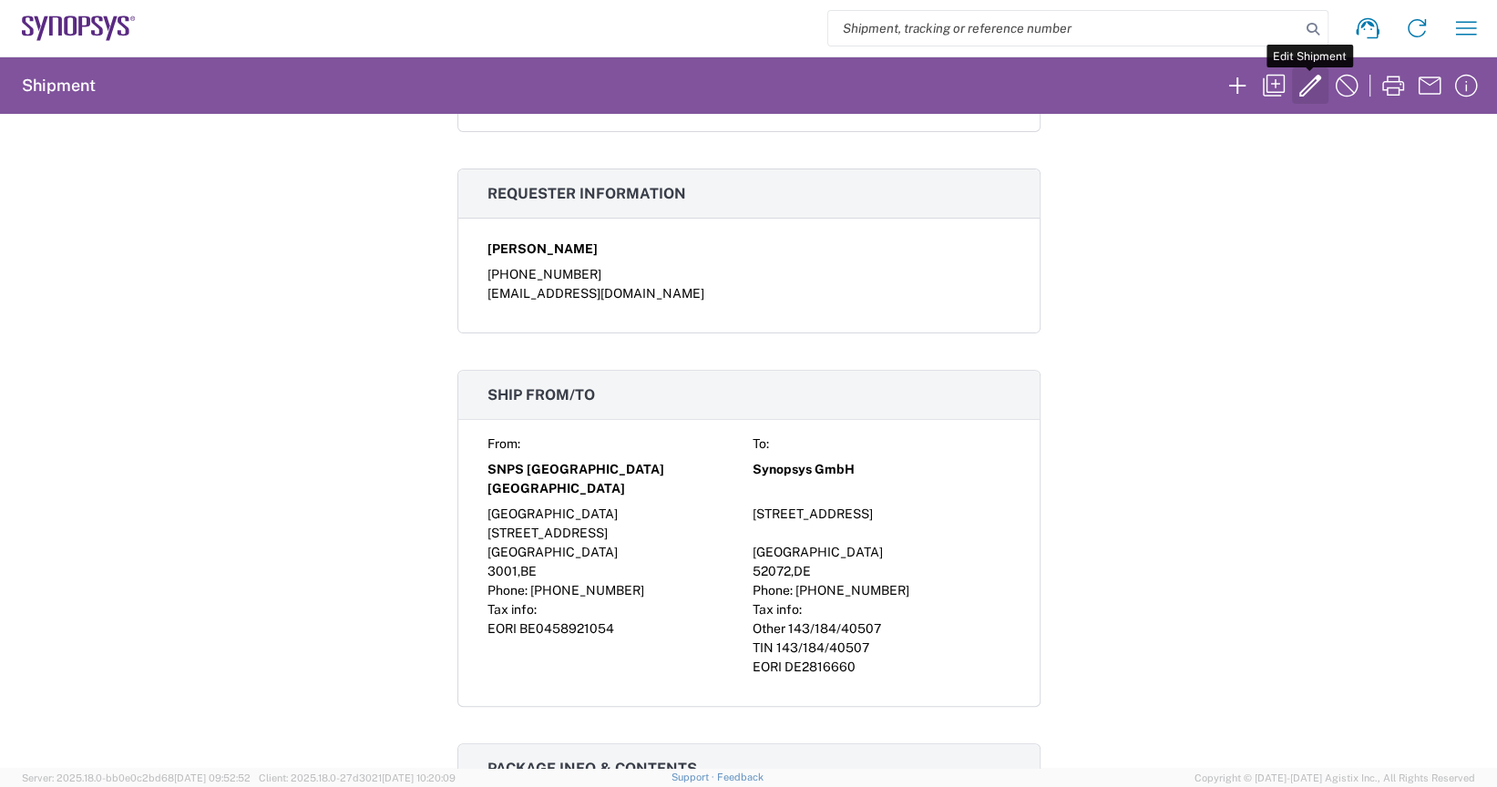
click at [1307, 81] on icon "button" at bounding box center [1310, 85] width 29 height 29
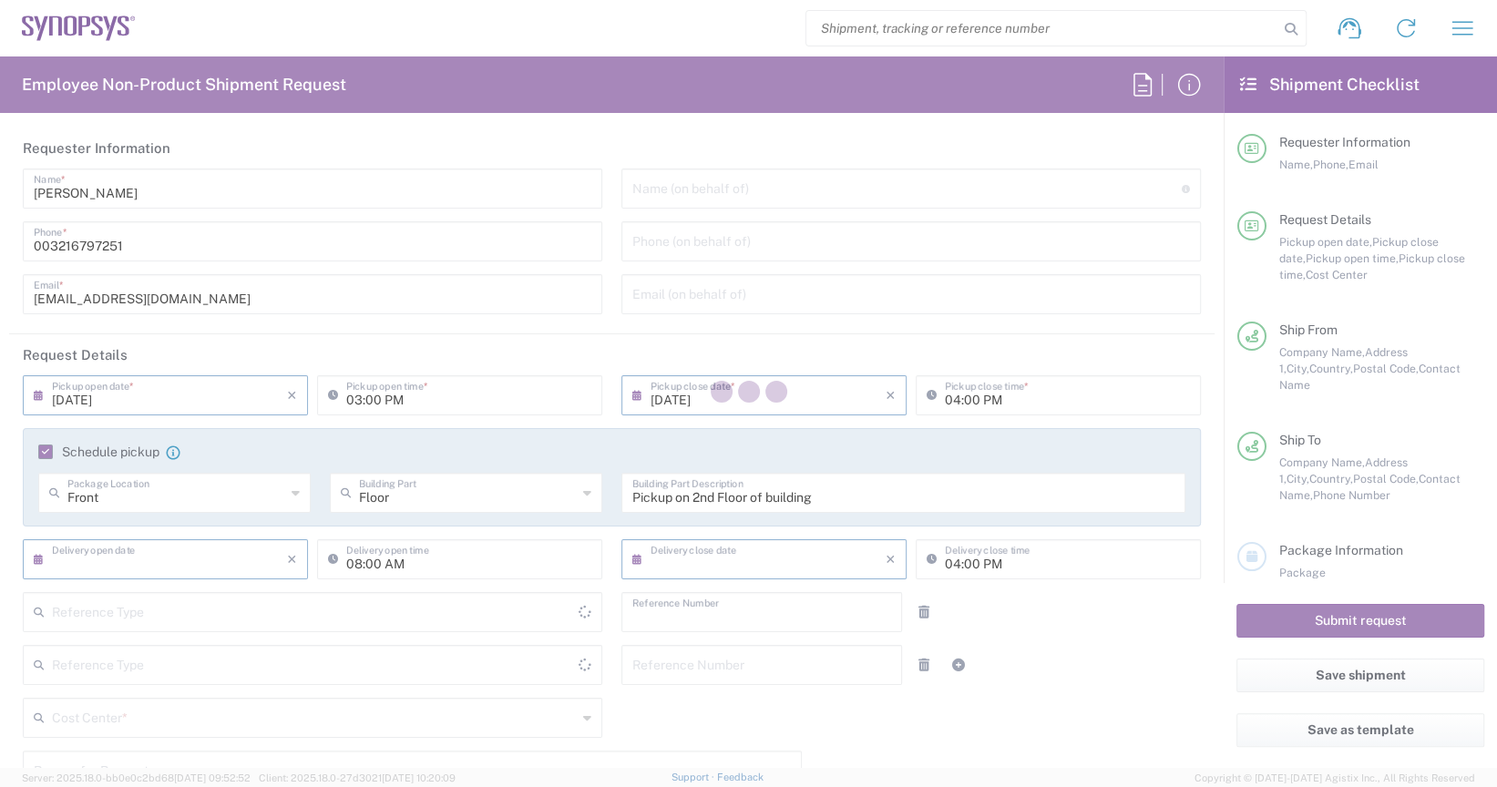
type input "[PHONE_NUMBER]"
type input "02:00 PM"
type input "05:00 PM"
type input "[DATE]"
type input "09:00 AM"
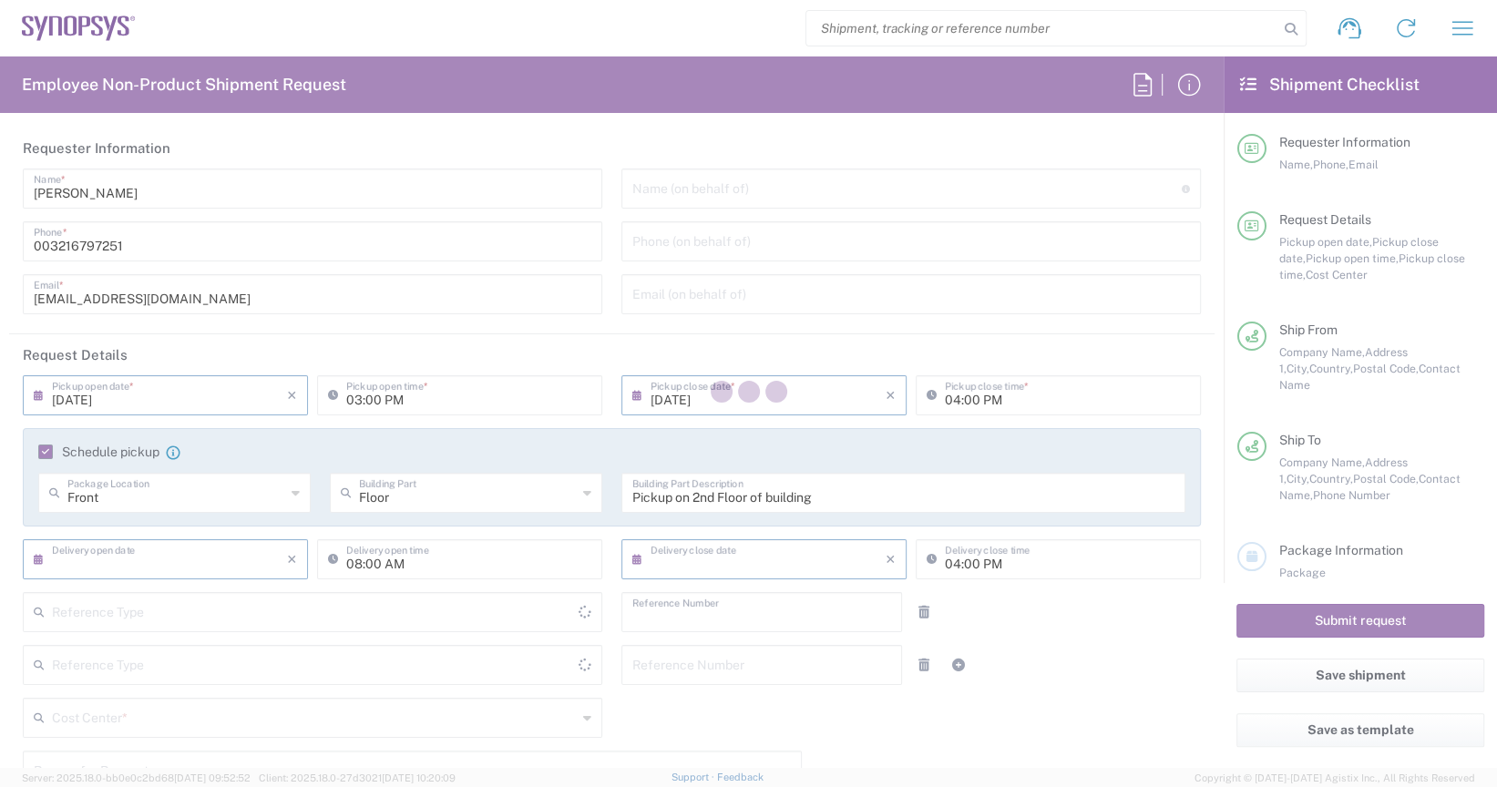
type input "[DATE]"
type input "510833"
type textarea "[EMAIL_ADDRESS][DOMAIN_NAME]"
type input "[GEOGRAPHIC_DATA] BE06"
type input "SNPS [GEOGRAPHIC_DATA] [GEOGRAPHIC_DATA]"
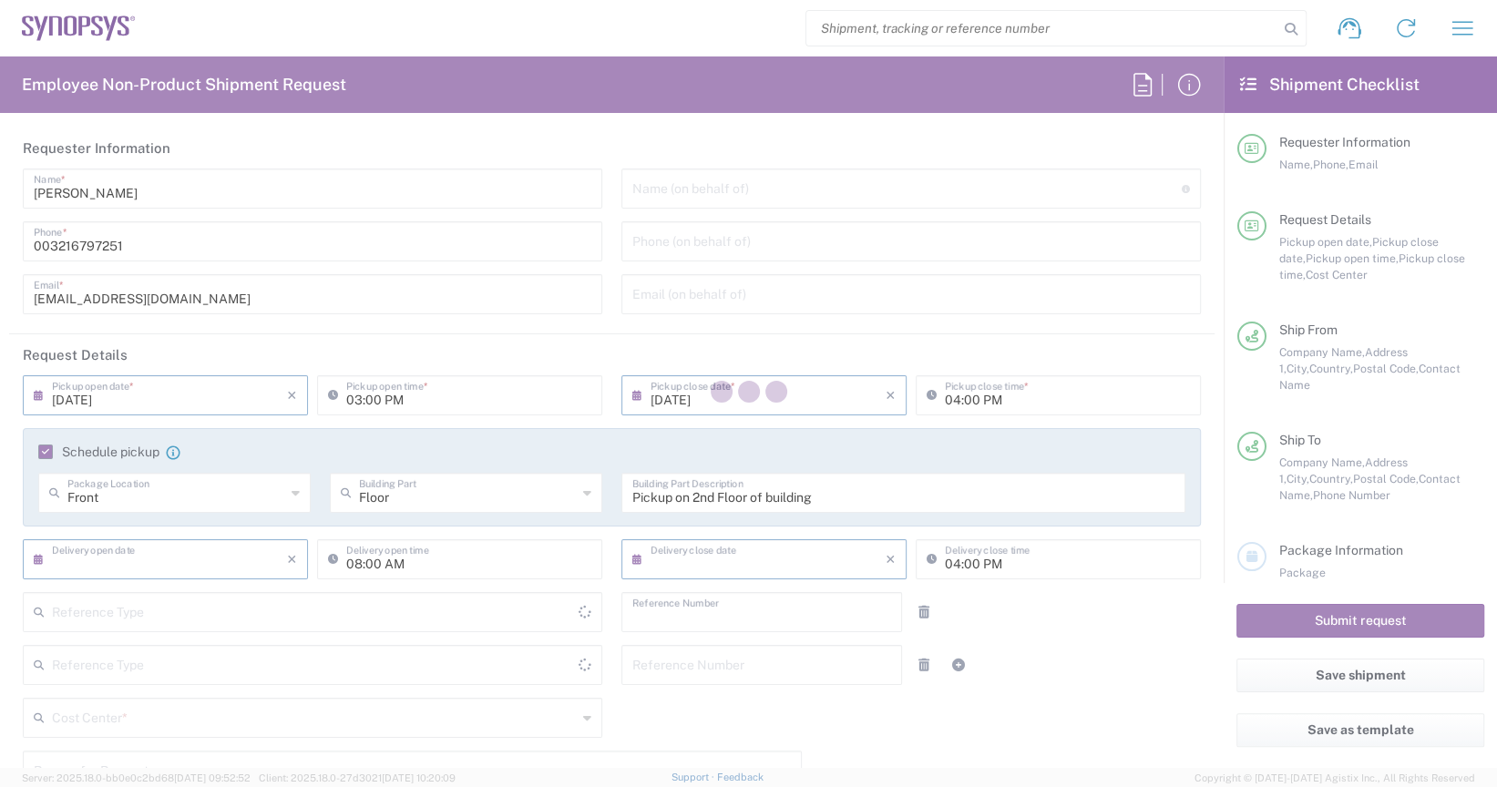
type input "[GEOGRAPHIC_DATA]"
type input "[STREET_ADDRESS]"
type input "[GEOGRAPHIC_DATA]"
type input "3001"
type input "[PERSON_NAME]"
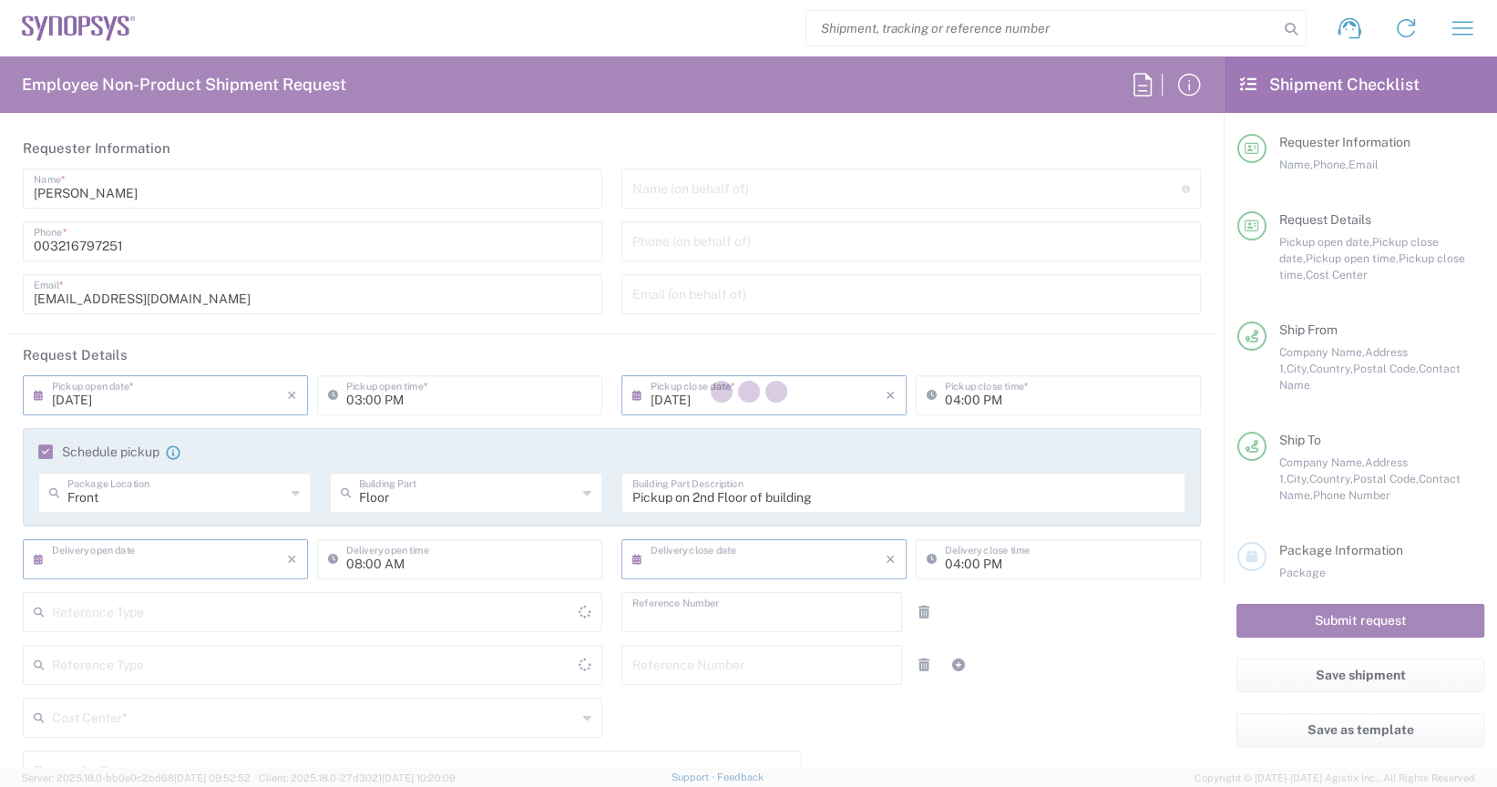
type input "[PHONE_NUMBER]"
type input "[EMAIL_ADDRESS][DOMAIN_NAME]"
type input "[GEOGRAPHIC_DATA] DE04"
type input "Synopsys GmbH"
type input "[STREET_ADDRESS]"
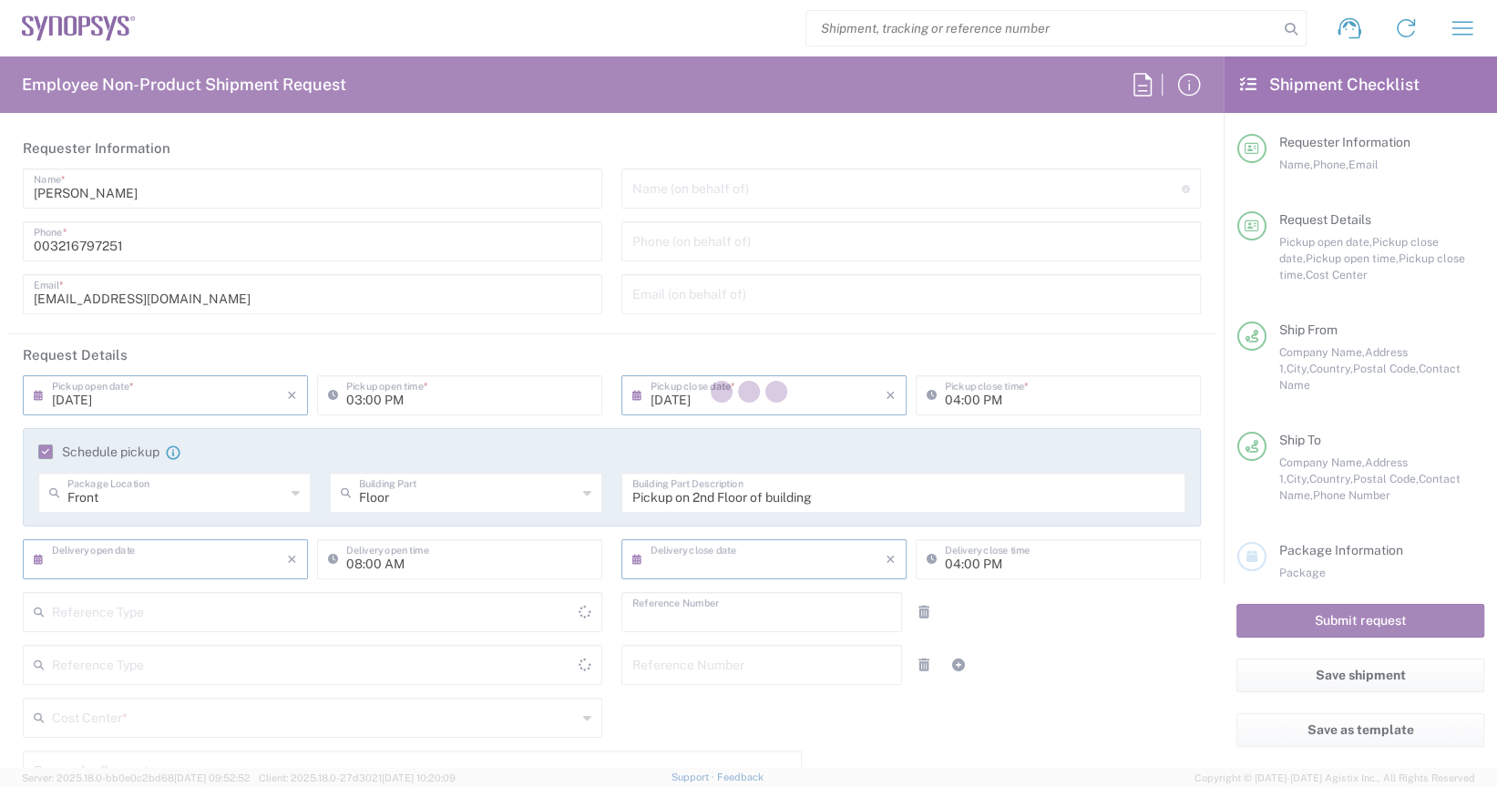
type input "[GEOGRAPHIC_DATA]"
type input "52072"
type input "[PERSON_NAME]"
type input "[PHONE_NUMBER]"
type input "[PERSON_NAME][EMAIL_ADDRESS][DOMAIN_NAME]"
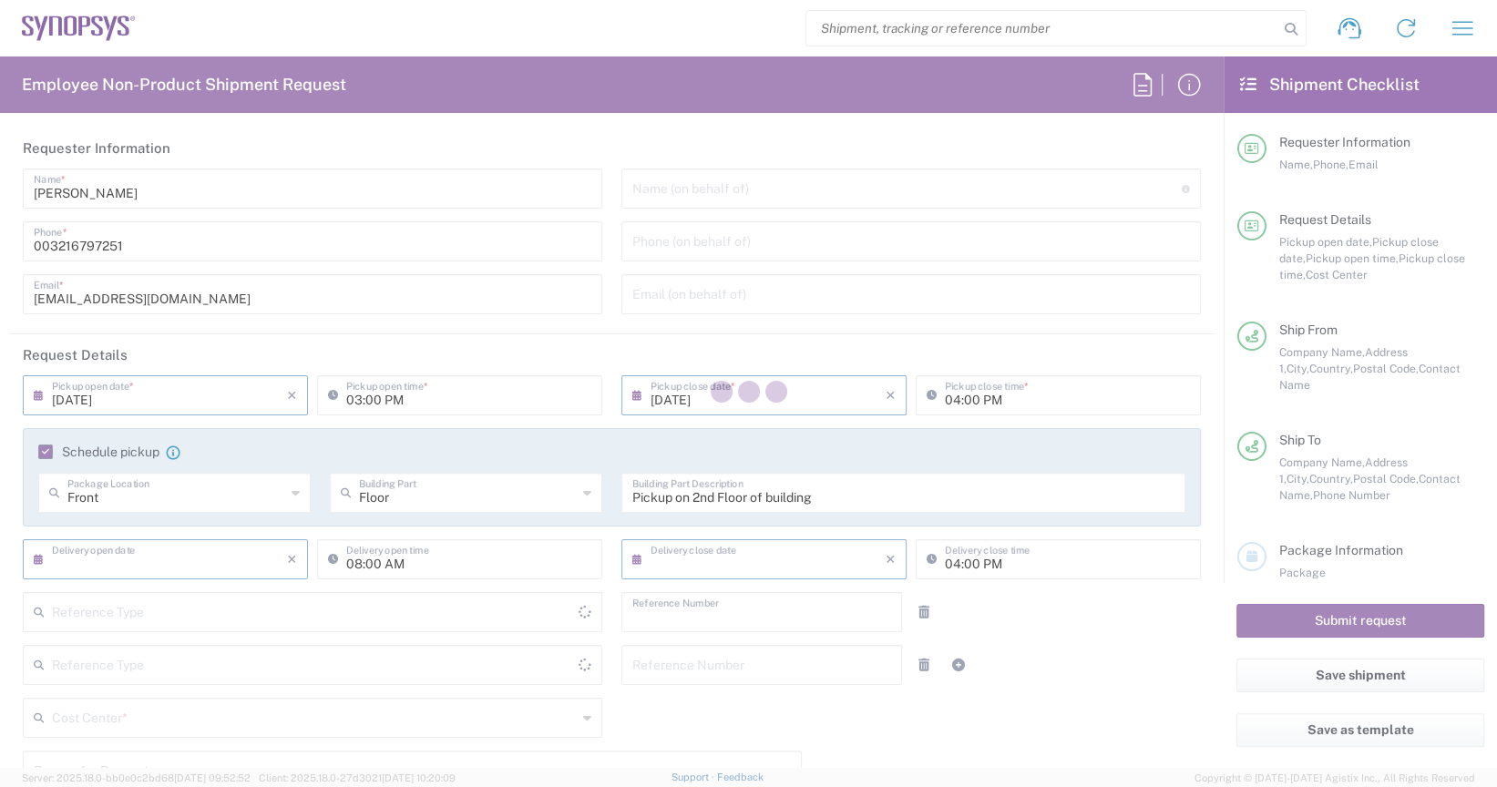
type input "Business (General)"
type textarea "Pickup on the 2nd floor of the building"
type input "Delivered at Place"
type input "[GEOGRAPHIC_DATA]"
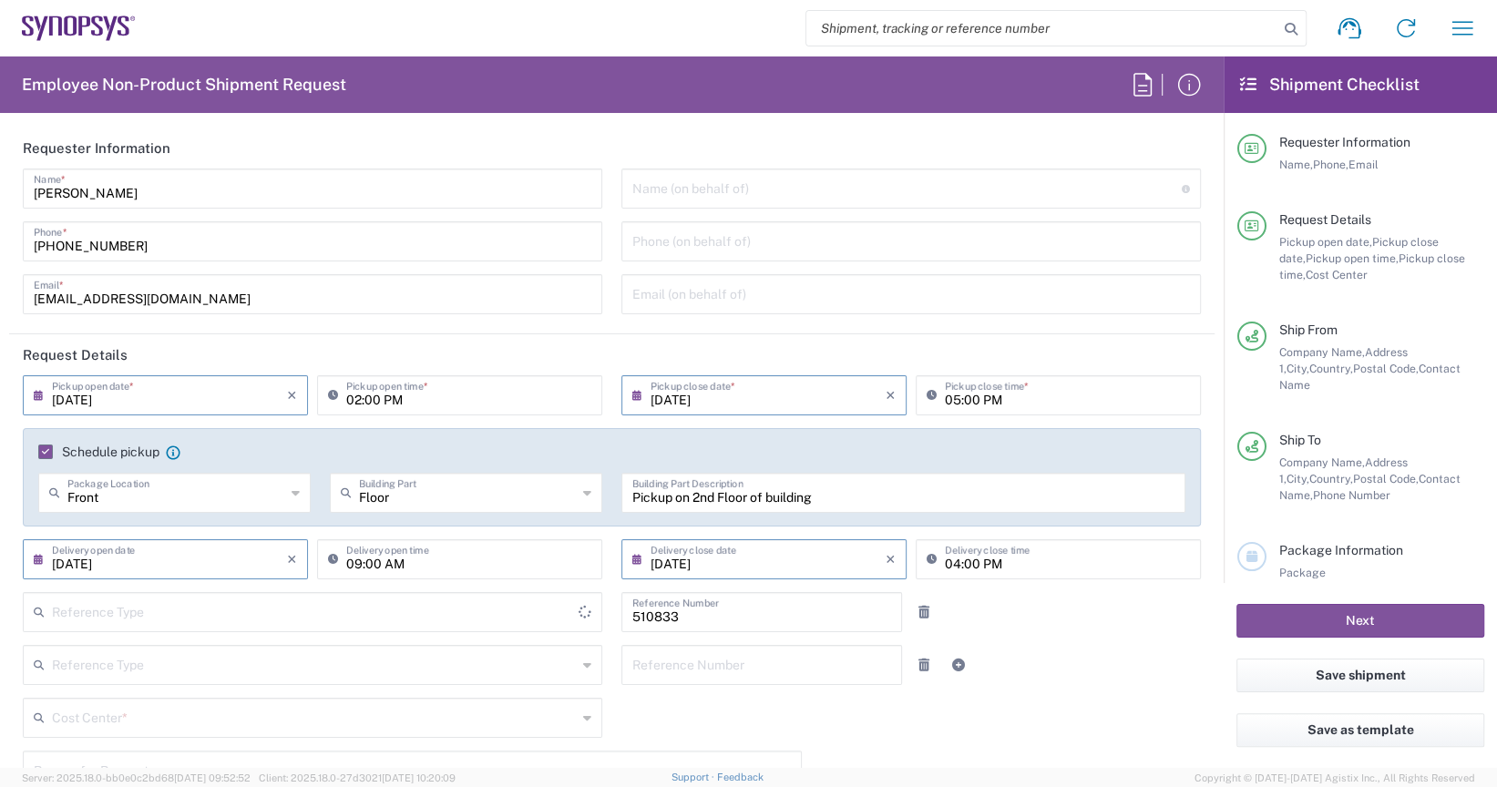
type input "Business (General)"
type input "[GEOGRAPHIC_DATA]"
type input "Carton(s)"
type input "Department"
type input "BE07, SG, ARC, R&D 510833"
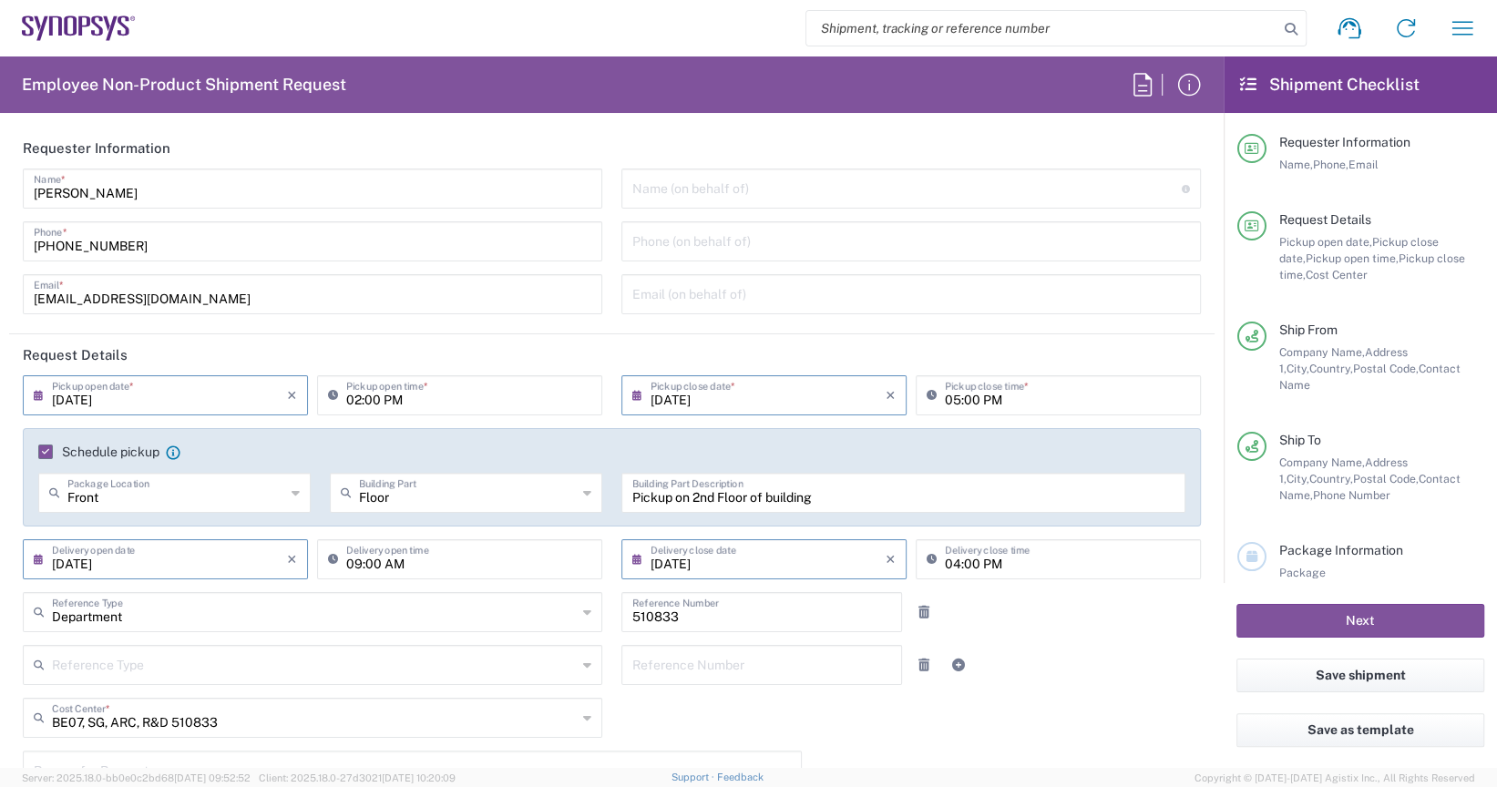
click at [1312, 543] on span "Package Information" at bounding box center [1341, 550] width 124 height 15
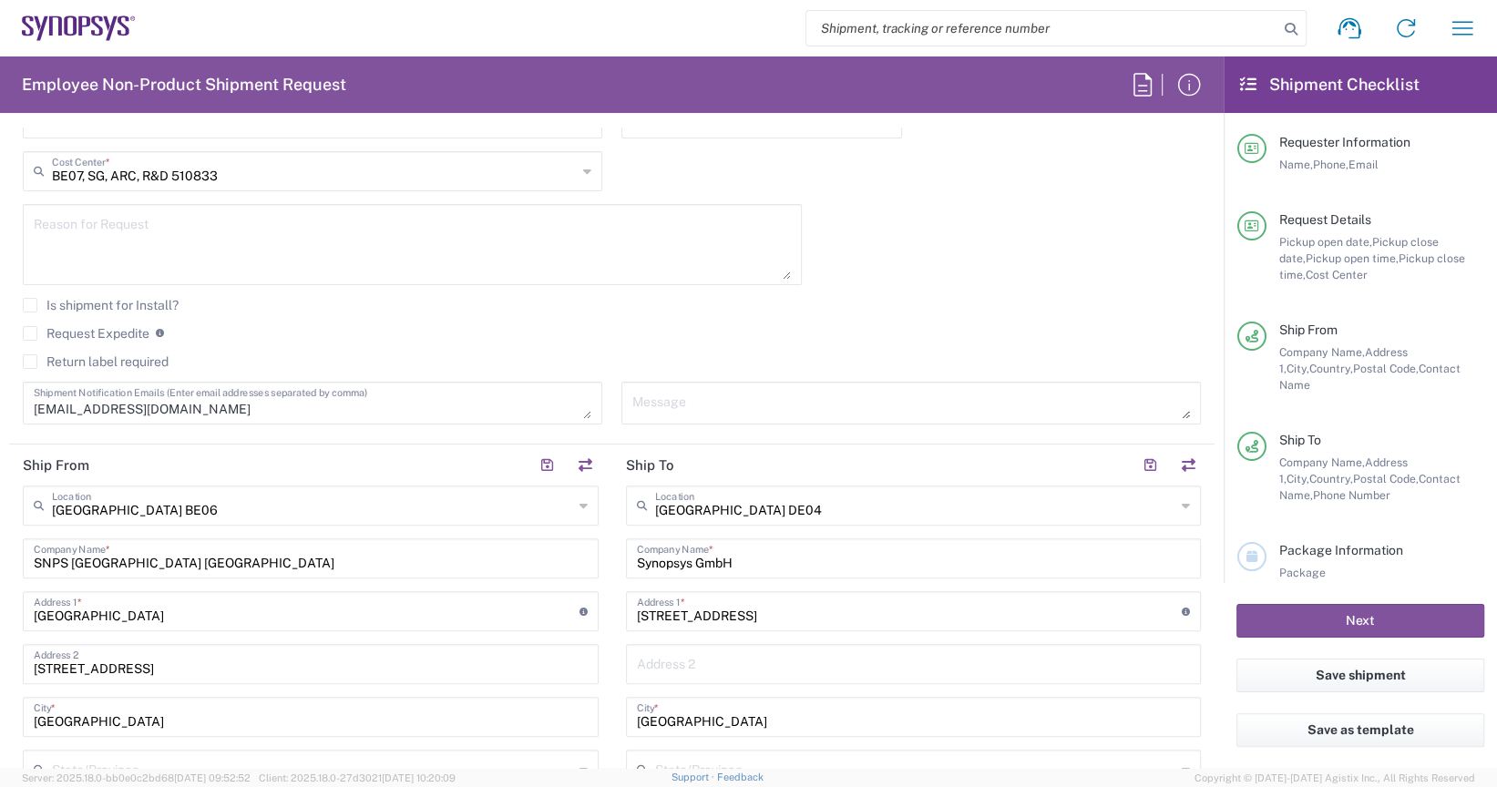
scroll to position [182, 0]
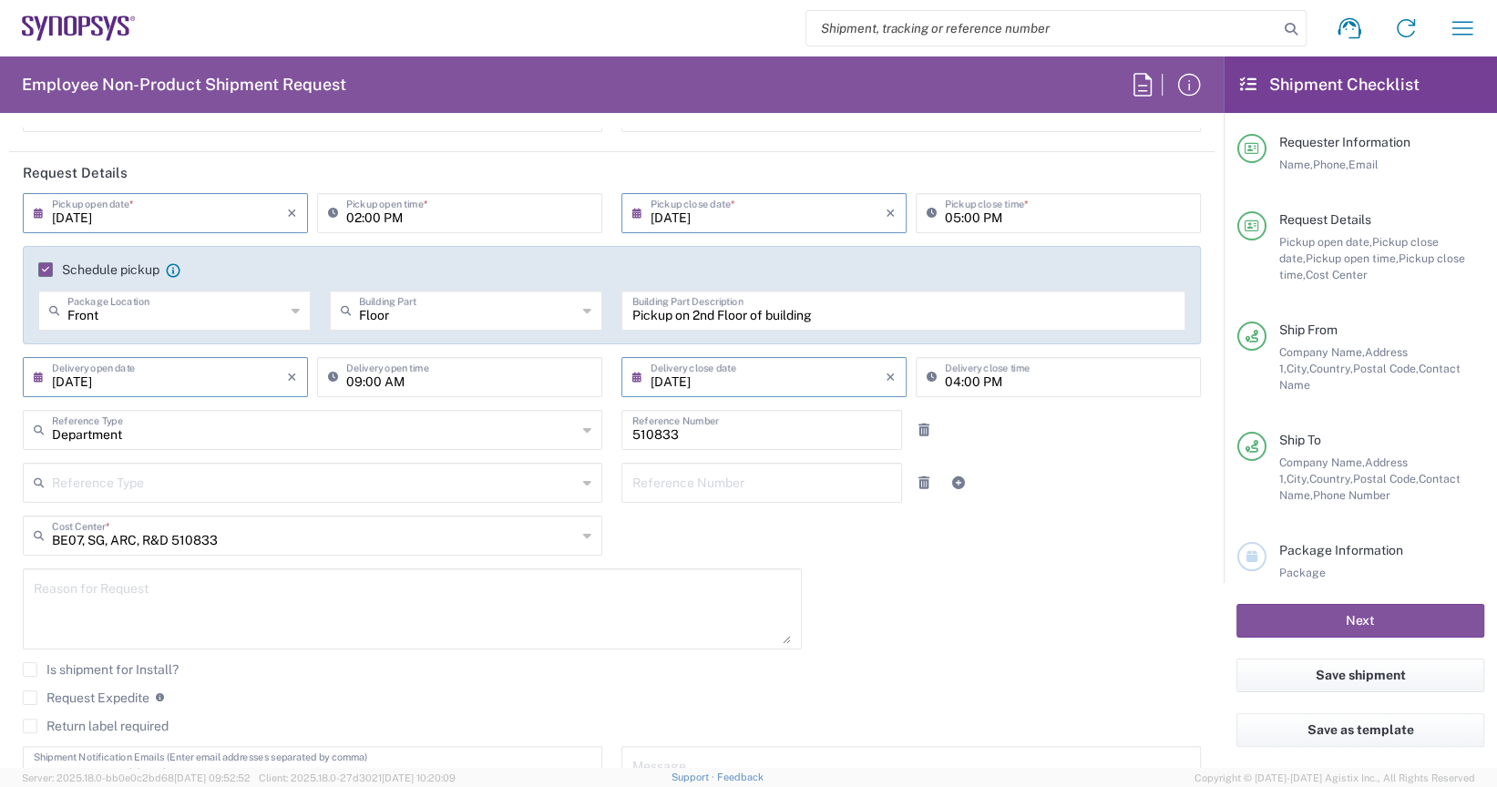
click at [375, 219] on input "02:00 PM" at bounding box center [468, 212] width 245 height 32
type input "02:30 PM"
click at [895, 623] on div "[DATE] × Pickup open date * Cancel Apply 02:30 PM Pickup open time * [DATE] × P…" at bounding box center [612, 497] width 1197 height 609
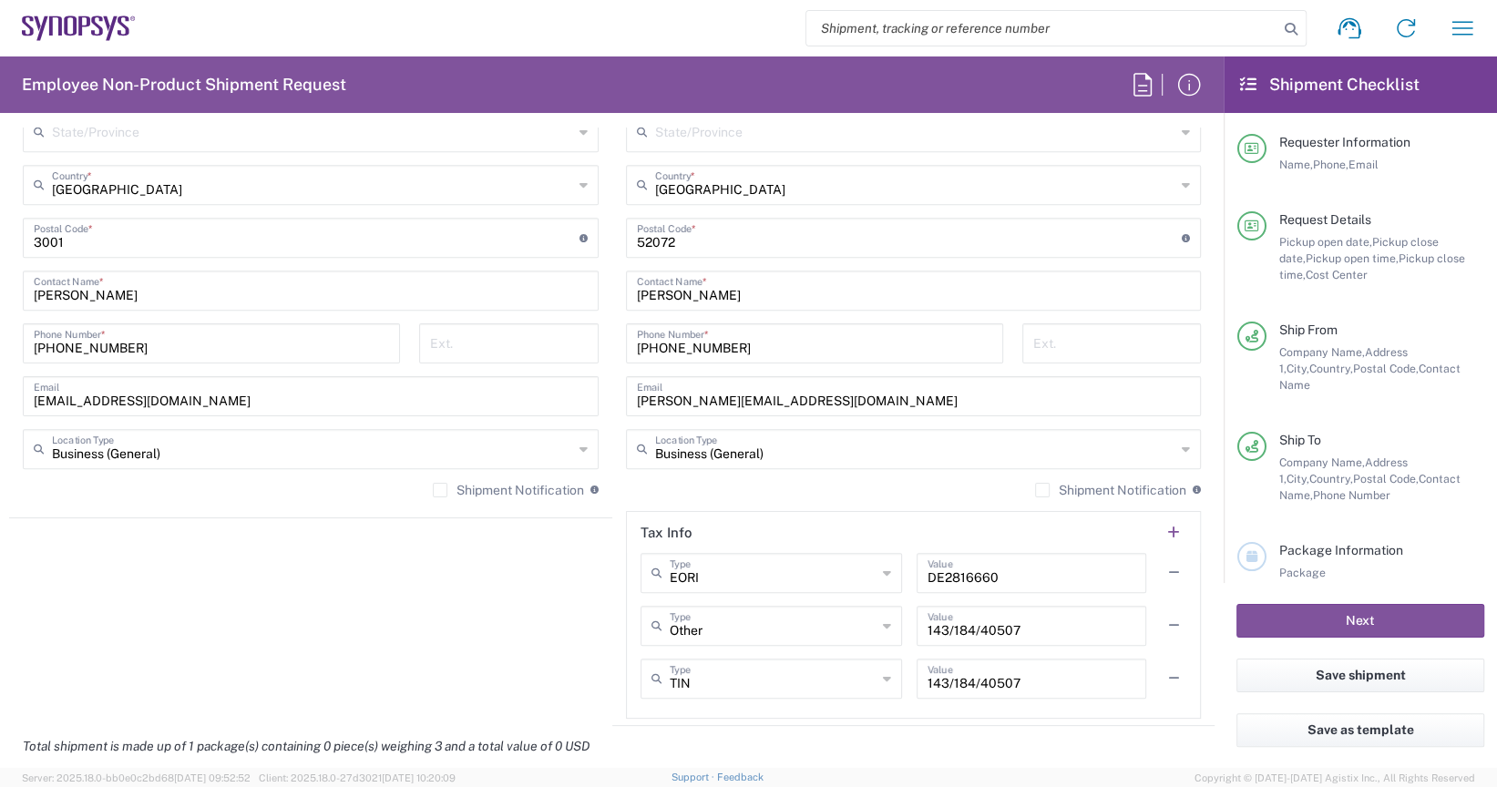
scroll to position [1640, 0]
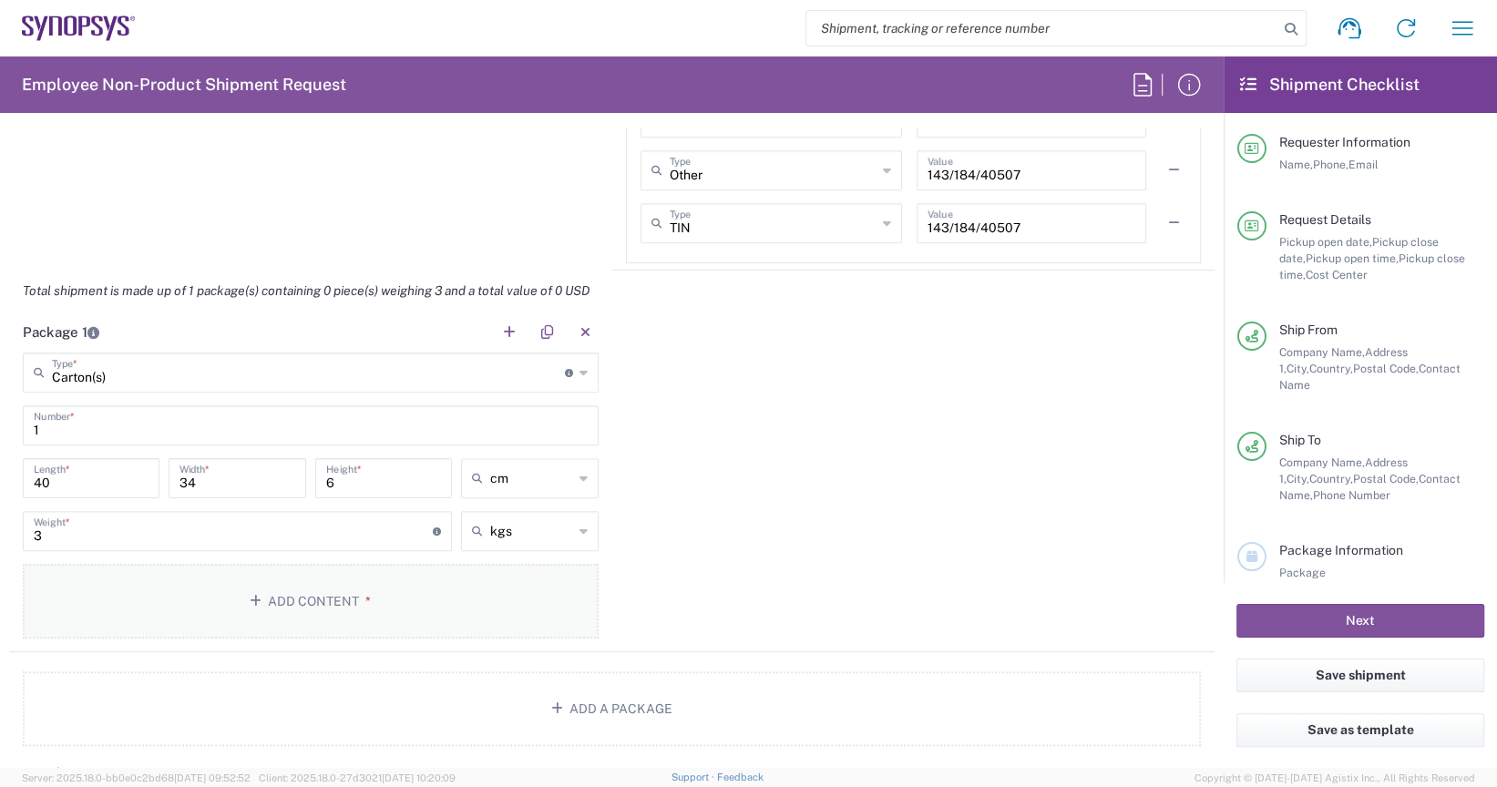
click at [466, 603] on button "Add Content *" at bounding box center [311, 601] width 576 height 75
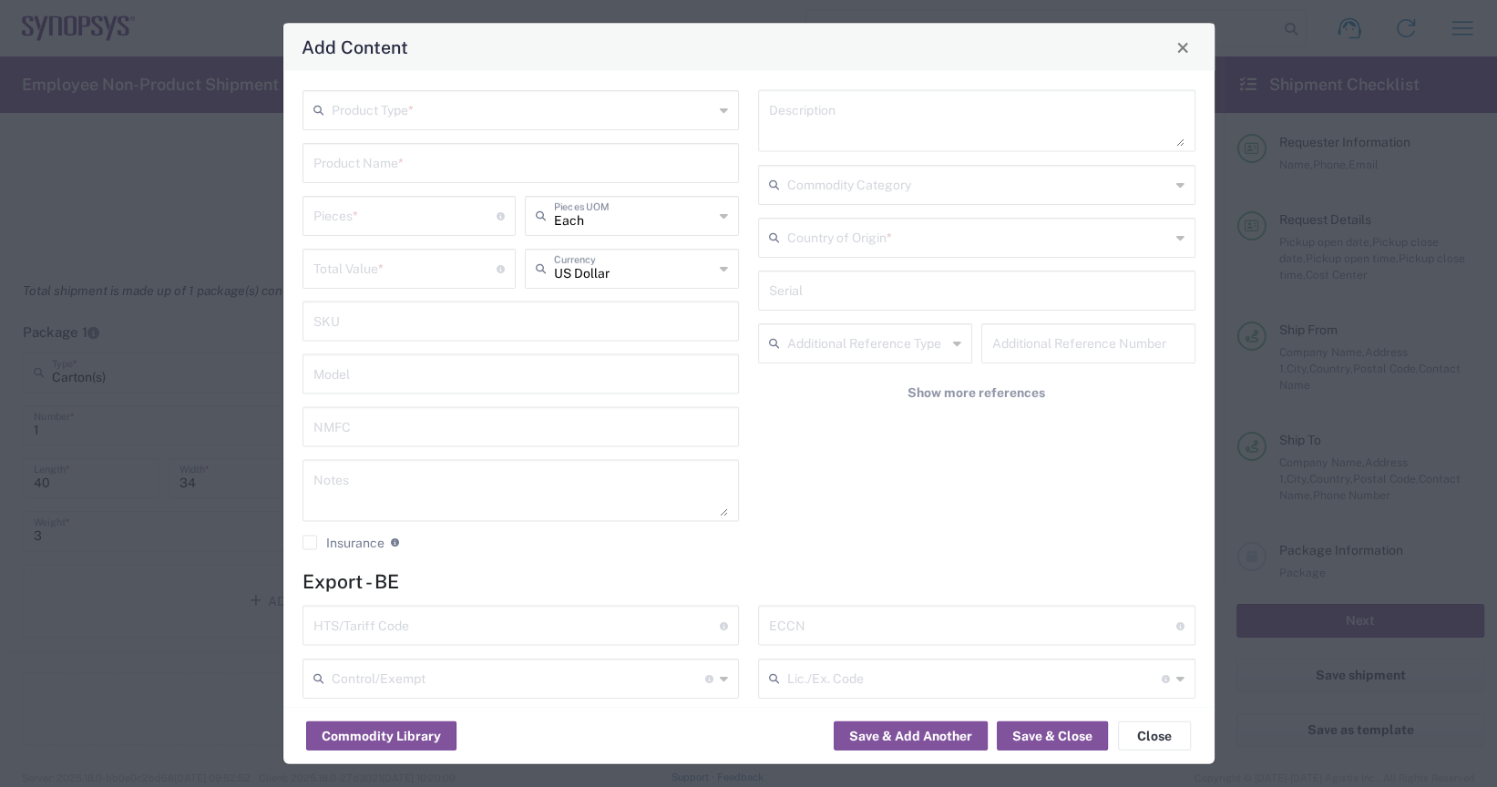
click at [828, 134] on textarea at bounding box center [976, 121] width 415 height 51
type textarea "DELL LAPTOP"
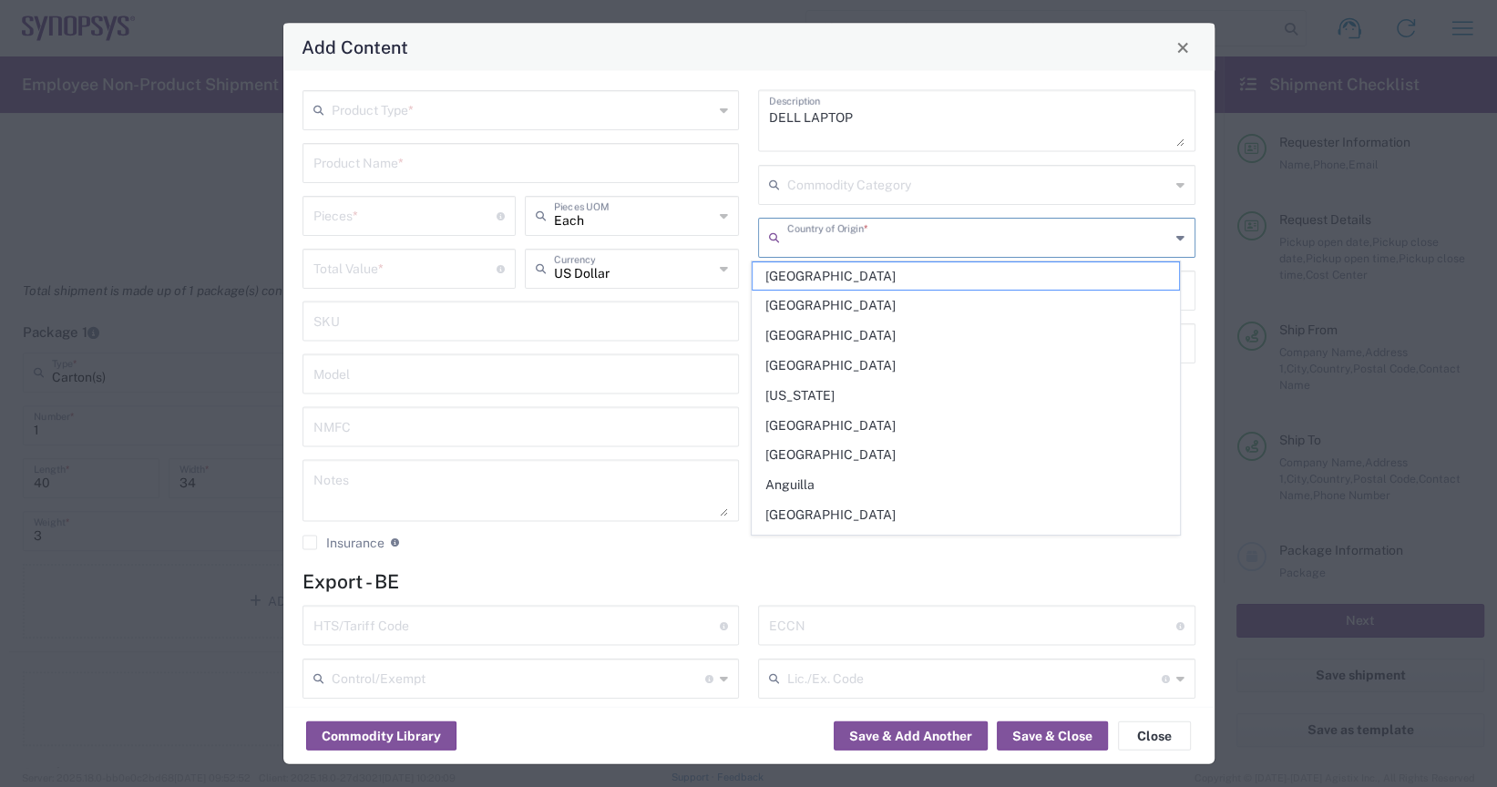
click at [835, 242] on input "text" at bounding box center [978, 236] width 383 height 32
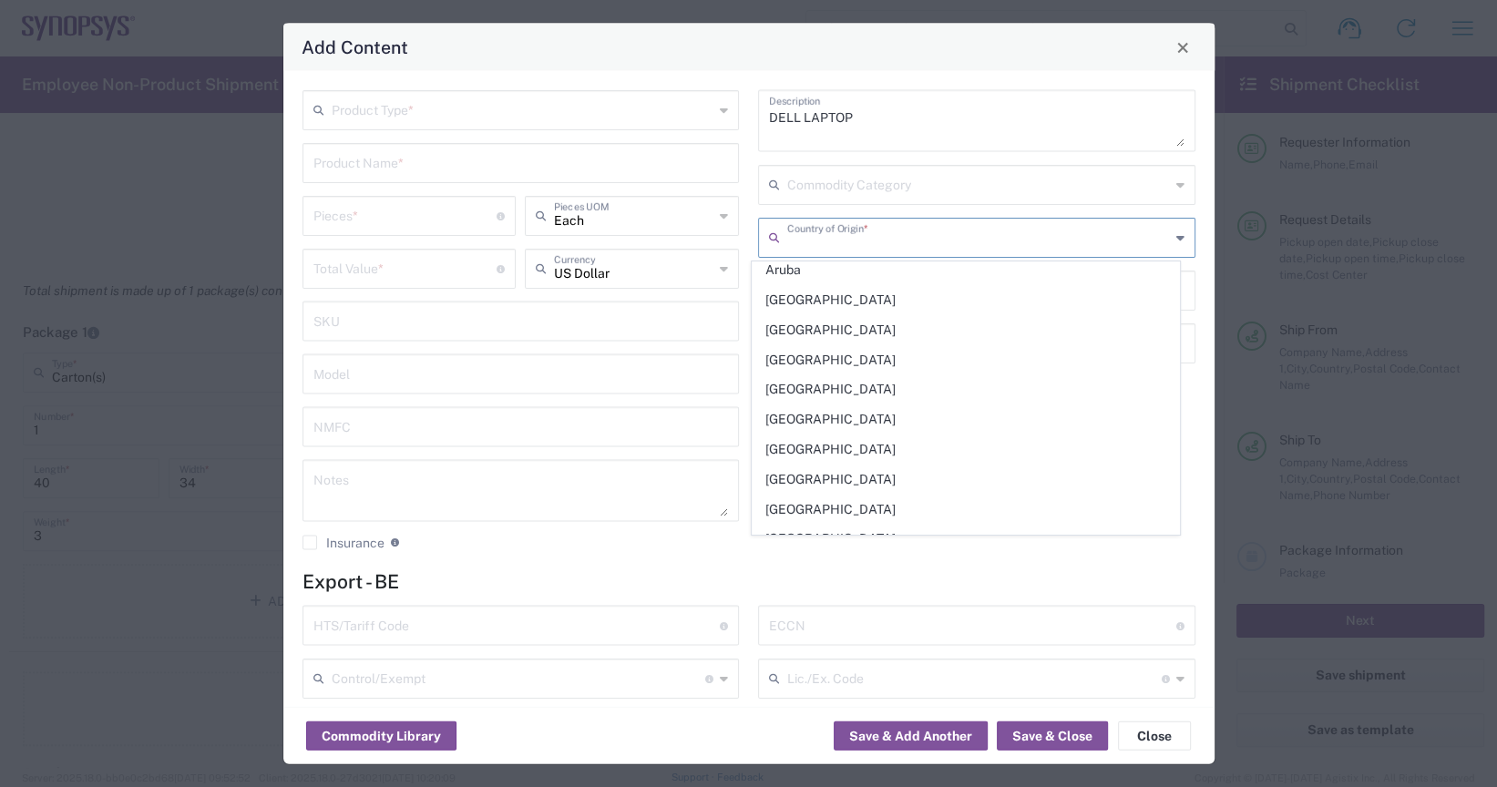
scroll to position [547, 0]
click at [826, 355] on span "[GEOGRAPHIC_DATA]" at bounding box center [966, 357] width 426 height 28
type input "[GEOGRAPHIC_DATA]"
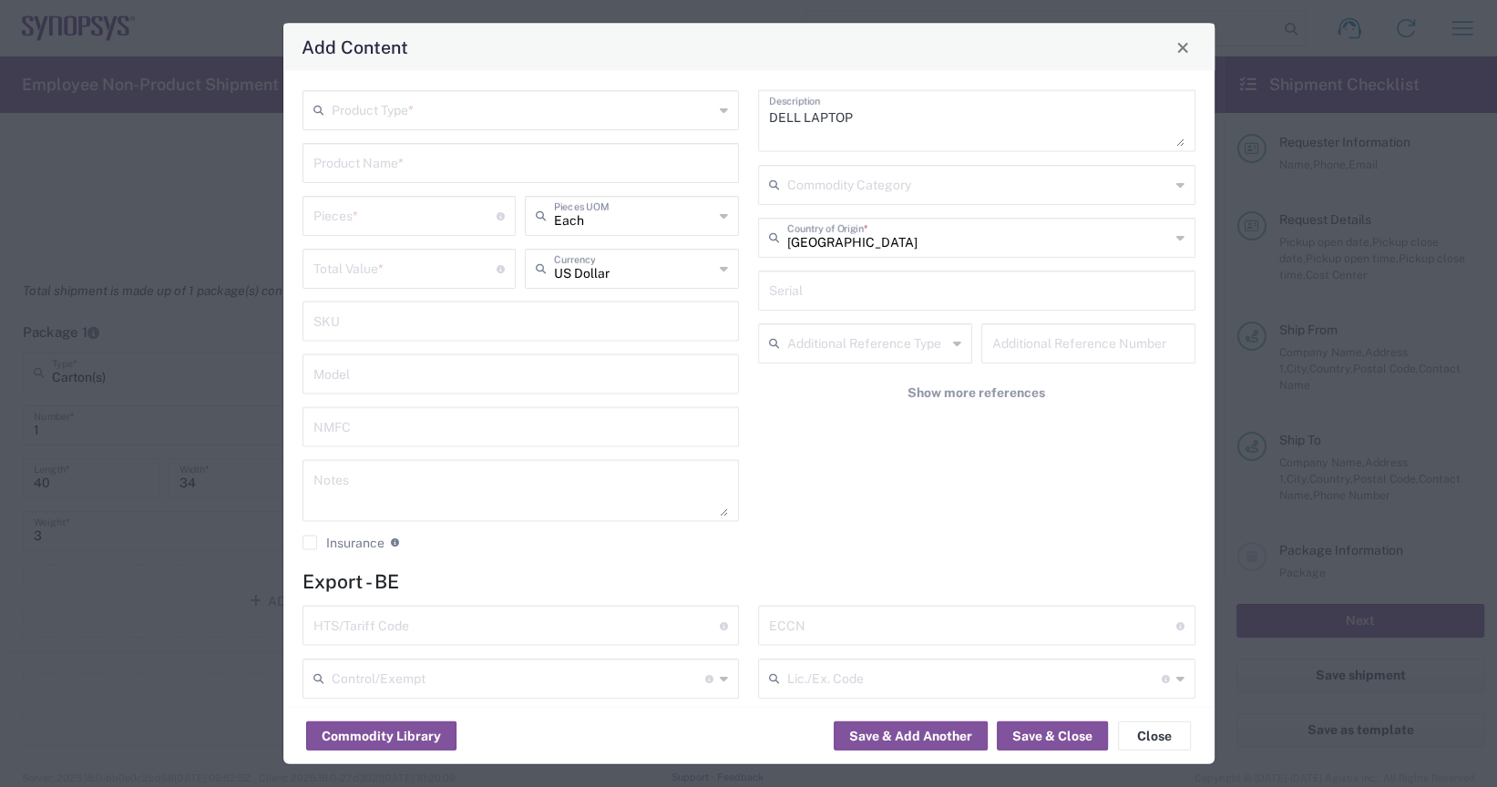
click at [371, 273] on input "number" at bounding box center [405, 267] width 184 height 32
type input "1000"
type input "1000.00"
click at [702, 275] on input "text" at bounding box center [633, 267] width 159 height 32
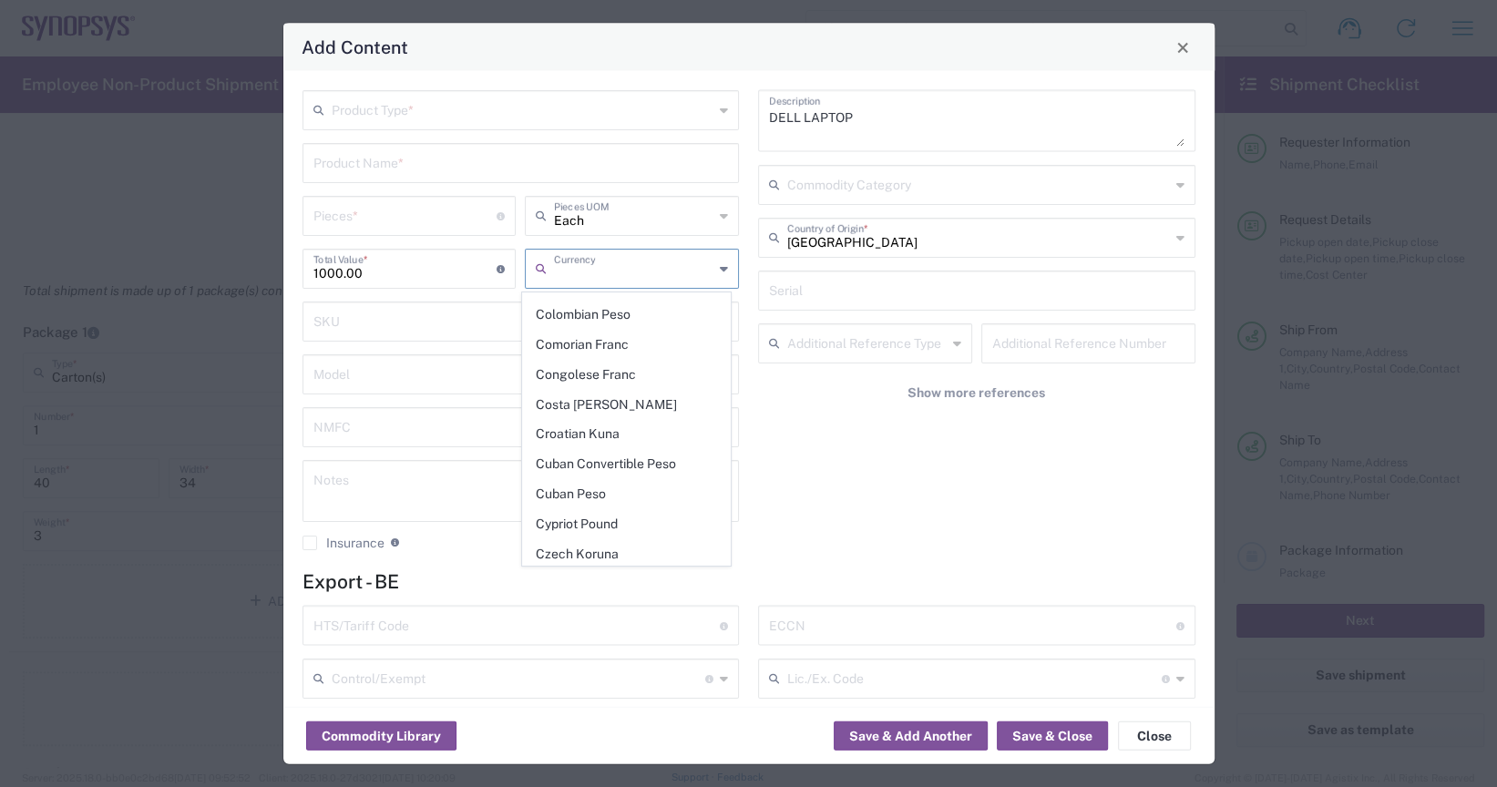
scroll to position [1549, 0]
click at [608, 415] on span "Euro" at bounding box center [626, 429] width 207 height 28
type input "Euro"
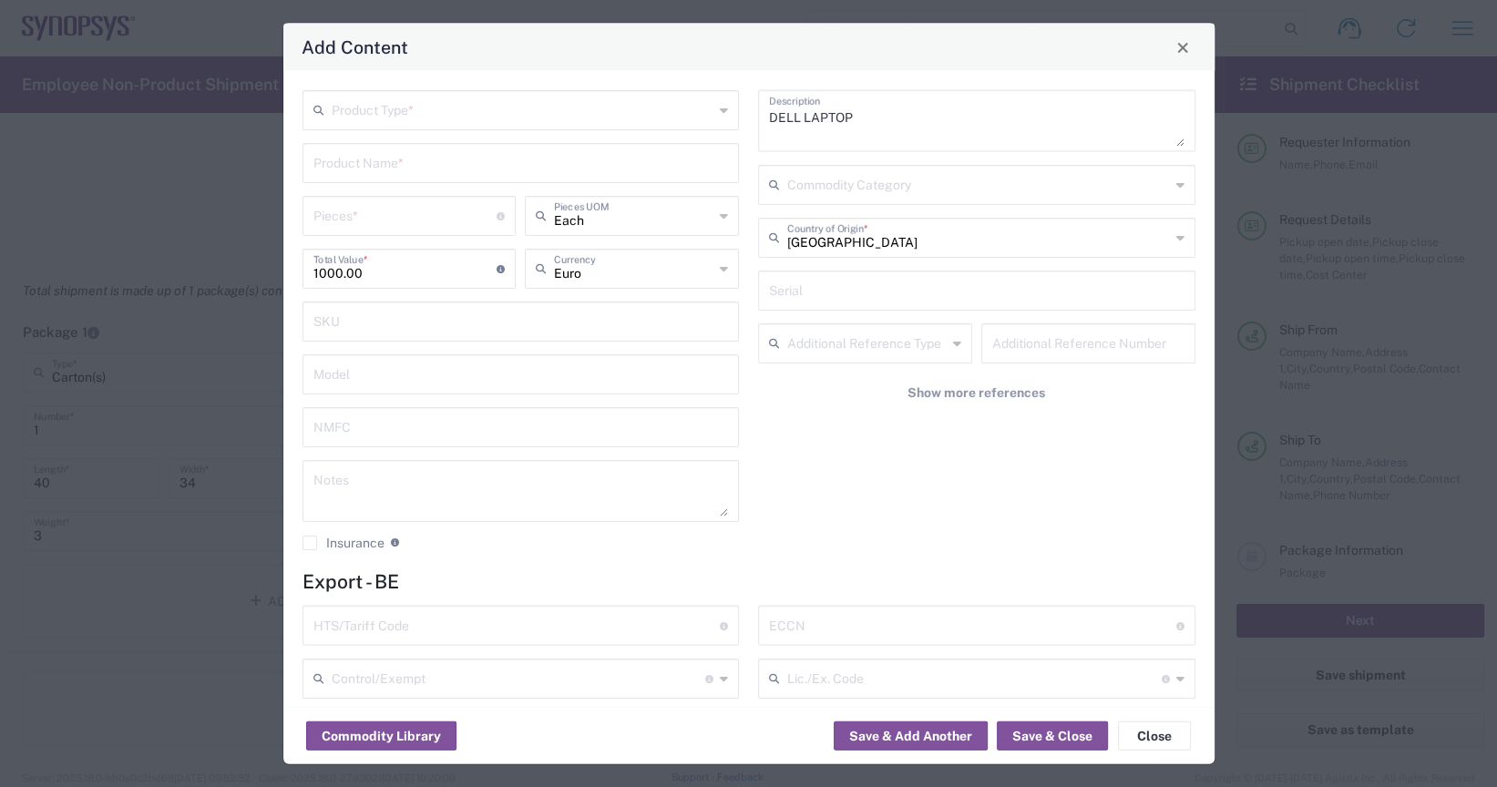
click at [420, 220] on input "number" at bounding box center [405, 215] width 184 height 32
type input "1"
type input "1000"
type input "1"
click at [862, 556] on div "DELL LAPTOP Description Commodity Category [GEOGRAPHIC_DATA] Country of Origin …" at bounding box center [977, 327] width 456 height 474
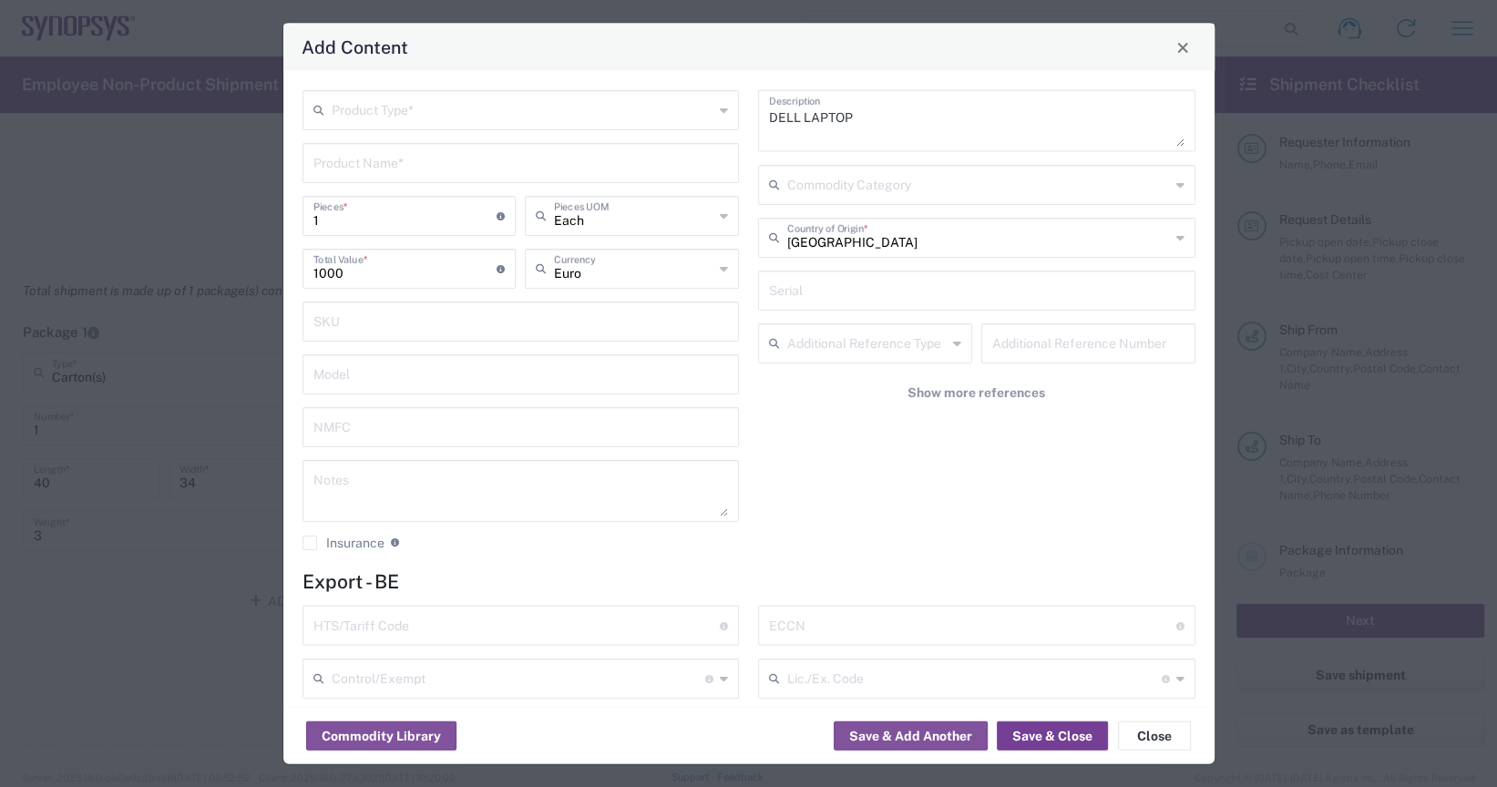
click at [1028, 729] on button "Save & Close" at bounding box center [1052, 736] width 111 height 29
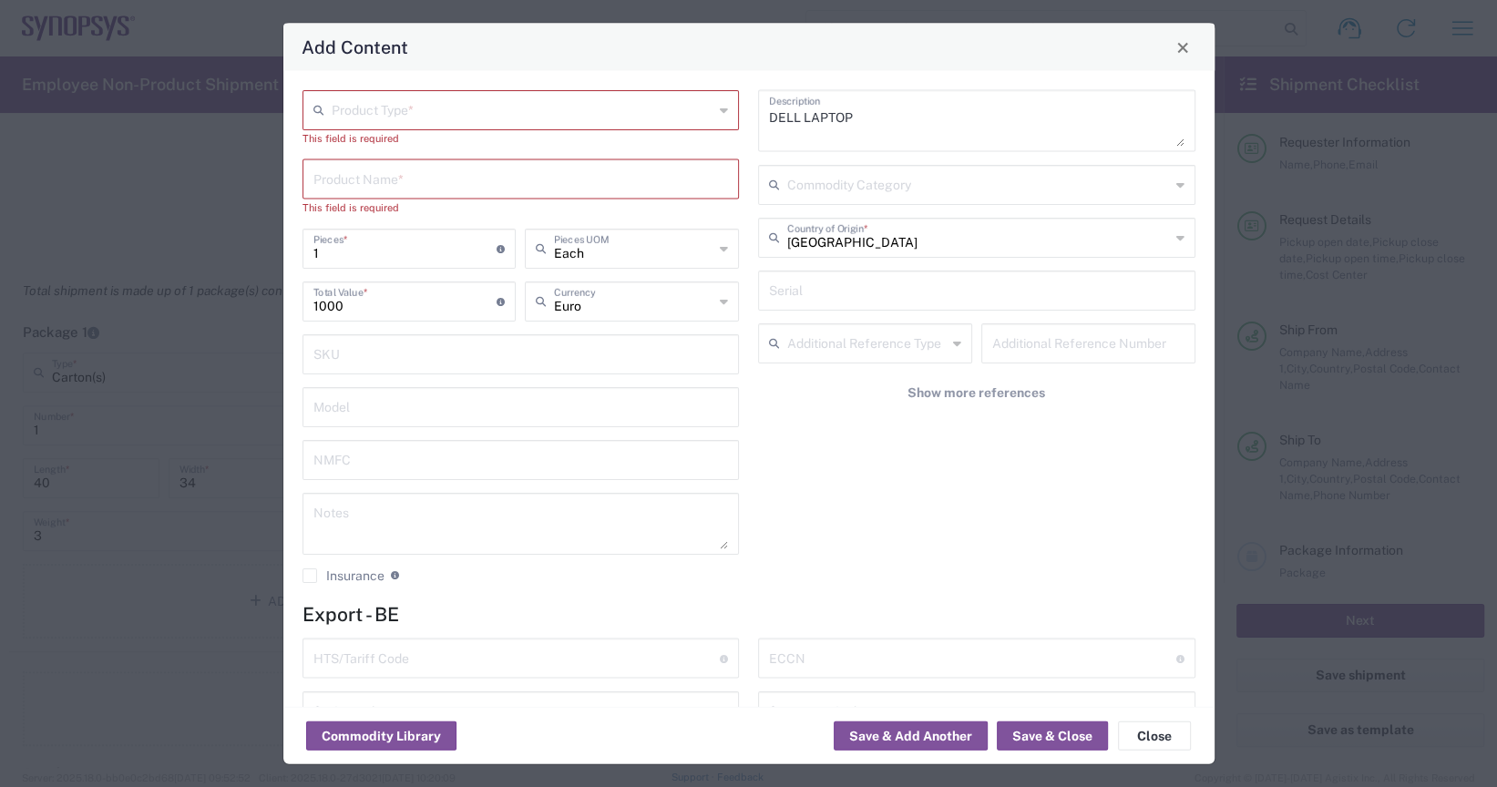
click at [490, 103] on input "text" at bounding box center [523, 109] width 383 height 32
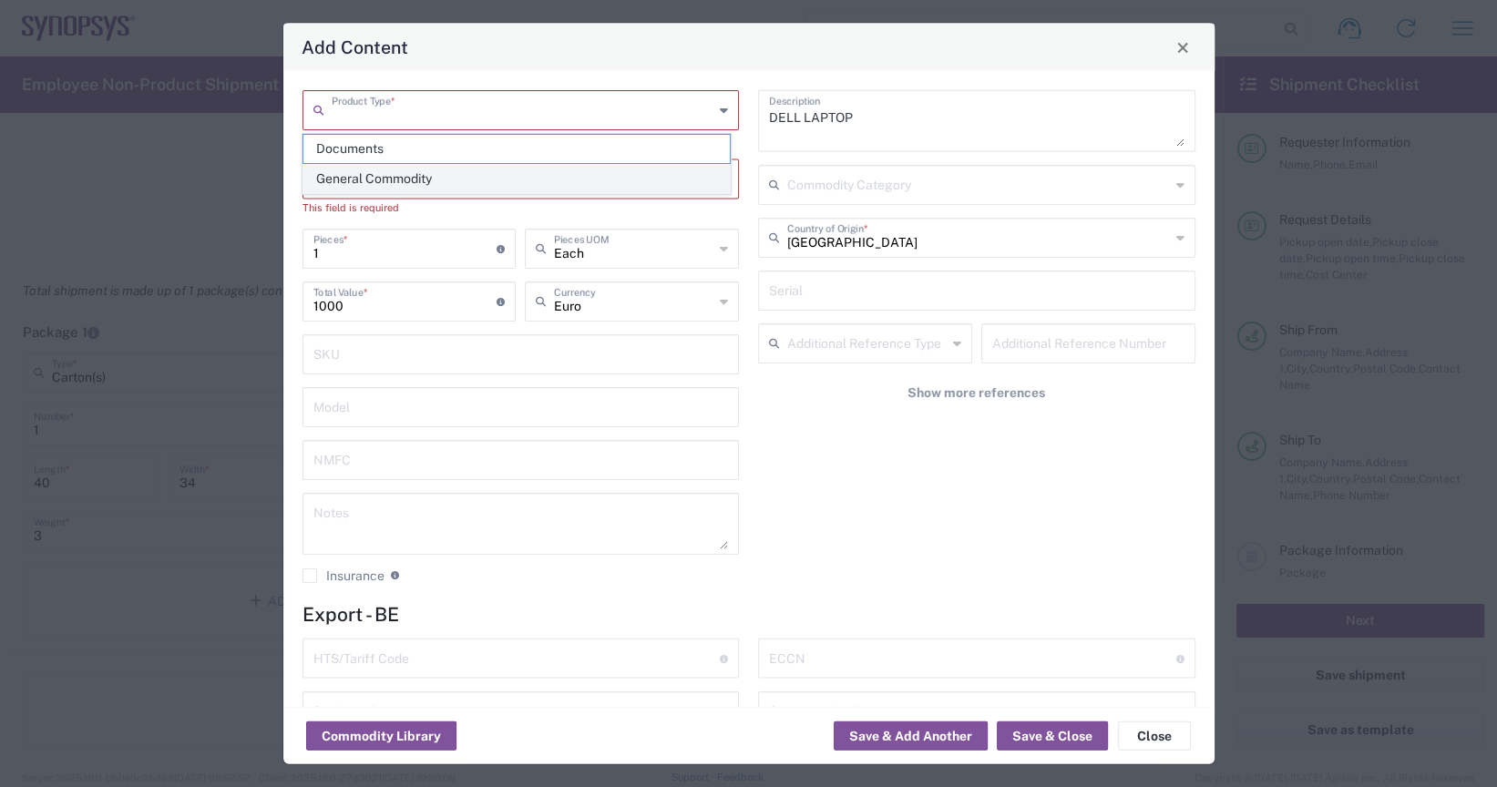
click at [465, 179] on span "General Commodity" at bounding box center [516, 179] width 426 height 28
type input "General Commodity"
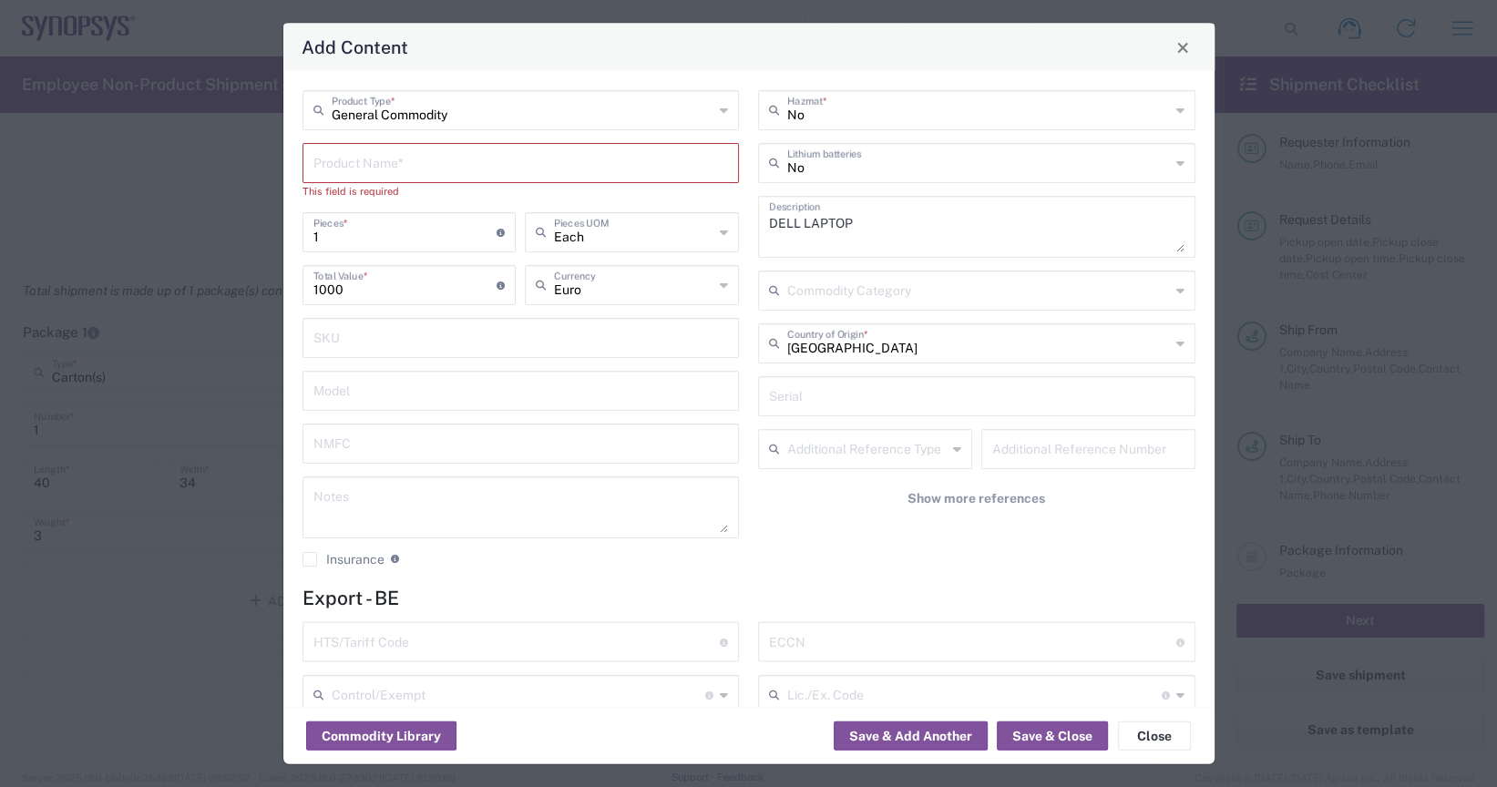
click at [482, 169] on input "text" at bounding box center [520, 162] width 415 height 32
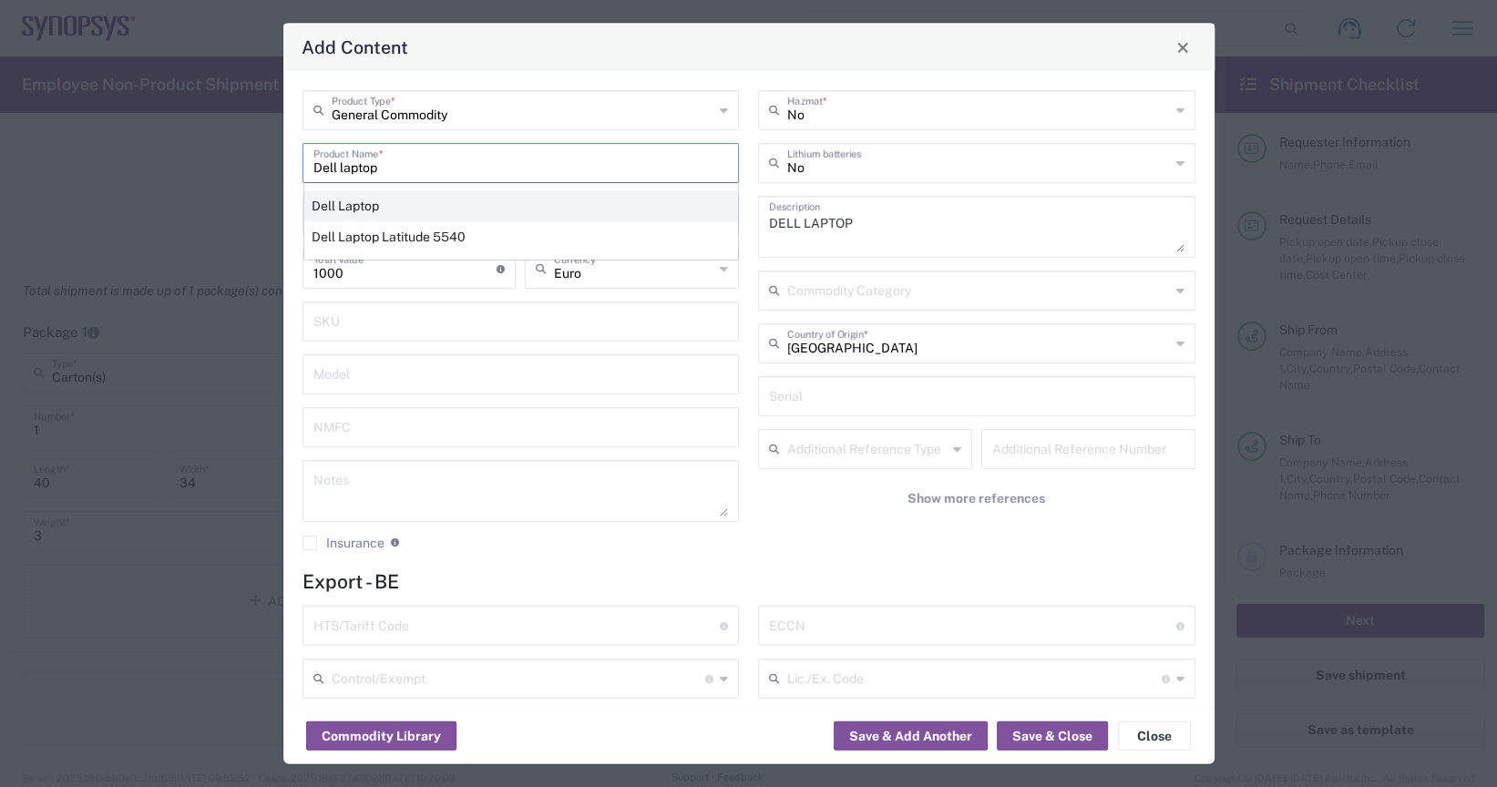
click at [380, 200] on div "Dell Laptop" at bounding box center [521, 205] width 434 height 31
type input "Dell Laptop"
type input "US Dollar"
type textarea "Dell Laptop"
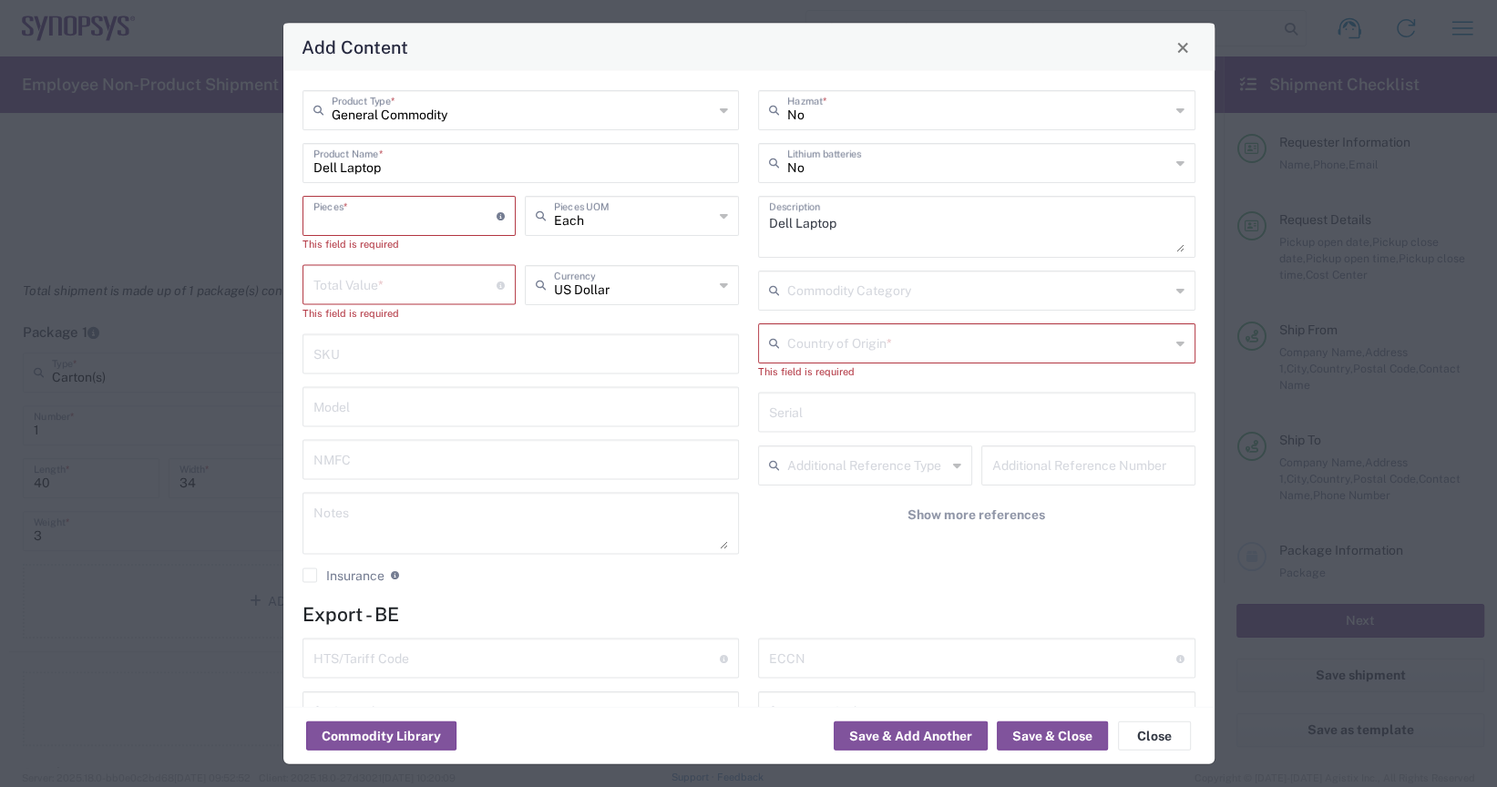
click at [446, 209] on input "number" at bounding box center [405, 215] width 184 height 32
type input "1"
click at [451, 261] on input "number" at bounding box center [405, 267] width 184 height 32
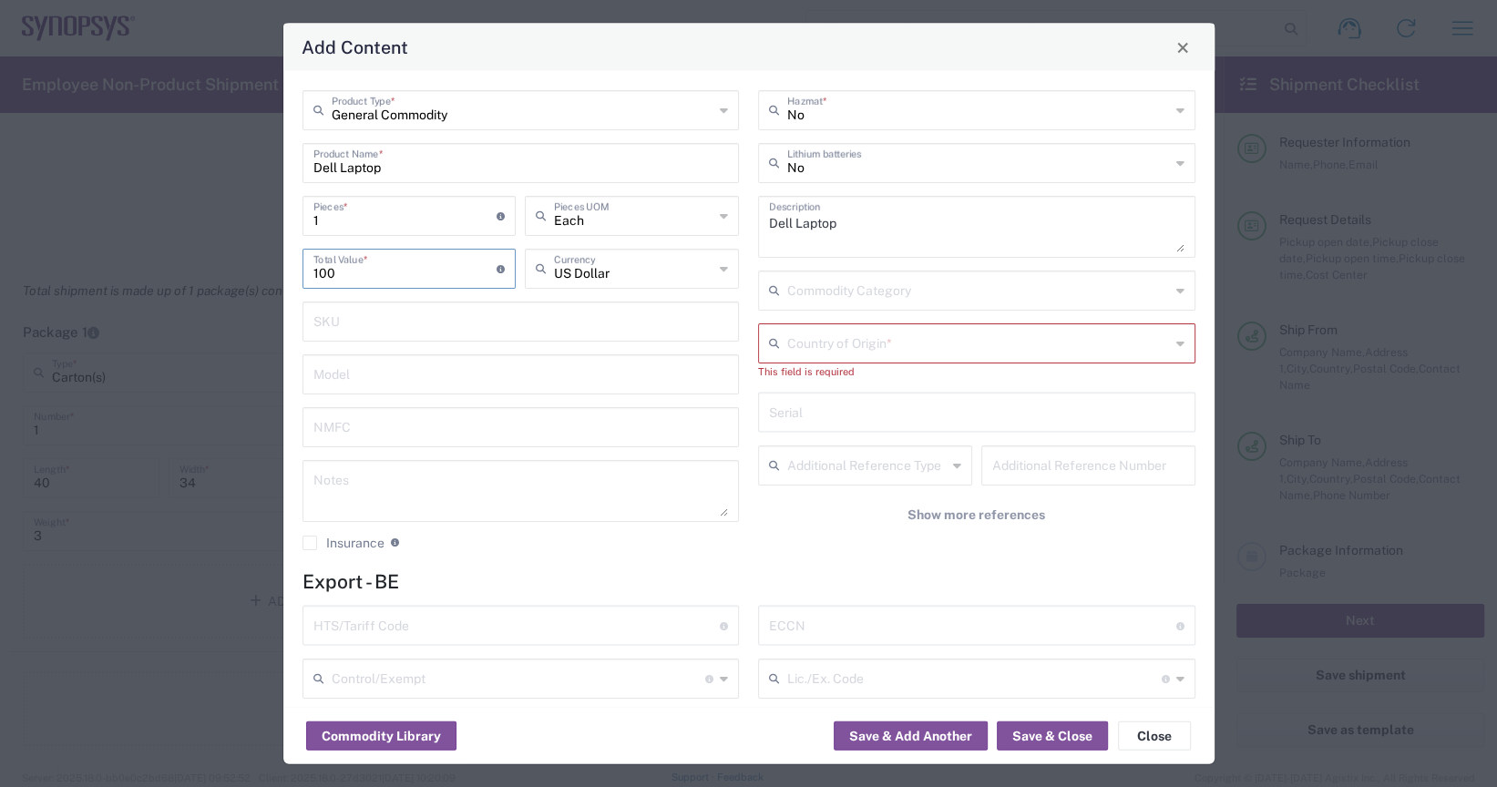
type input "1000"
type input "1000.00"
click at [720, 269] on icon at bounding box center [724, 268] width 8 height 29
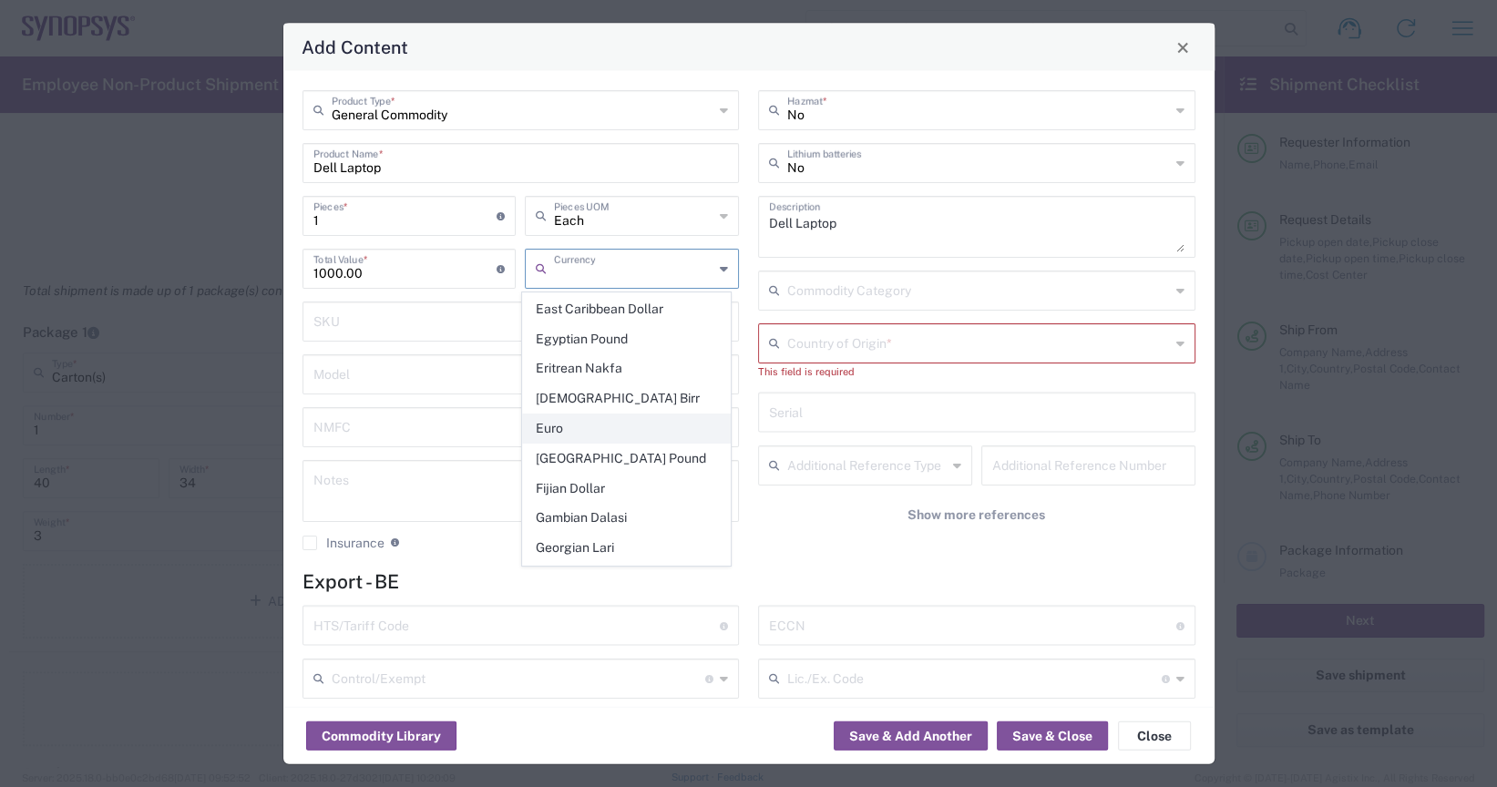
click at [600, 415] on span "Euro" at bounding box center [626, 429] width 207 height 28
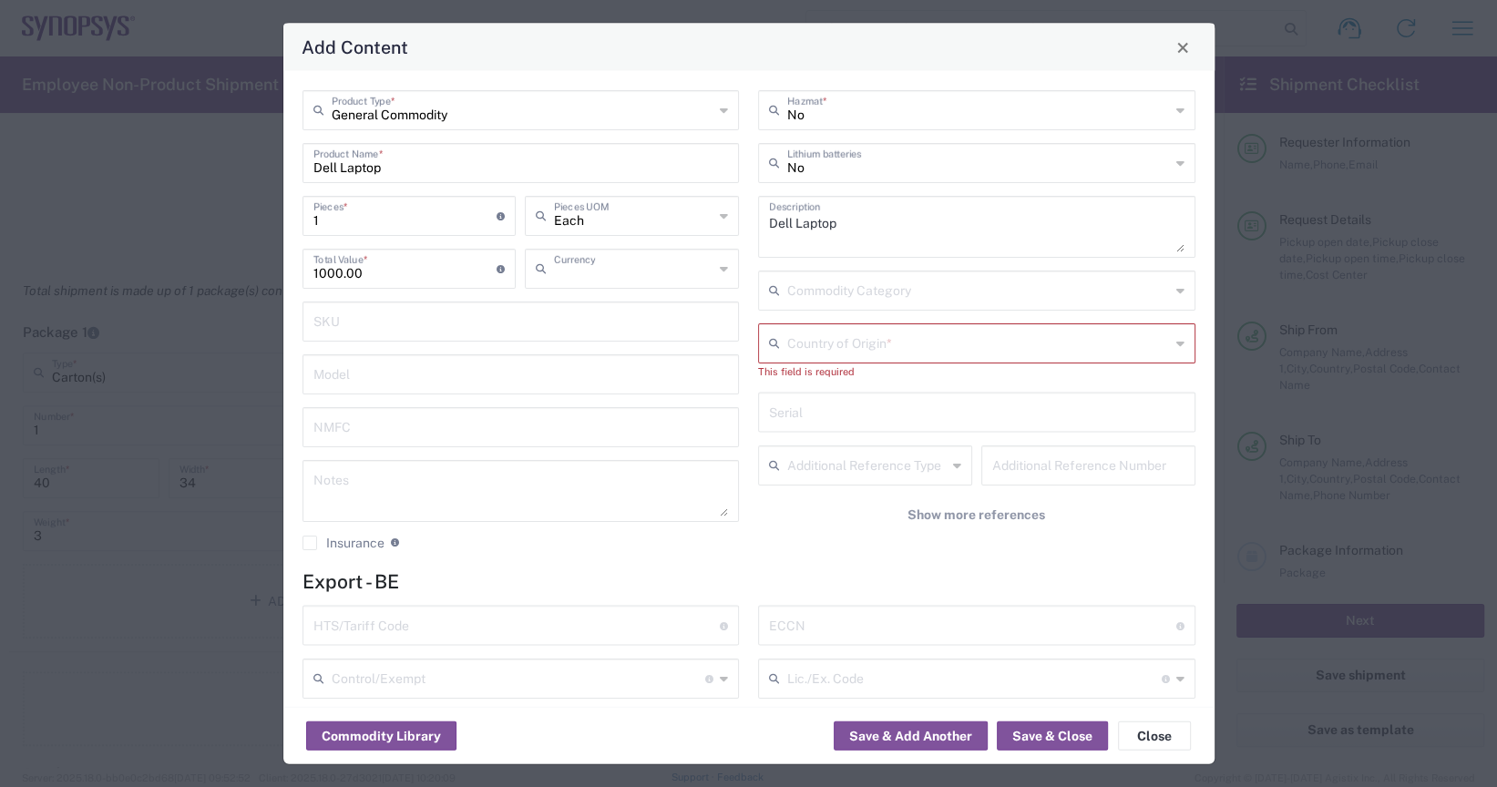
type input "Euro"
type input "General Commodity"
click at [612, 118] on input "General Commodity" at bounding box center [523, 109] width 383 height 32
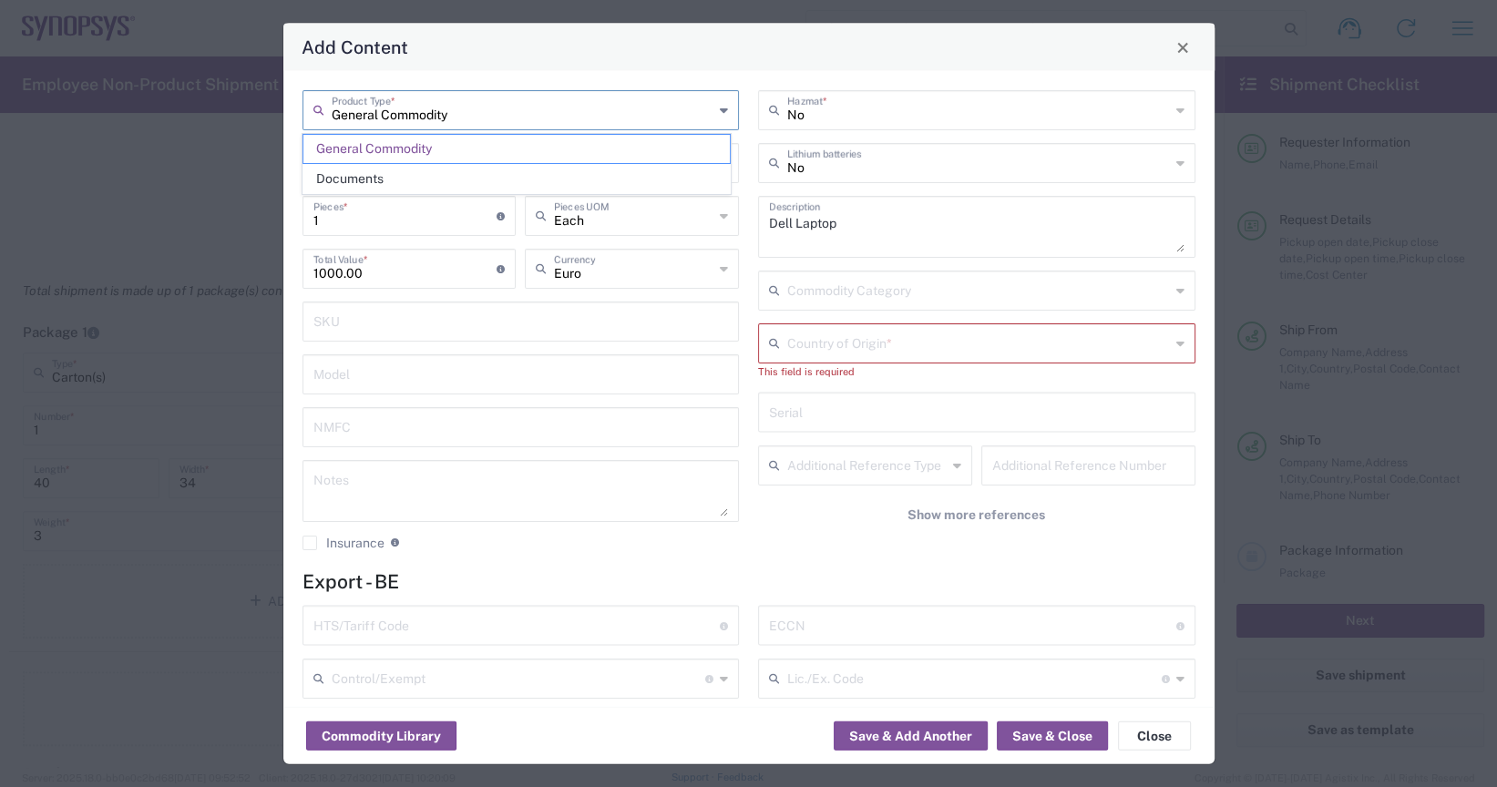
scroll to position [0, 0]
click at [888, 350] on input "text" at bounding box center [978, 342] width 383 height 32
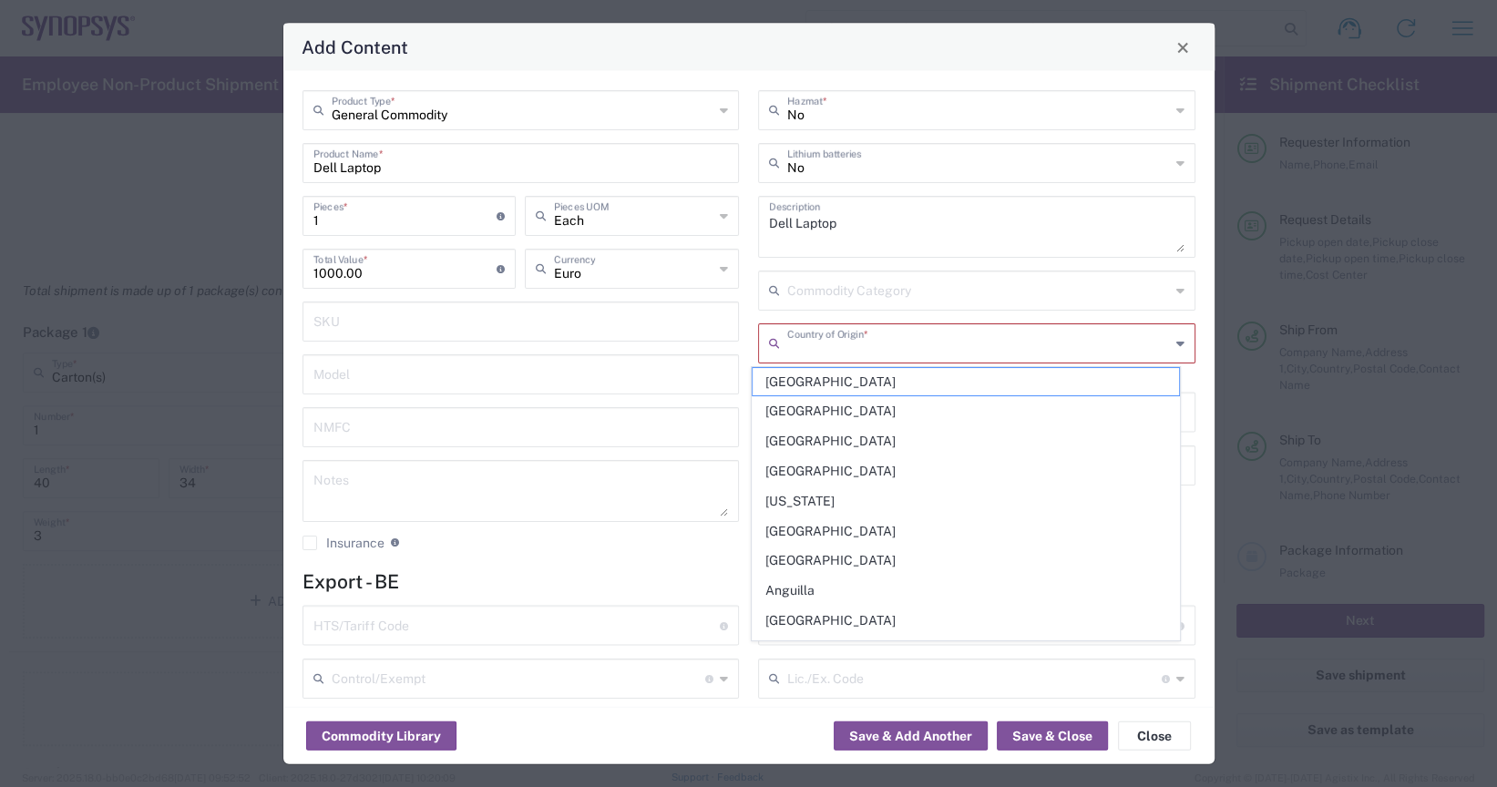
type input "[GEOGRAPHIC_DATA]"
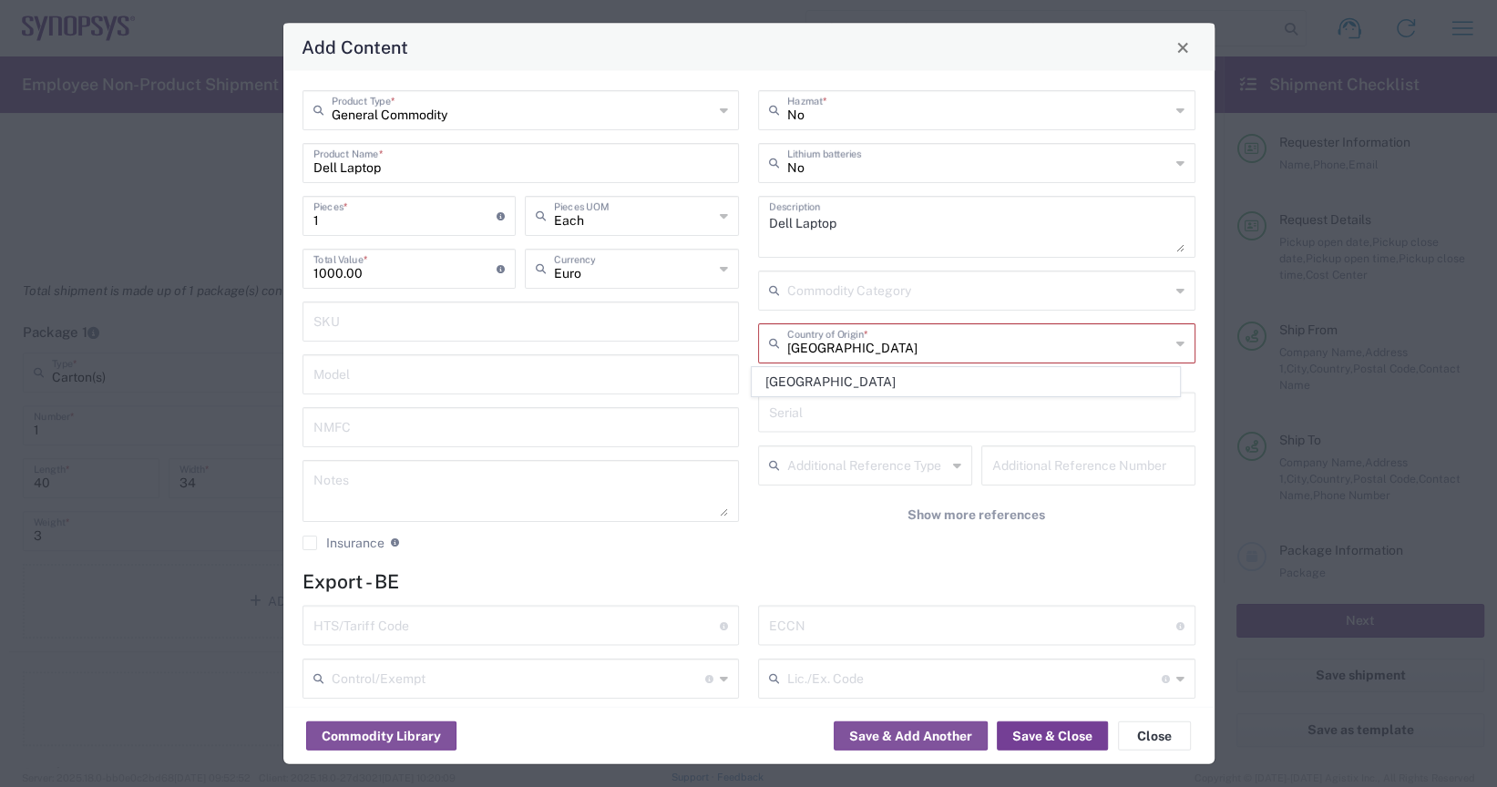
click at [1032, 732] on button "Save & Close" at bounding box center [1052, 736] width 111 height 29
type input "1000"
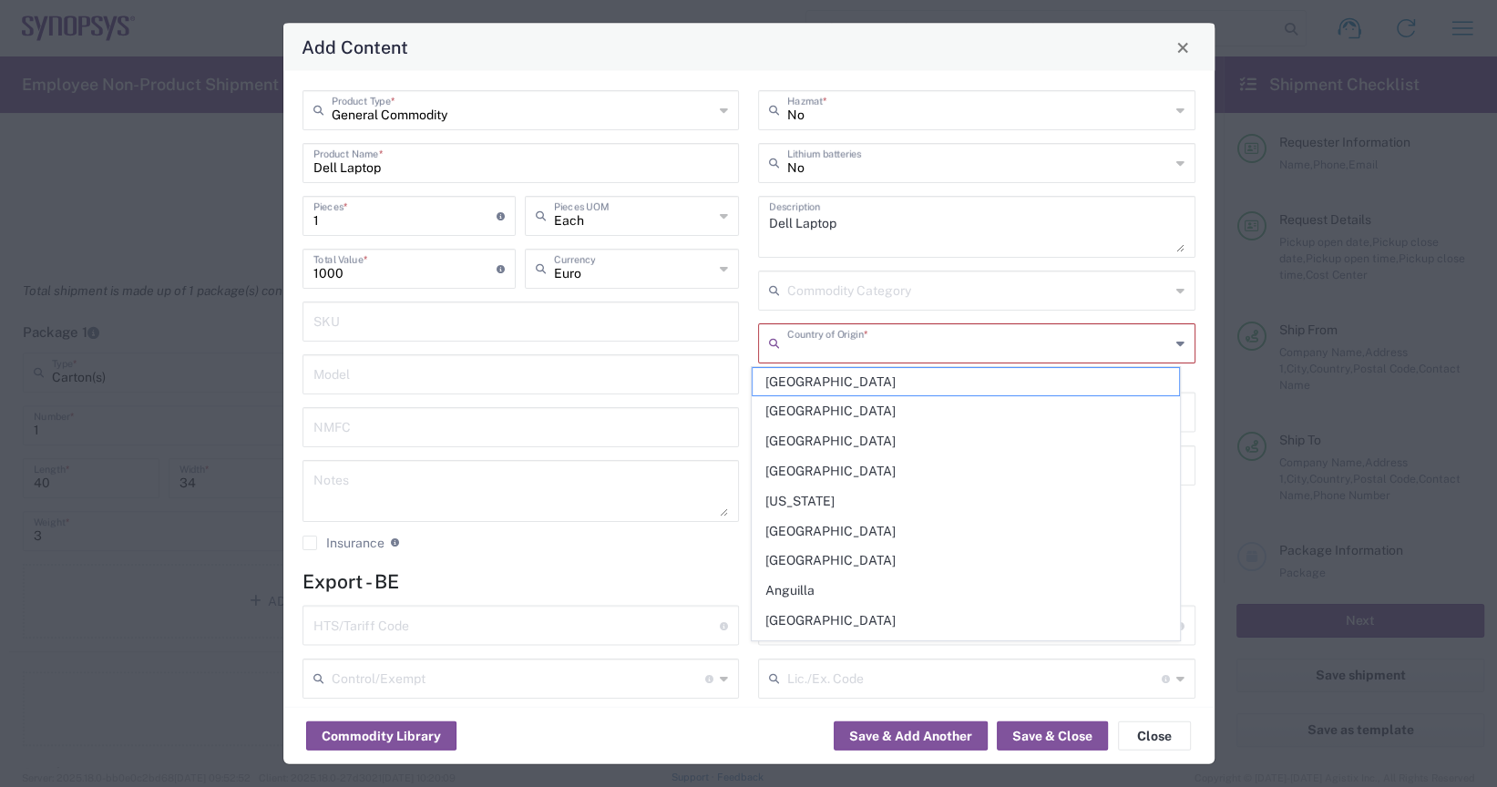
click at [1014, 343] on input "text" at bounding box center [978, 342] width 383 height 32
type input "[GEOGRAPHIC_DATA]"
click at [733, 753] on div "Commodity Library Save & Add Another Save & Close Close" at bounding box center [748, 735] width 931 height 57
click at [897, 335] on input "text" at bounding box center [978, 342] width 383 height 32
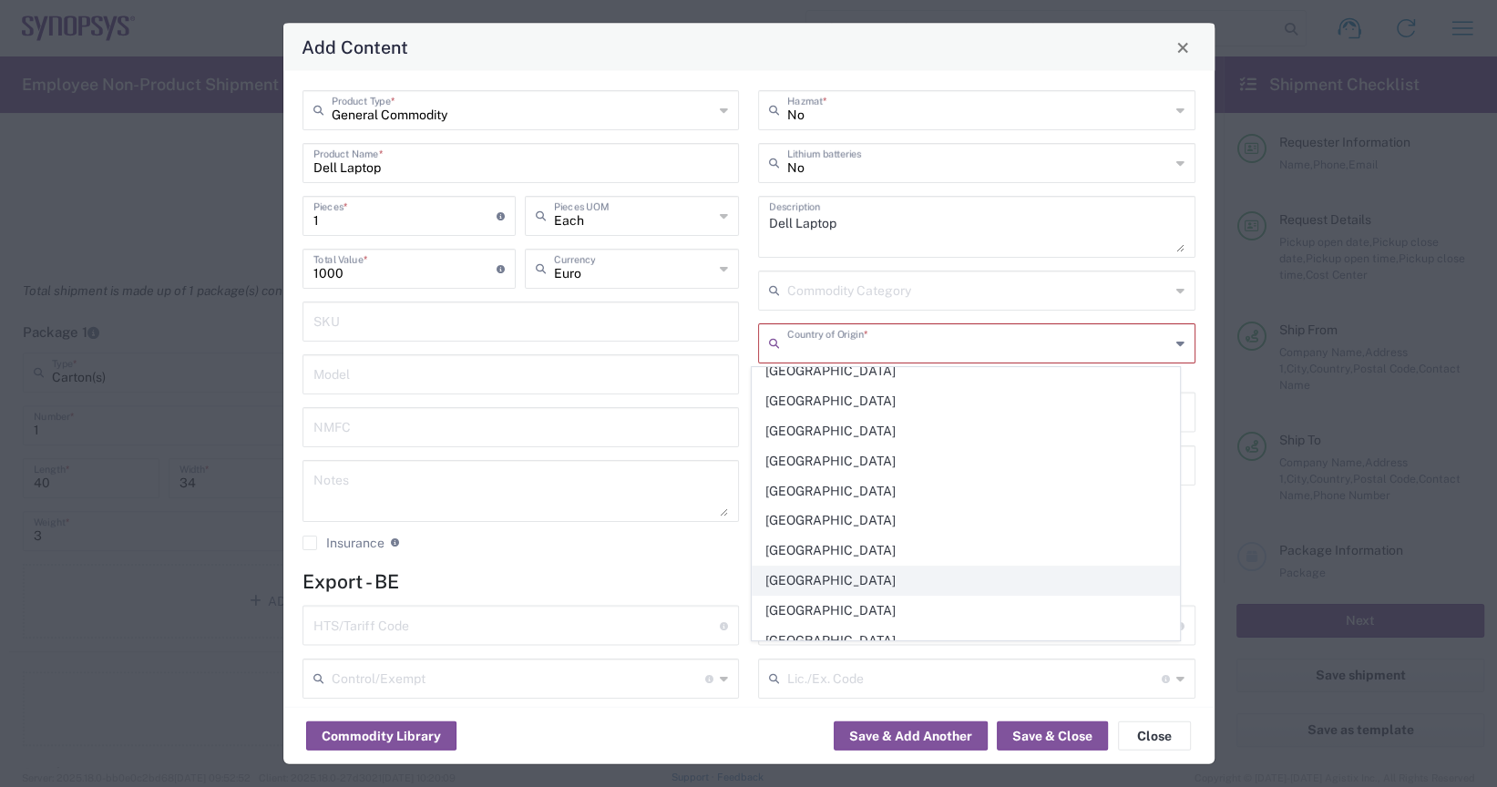
scroll to position [456, 0]
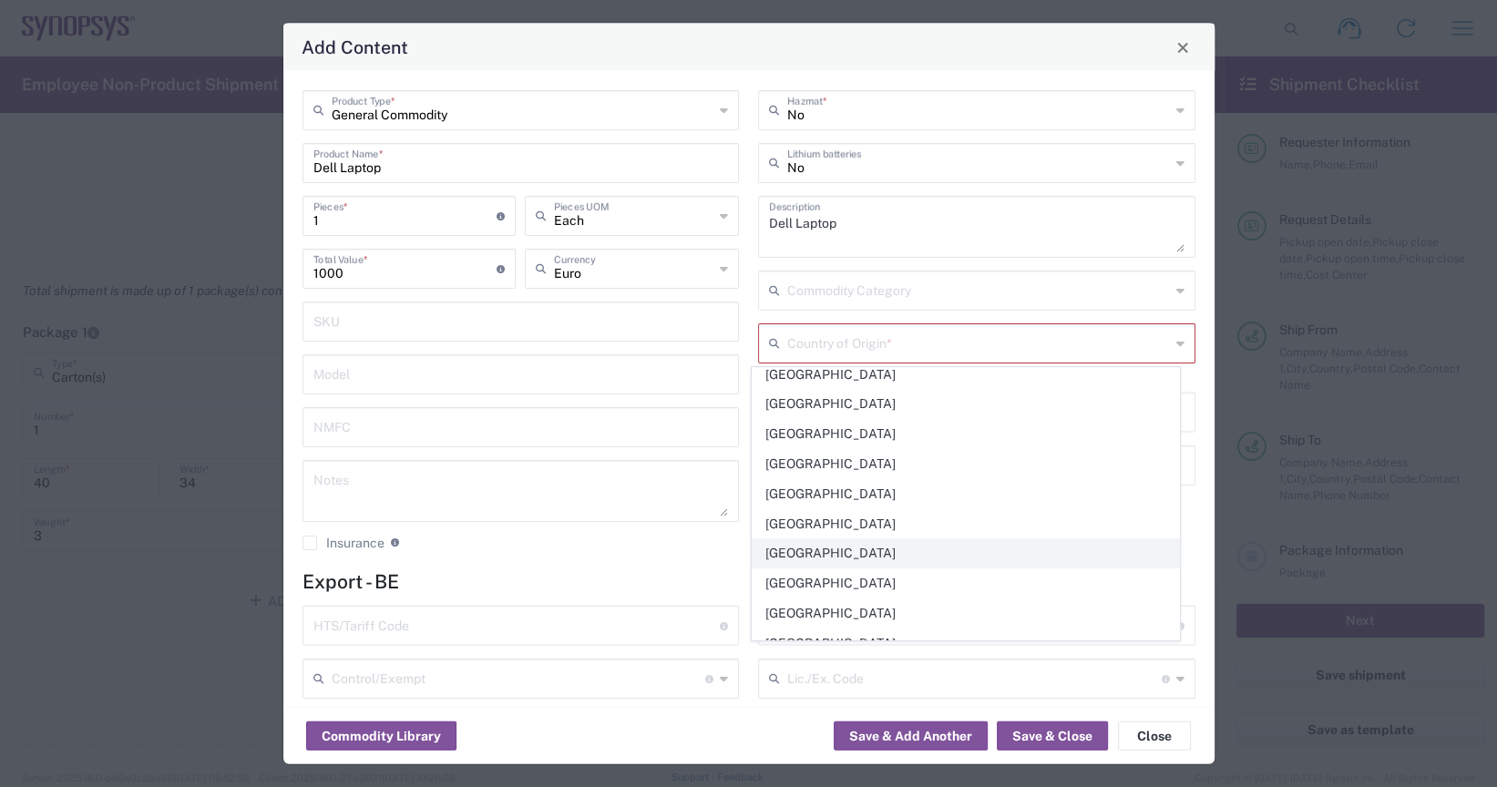
click at [805, 542] on span "[GEOGRAPHIC_DATA]" at bounding box center [966, 553] width 426 height 28
type input "[GEOGRAPHIC_DATA]"
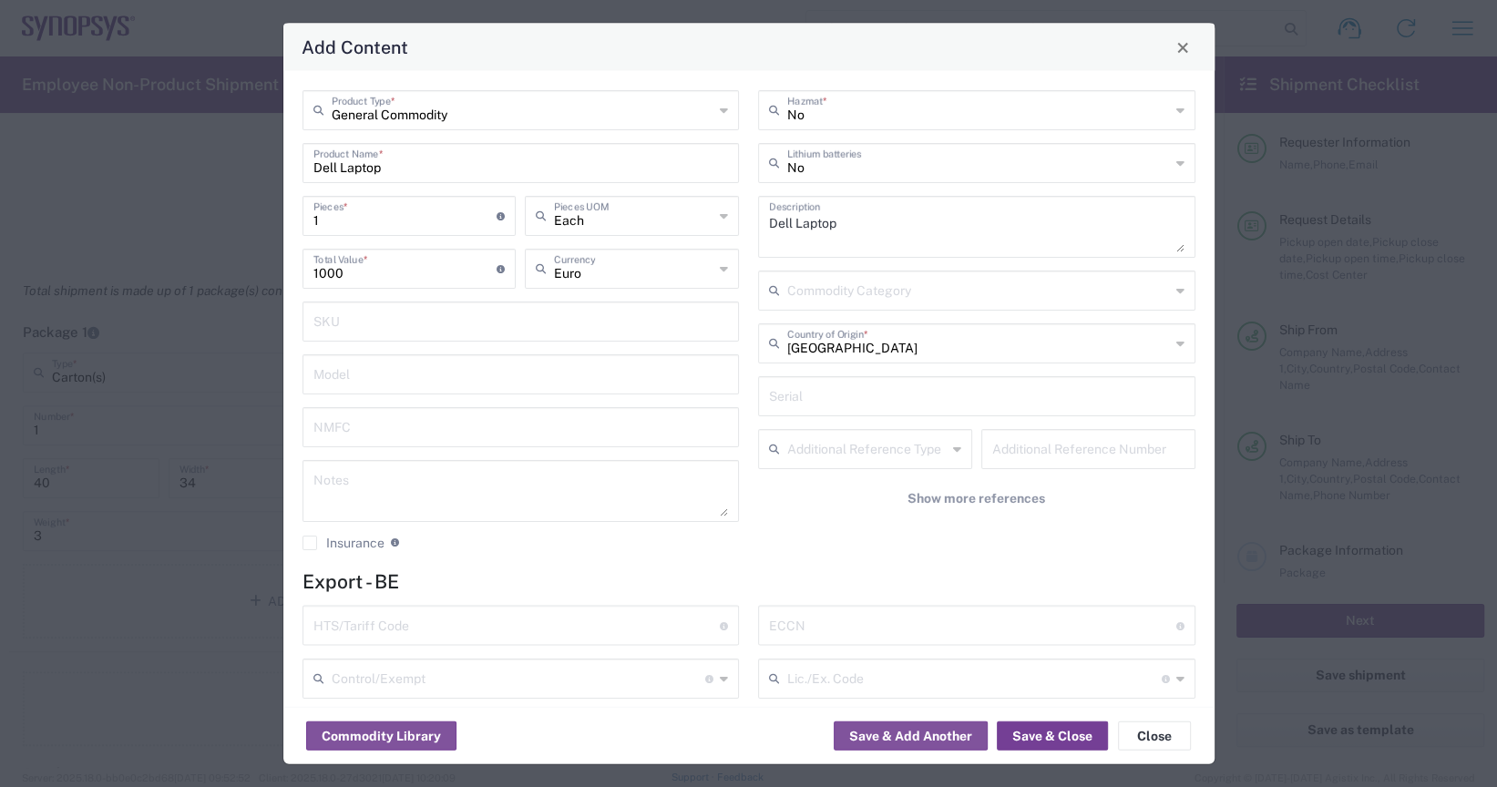
click at [1034, 729] on button "Save & Close" at bounding box center [1052, 736] width 111 height 29
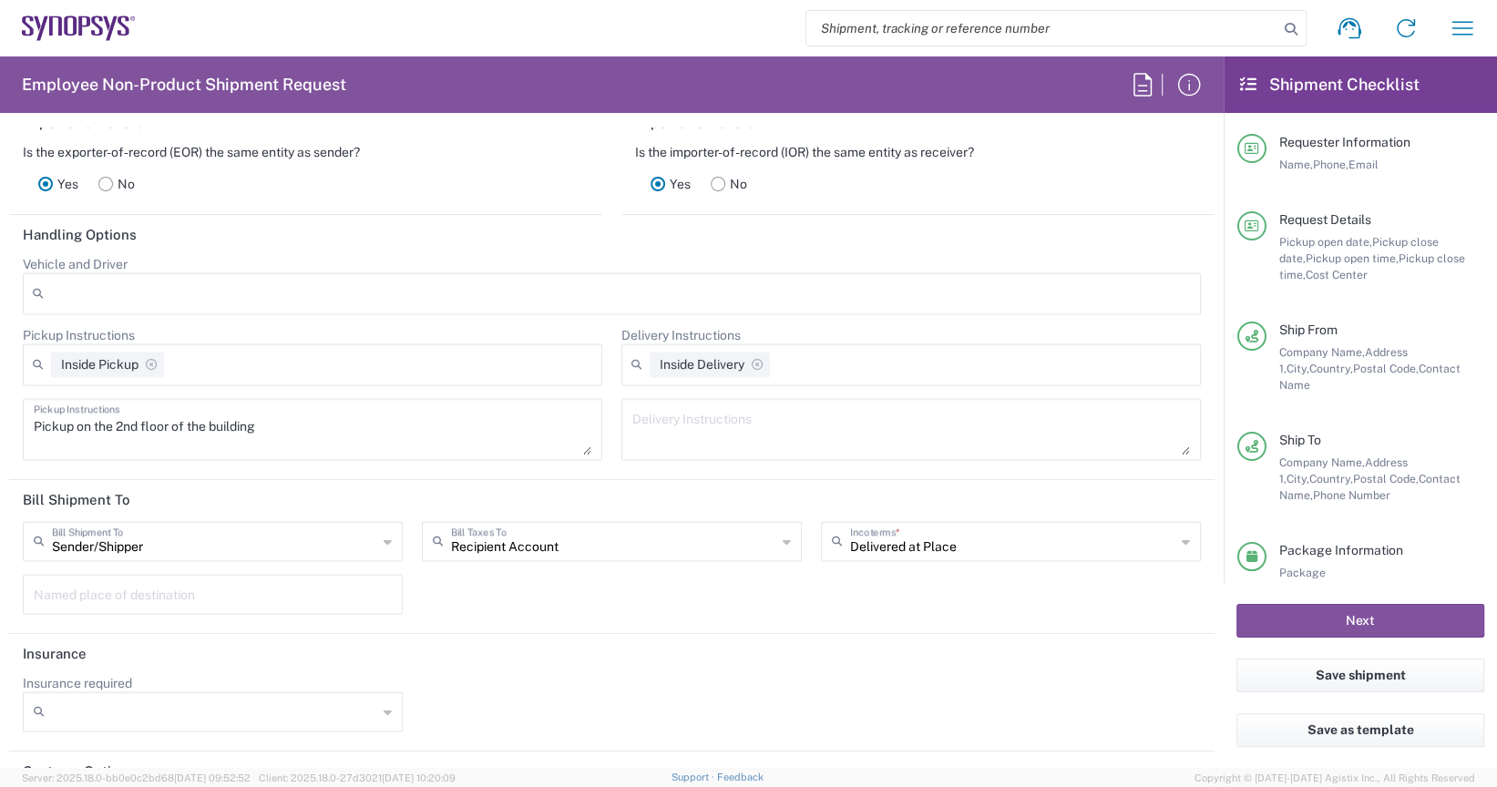
scroll to position [2645, 0]
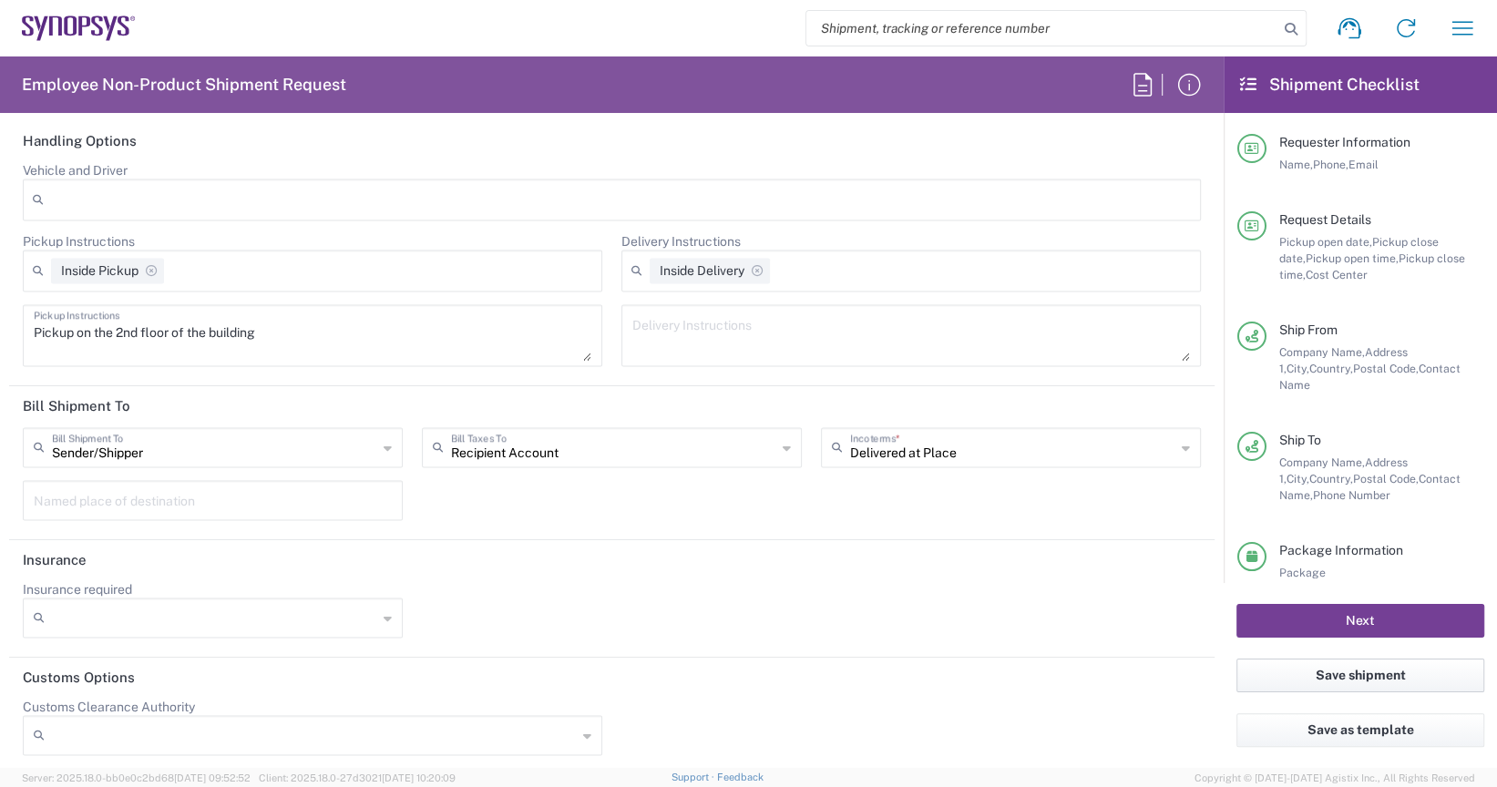
drag, startPoint x: 1328, startPoint y: 673, endPoint x: 1268, endPoint y: 630, distance: 73.8
click at [1269, 630] on agx-form-checklist "Shipment Checklist Requester Information Name, Phone, Email Request Details Pic…" at bounding box center [1360, 412] width 273 height 712
click at [1299, 619] on button "Next" at bounding box center [1360, 621] width 248 height 34
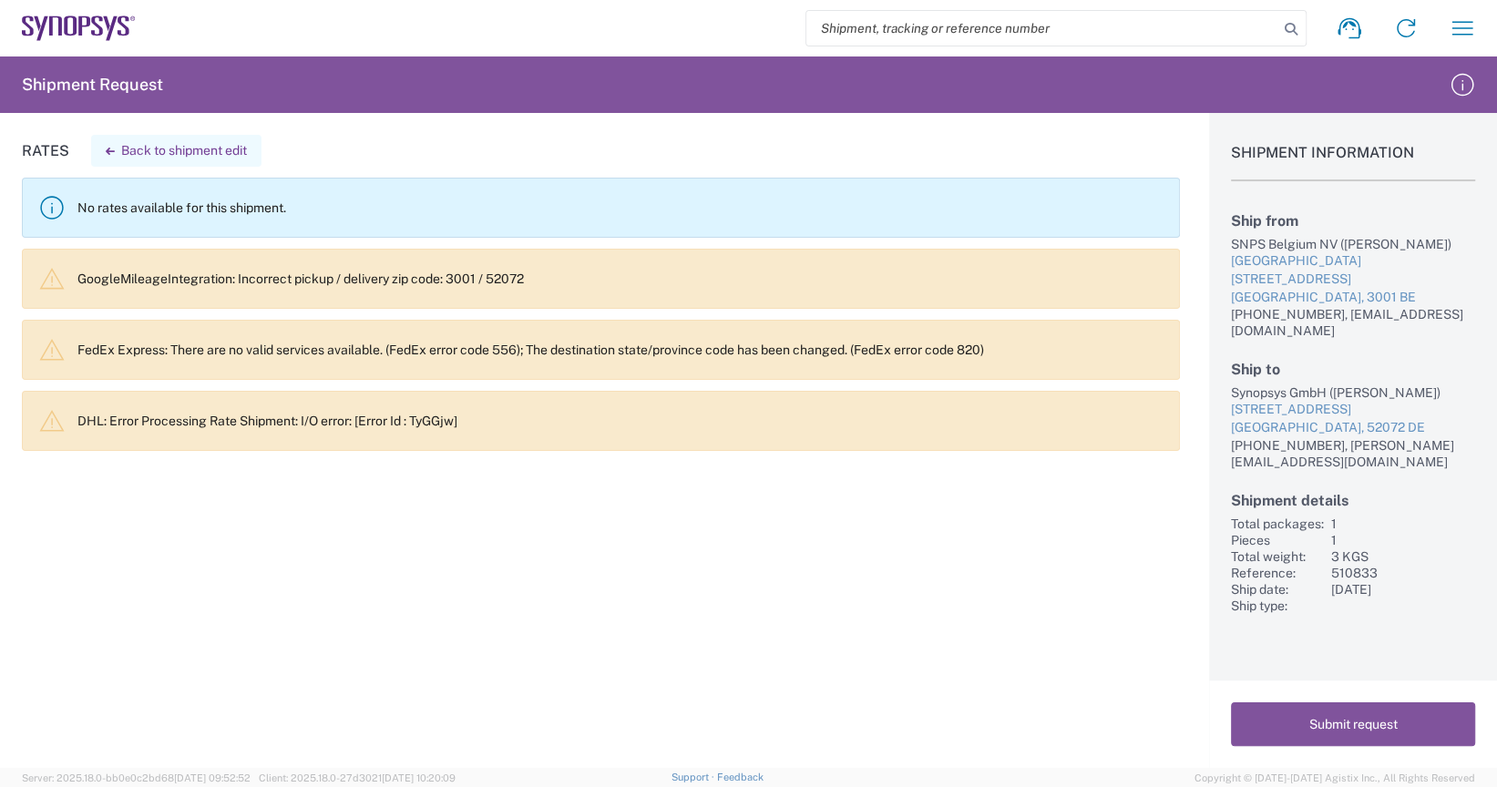
click at [197, 152] on button "Back to shipment edit" at bounding box center [176, 151] width 170 height 32
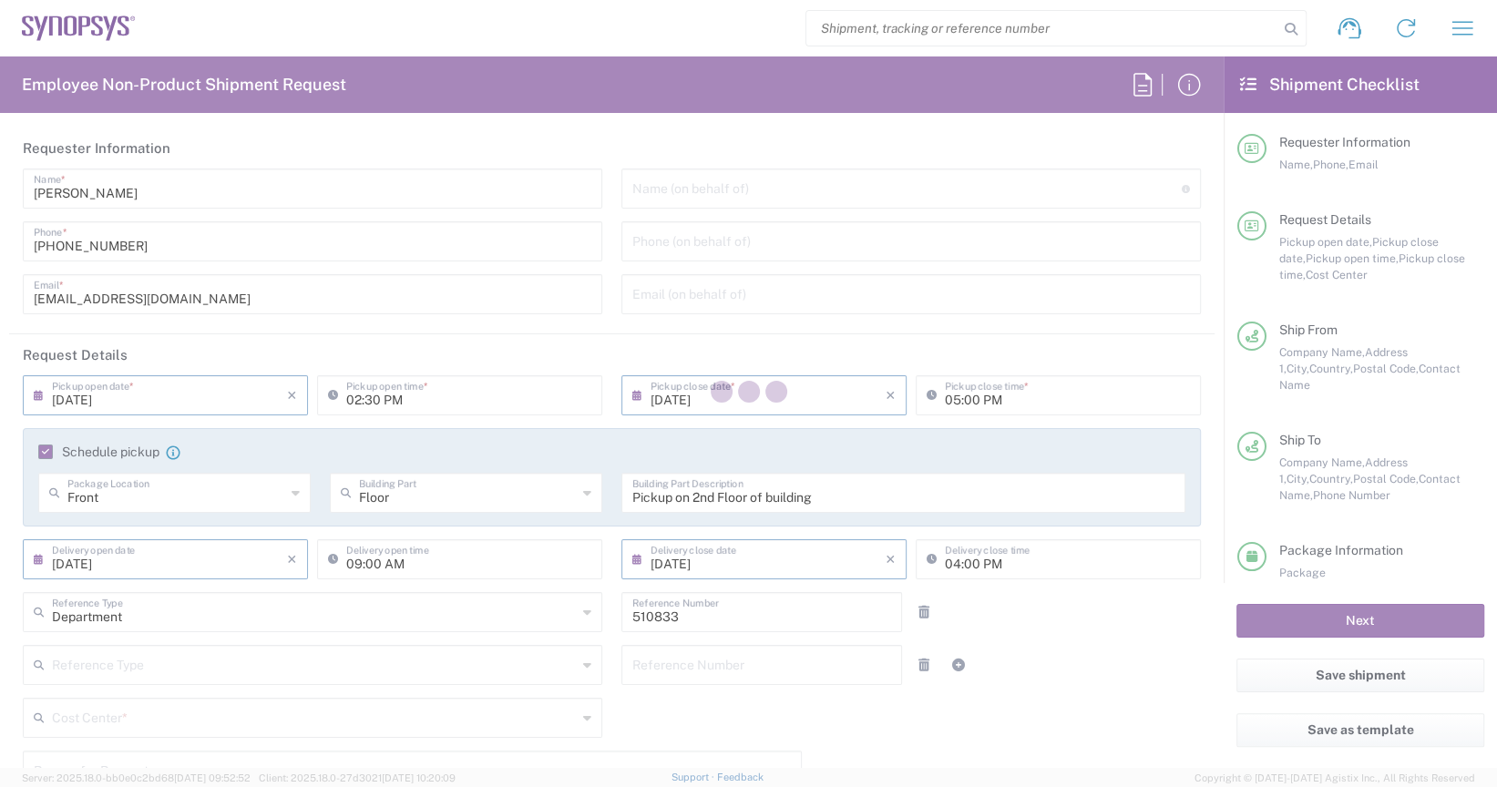
type input "BE07, SG, ARC, R&D 510833"
type input "Carton(s)"
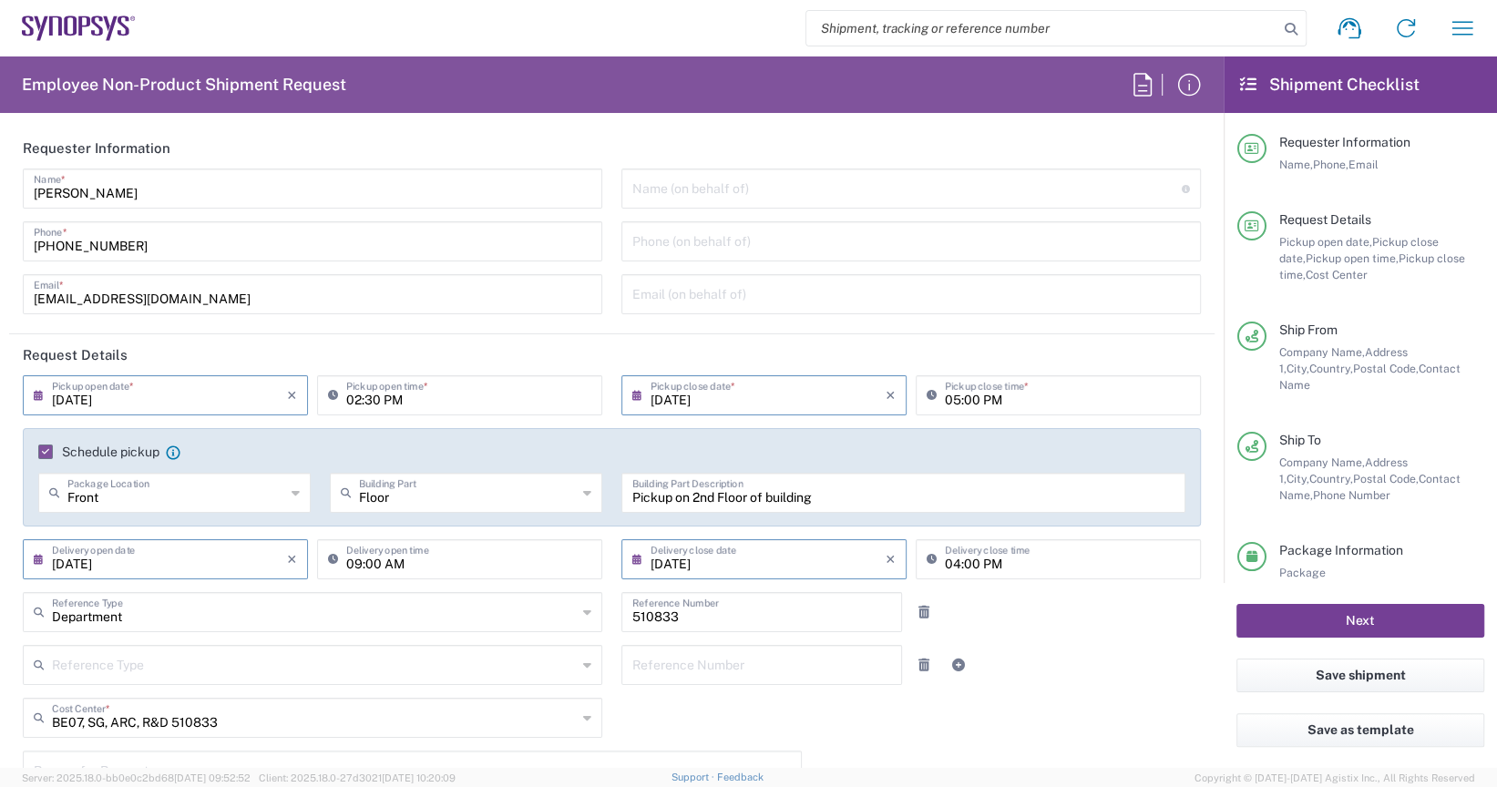
click at [1318, 629] on button "Next" at bounding box center [1360, 621] width 248 height 34
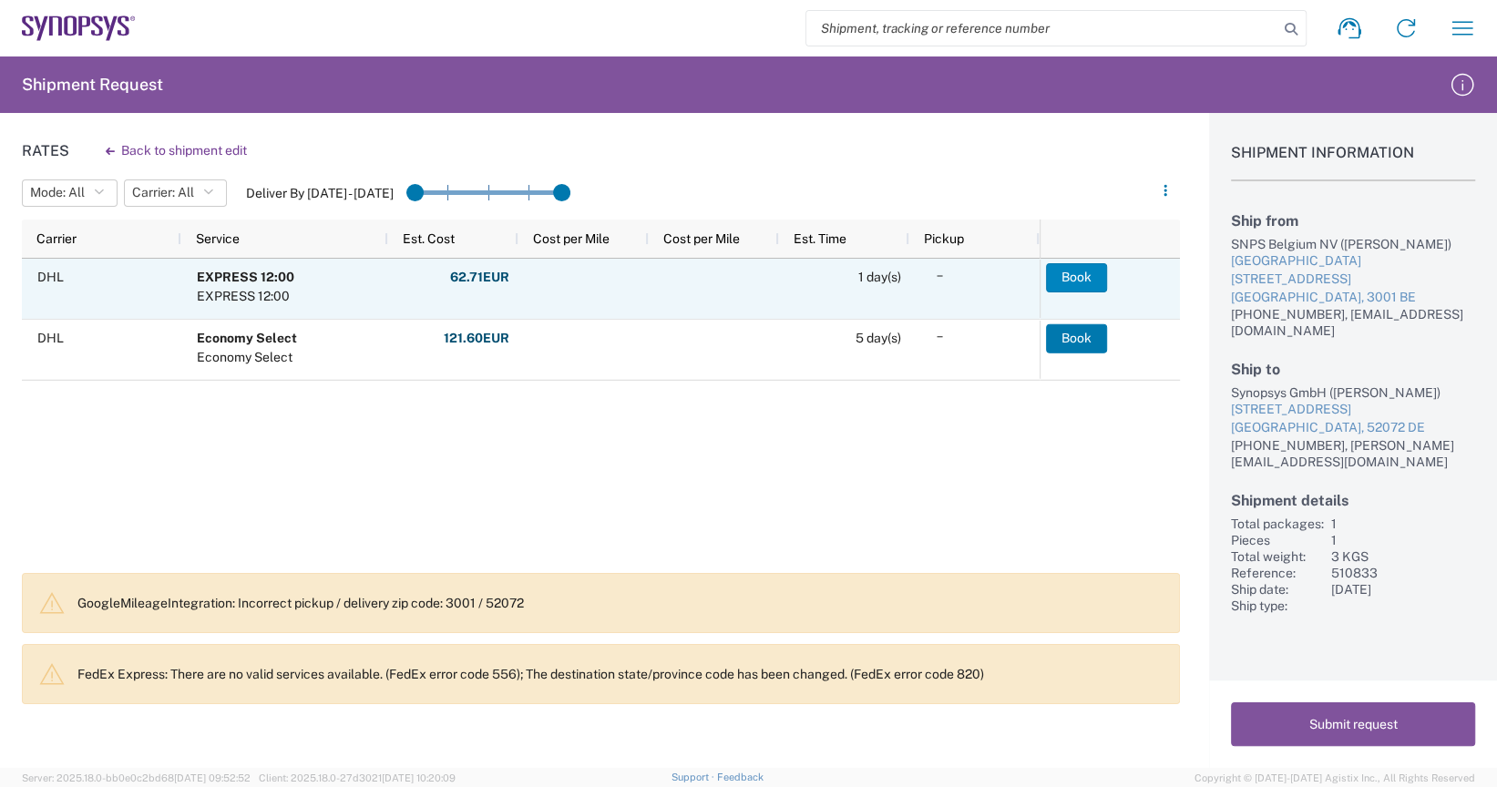
click at [1061, 272] on button "Book" at bounding box center [1076, 277] width 61 height 29
